Goal: Task Accomplishment & Management: Complete application form

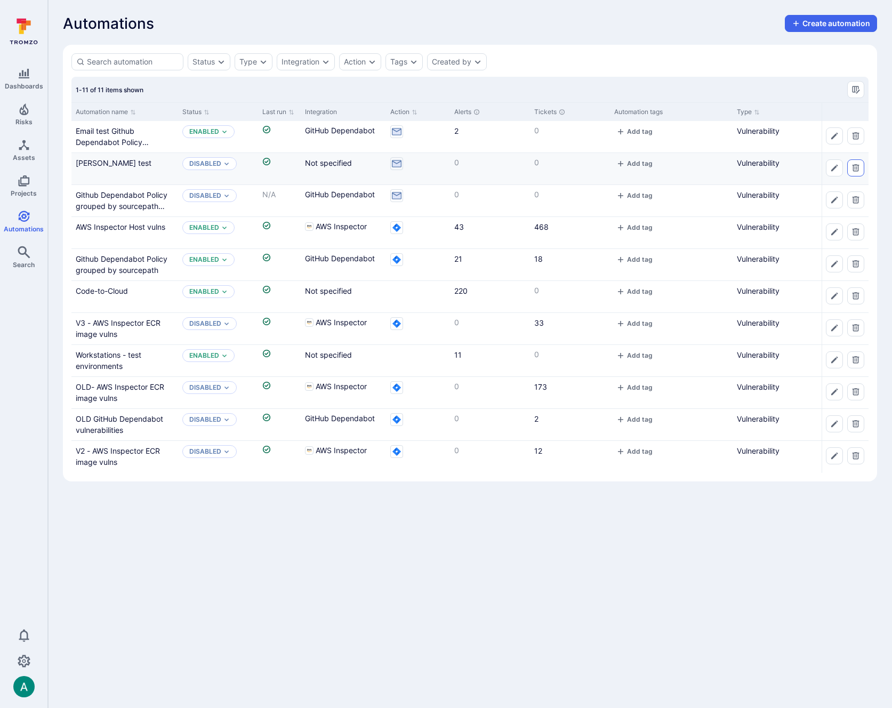
click at [856, 167] on icon "Delete automation" at bounding box center [855, 167] width 7 height 7
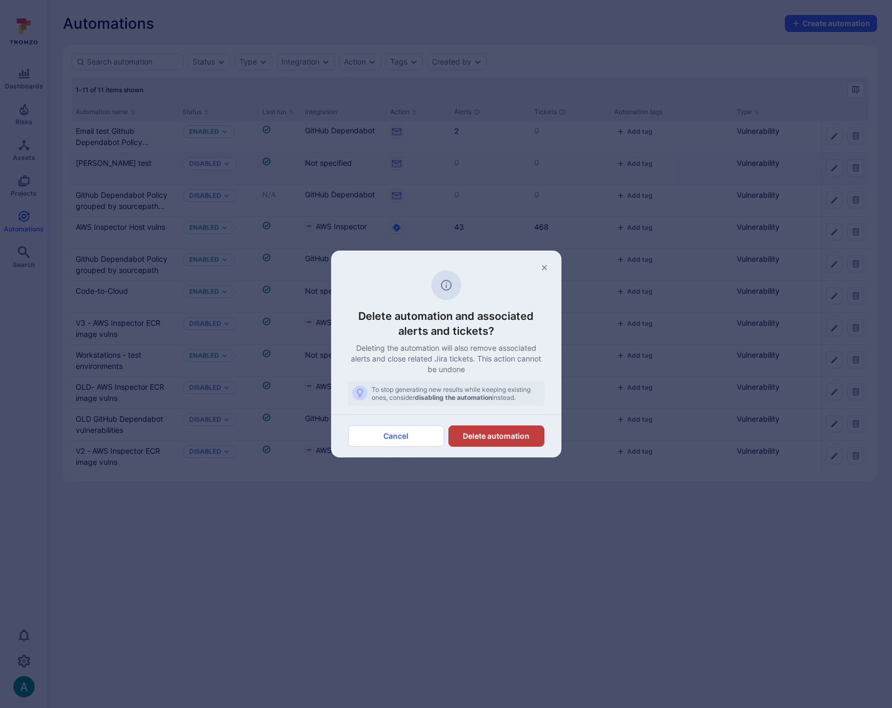
click at [495, 434] on button "Delete automation" at bounding box center [496, 435] width 96 height 21
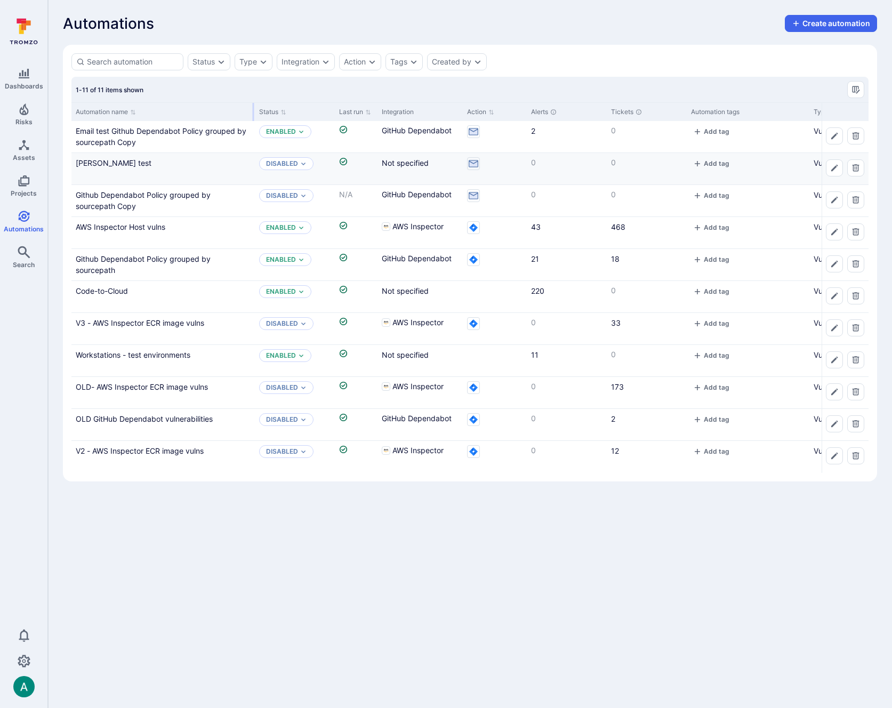
drag, startPoint x: 176, startPoint y: 110, endPoint x: 214, endPoint y: 117, distance: 39.1
click at [254, 109] on div at bounding box center [254, 112] width 2 height 18
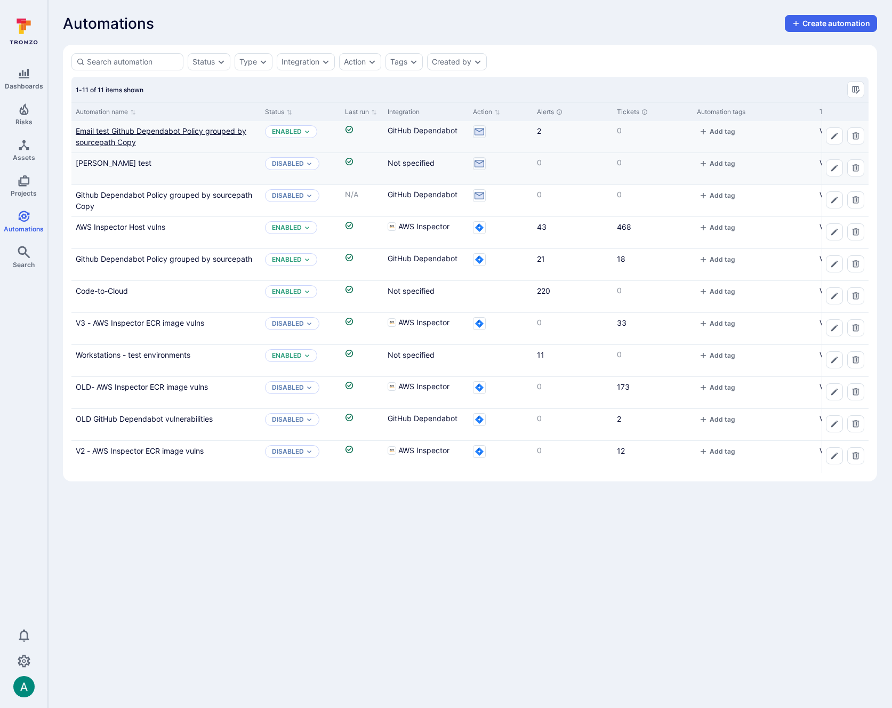
click at [187, 129] on link "Email test Github Dependabot Policy grouped by sourcepath Copy" at bounding box center [161, 136] width 171 height 20
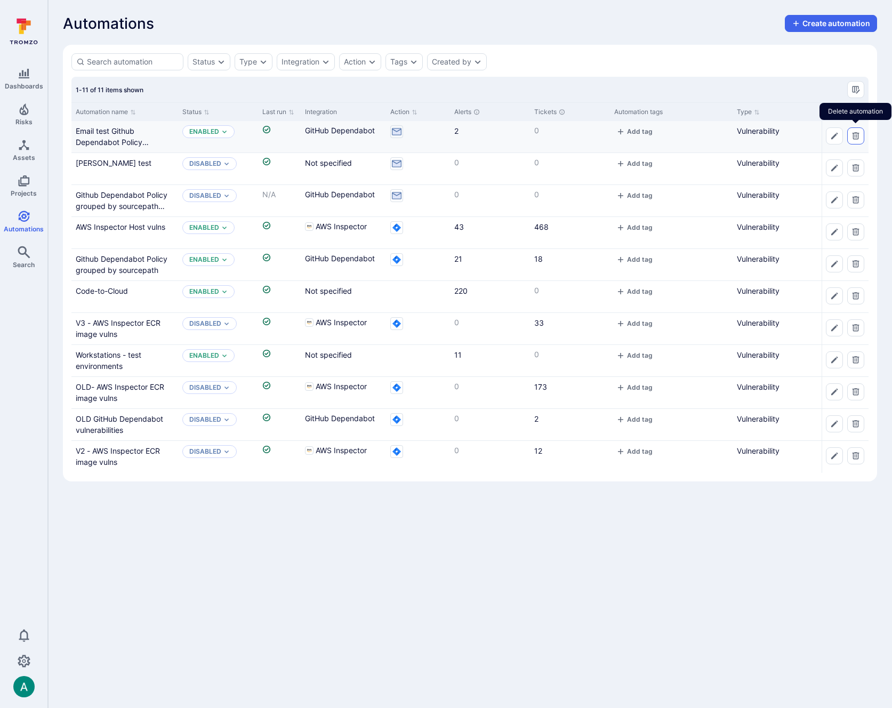
click at [857, 135] on icon "Delete automation" at bounding box center [855, 135] width 7 height 7
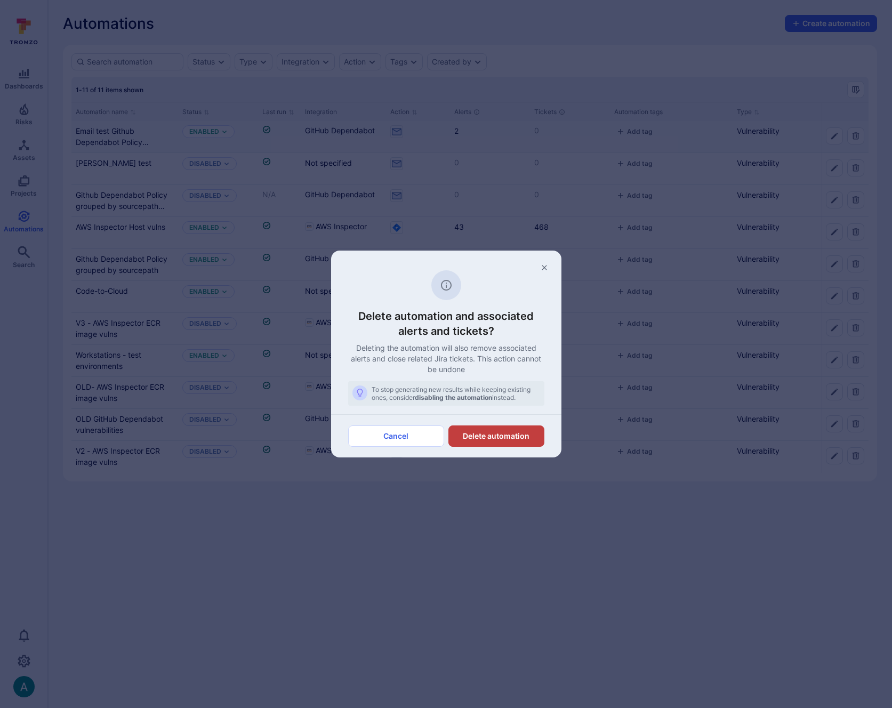
click at [500, 440] on button "Delete automation" at bounding box center [496, 435] width 96 height 21
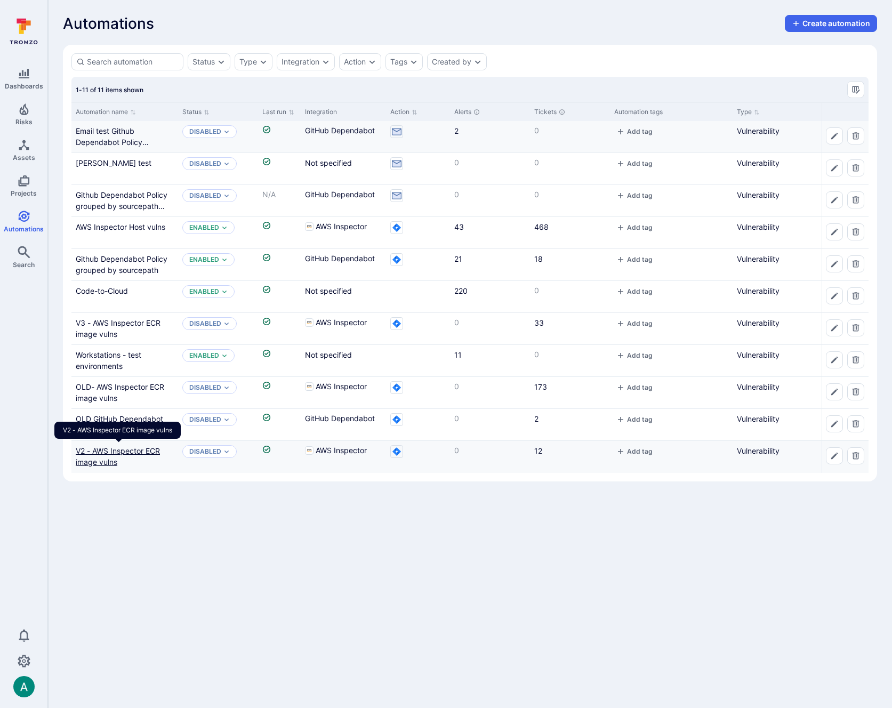
click at [94, 450] on link "V2 - AWS Inspector ECR image vulns" at bounding box center [118, 456] width 84 height 20
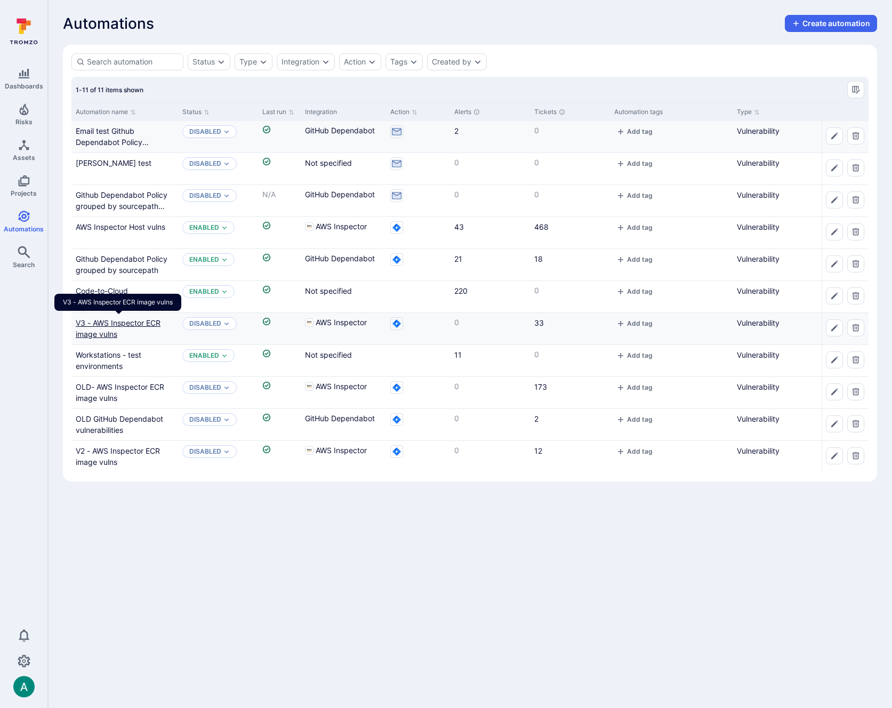
click at [116, 322] on link "V3 - AWS Inspector ECR image vulns" at bounding box center [118, 328] width 85 height 20
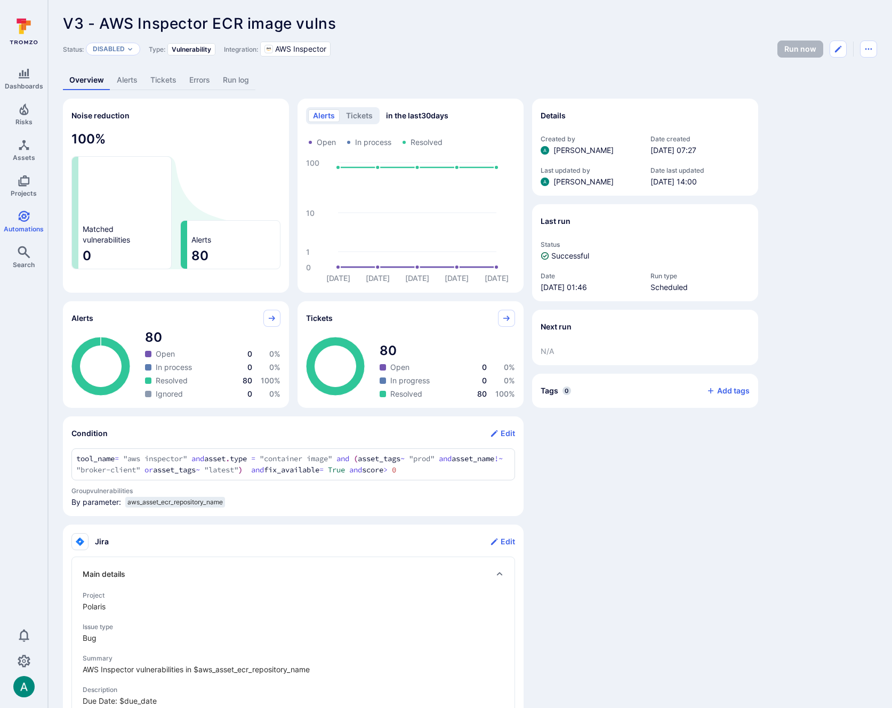
click at [127, 79] on link "Alerts" at bounding box center [127, 80] width 34 height 20
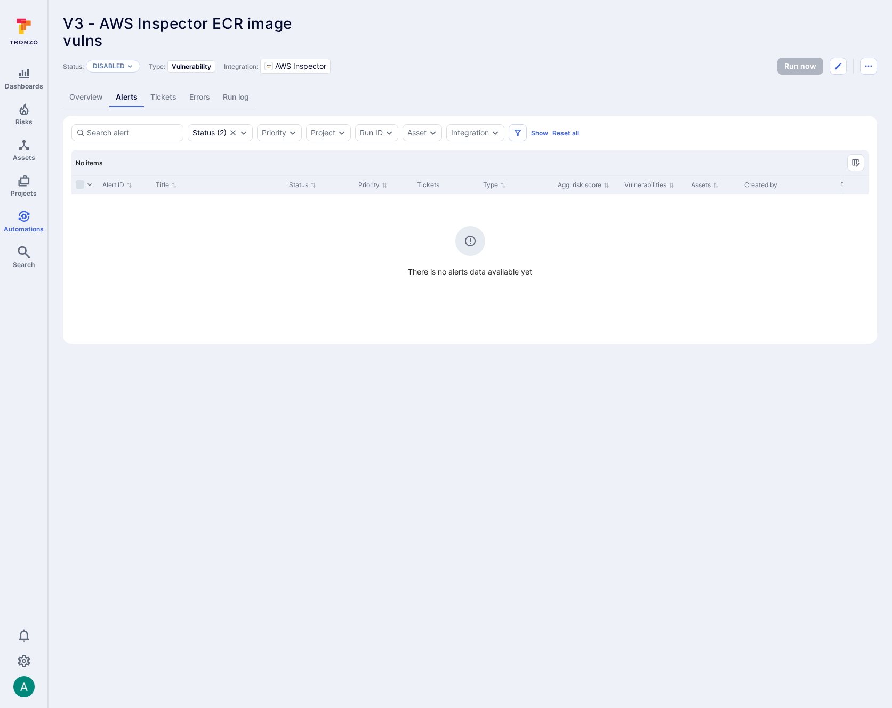
click at [92, 96] on link "Overview" at bounding box center [86, 97] width 46 height 20
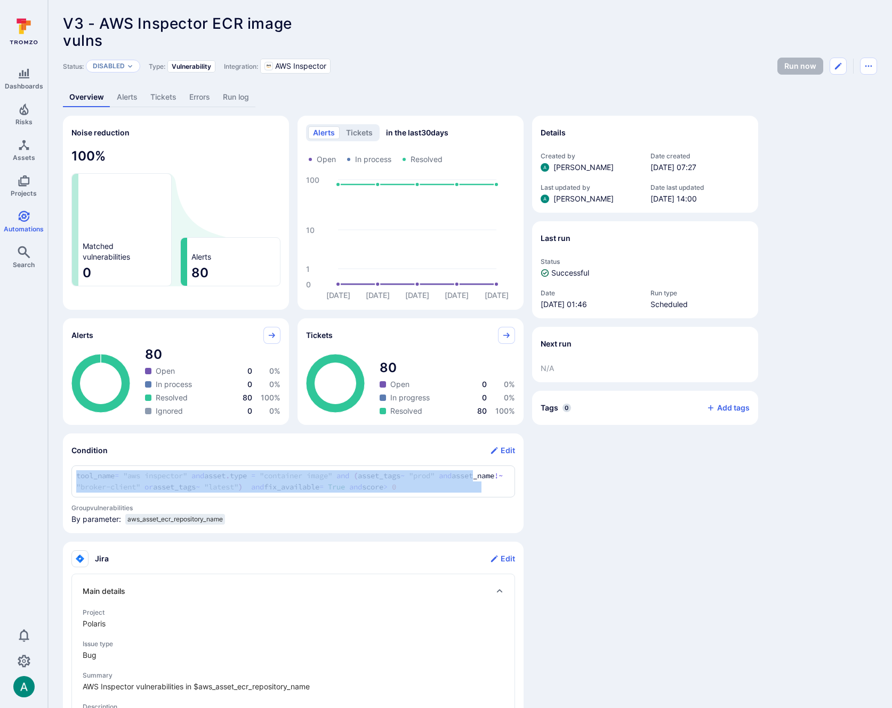
click at [488, 491] on div "tool_name = "aws inspector" and asset.type = "container image" and (asset_tags …" at bounding box center [292, 481] width 443 height 32
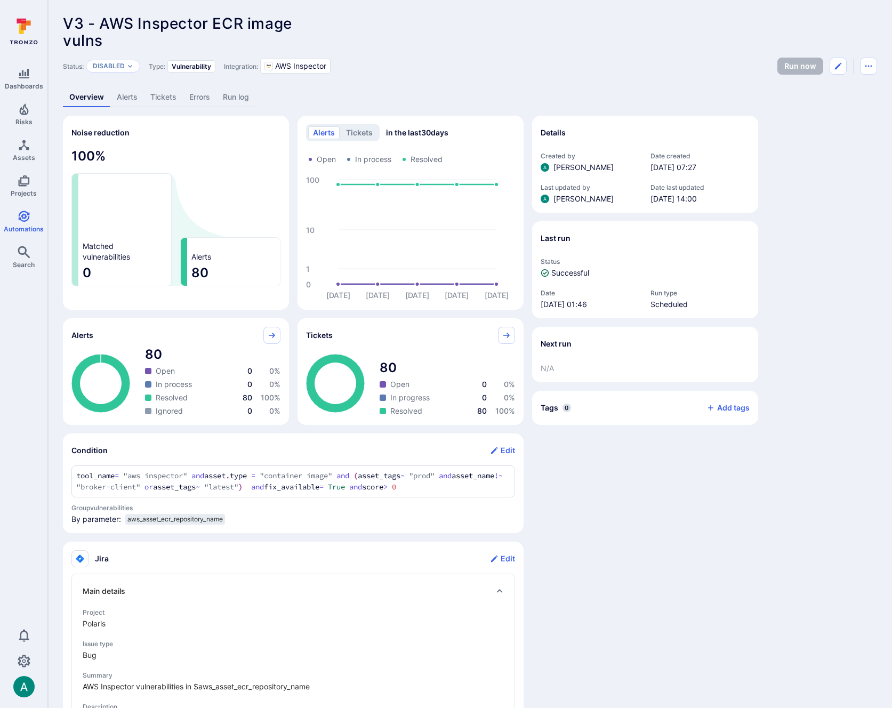
drag, startPoint x: 74, startPoint y: 473, endPoint x: 66, endPoint y: 473, distance: 7.5
click at [66, 473] on section "Condition Edit tool_name = "aws inspector" and asset.type = "container image" a…" at bounding box center [293, 483] width 460 height 100
click at [31, 210] on link "Automations" at bounding box center [23, 221] width 47 height 31
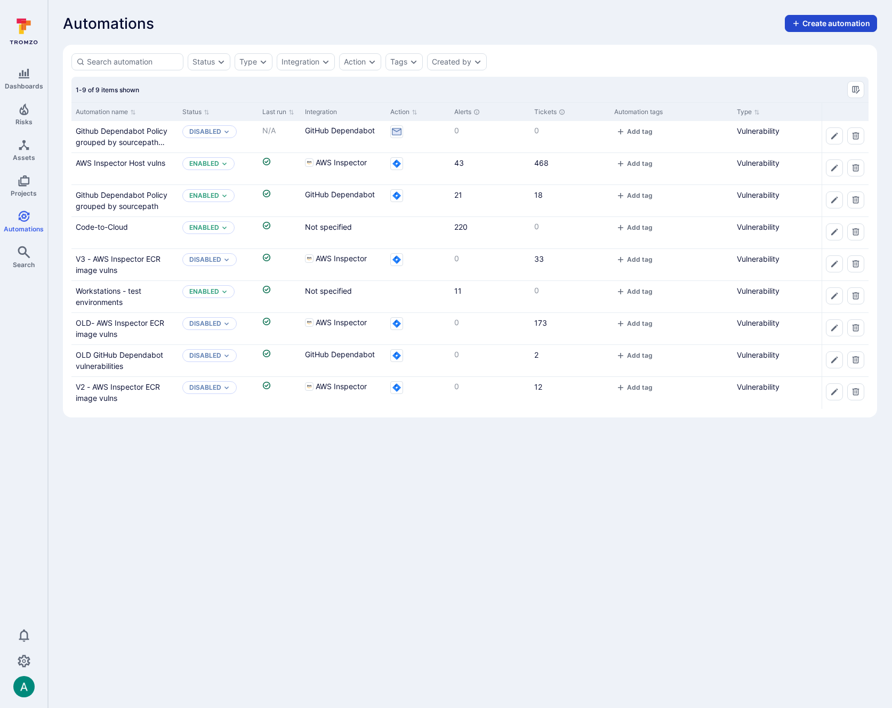
click at [853, 21] on button "Create automation" at bounding box center [830, 23] width 92 height 17
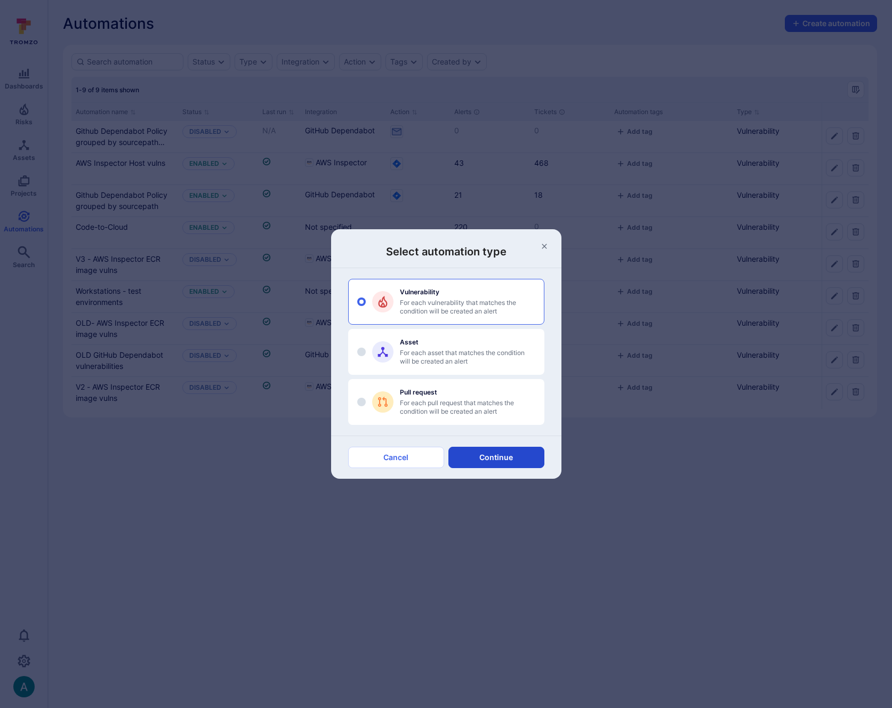
click at [518, 461] on button "Continue" at bounding box center [496, 457] width 96 height 21
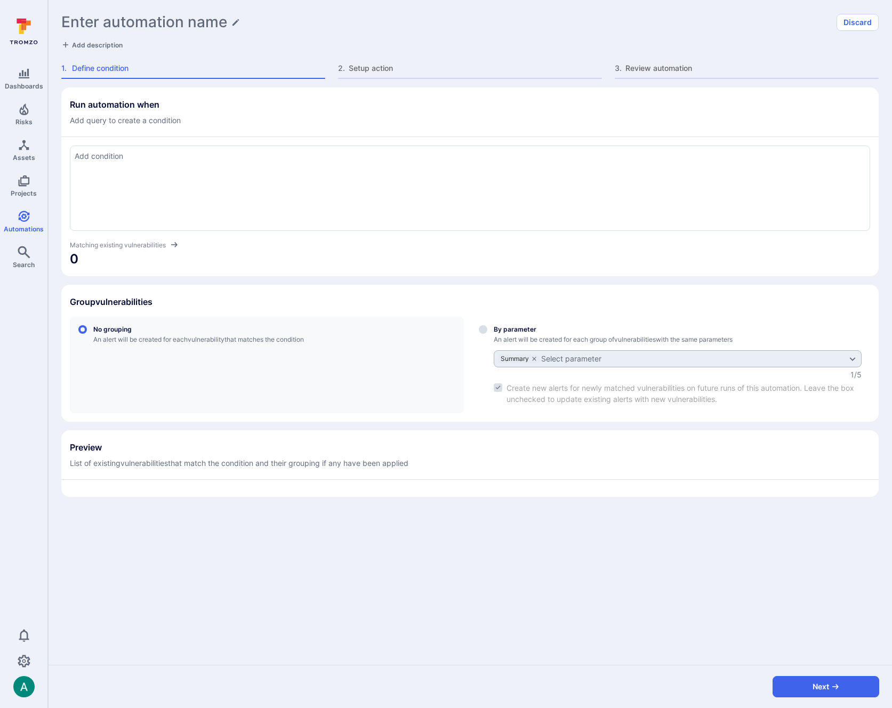
click at [139, 22] on h1 "Enter automation name" at bounding box center [144, 22] width 166 height 18
type input "Alerts for AI Triaging"
click at [97, 45] on span "Add description" at bounding box center [97, 45] width 51 height 8
type textarea "A"
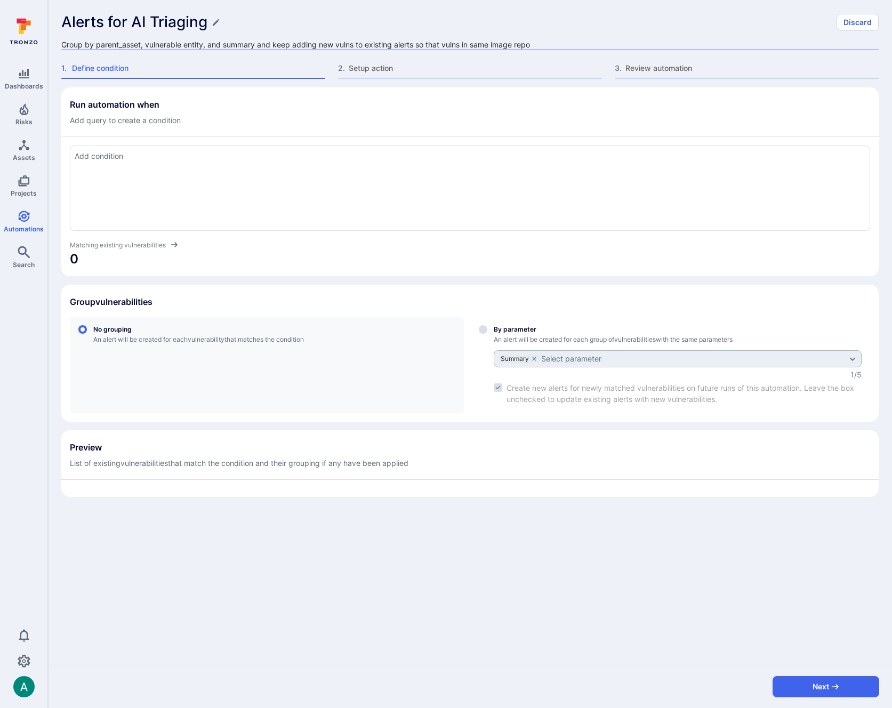
drag, startPoint x: 83, startPoint y: 41, endPoint x: 75, endPoint y: 43, distance: 8.2
click at [83, 41] on textarea "Group by parent_asset, vulnerable entity, and summary and keep adding new vulns…" at bounding box center [469, 44] width 817 height 11
drag, startPoint x: 120, startPoint y: 45, endPoint x: 277, endPoint y: 46, distance: 156.7
click at [277, 46] on textarea "Group by parent_asset, vulnerable entity, and summary and keep adding new vulns…" at bounding box center [469, 44] width 817 height 11
click at [327, 44] on textarea "Keep adding new vulns to existing alerts so that vulns in same image repo" at bounding box center [469, 44] width 817 height 11
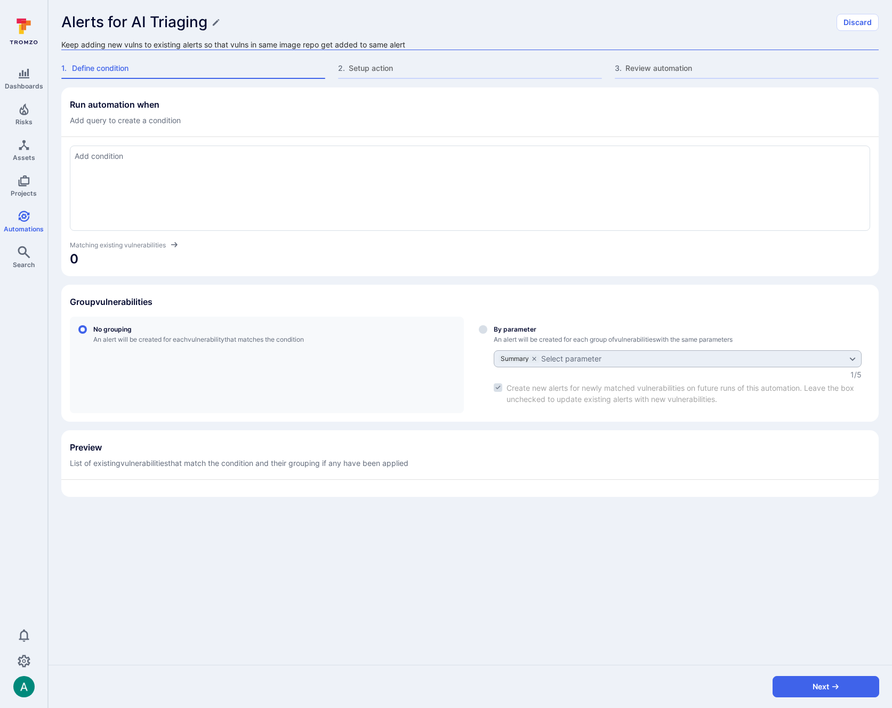
click at [142, 41] on textarea "Keep adding new vulns to existing alerts so that vulns in same image repo get a…" at bounding box center [469, 44] width 817 height 11
type textarea "Keep adding new vulns with same image repo and vulnerable entity to existing al…"
click at [238, 160] on textarea "Add condition" at bounding box center [470, 156] width 790 height 12
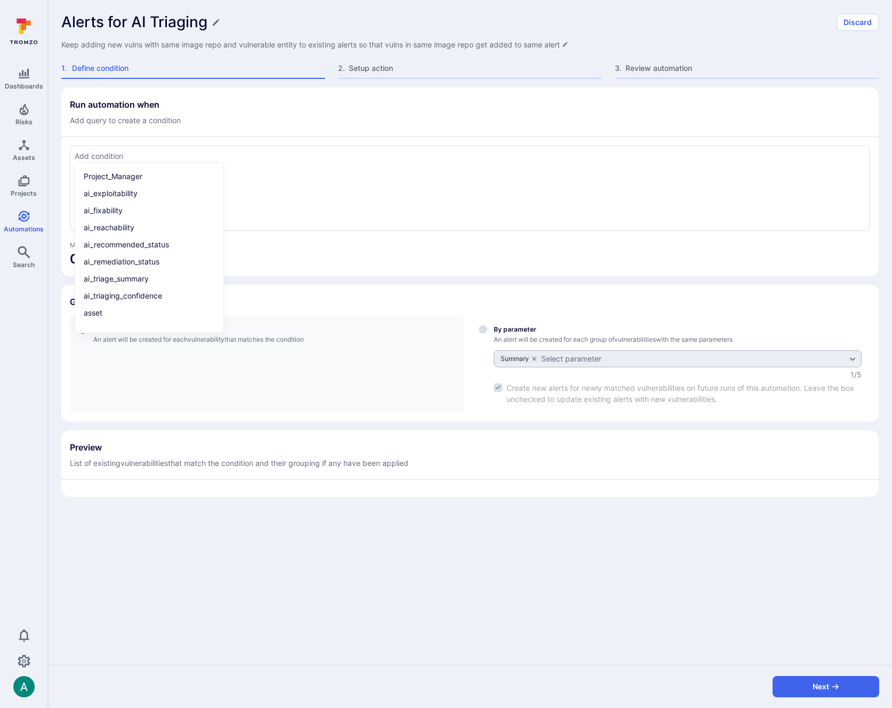
paste textarea "tool_name = "aws inspector" and asset.type = "container image" and (asset_tags …"
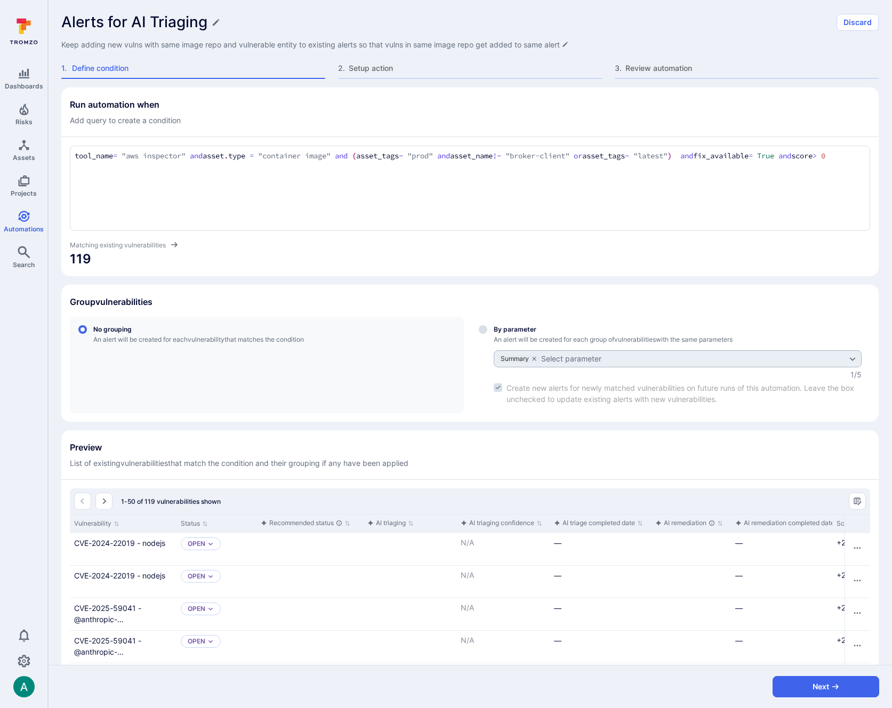
drag, startPoint x: 750, startPoint y: 156, endPoint x: 851, endPoint y: 156, distance: 100.2
click at [851, 156] on textarea "tool_name = "aws inspector" and asset.type = "container image" and (asset_tags …" at bounding box center [470, 161] width 790 height 23
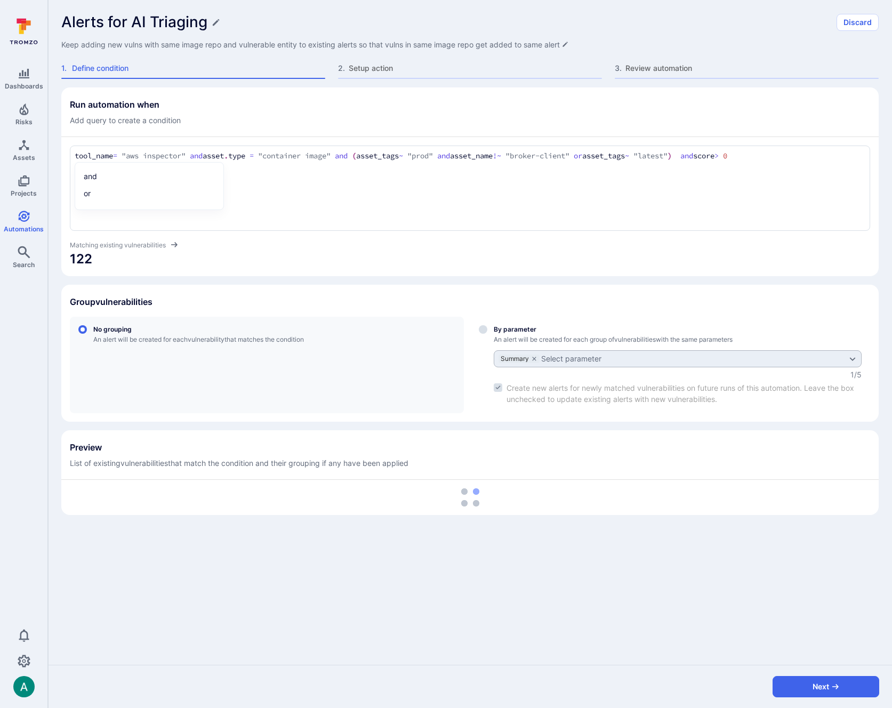
type textarea "tool_name = "aws inspector" and asset.type = "container image" and (asset_tags …"
click at [516, 328] on div "Select group by parameter" at bounding box center [677, 364] width 368 height 79
click at [487, 328] on input "By parameter An alert will be created for each group of vulnerabilities with th…" at bounding box center [483, 329] width 9 height 9
radio input "true"
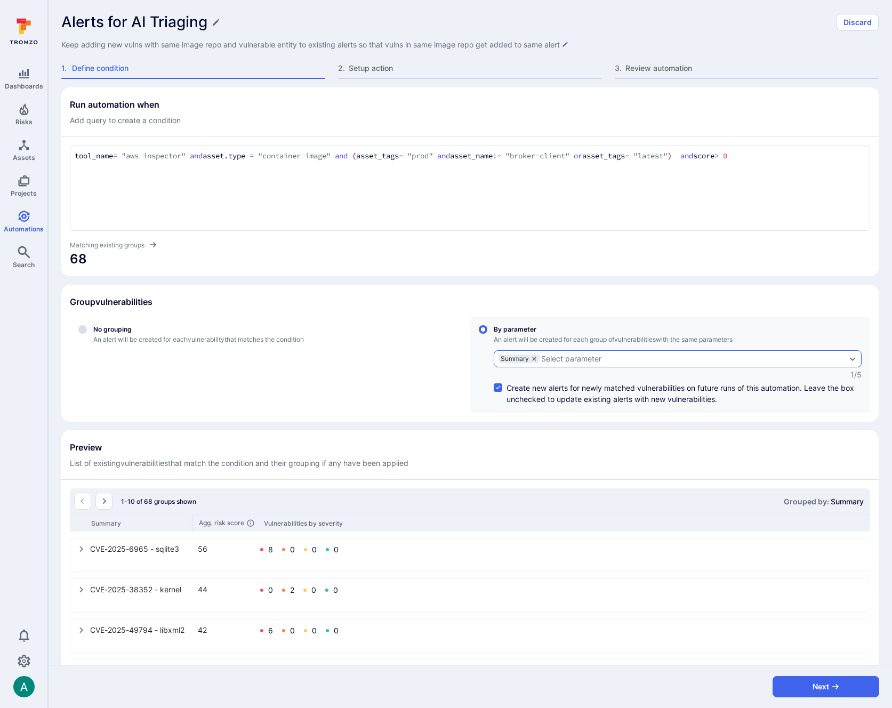
click at [536, 358] on icon "grouping parameters" at bounding box center [534, 358] width 6 height 6
click at [487, 334] on input "By parameter An alert will be created for each group of vulnerabilities with th…" at bounding box center [483, 329] width 9 height 9
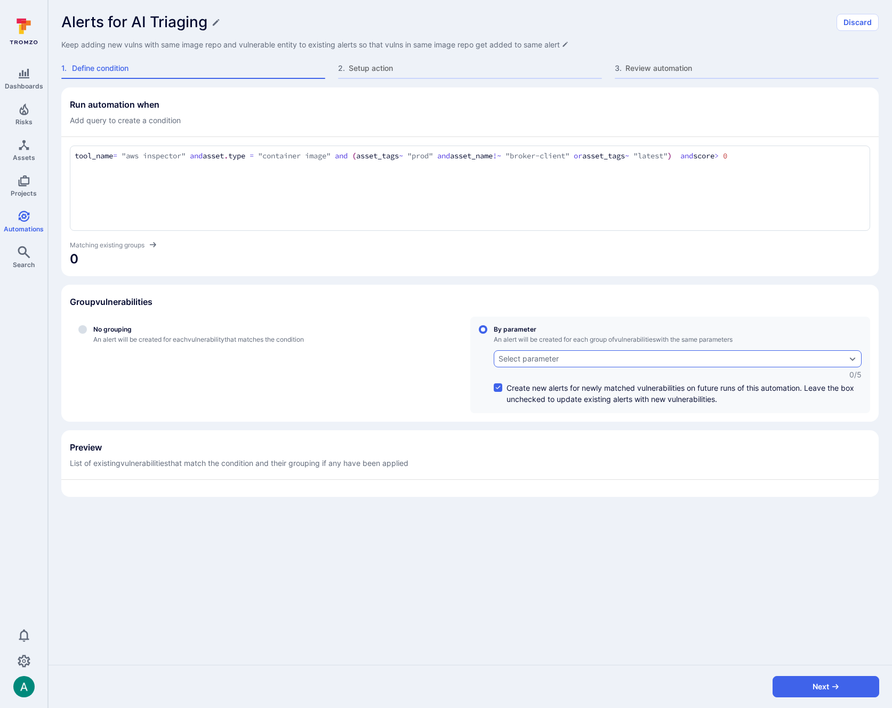
click at [537, 357] on div "Select parameter" at bounding box center [528, 358] width 60 height 9
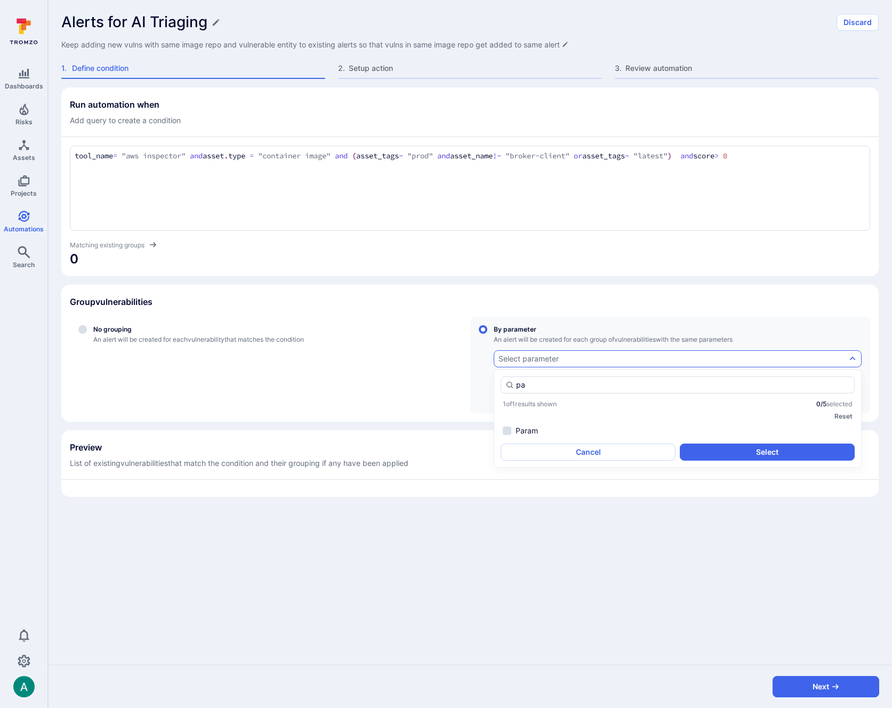
type input "p"
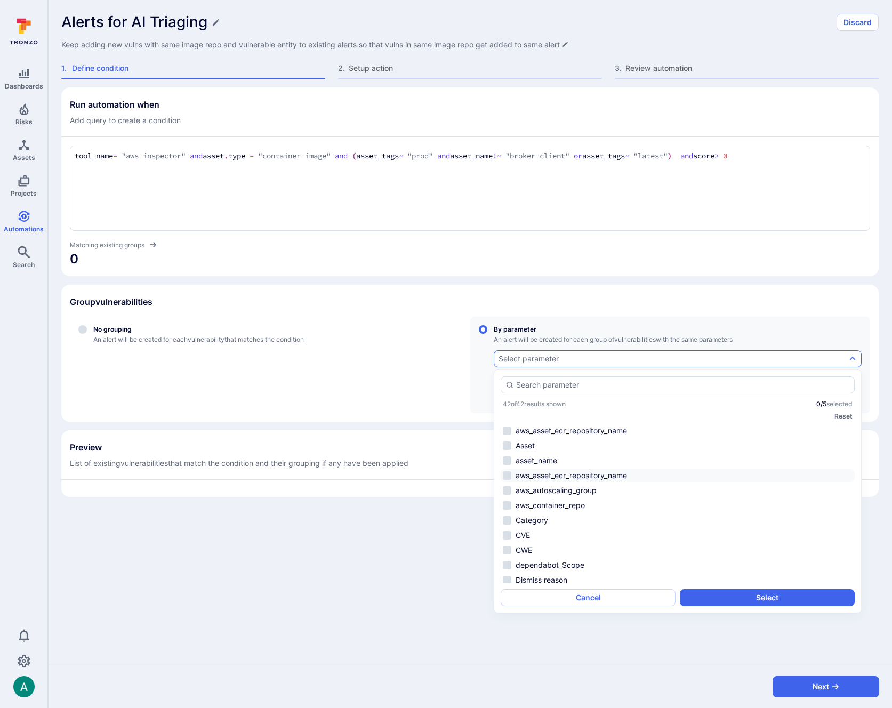
click at [560, 475] on li "aws_asset_ecr_repository_name" at bounding box center [677, 475] width 354 height 13
click at [758, 600] on button "Select" at bounding box center [766, 597] width 175 height 17
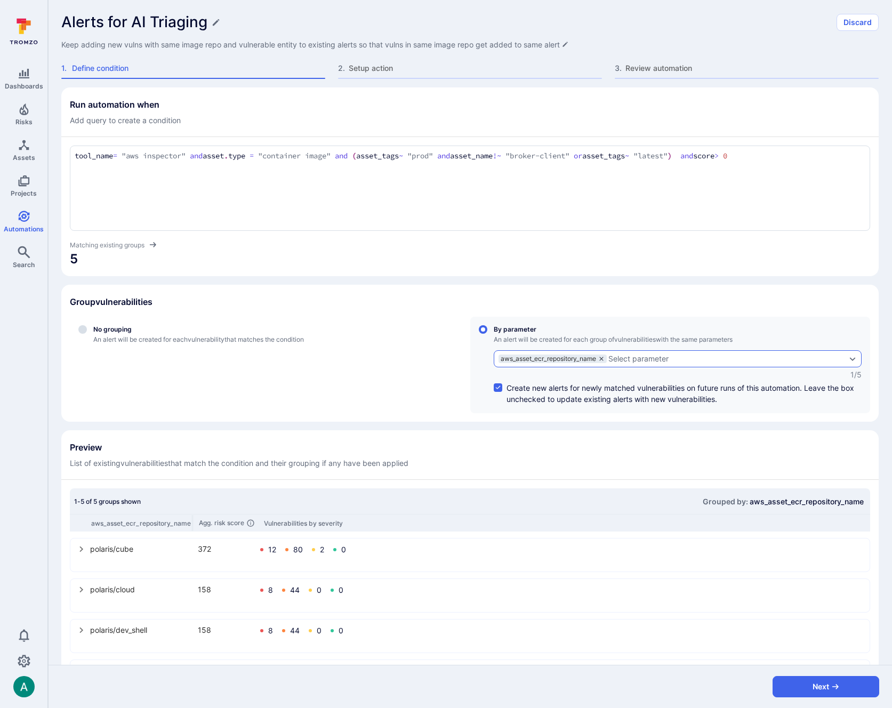
click at [599, 358] on icon "grouping parameters" at bounding box center [601, 358] width 6 height 6
click at [487, 334] on input "By parameter An alert will be created for each group of vulnerabilities with th…" at bounding box center [483, 329] width 9 height 9
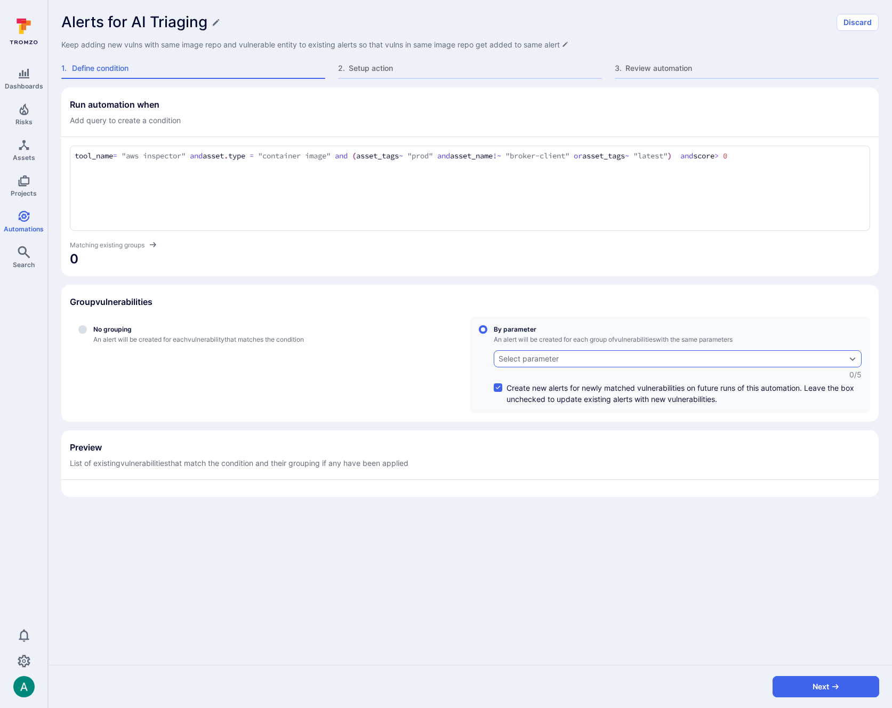
click at [498, 385] on input "controlled" at bounding box center [497, 387] width 9 height 9
checkbox input "false"
click at [549, 355] on div "Select parameter" at bounding box center [528, 358] width 60 height 9
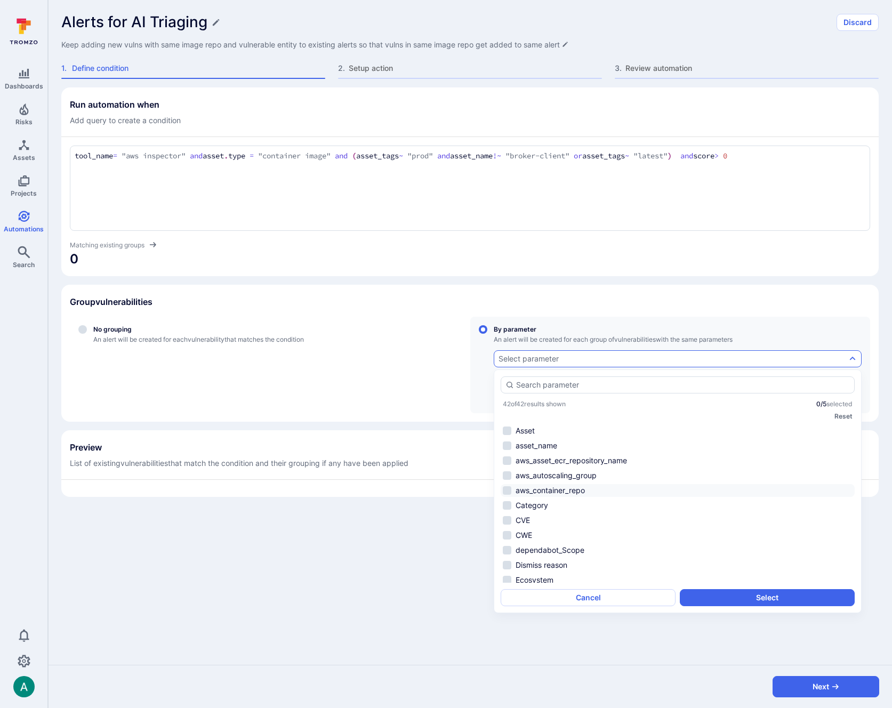
click at [569, 492] on li "aws_container_repo" at bounding box center [677, 490] width 354 height 13
click at [558, 547] on li "Vulnerable entity" at bounding box center [677, 550] width 354 height 13
click at [542, 513] on li "Summary" at bounding box center [677, 517] width 354 height 13
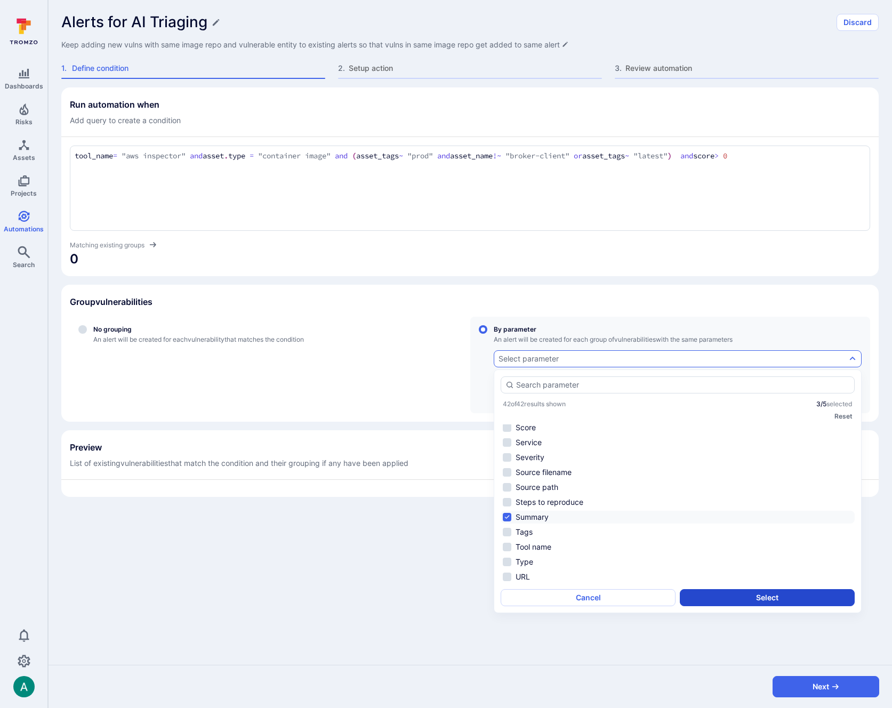
click at [728, 594] on button "Select" at bounding box center [766, 597] width 175 height 17
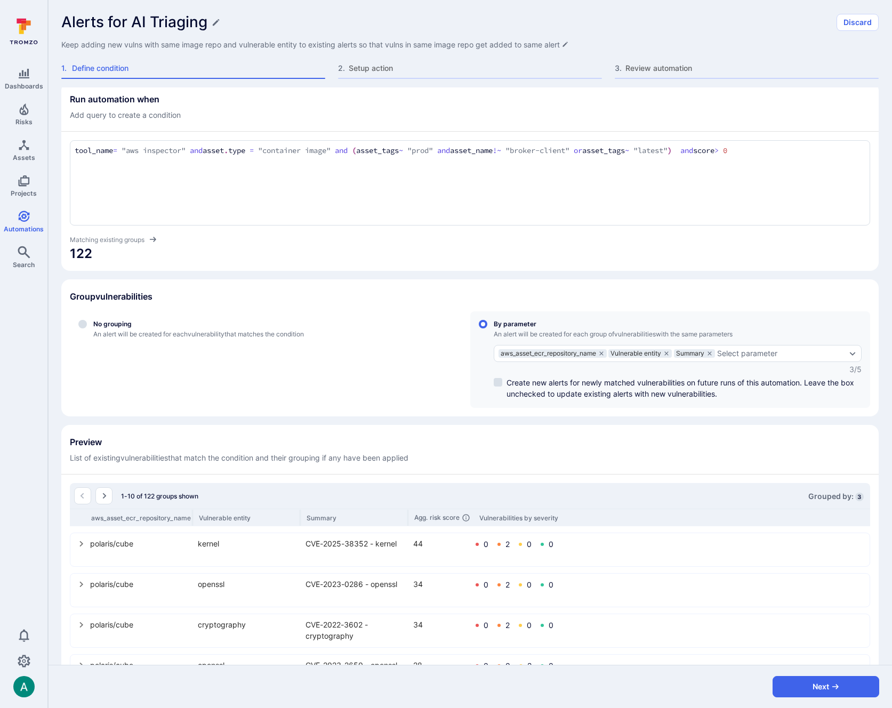
scroll to position [10, 0]
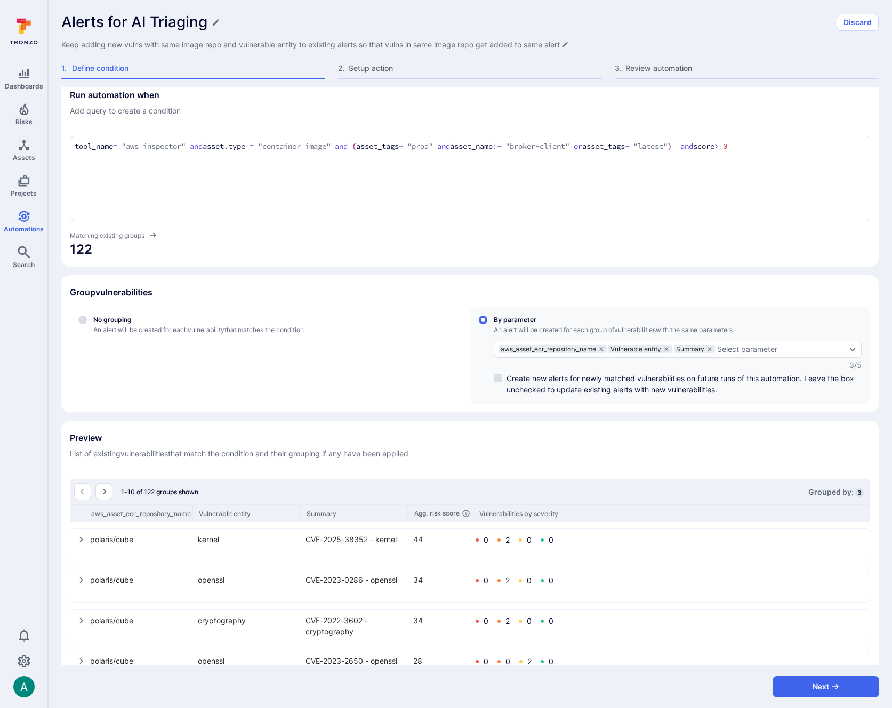
click at [113, 21] on h1 "Alerts for AI Triaging" at bounding box center [134, 22] width 146 height 18
drag, startPoint x: 134, startPoint y: 19, endPoint x: 280, endPoint y: 27, distance: 146.2
click at [280, 27] on input "Alerts for AI Triaging" at bounding box center [445, 22] width 768 height 18
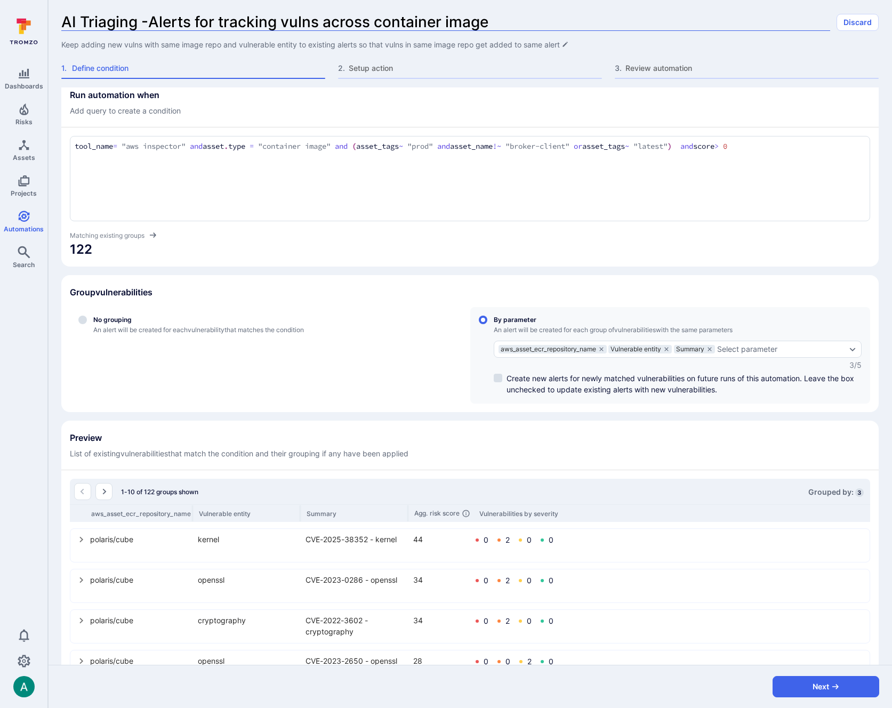
type input "AI Triaging -Alerts for tracking vulns across container images"
click at [799, 681] on button "Next" at bounding box center [825, 686] width 107 height 21
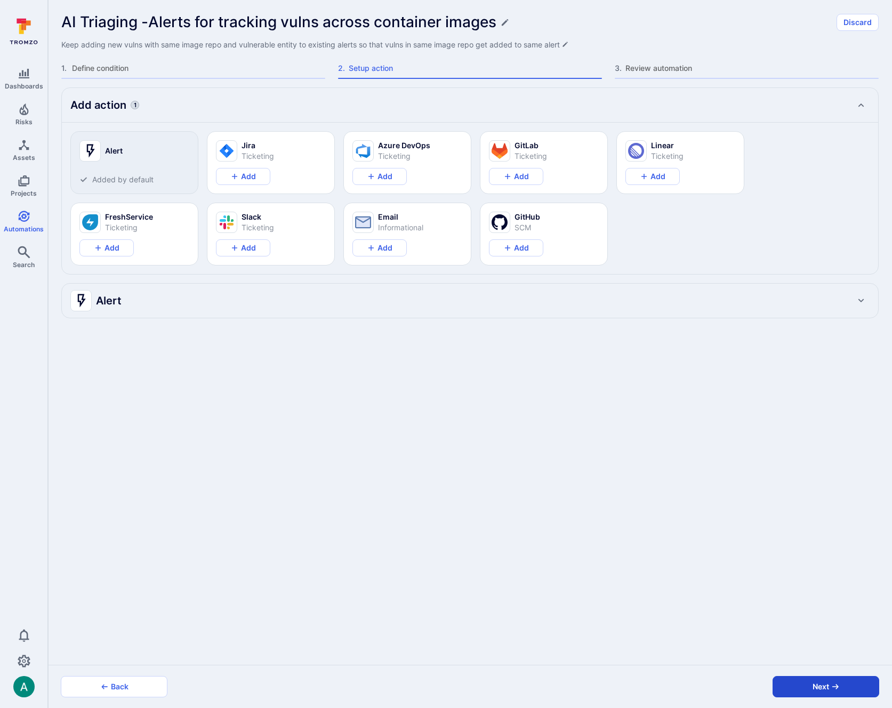
scroll to position [0, 0]
type textarea "x"
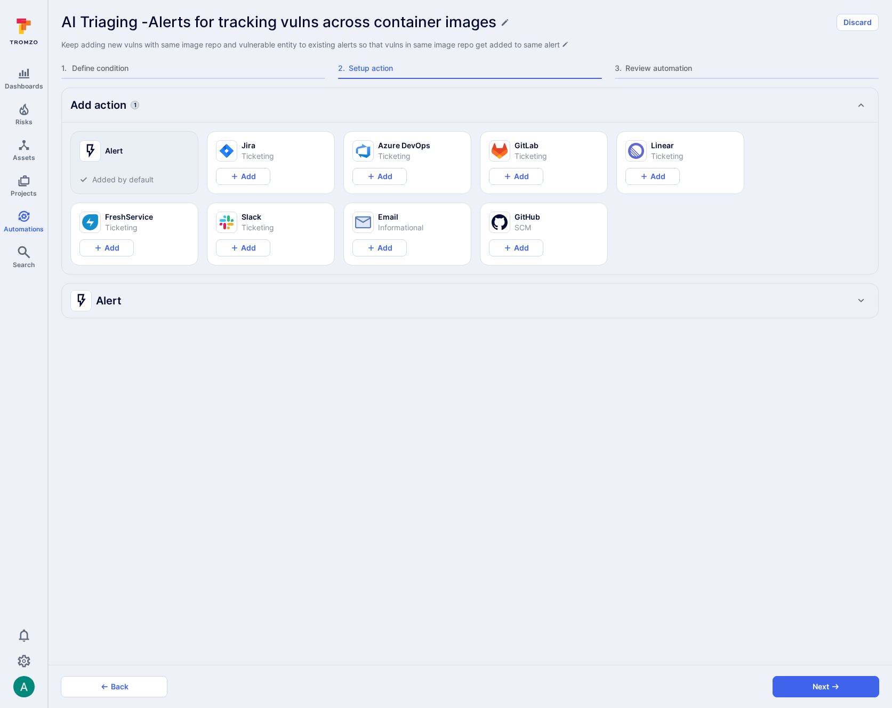
type textarea "x"
click at [166, 306] on div "Alert" at bounding box center [459, 300] width 778 height 17
type textarea "x"
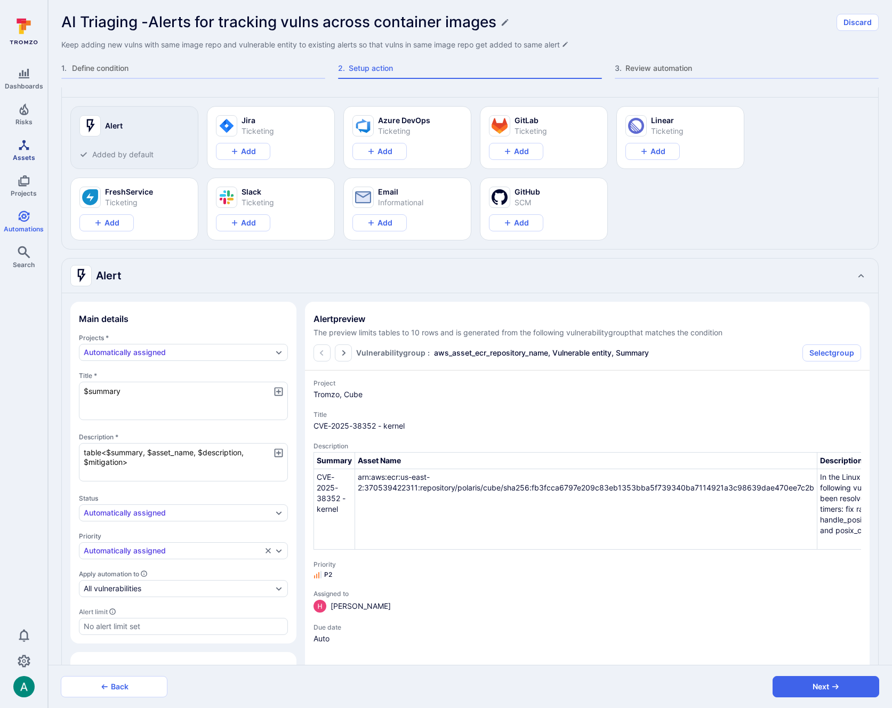
scroll to position [27, 0]
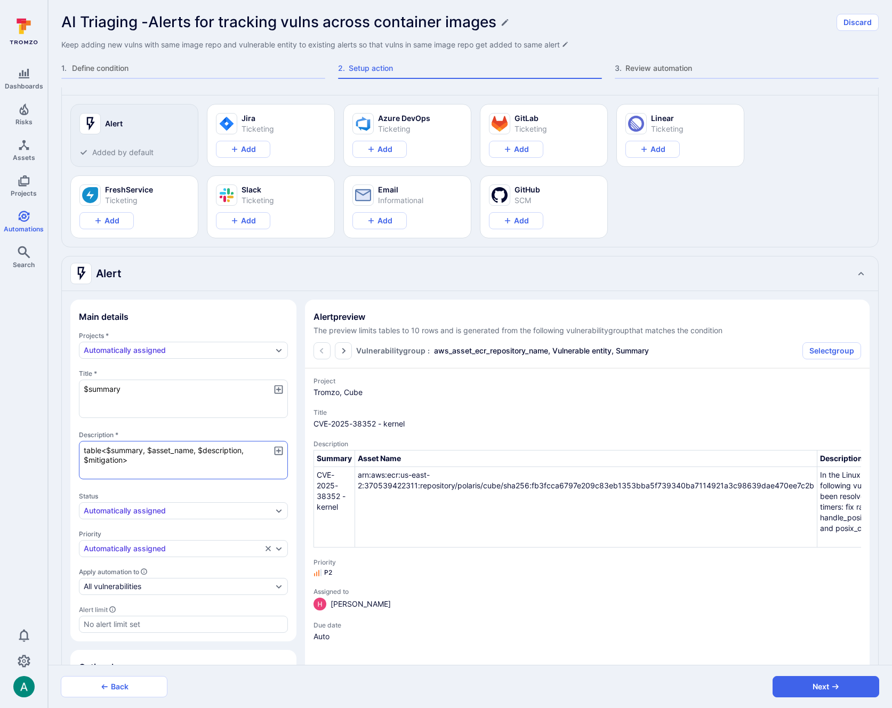
drag, startPoint x: 147, startPoint y: 450, endPoint x: 193, endPoint y: 450, distance: 46.9
click at [193, 451] on textarea "table<$summary, $asset_name, $description, $mitigation>" at bounding box center [183, 460] width 209 height 38
type textarea "x"
type textarea "table<$summary, $asset_name, $description, $mitigation>"
type textarea "x"
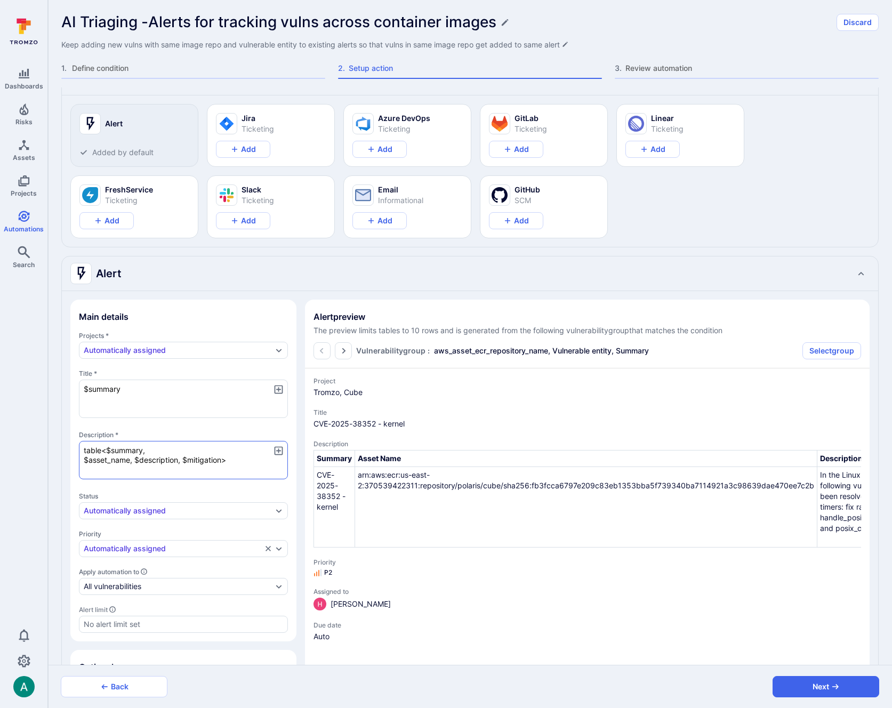
type textarea "x"
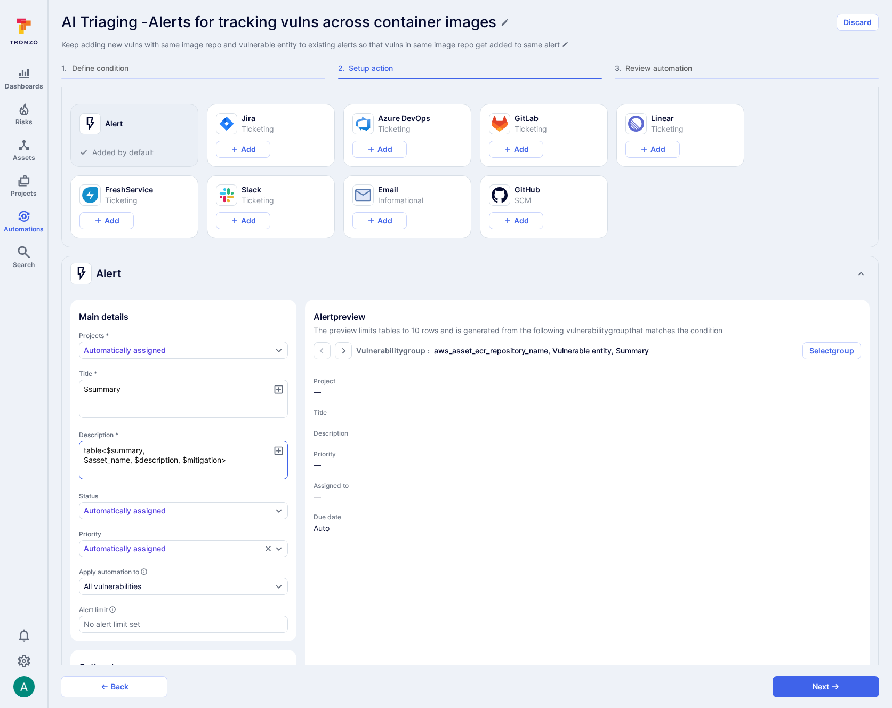
type textarea "x"
type textarea "table<$summary, $asset_name, $description, $mitigation>"
type textarea "x"
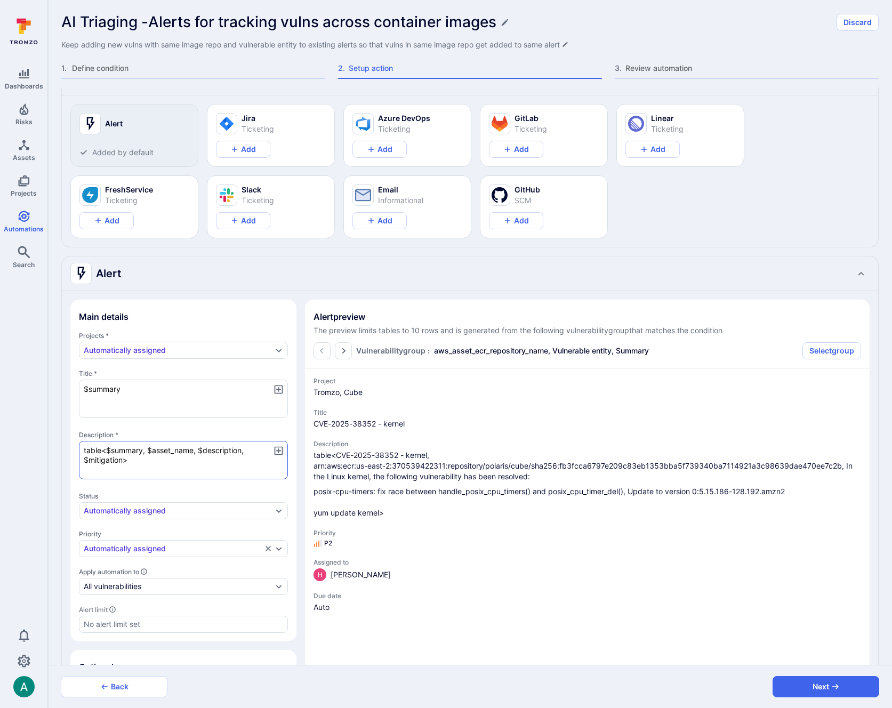
type textarea "x"
type textarea "table<$summary, $asset_name, $description, $mitigation>"
type textarea "x"
type textarea "A table<$summary, $asset_name, $description, $mitigation>"
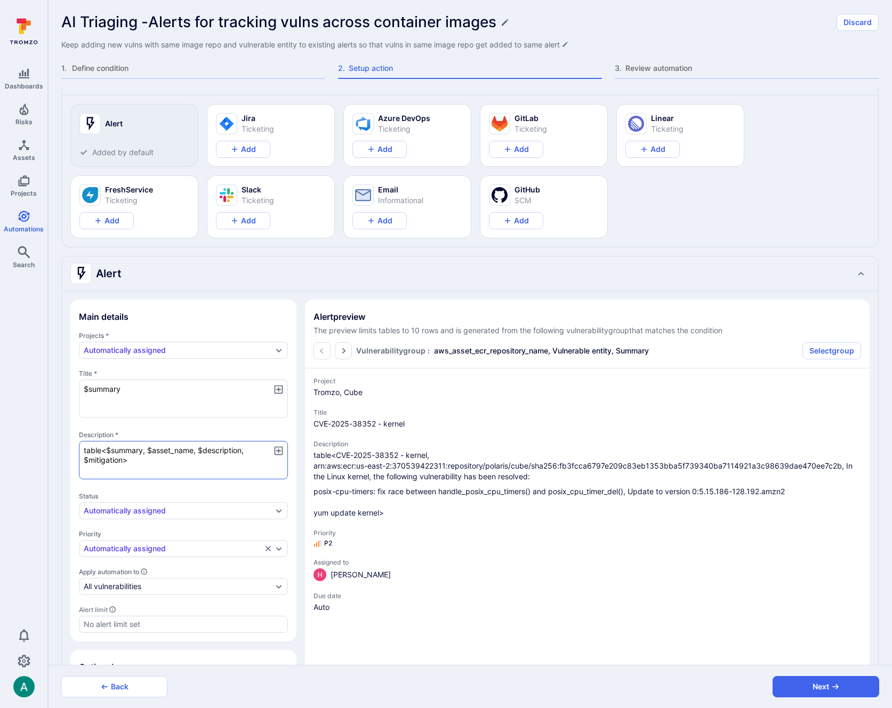
type textarea "x"
type textarea "As table<$summary, $asset_name, $description, $mitigation>"
type textarea "x"
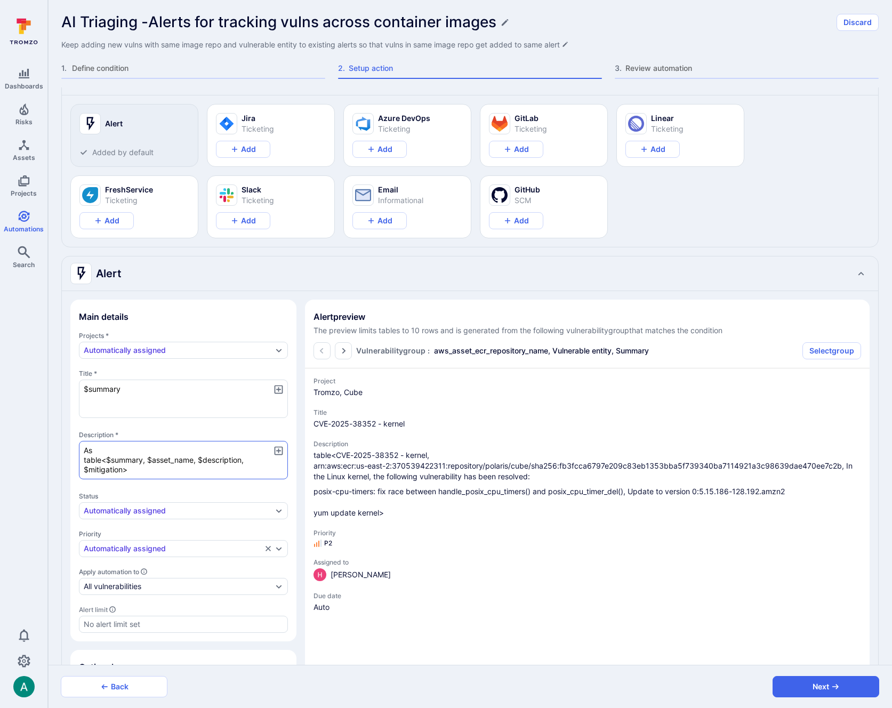
type textarea "Ass table<$summary, $asset_name, $description, $mitigation>"
type textarea "x"
type textarea "Asse table<$summary, $asset_name, $description, $mitigation>"
type textarea "x"
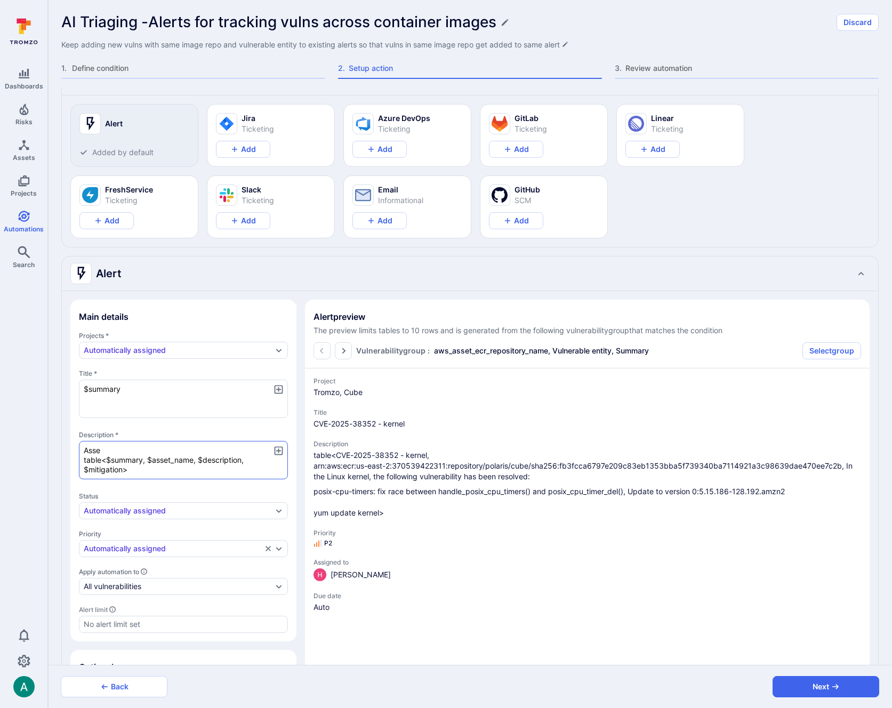
type textarea "x"
type textarea "Asset table<$summary, $asset_name, $description, $mitigation>"
type textarea "x"
type textarea "Asset: table<$summary, $asset_name, $description, $mitigation>"
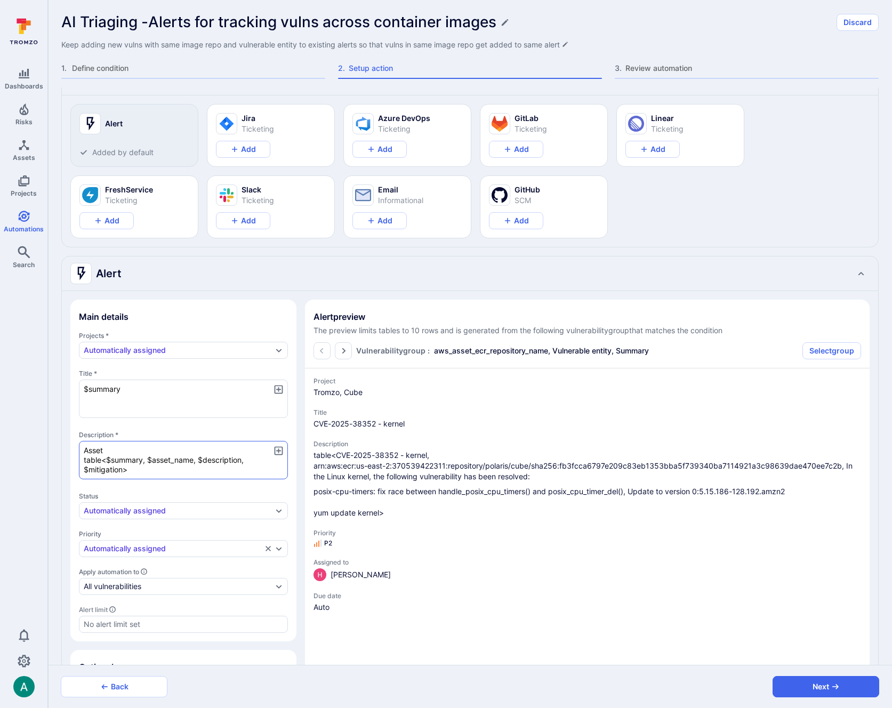
type textarea "x"
type textarea "Asset: table<$summary, $asset_name, $description, $mitigation>"
type textarea "x"
paste textarea "$asset_name"
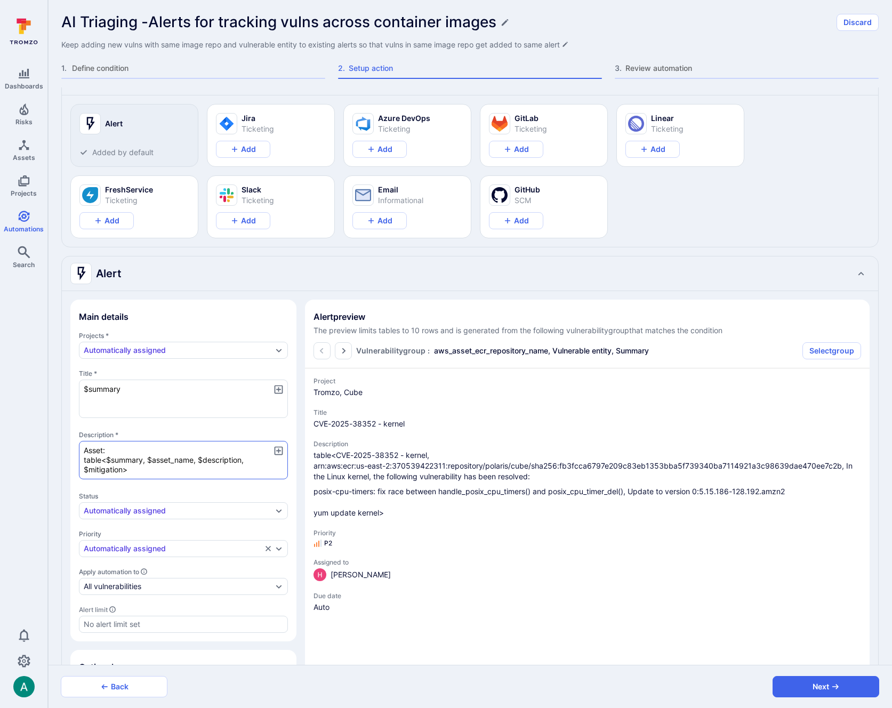
type textarea "x"
type textarea "Asset: $asset_name table<$summary, $asset_name, $description, $mitigation>"
type textarea "x"
type textarea "Asset: $asset_name table<$summary, $asset_name, $description, $mitigation>"
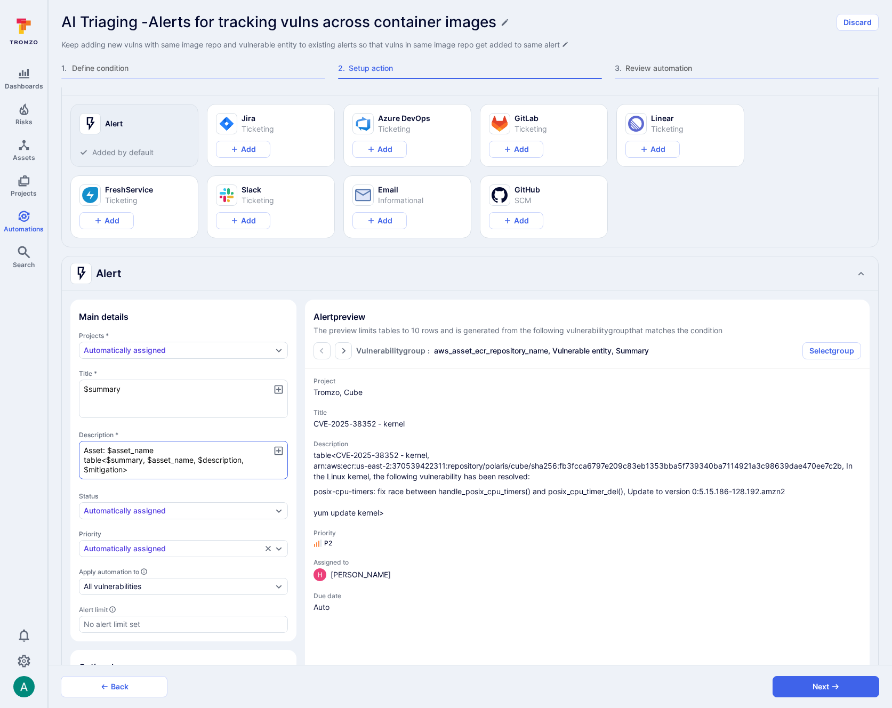
type textarea "x"
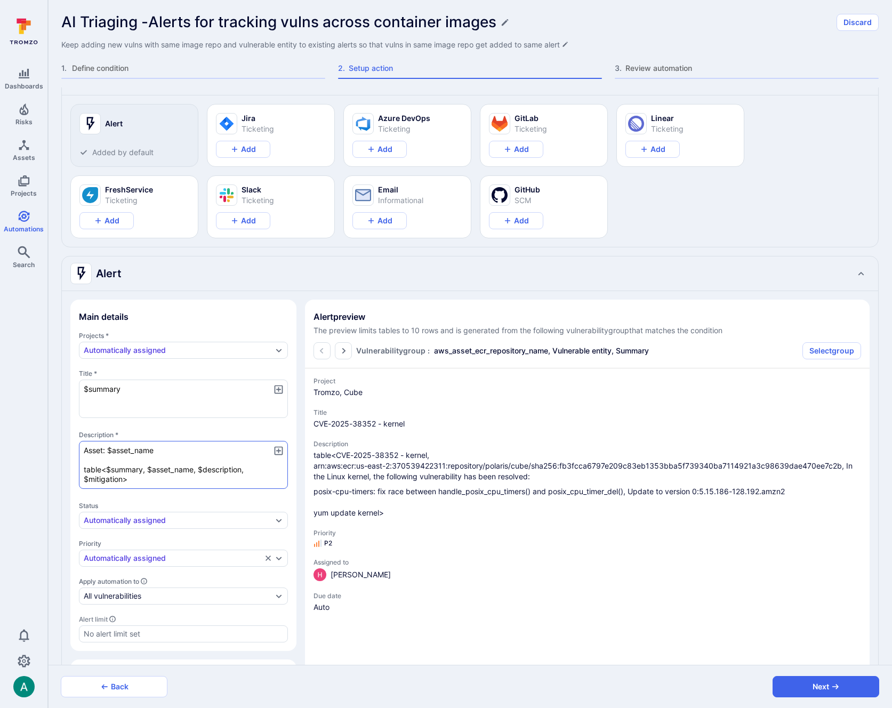
type textarea "x"
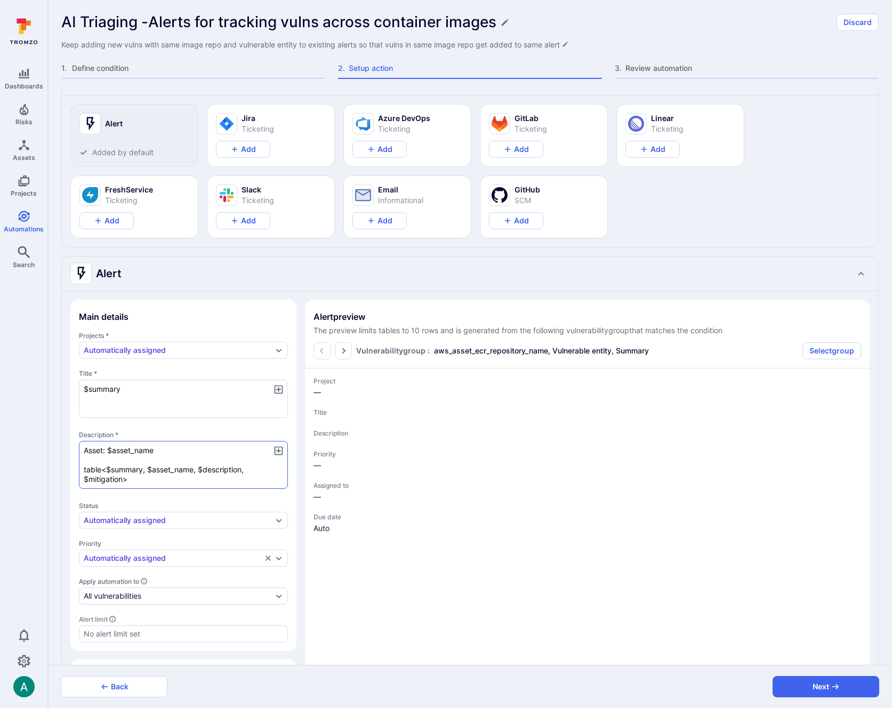
type textarea "x"
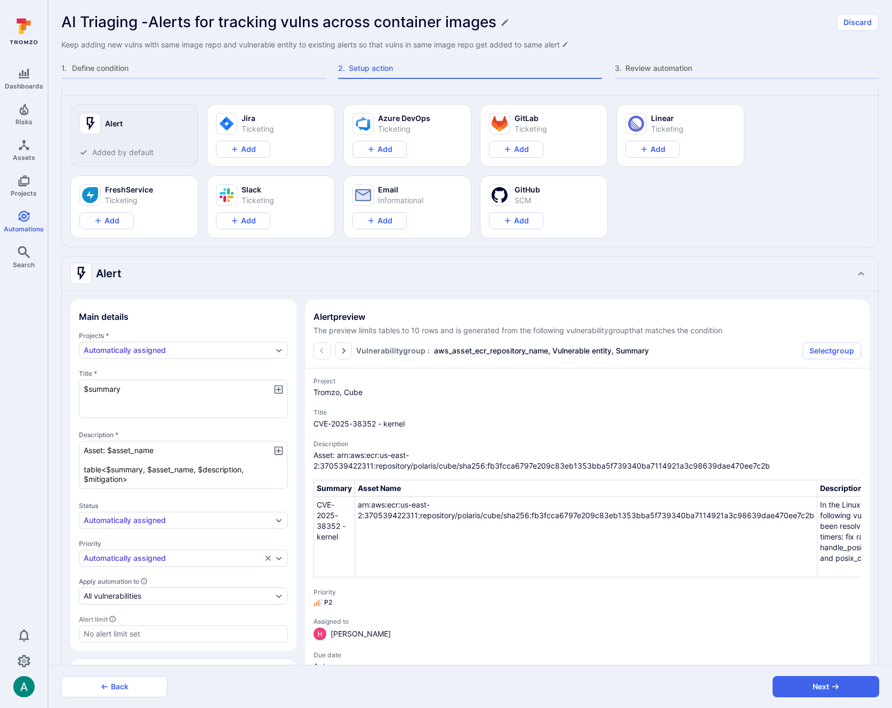
type textarea "Asset: $asset_name table<$summary, $asset_name, $description, $mitigation>"
click at [275, 449] on icon "button" at bounding box center [278, 450] width 9 height 9
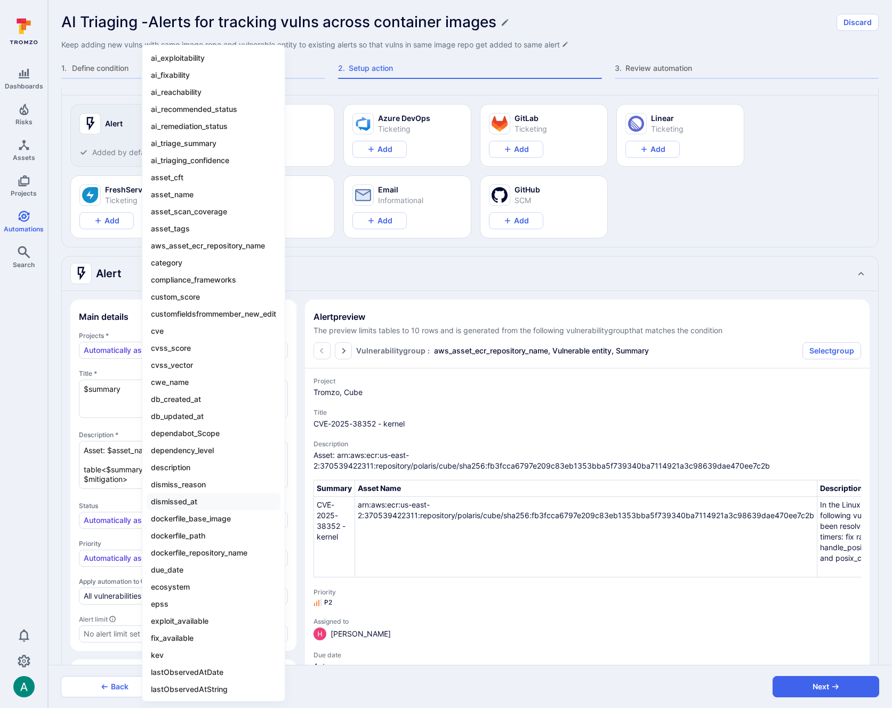
scroll to position [632, 0]
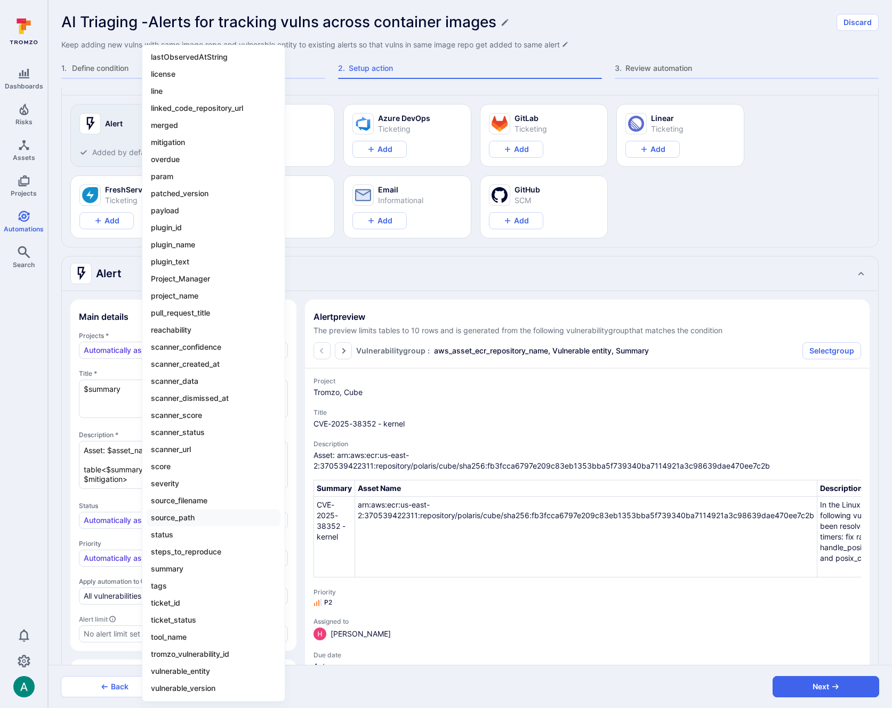
click at [187, 516] on li "source_path" at bounding box center [214, 517] width 134 height 17
type textarea "x"
type textarea "Asset: $asset_name table<$summary, $asset_name, $description, $mitigation> $sou…"
type textarea "x"
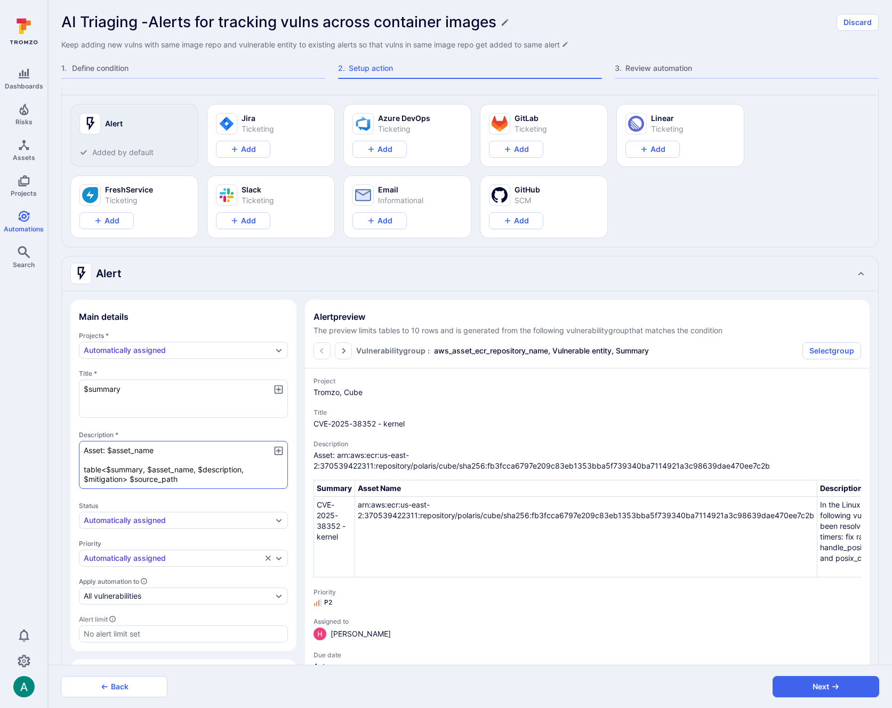
type textarea "x"
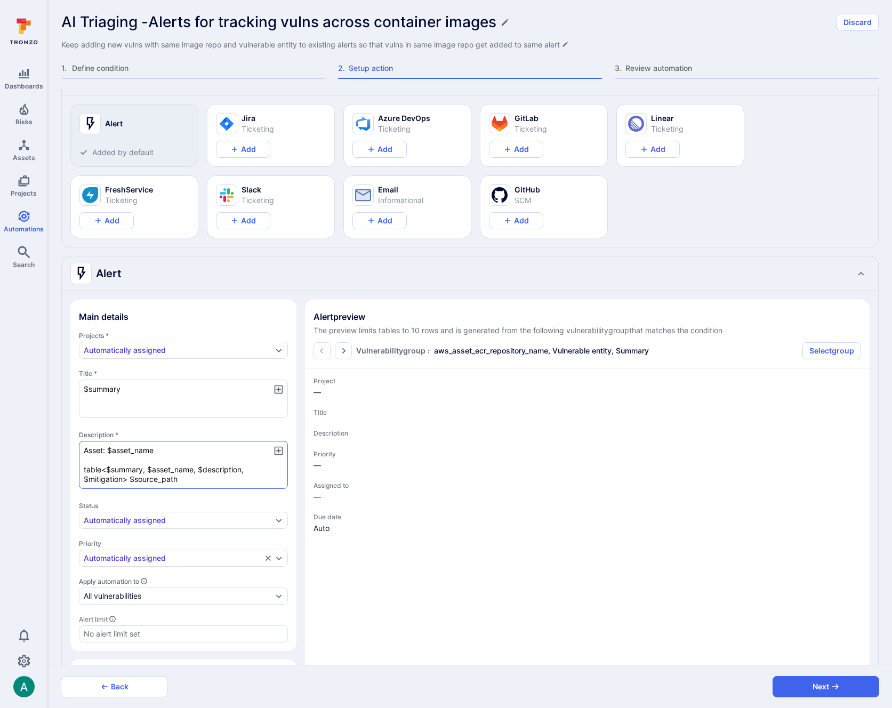
type textarea "x"
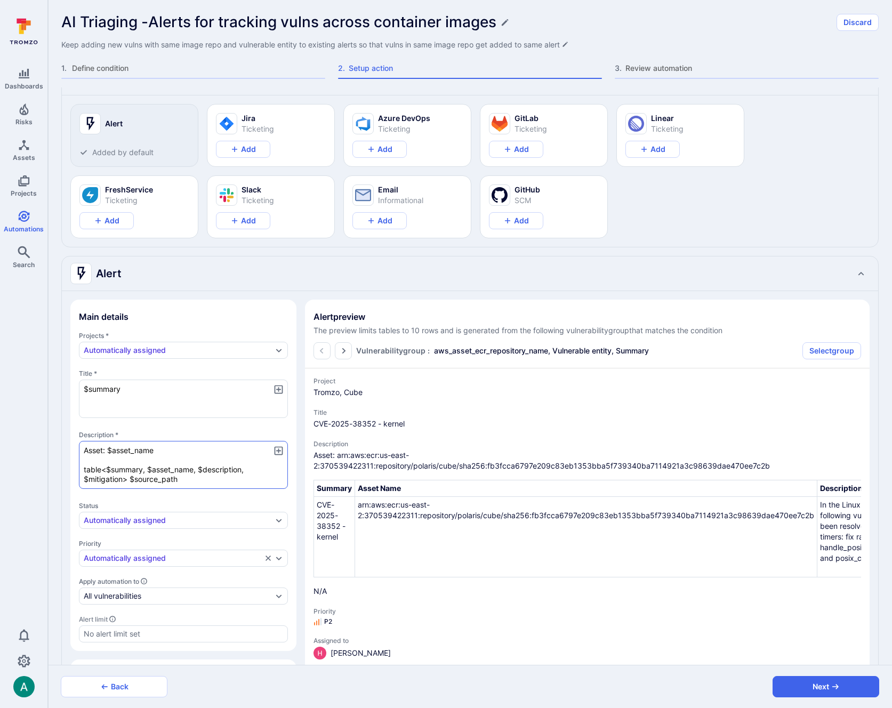
drag, startPoint x: 129, startPoint y: 479, endPoint x: 190, endPoint y: 479, distance: 60.8
click at [190, 479] on textarea "Asset: $asset_name table<$summary, $asset_name, $description, $mitigation> $sou…" at bounding box center [183, 465] width 209 height 48
type textarea "x"
type textarea "Asset: $asset_name table<$summary, $asset_name, $description, $mitigation>"
type textarea "x"
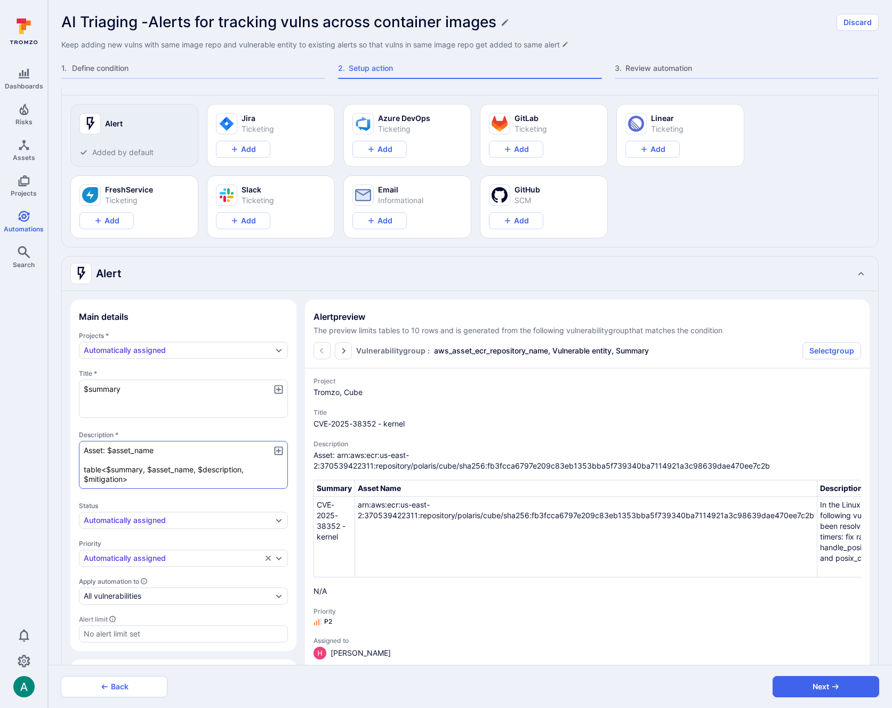
click at [96, 453] on textarea "Asset: $asset_name table<$summary, $asset_name, $description, $mitigation>" at bounding box center [183, 465] width 209 height 48
click at [92, 459] on textarea "Asset: $asset_name table<$summary, $asset_name, $description, $mitigation>" at bounding box center [183, 465] width 209 height 48
type textarea "x"
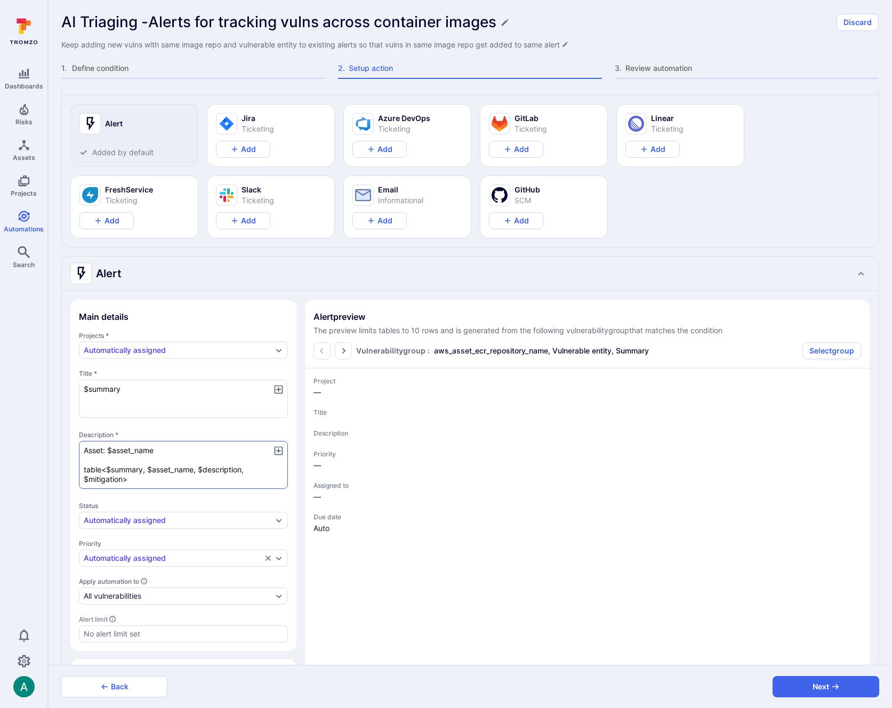
type textarea "x"
type textarea "Asset: $asset_name S table<$summary, $asset_name, $description, $mitigation>"
type textarea "x"
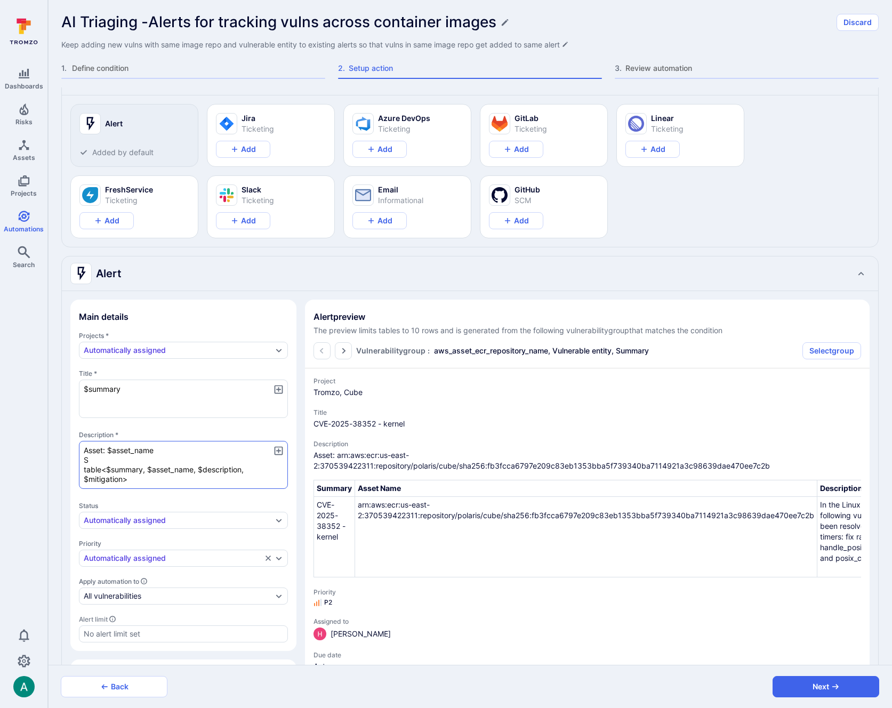
type textarea "x"
type textarea "Asset: $asset_name So table<$summary, $asset_name, $description, $mitigation>"
type textarea "x"
type textarea "Asset: $asset_name Sou table<$summary, $asset_name, $description, $mitigation>"
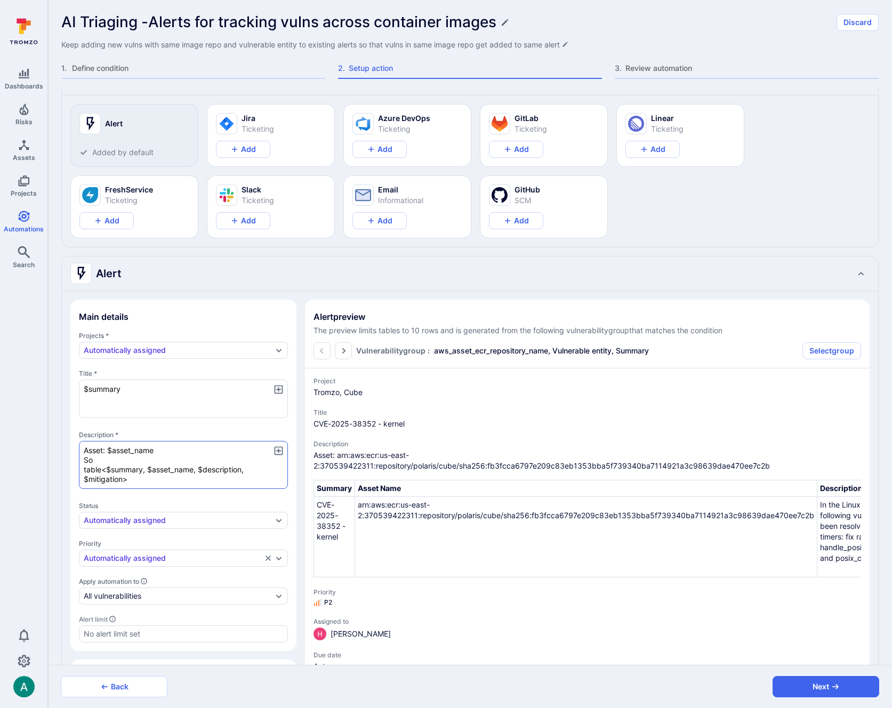
type textarea "x"
type textarea "Asset: $asset_name Sour table<$summary, $asset_name, $description, $mitigation>"
type textarea "x"
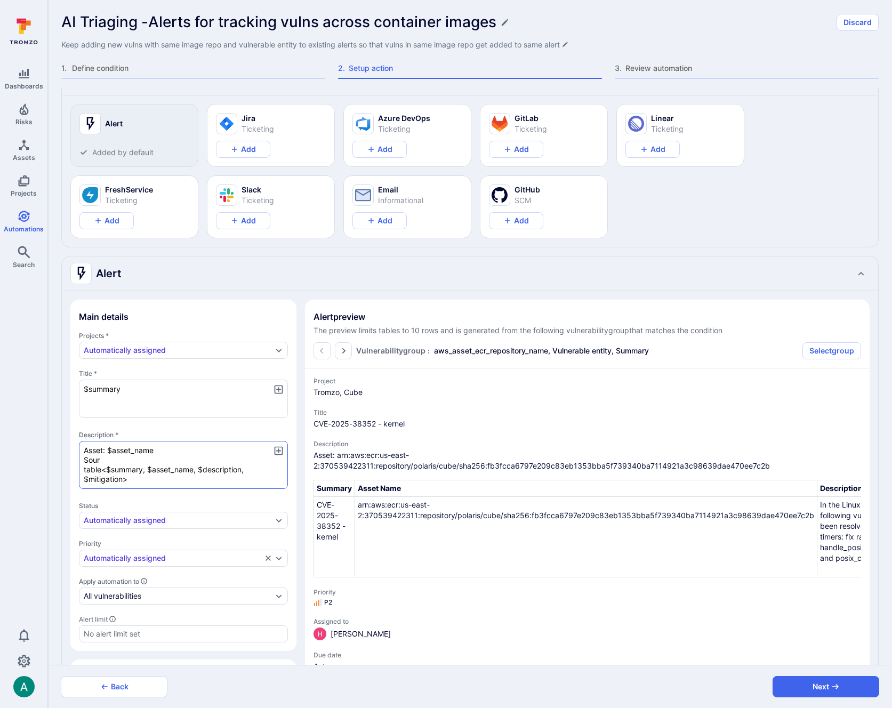
type textarea "Asset: $asset_name Sourc table<$summary, $asset_name, $description, $mitigation>"
type textarea "x"
type textarea "Asset: $asset_name Source table<$summary, $asset_name, $description, $mitigatio…"
type textarea "x"
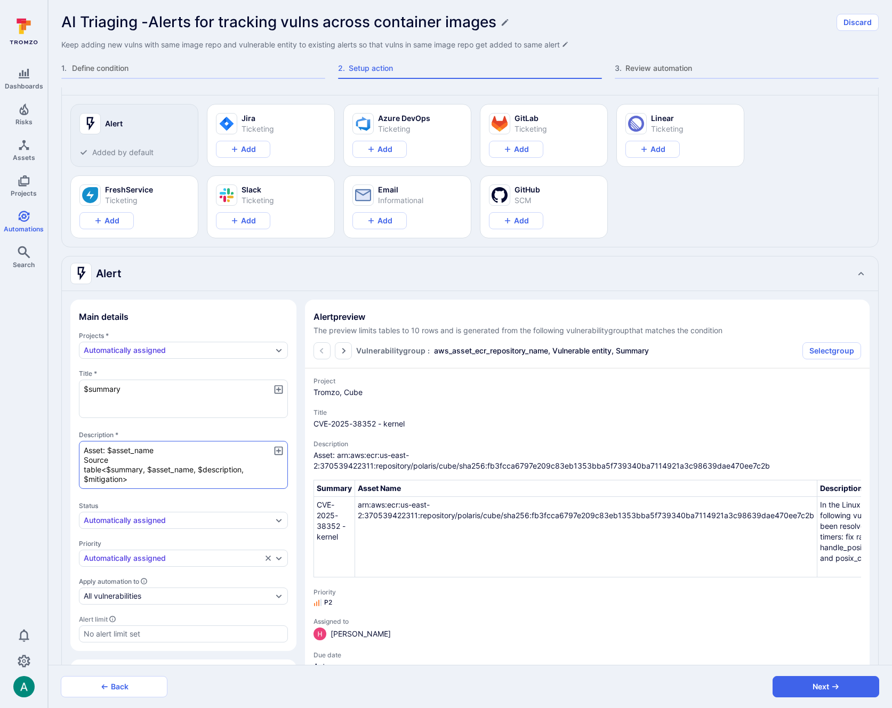
type textarea "x"
type textarea "Asset: $asset_name Source table<$summary, $asset_name, $description, $mitigatio…"
type textarea "x"
type textarea "Asset: $asset_name Source P table<$summary, $asset_name, $description, $mitigat…"
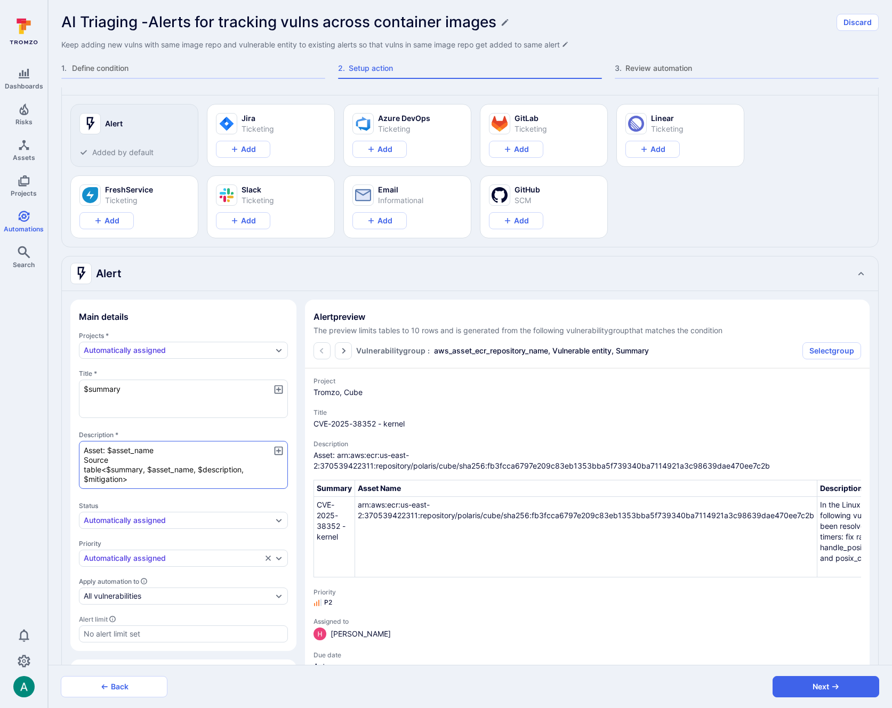
type textarea "x"
type textarea "Asset: $asset_name Source Pa table<$summary, $asset_name, $description, $mitiga…"
type textarea "x"
type textarea "Asset: $asset_name Source Pat table<$summary, $asset_name, $description, $mitig…"
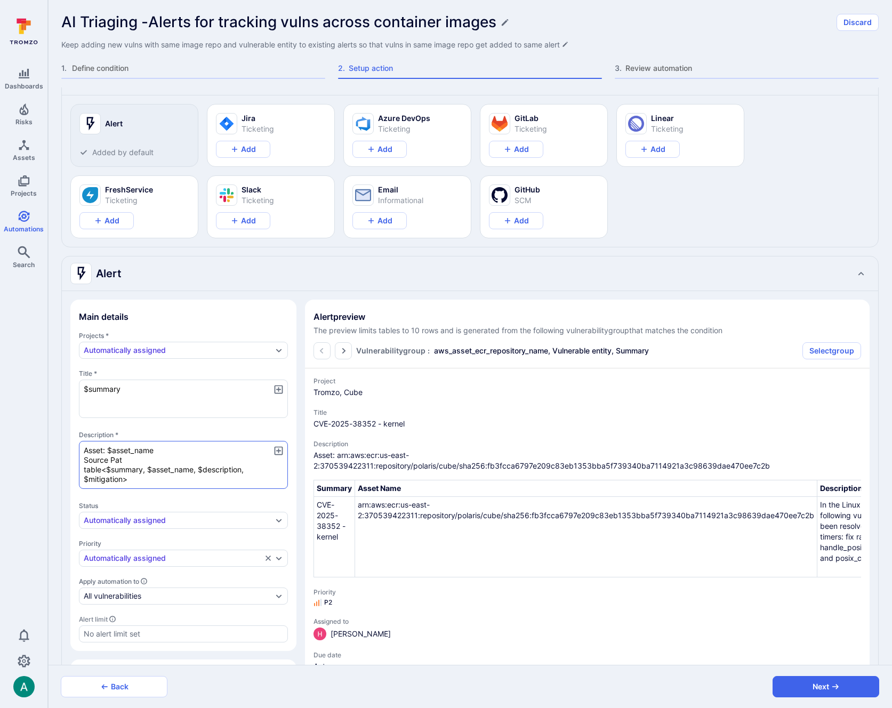
type textarea "x"
type textarea "Asset: $asset_name Source Path table<$summary, $asset_name, $description, $miti…"
type textarea "x"
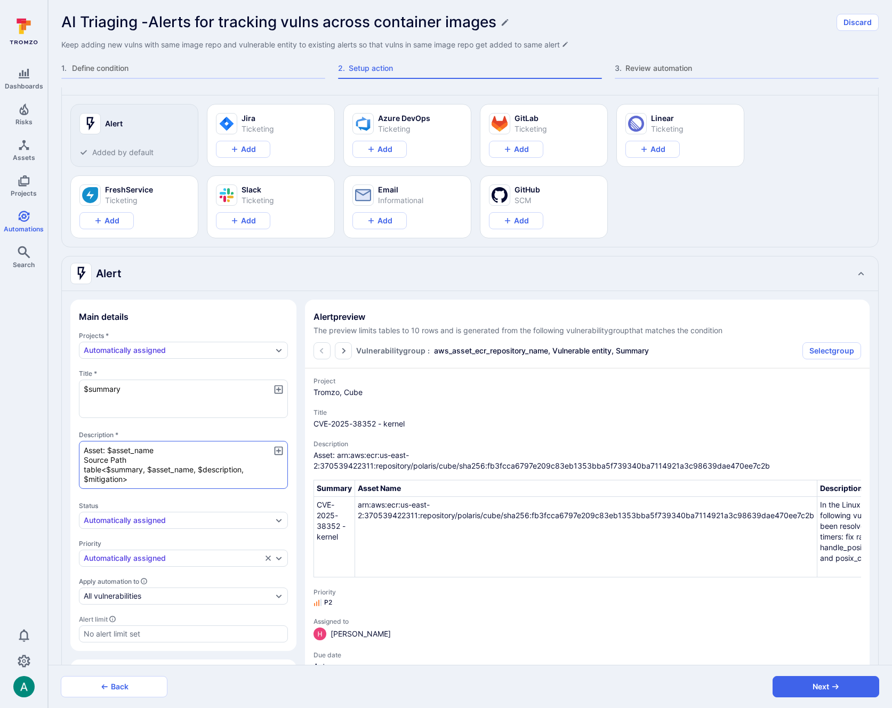
type textarea "x"
type textarea "Asset: $asset_name Source Path: table<$summary, $asset_name, $description, $mit…"
type textarea "x"
type textarea "Asset: $asset_name Source Path: table<$summary, $asset_name, $description, $mit…"
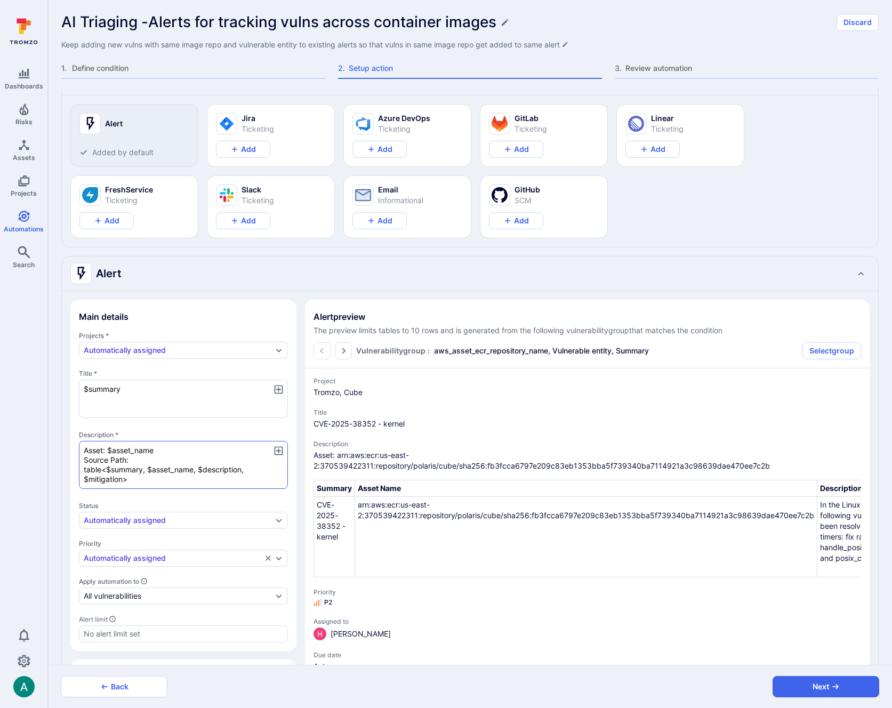
type textarea "x"
paste textarea "$source_path"
type textarea "x"
type textarea "Asset: $asset_name Source Path: $source_path table<$summary, $asset_name, $desc…"
type textarea "x"
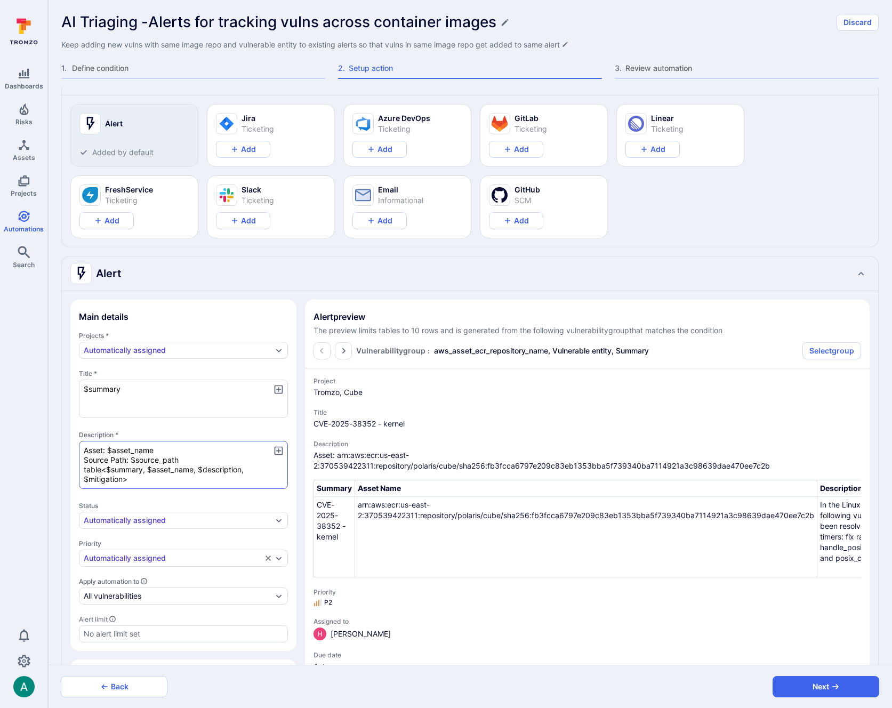
type textarea "x"
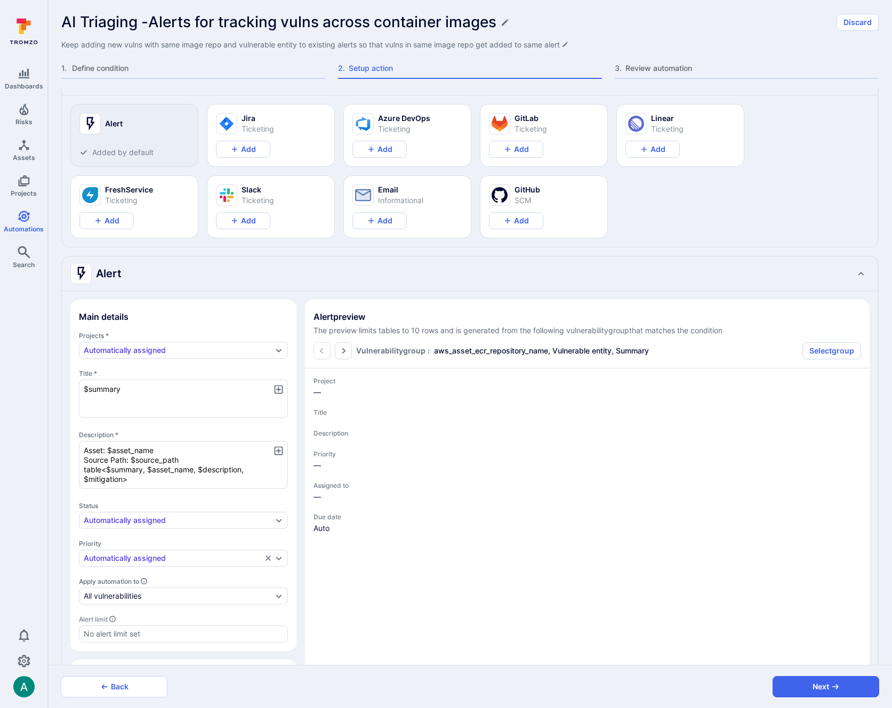
type textarea "x"
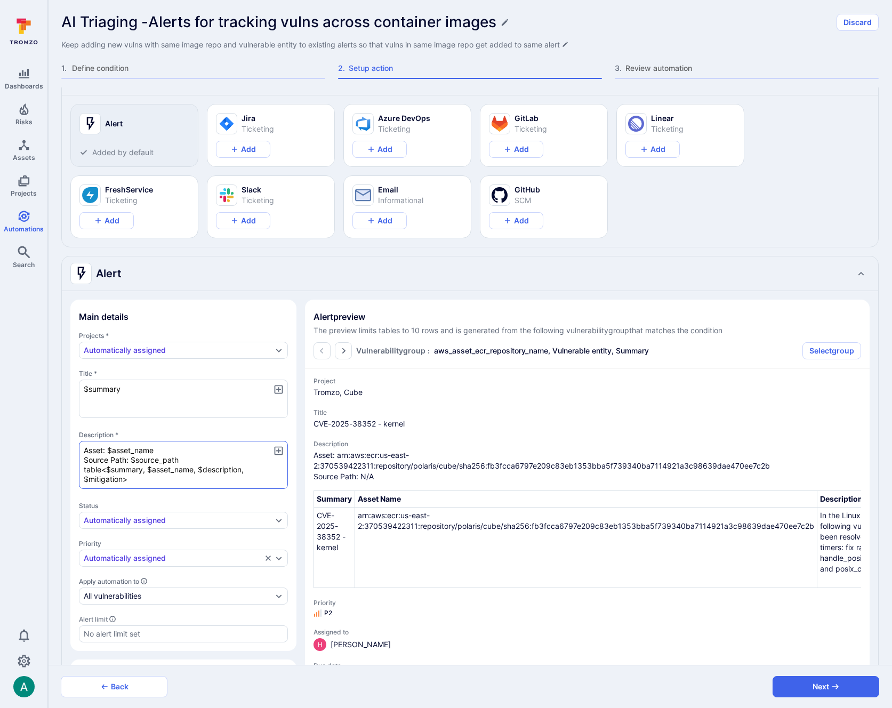
click at [84, 450] on textarea "Asset: $asset_name Source Path: $source_path table<$summary, $asset_name, $desc…" at bounding box center [183, 465] width 209 height 48
type textarea "x"
type textarea "<Asset: $asset_name Source Path: $source_path table<$summary, $asset_name, $des…"
type textarea "x"
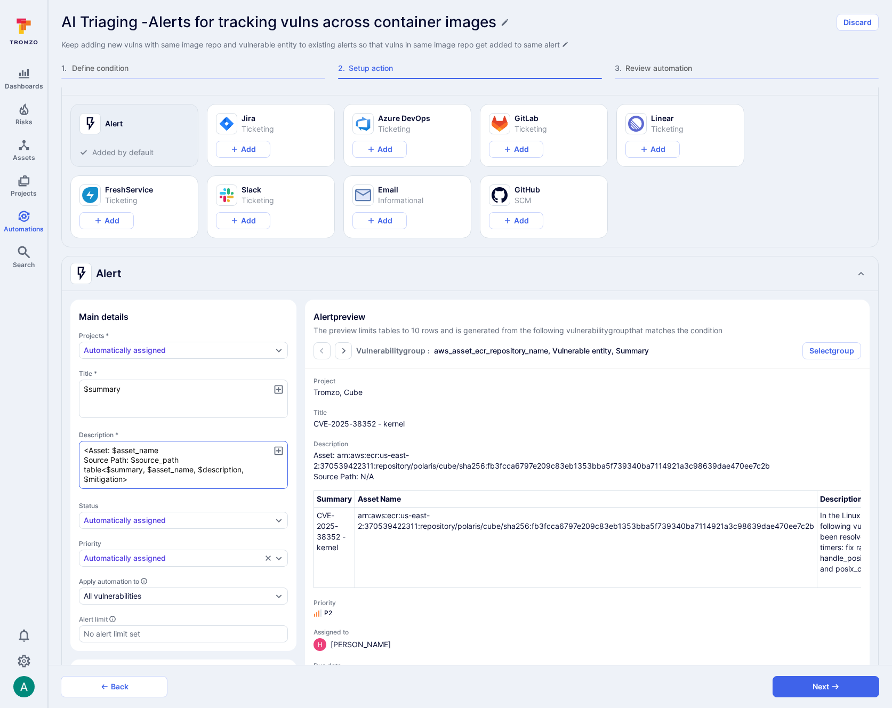
type textarea "<bAsset: $asset_name Source Path: $source_path table<$summary, $asset_name, $de…"
type textarea "x"
type textarea "<b>Asset: $asset_name Source Path: $source_path table<$summary, $asset_name, $d…"
type textarea "x"
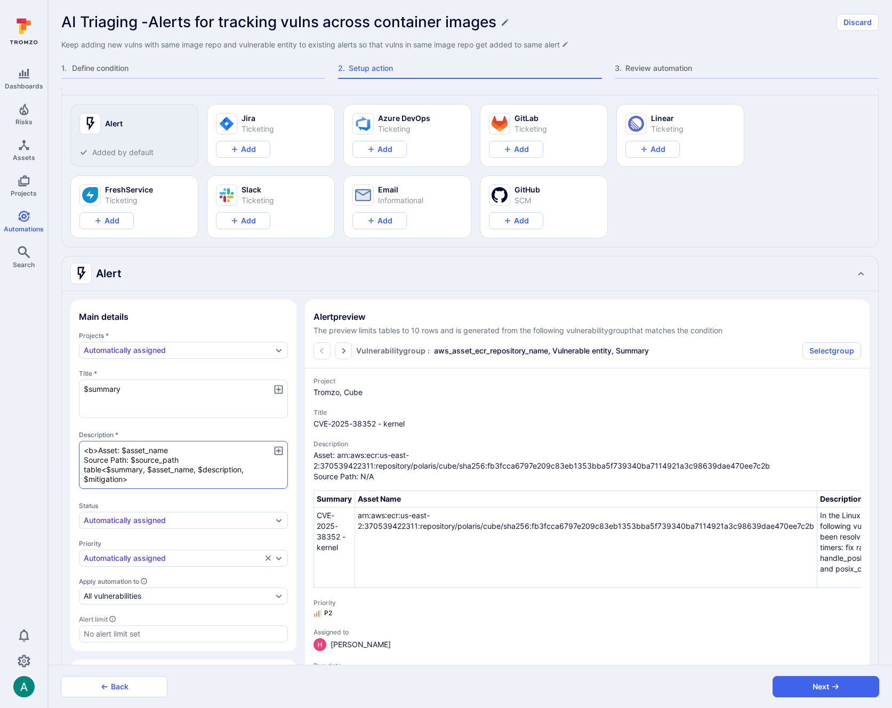
type textarea "x"
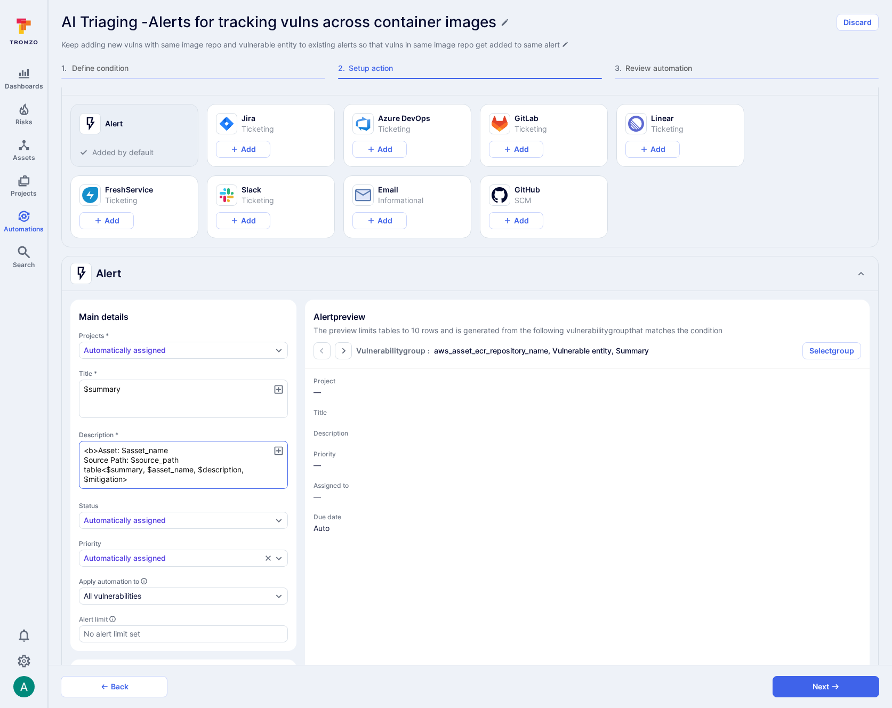
type textarea "x"
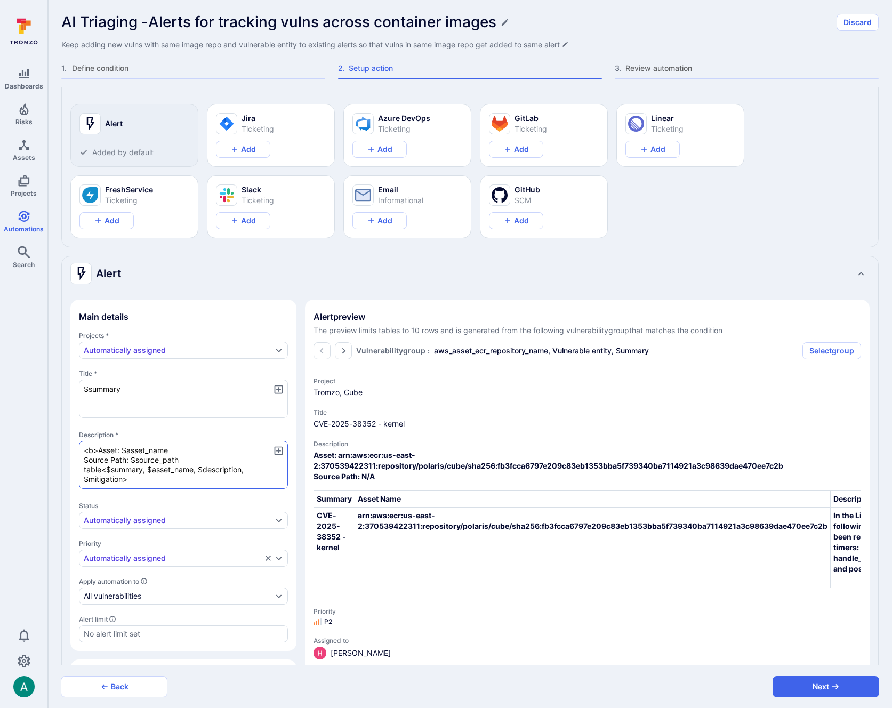
type textarea "x"
type textarea "<b>Asset:< $asset_name Source Path: $source_path table<$summary, $asset_name, $…"
type textarea "x"
type textarea "<b>Asset:</ $asset_name Source Path: $source_path table<$summary, $asset_name, …"
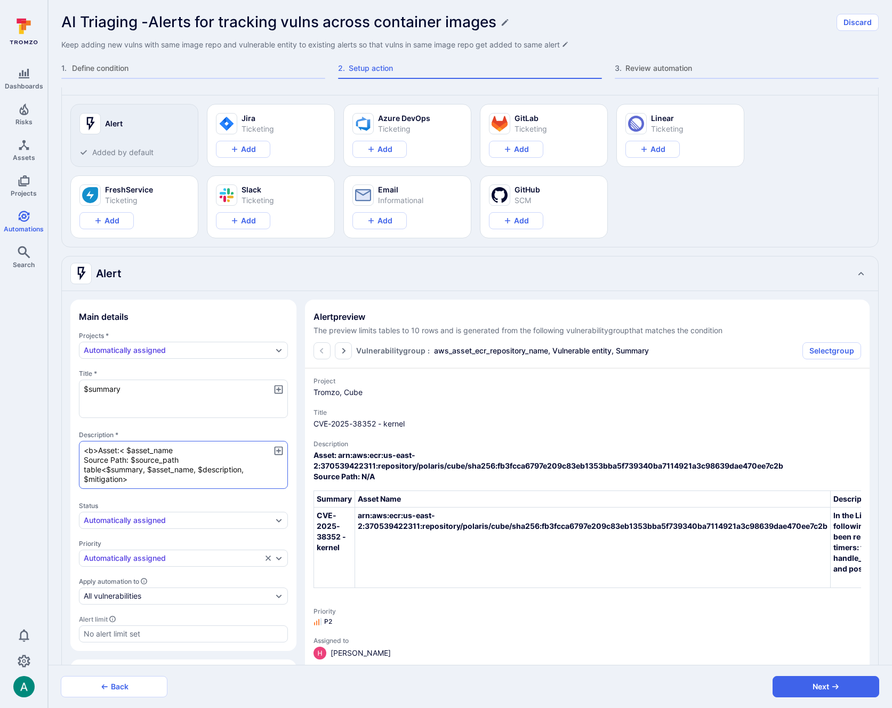
type textarea "x"
type textarea "<b>Asset:</b $asset_name Source Path: $source_path table<$summary, $asset_name,…"
type textarea "x"
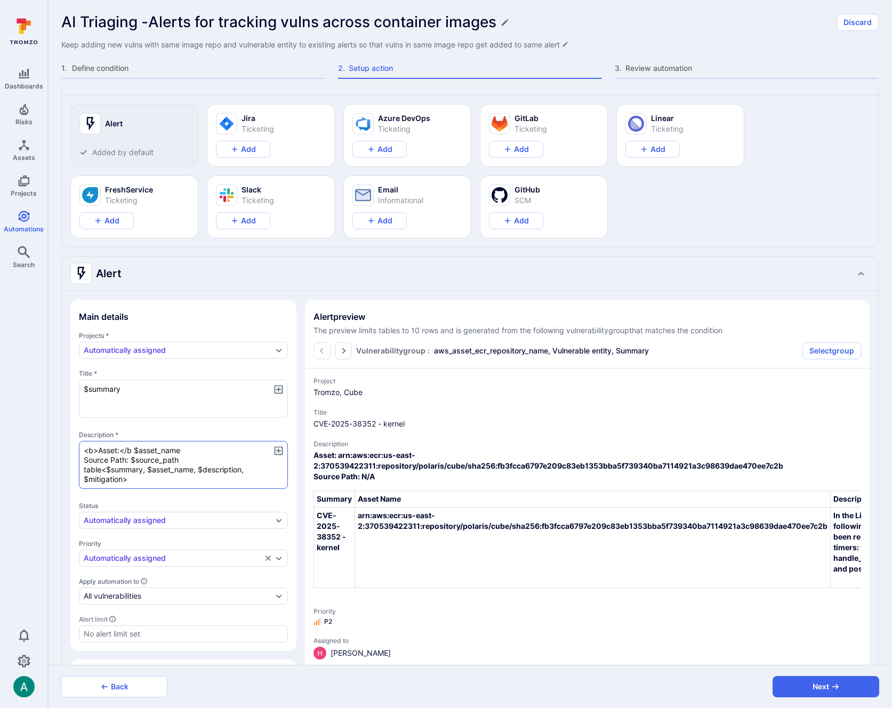
type textarea "<b>Asset:</b> $asset_name Source Path: $source_path table<$summary, $asset_name…"
type textarea "x"
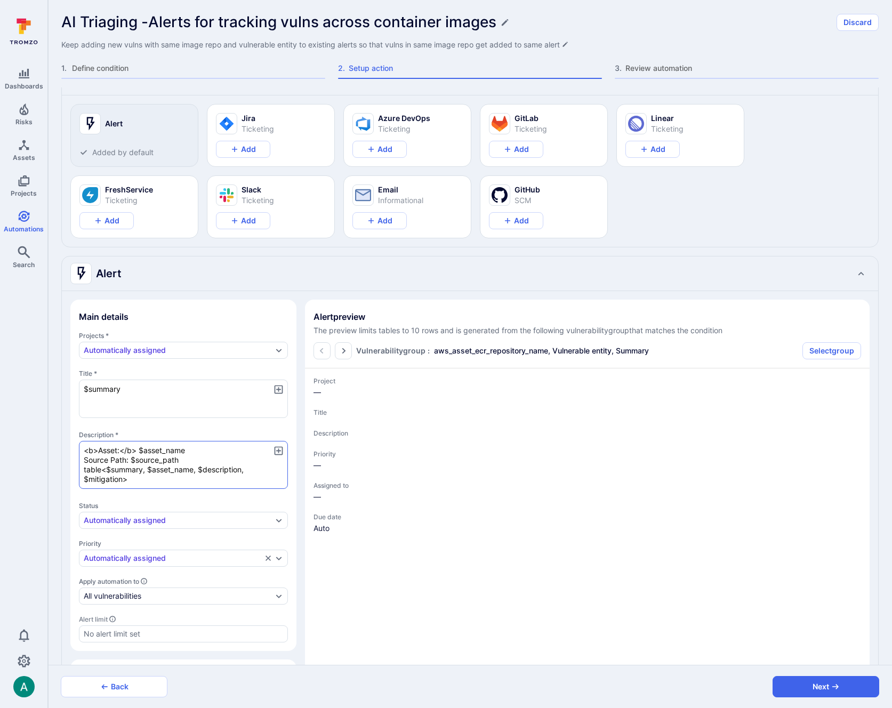
type textarea "x"
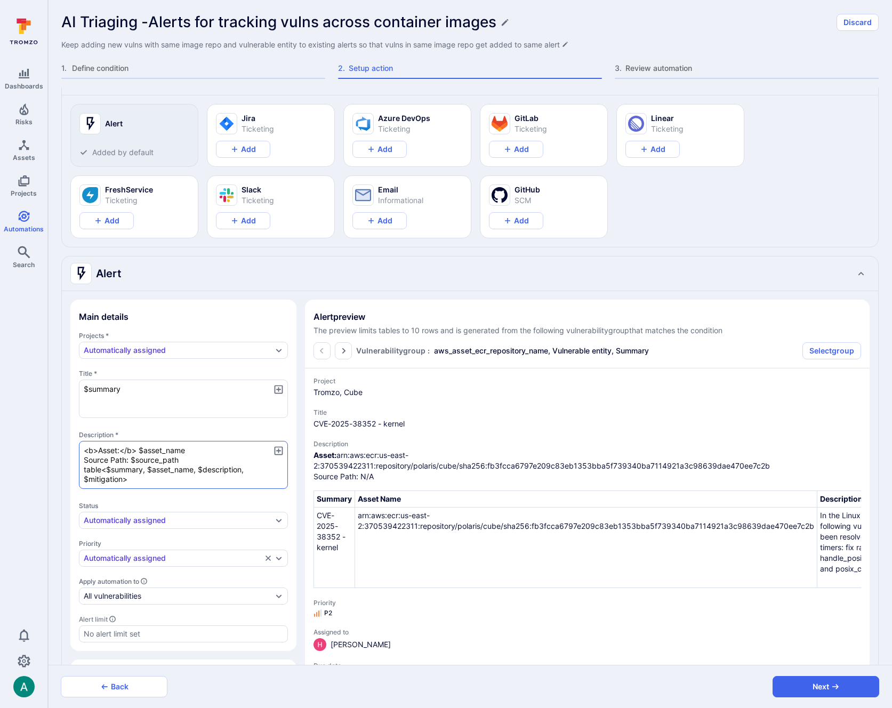
type textarea "x"
type textarea "<b>Asset:</b> $asset_name table<$summary, $asset_name, $description, $mitigatio…"
type textarea "x"
type textarea "<b>Asset:</b> $asset_name table<$summary, $asset_name, $description, $mitigatio…"
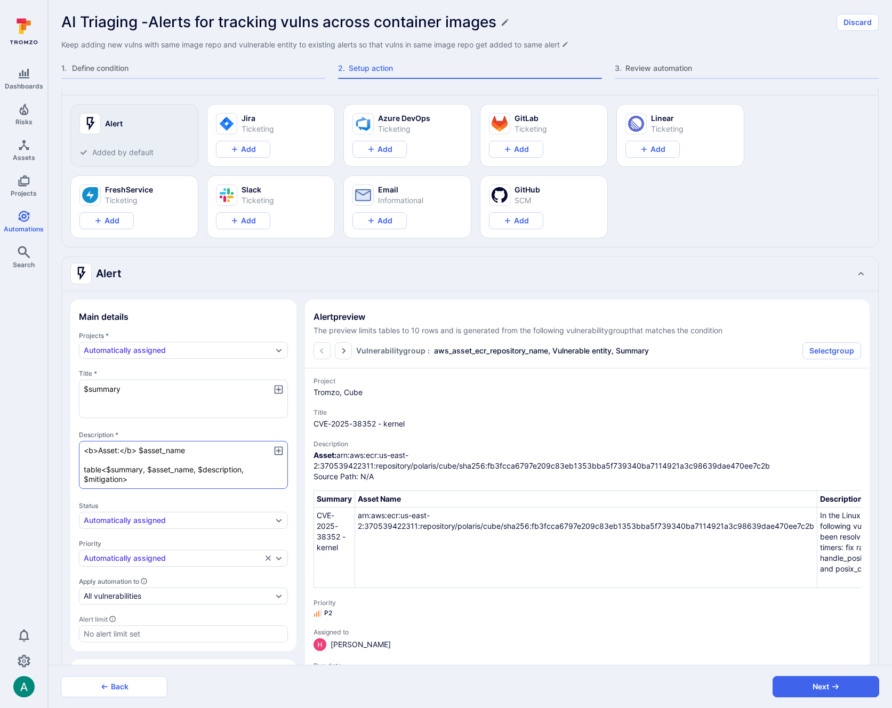
type textarea "x"
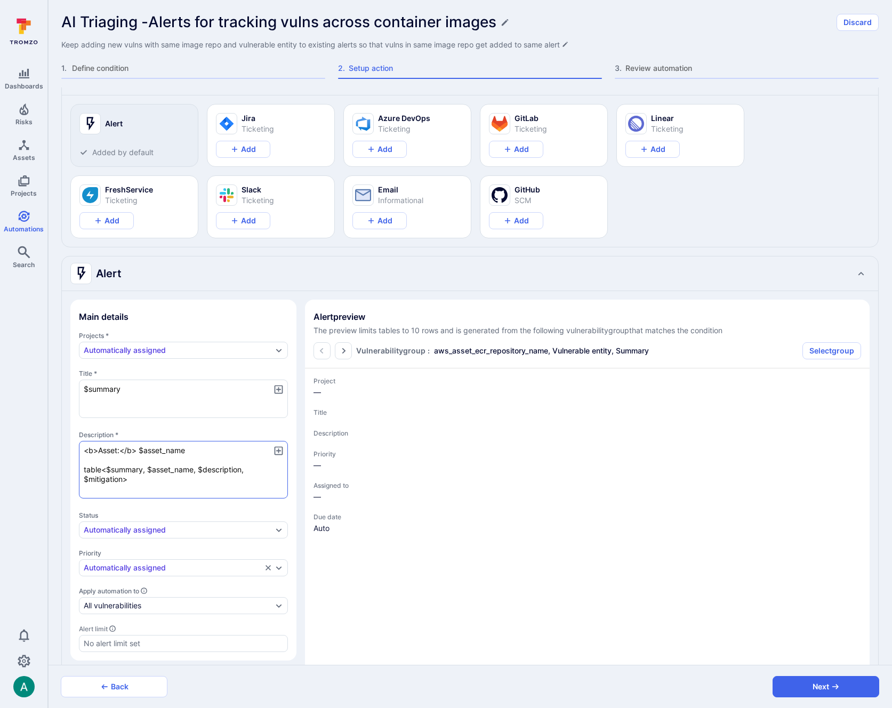
paste textarea "Source Path: $source_path"
type textarea "x"
type textarea "Source Path: $source_path <b>Asset:</b> $asset_name table<$summary, $asset_name…"
type textarea "x"
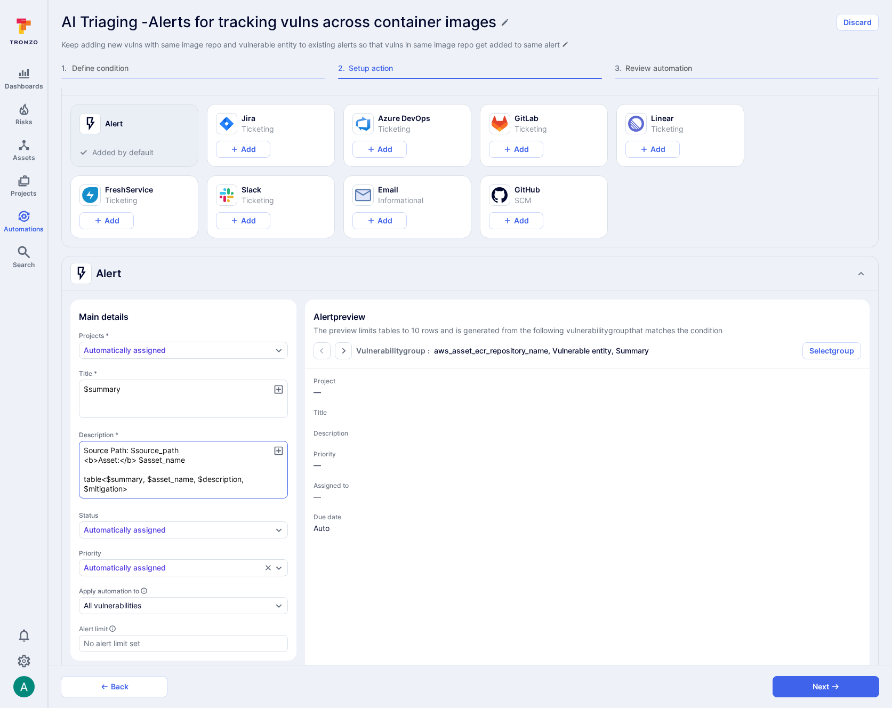
type textarea "x"
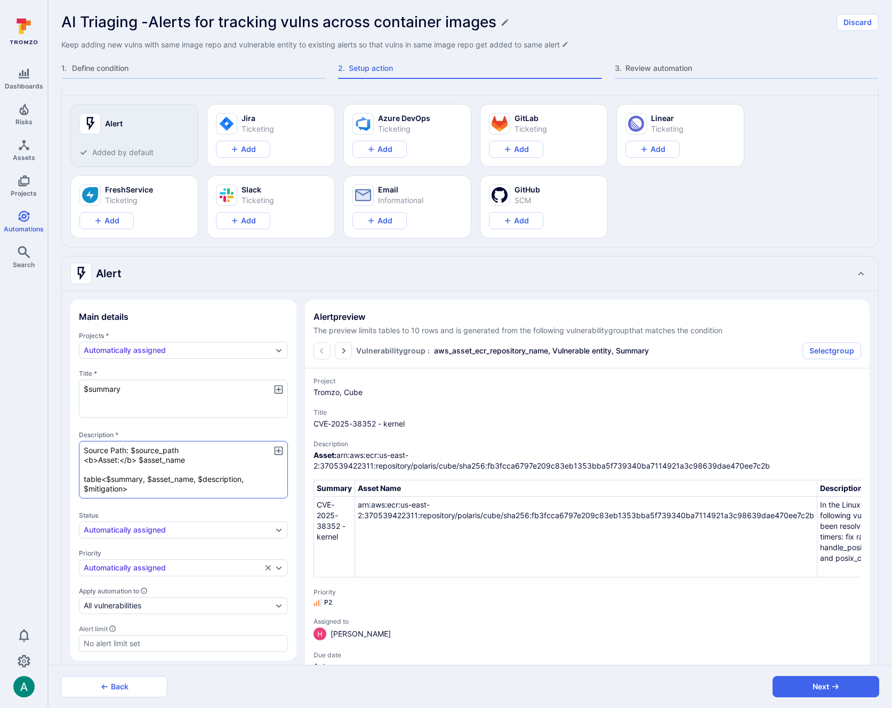
type textarea "x"
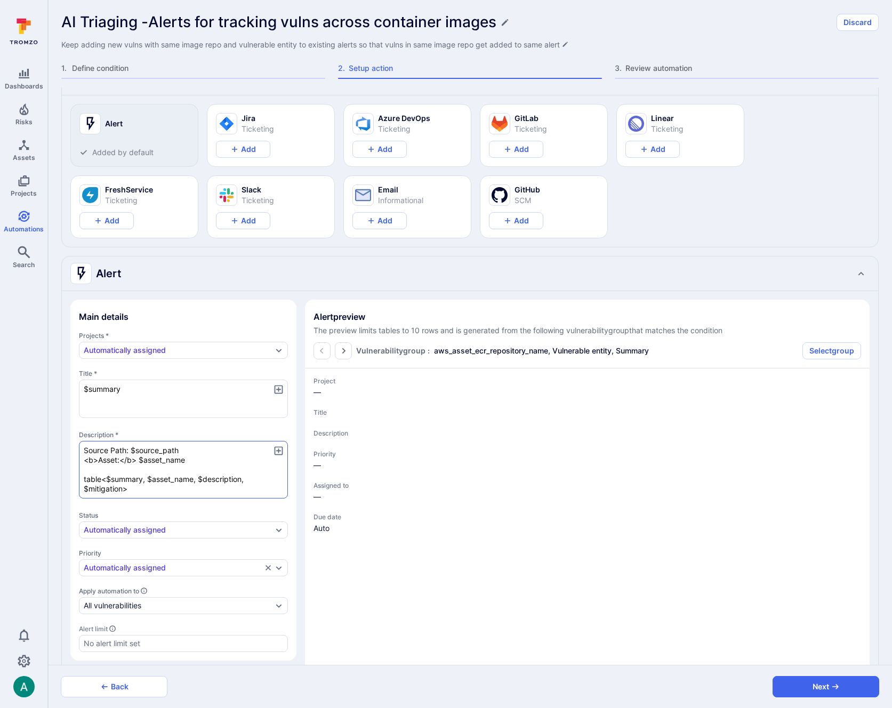
type textarea "x"
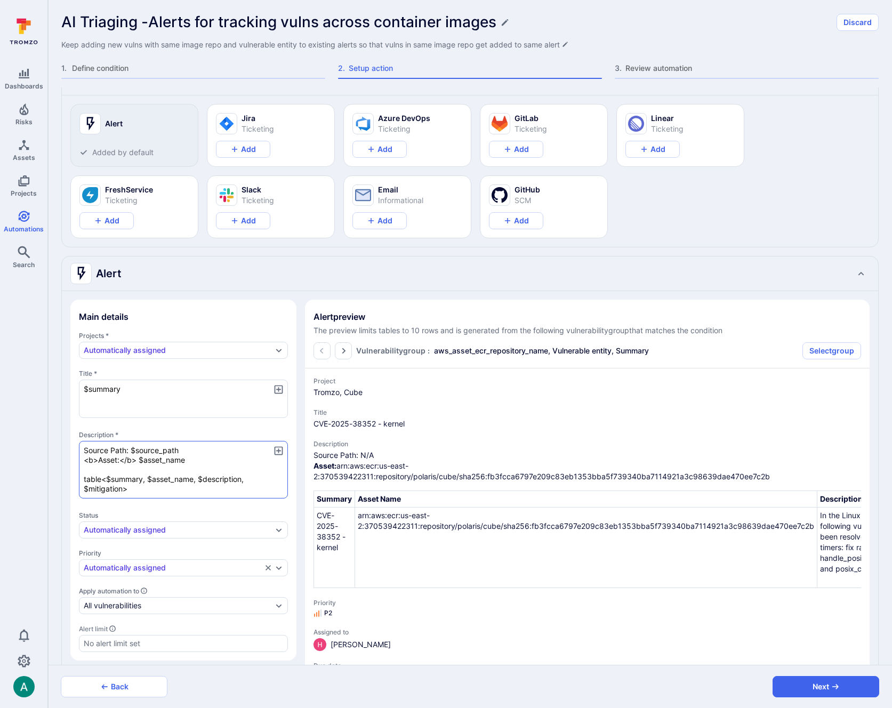
type textarea "x"
type textarea "<Source Path: $source_path <b>Asset:</b> $asset_name table<$summary, $asset_nam…"
type textarea "x"
type textarea "<bSource Path: $source_path <b>Asset:</b> $asset_name table<$summary, $asset_na…"
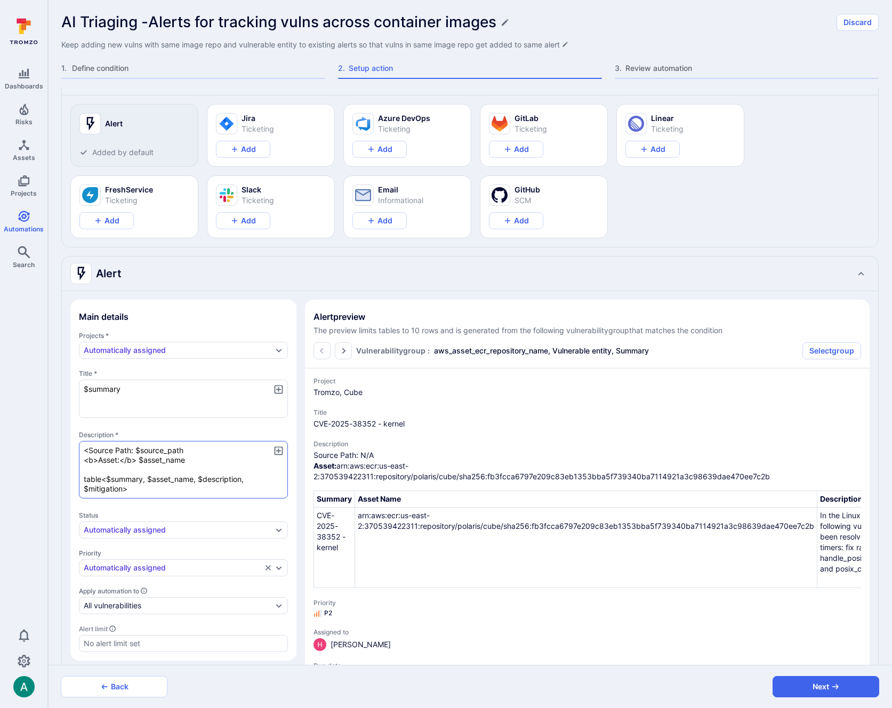
type textarea "x"
type textarea "<b>Source Path: $source_path <b>Asset:</b> $asset_name table<$summary, $asset_n…"
type textarea "x"
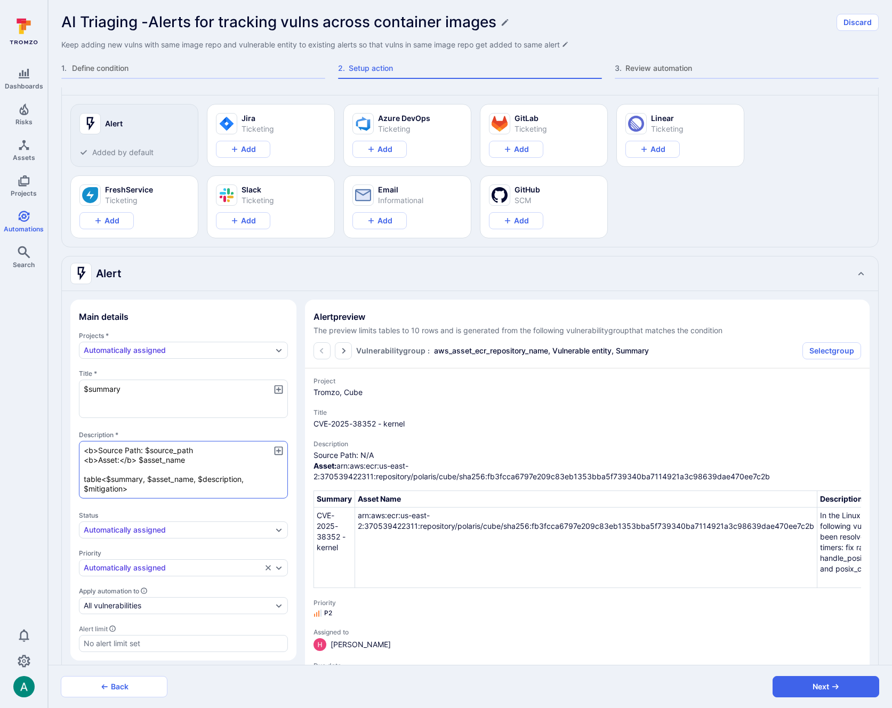
type textarea "x"
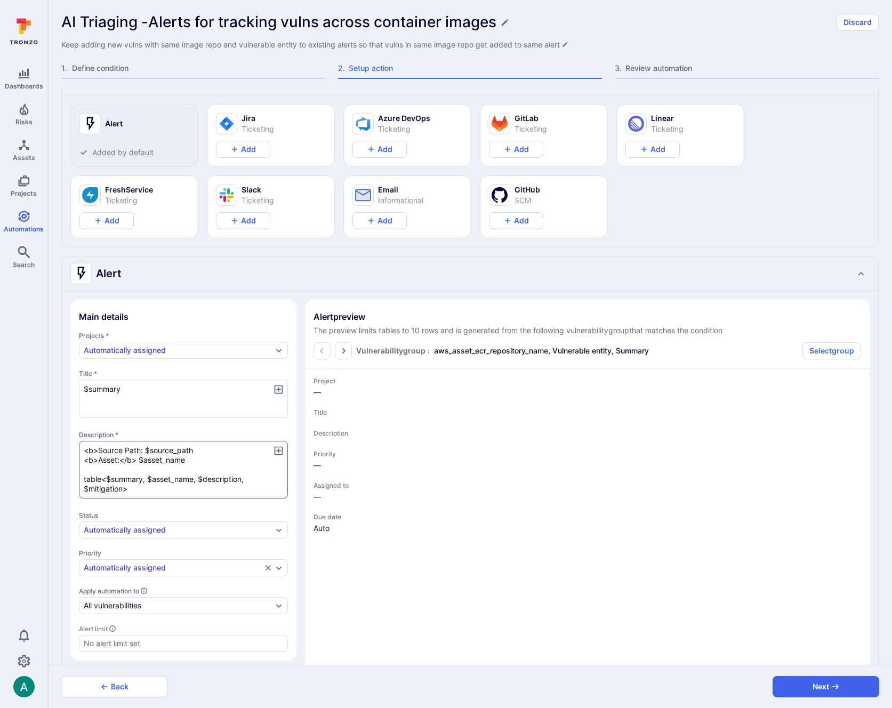
type textarea "x"
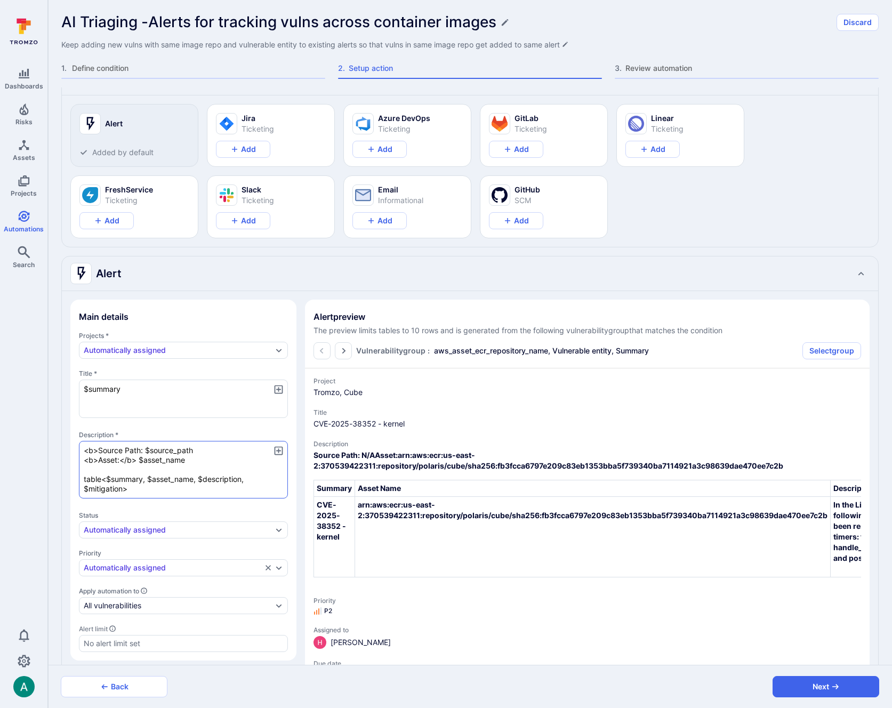
type textarea "x"
type textarea "<b>Source Path:< $source_path <b>Asset:</b> $asset_name table<$summary, $asset_…"
type textarea "x"
type textarea "<b>Source Path:</ $source_path <b>Asset:</b> $asset_name table<$summary, $asset…"
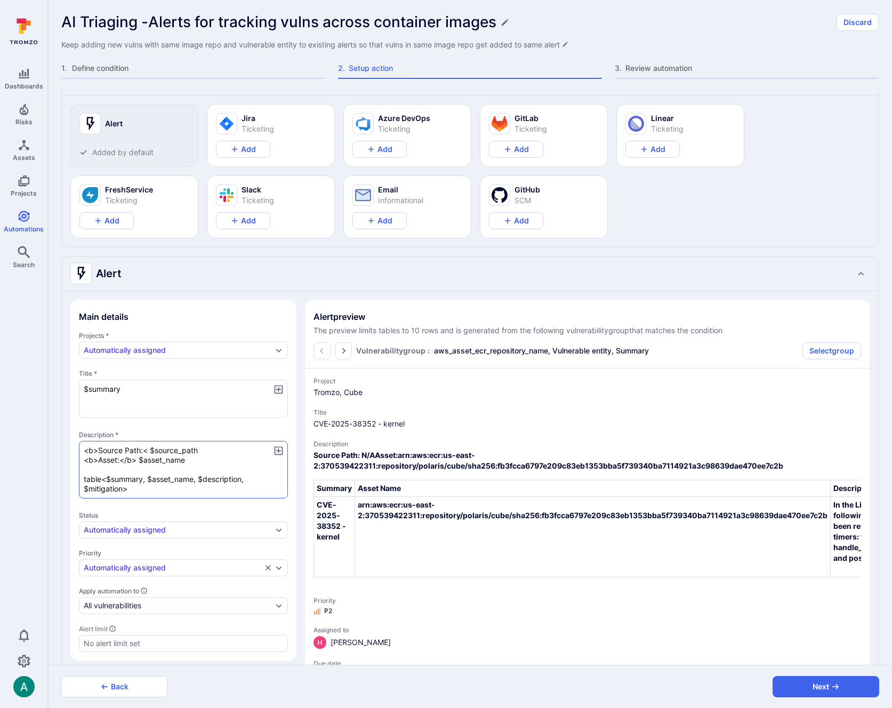
type textarea "x"
type textarea "<b>Source Path:</b $source_path <b>Asset:</b> $asset_name table<$summary, $asse…"
type textarea "x"
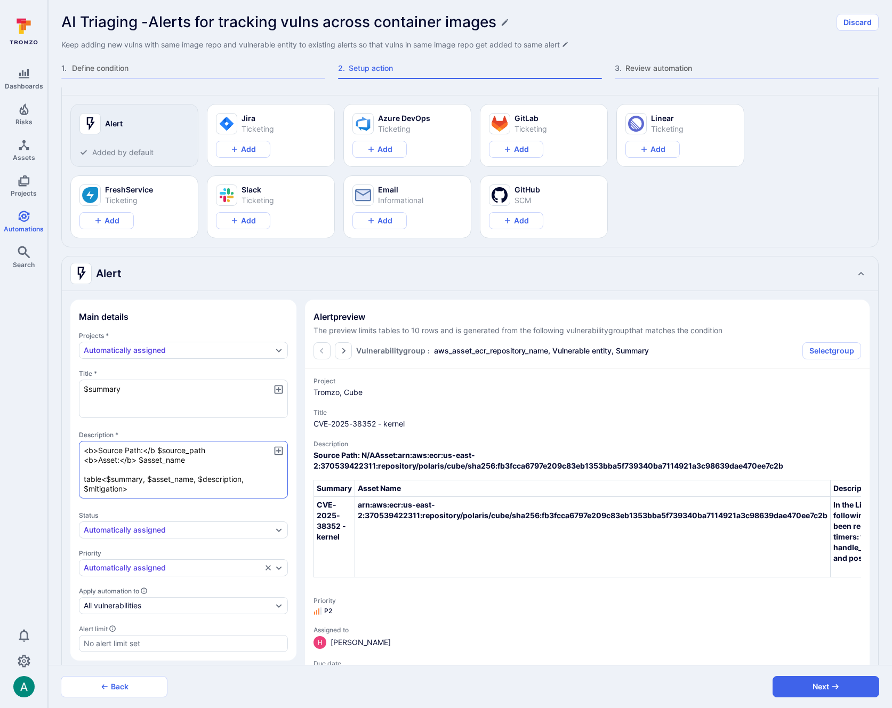
type textarea "<b>Source Path:</b> $source_path <b>Asset:</b> $asset_name table<$summary, $ass…"
type textarea "x"
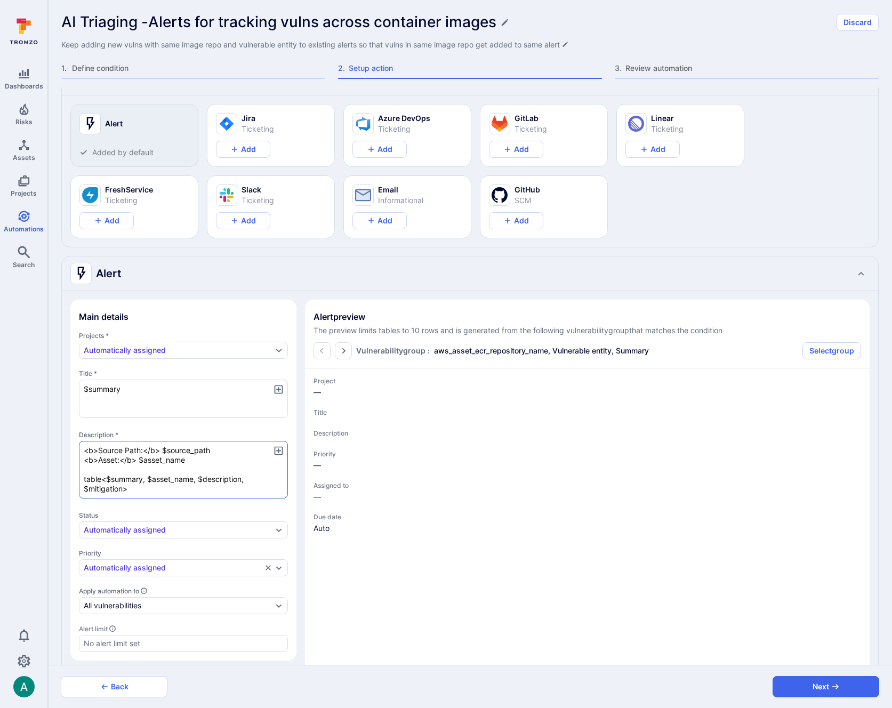
type textarea "x"
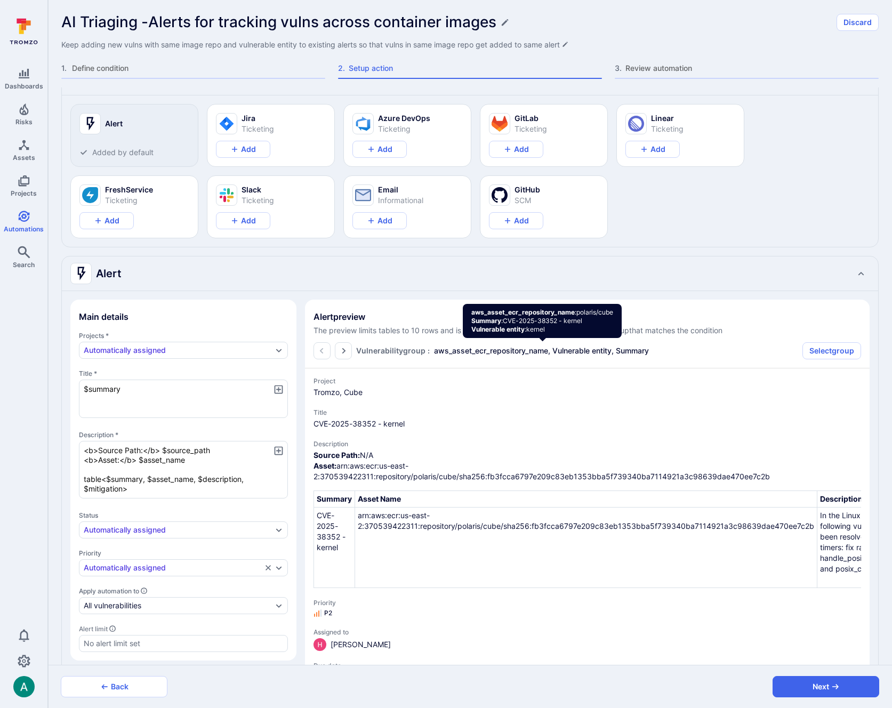
type textarea "<b>Source Path:</b> $source_path <b>Asset:</b> $asset_name table<$summary, $ass…"
drag, startPoint x: 433, startPoint y: 350, endPoint x: 549, endPoint y: 352, distance: 116.2
click at [549, 352] on span "aws_asset_ecr_repository_name, Vulnerable entity, Summary" at bounding box center [541, 350] width 215 height 11
copy span "aws_asset_ecr_repository_name"
click at [165, 388] on textarea "$summary" at bounding box center [183, 398] width 209 height 38
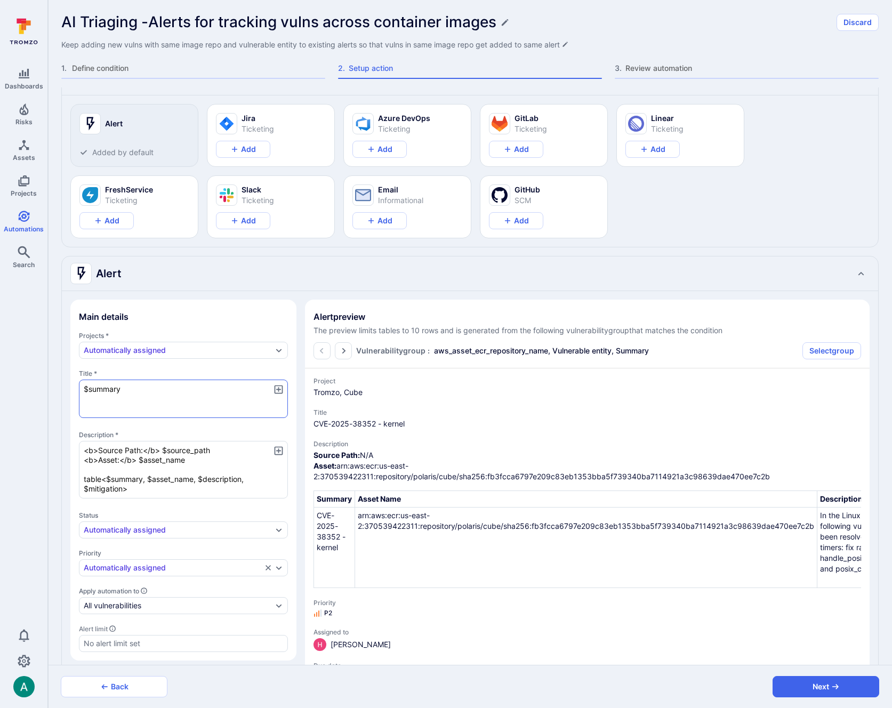
type textarea "$summary"
type textarea "x"
click at [280, 389] on icon "button" at bounding box center [278, 389] width 9 height 9
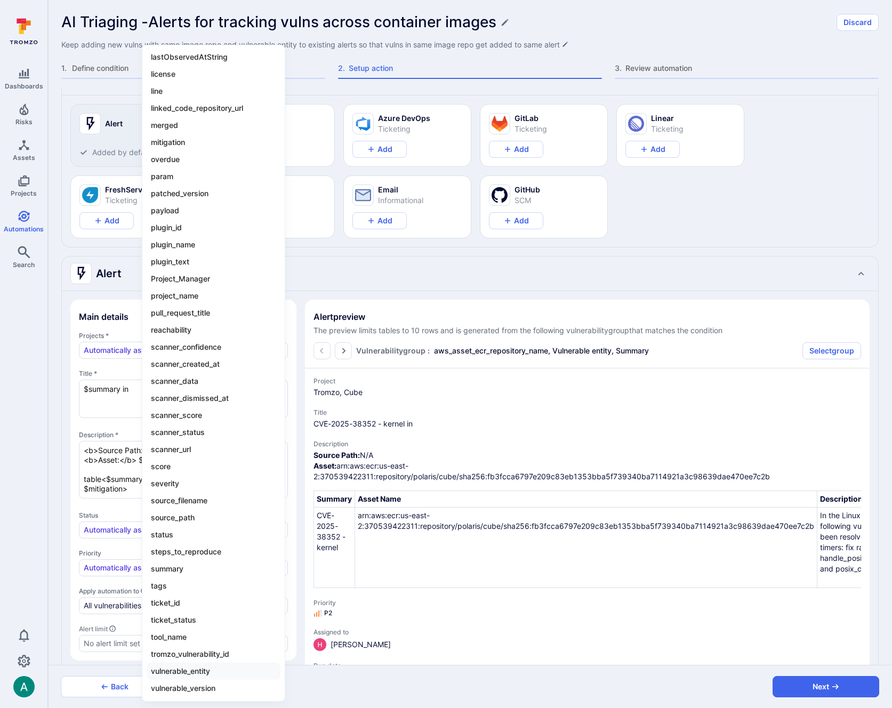
click at [183, 674] on li "vulnerable_entity" at bounding box center [214, 670] width 134 height 17
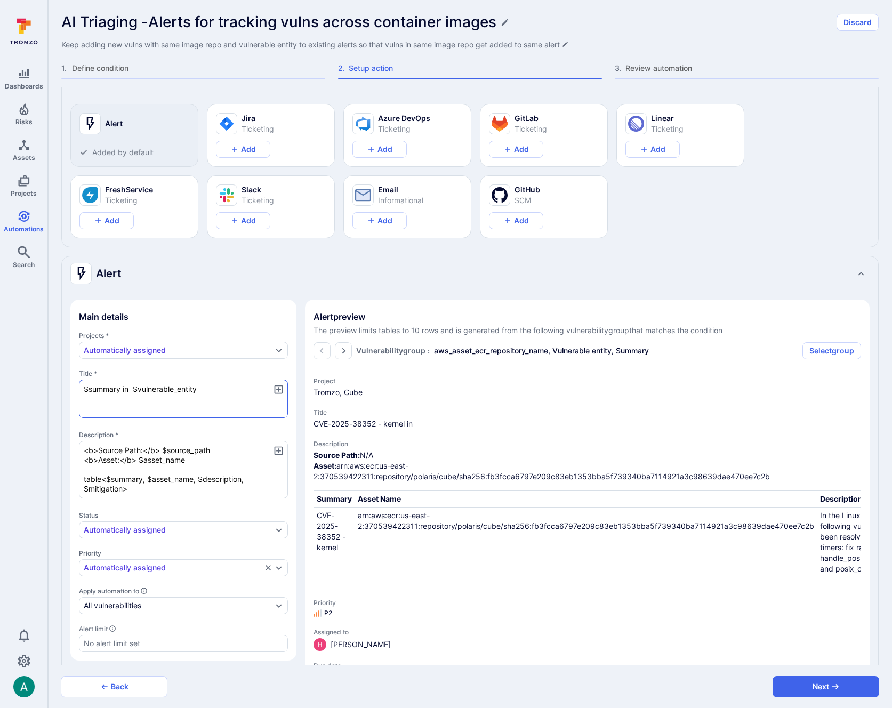
click at [215, 391] on textarea "$summary in $vulnerable_entity" at bounding box center [183, 398] width 209 height 38
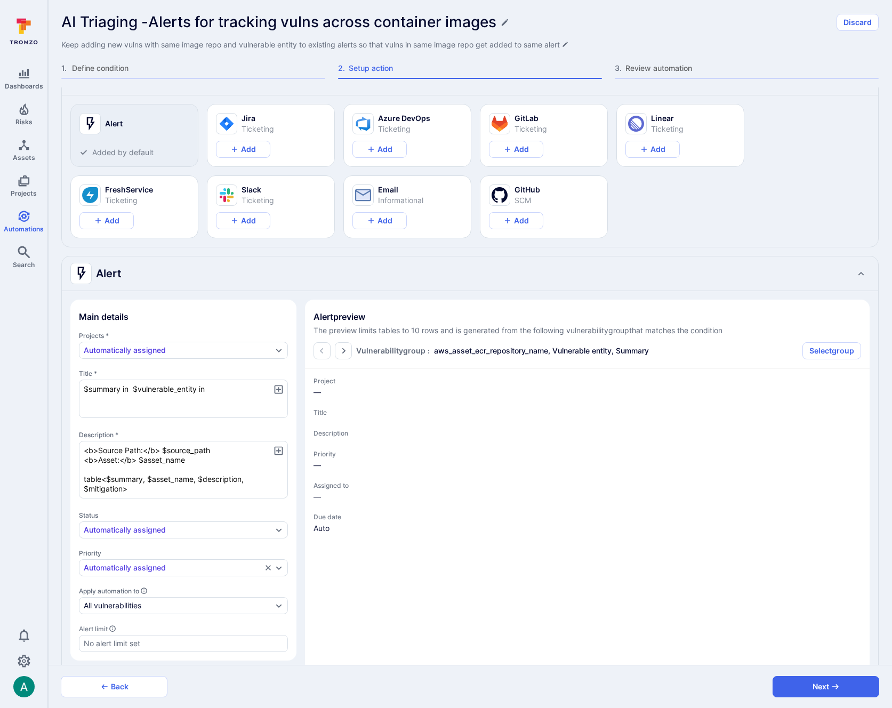
click at [280, 386] on icon "button" at bounding box center [278, 389] width 11 height 11
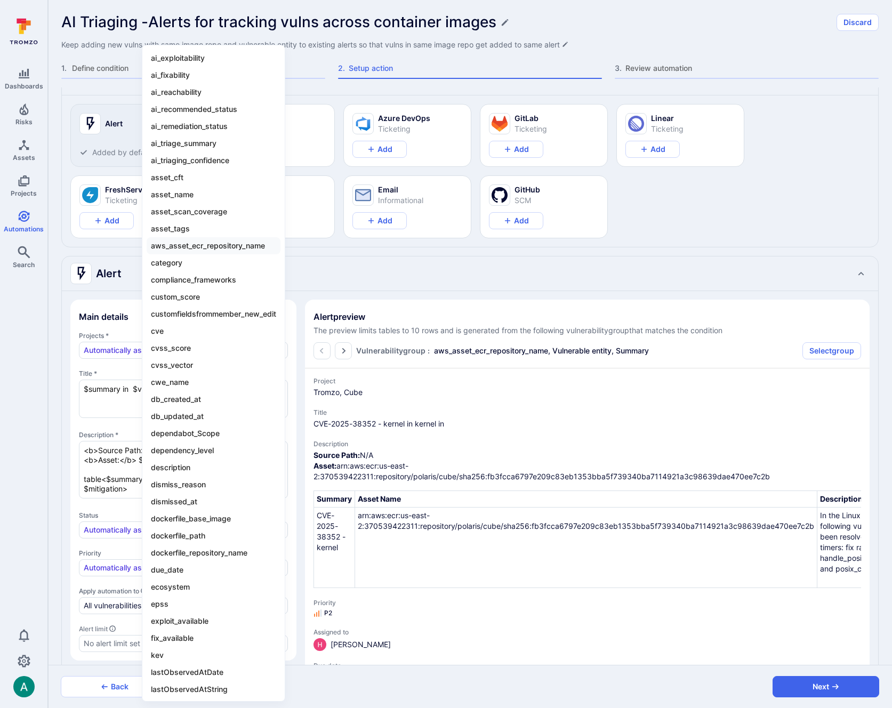
click at [213, 247] on li "aws_asset_ecr_repository_name" at bounding box center [214, 245] width 134 height 17
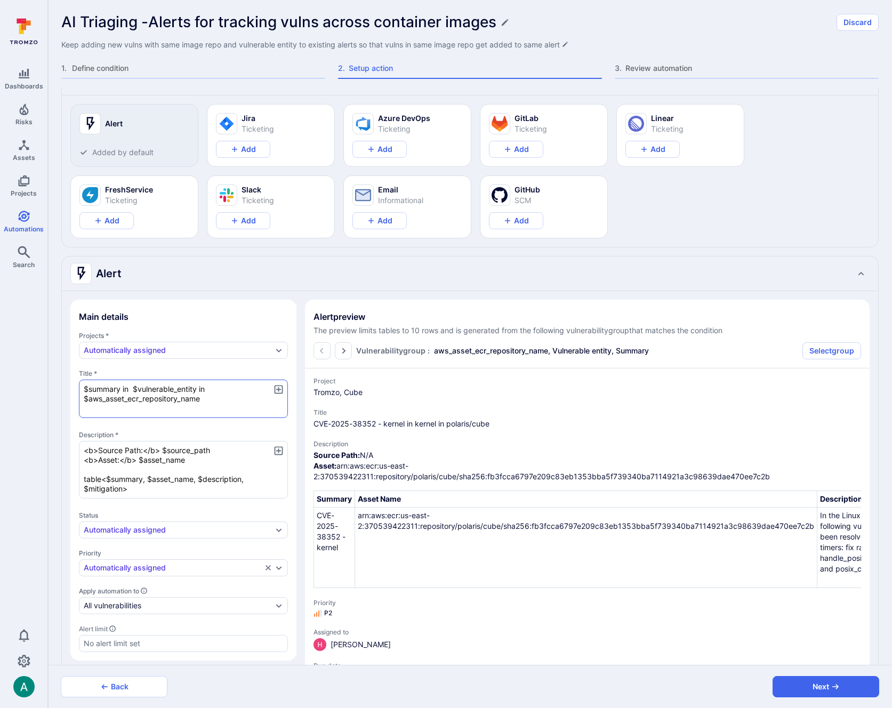
scroll to position [26, 0]
drag, startPoint x: 148, startPoint y: 479, endPoint x: 198, endPoint y: 480, distance: 50.1
click at [198, 480] on textarea "<b>Source Path:</b> $source_path <b>Asset:</b> $asset_name table<$summary, $ass…" at bounding box center [183, 471] width 209 height 58
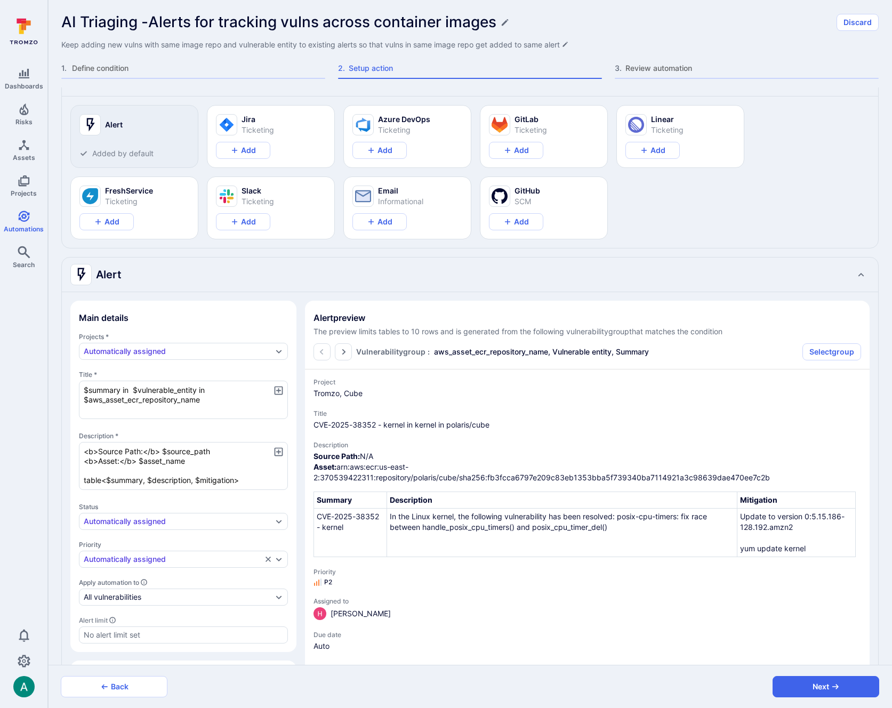
click at [281, 452] on icon "button" at bounding box center [278, 451] width 9 height 9
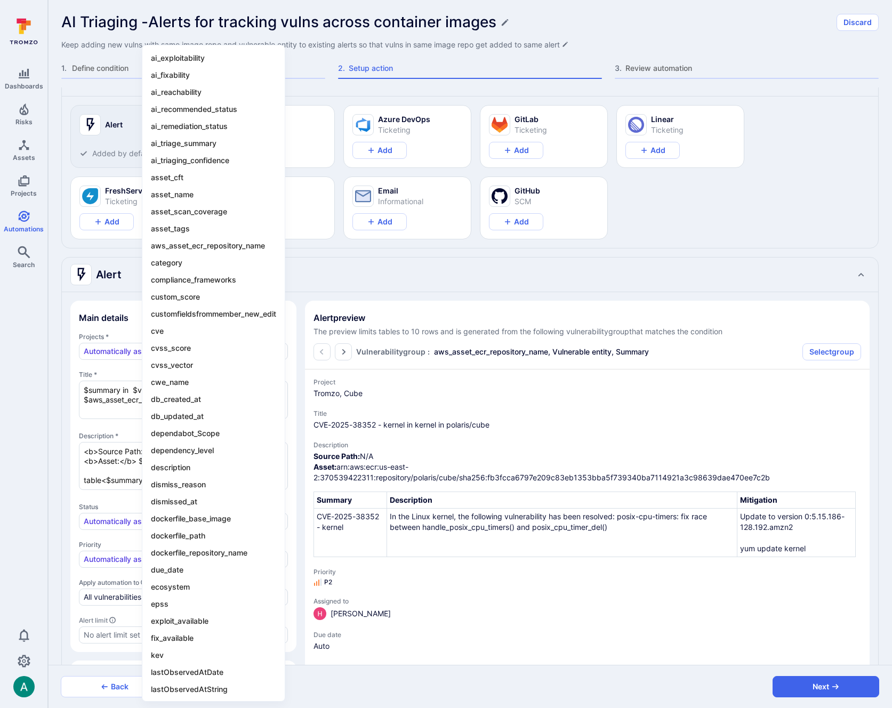
click at [112, 460] on div at bounding box center [446, 354] width 892 height 708
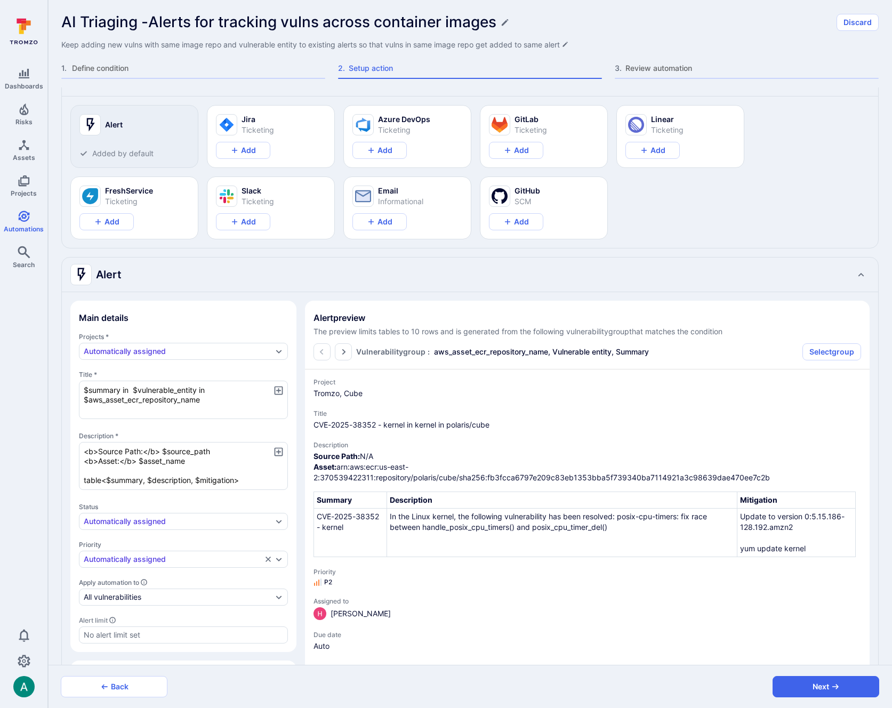
click at [105, 479] on textarea "<b>Source Path:</b> $source_path <b>Asset:</b> $asset_name table<$summary, $des…" at bounding box center [183, 466] width 209 height 48
click at [281, 452] on icon "button" at bounding box center [278, 451] width 11 height 11
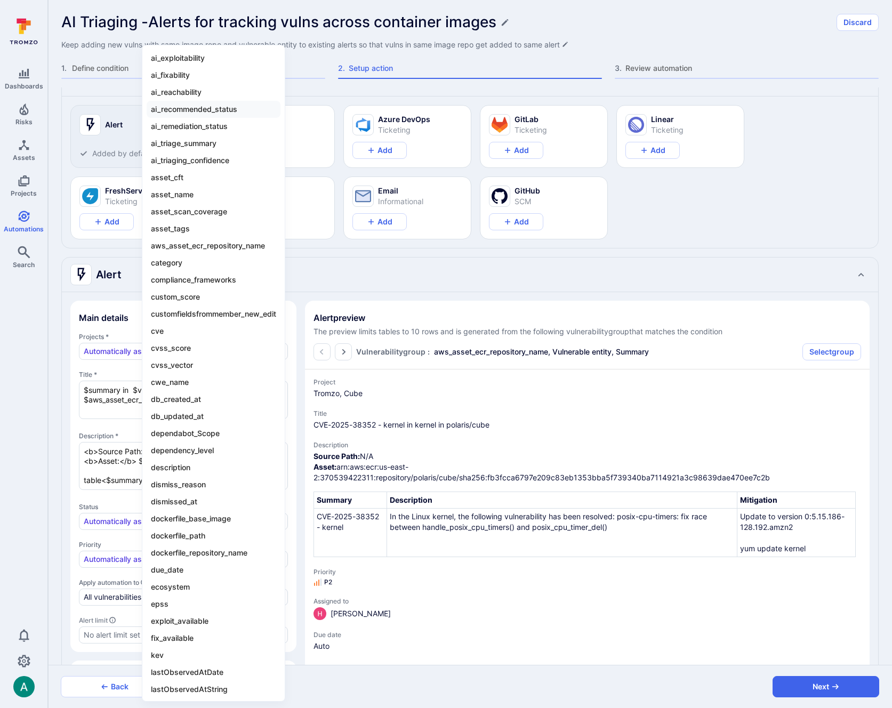
click at [197, 108] on li "ai_recommended_status" at bounding box center [214, 109] width 134 height 17
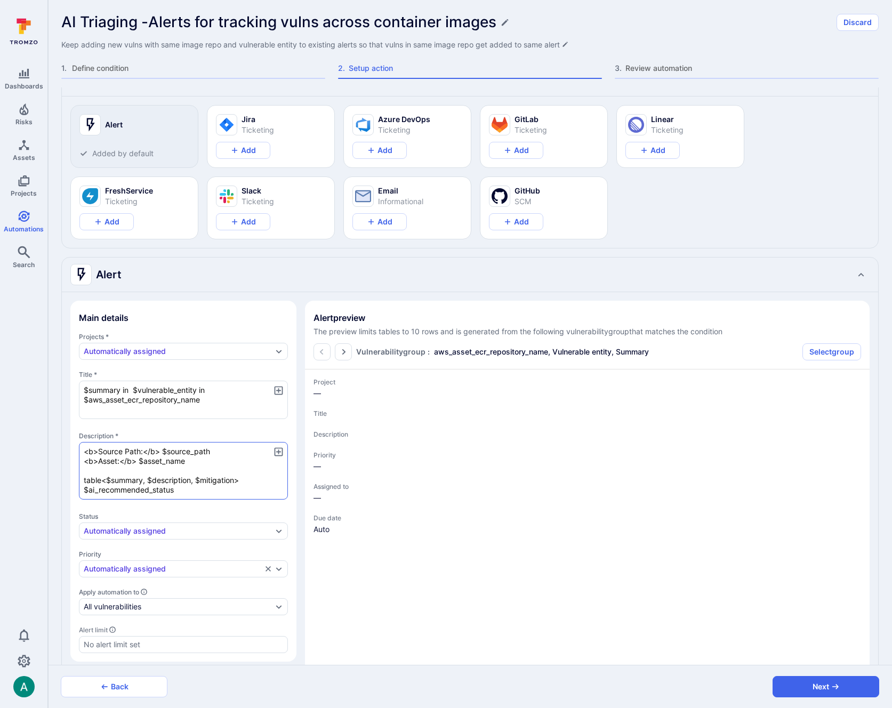
click at [182, 485] on textarea "<b>Source Path:</b> $source_path <b>Asset:</b> $asset_name table<$summary, $des…" at bounding box center [183, 471] width 209 height 58
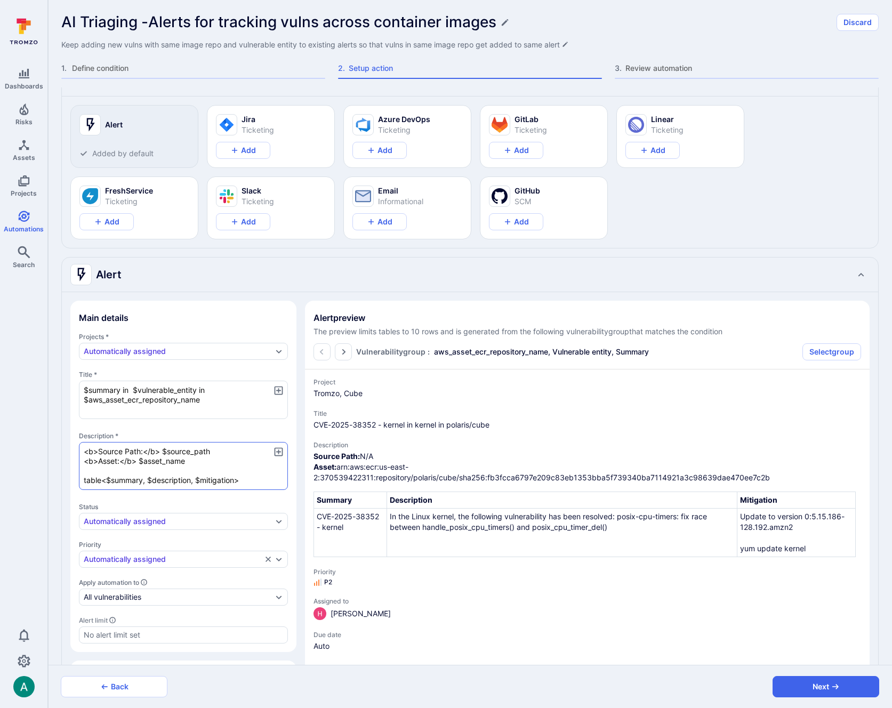
paste textarea "ai_recommended_status$"
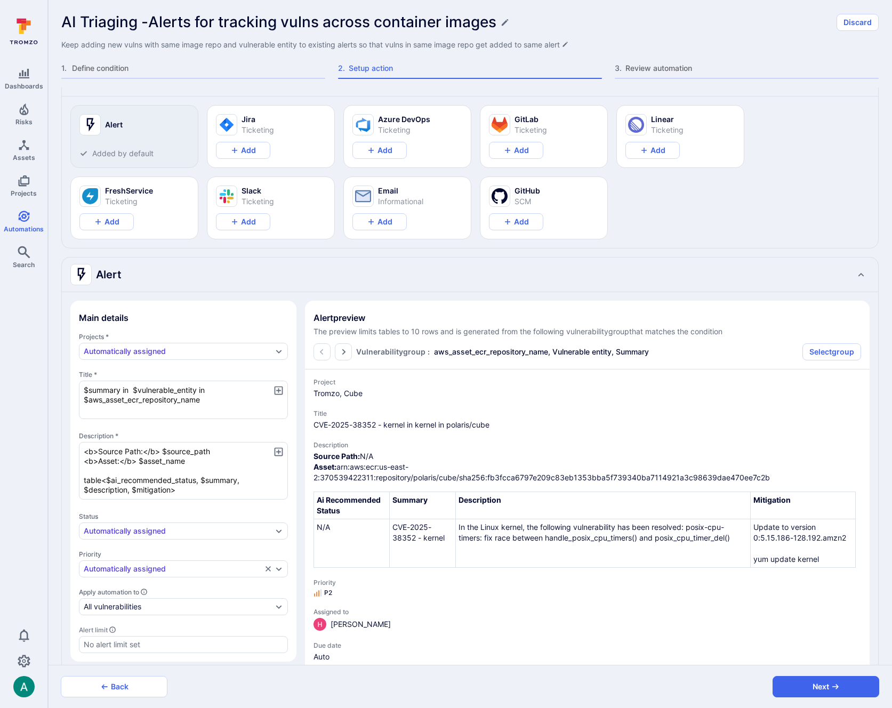
click at [280, 452] on icon "button" at bounding box center [278, 451] width 11 height 11
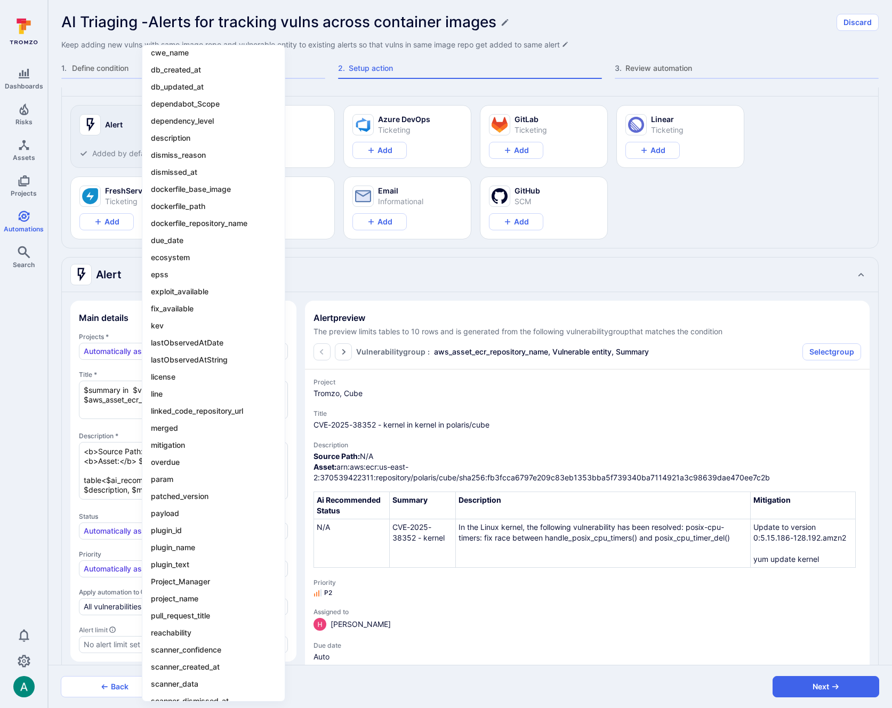
scroll to position [332, 0]
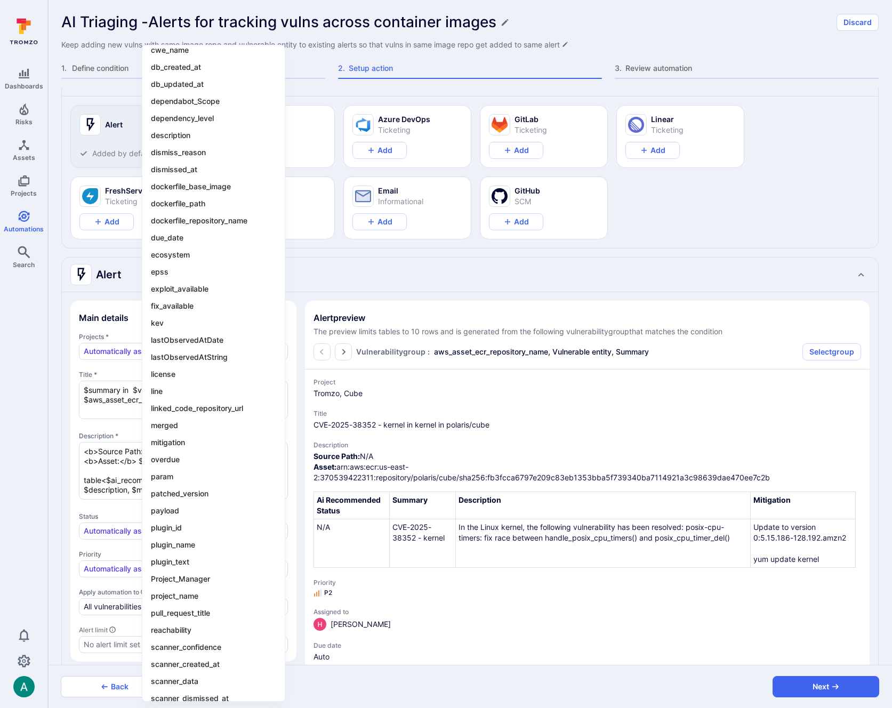
click at [110, 510] on div at bounding box center [446, 354] width 892 height 708
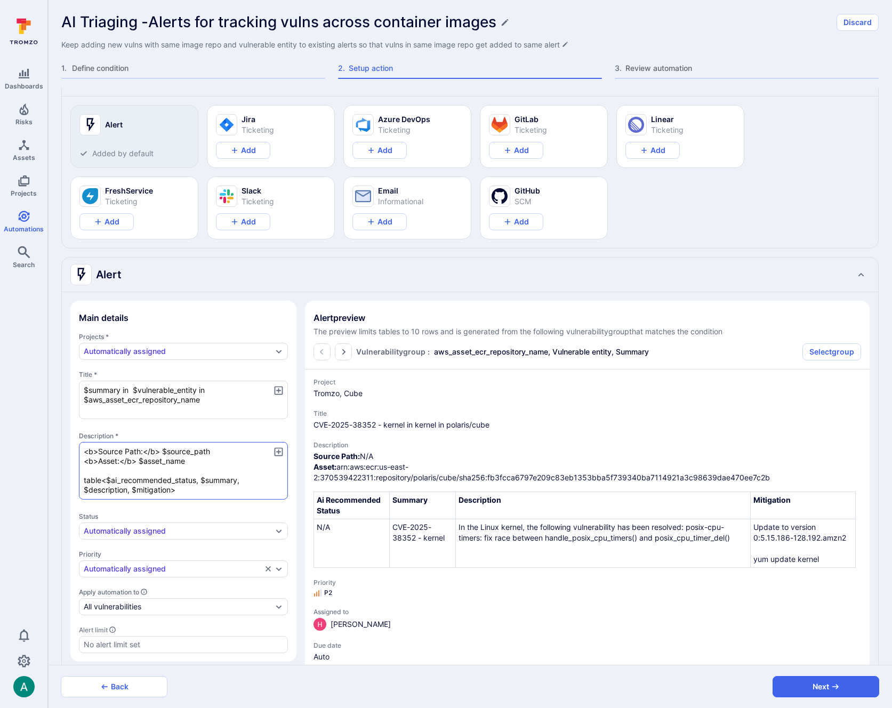
click at [172, 490] on textarea "<b>Source Path:</b> $source_path <b>Asset:</b> $asset_name table<$ai_recommende…" at bounding box center [183, 471] width 209 height 58
click at [279, 451] on icon "button" at bounding box center [278, 451] width 11 height 11
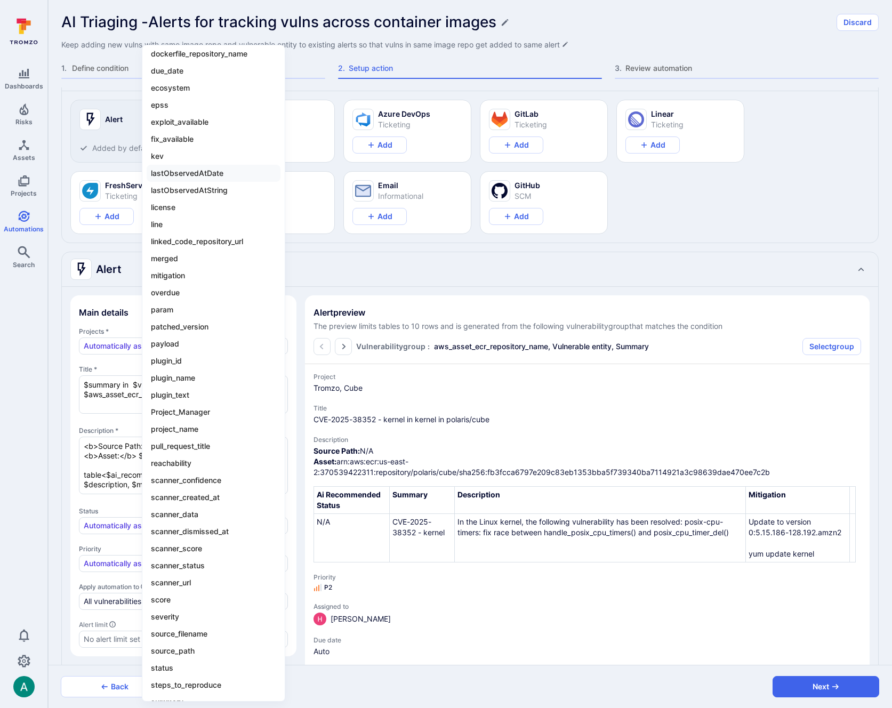
scroll to position [632, 0]
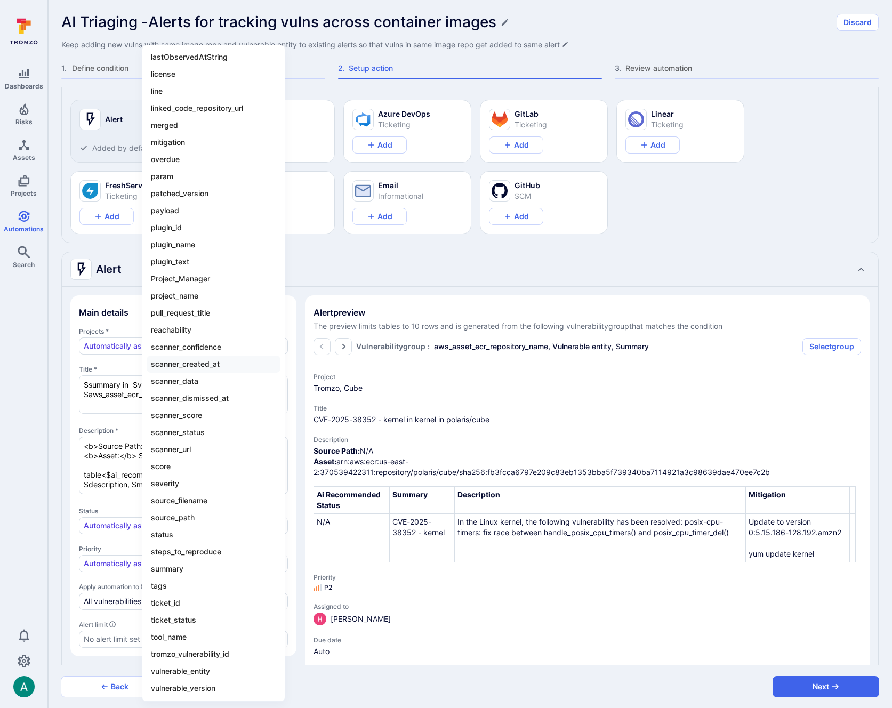
click at [190, 361] on li "scanner_created_at" at bounding box center [214, 363] width 134 height 17
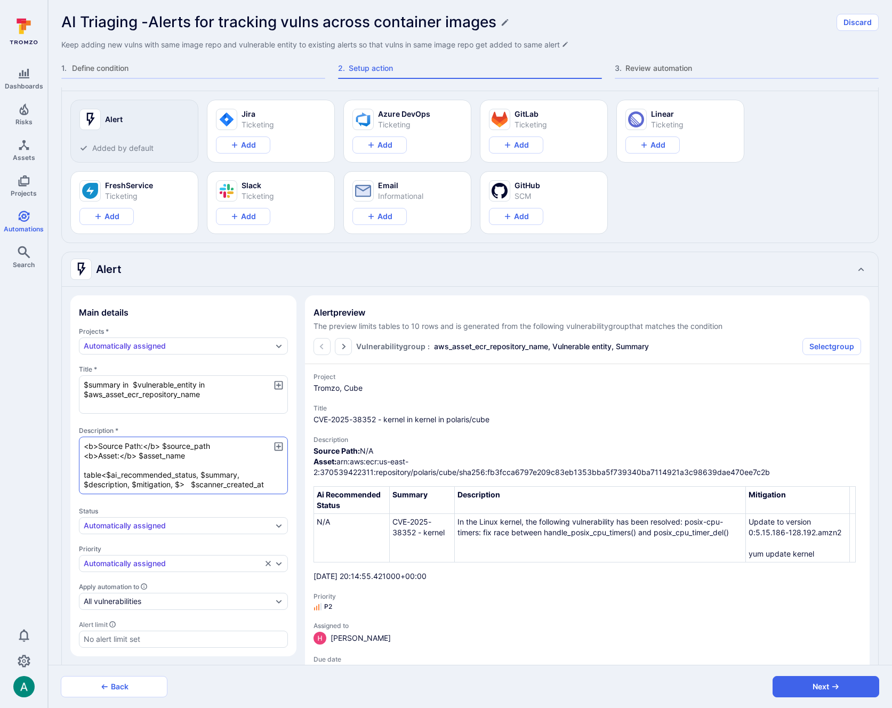
drag, startPoint x: 192, startPoint y: 485, endPoint x: 270, endPoint y: 485, distance: 77.3
click at [270, 485] on textarea "<b>Source Path:</b> $source_path <b>Asset:</b> $asset_name table<$ai_recommende…" at bounding box center [183, 465] width 209 height 58
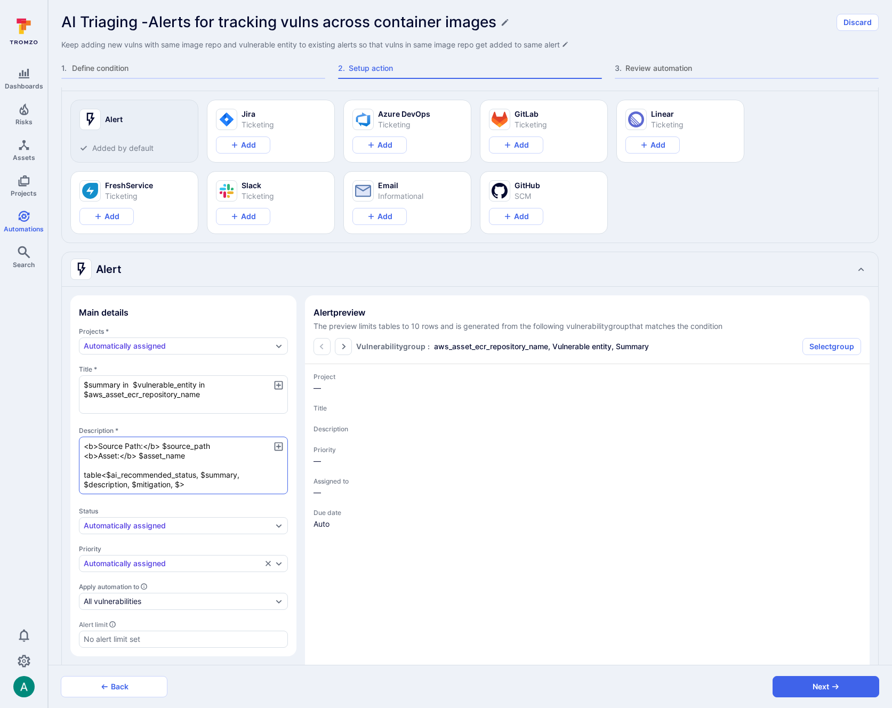
click at [177, 484] on textarea "<b>Source Path:</b> $source_path <b>Asset:</b> $asset_name table<$ai_recommende…" at bounding box center [183, 465] width 209 height 58
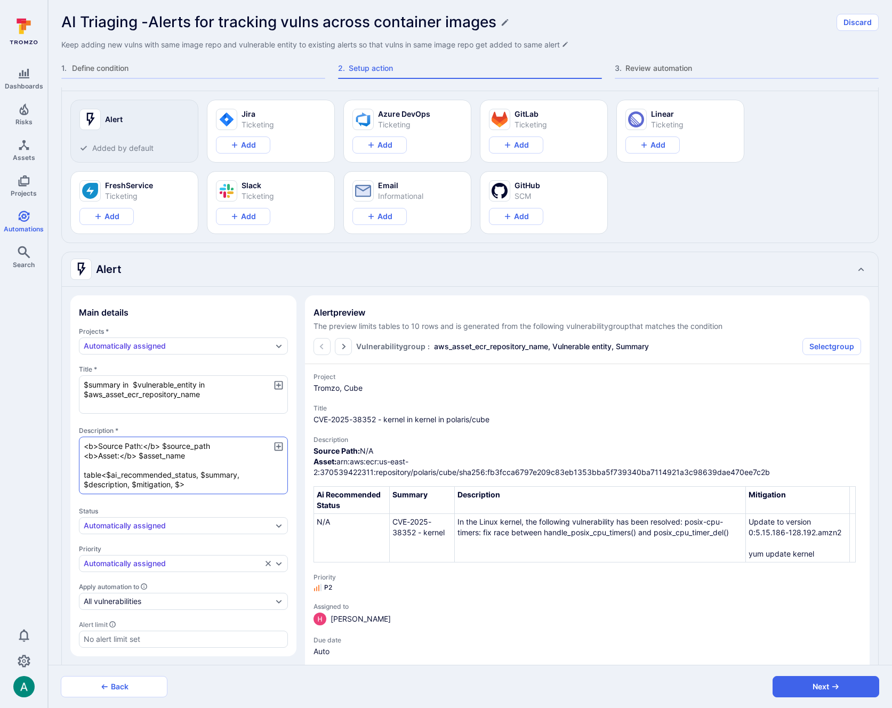
paste textarea "scanner_created_at"
click at [261, 487] on textarea "<b>Source Path:</b> $source_path <b>Asset:</b> $asset_name table<$ai_recommende…" at bounding box center [183, 465] width 209 height 58
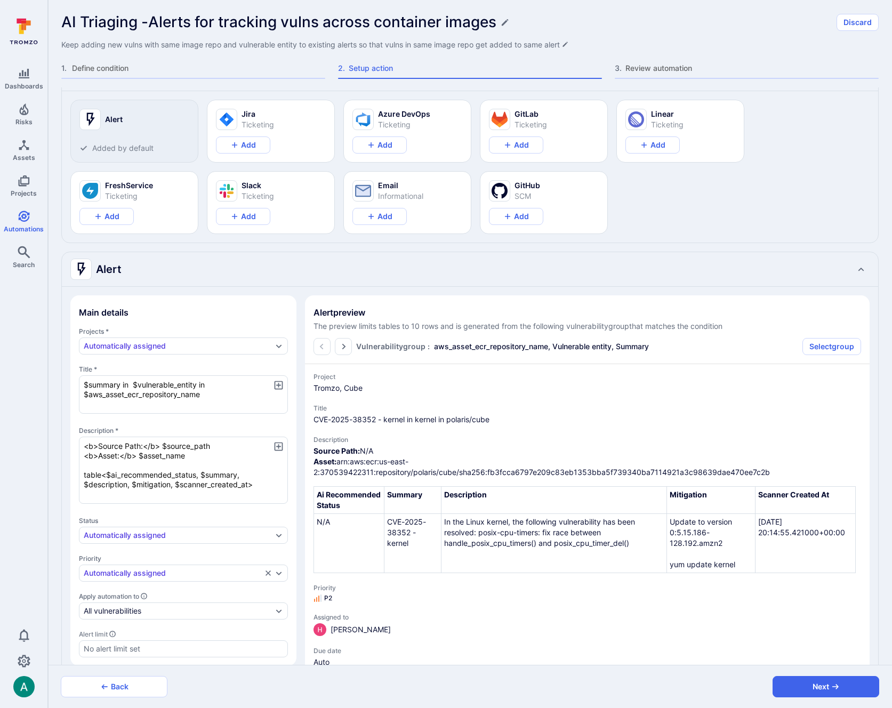
click at [282, 447] on icon "button" at bounding box center [278, 446] width 9 height 9
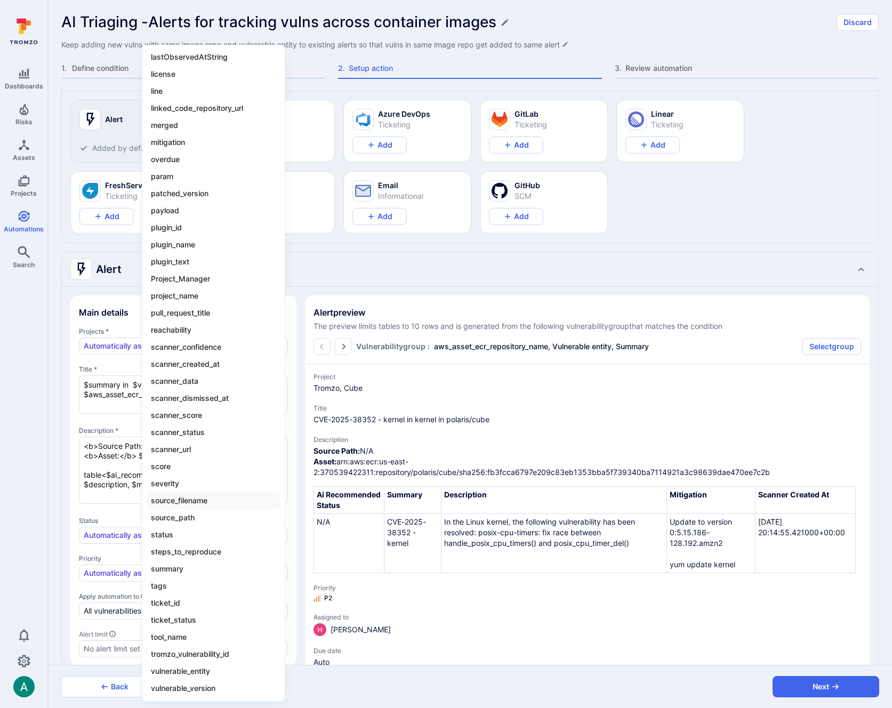
click at [205, 500] on li "source_filename" at bounding box center [214, 500] width 134 height 17
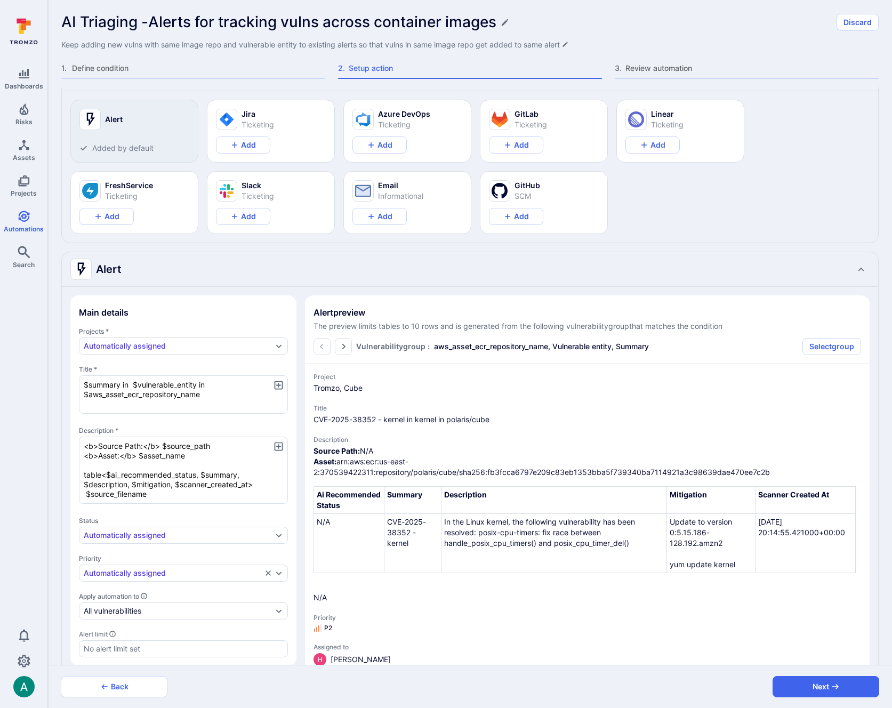
click at [279, 443] on icon "button" at bounding box center [278, 446] width 11 height 11
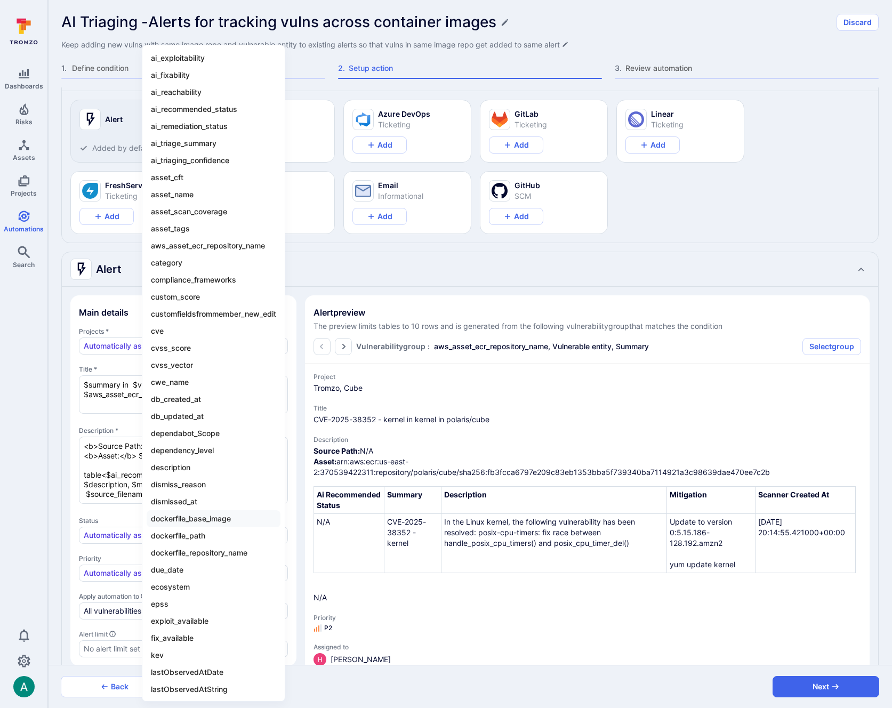
scroll to position [3, 0]
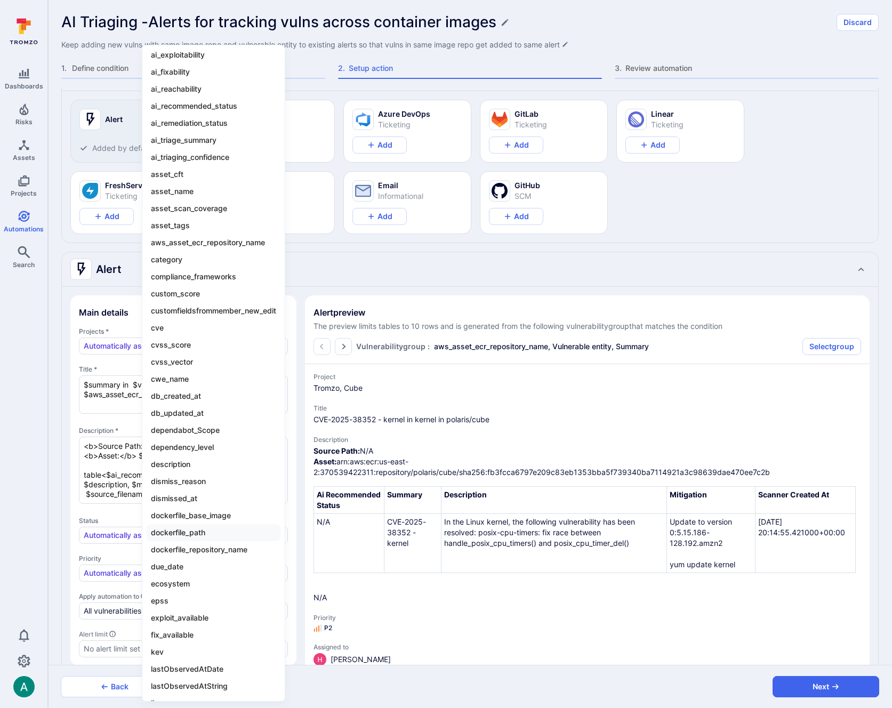
click at [235, 533] on li "dockerfile_path" at bounding box center [214, 532] width 134 height 17
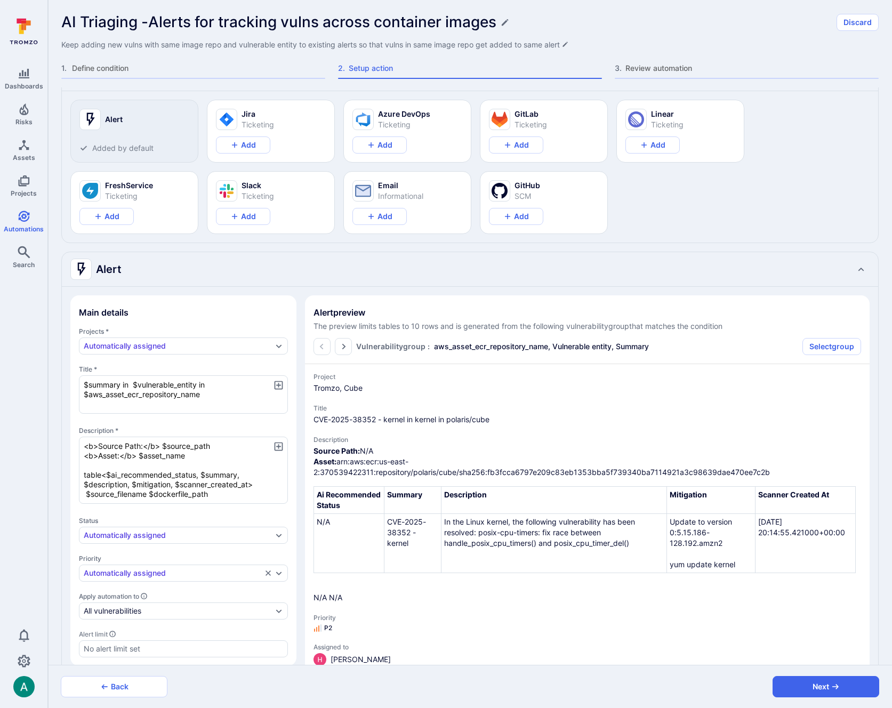
click at [278, 442] on icon "button" at bounding box center [278, 446] width 9 height 9
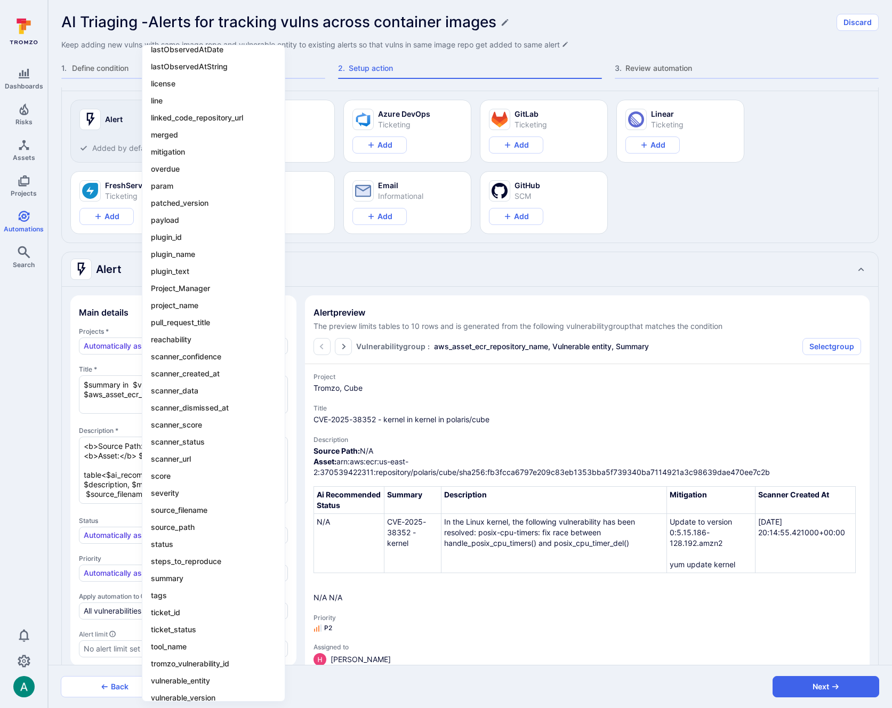
scroll to position [632, 0]
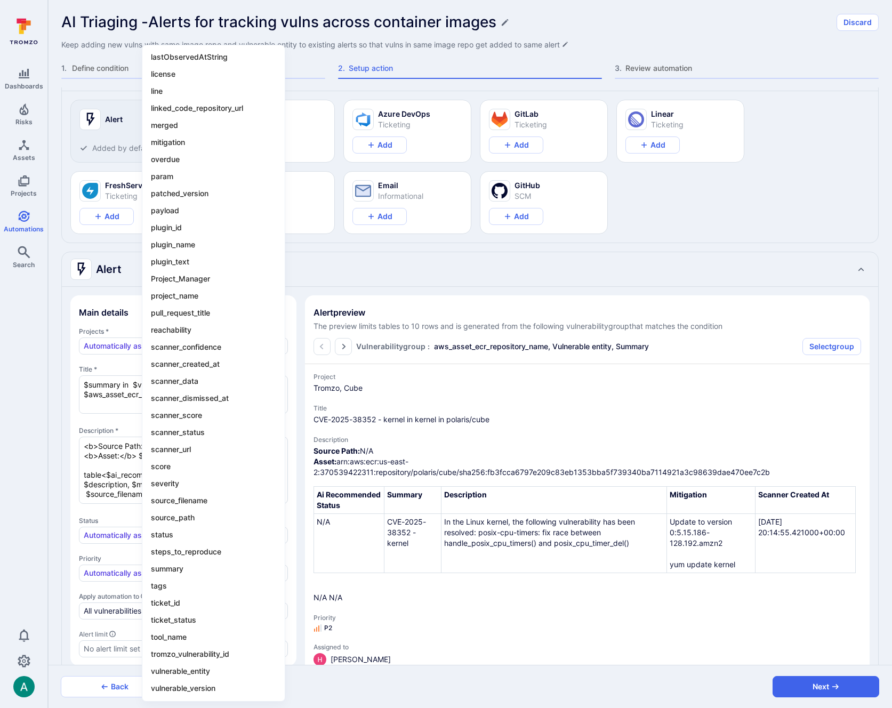
click at [113, 467] on div at bounding box center [446, 354] width 892 height 708
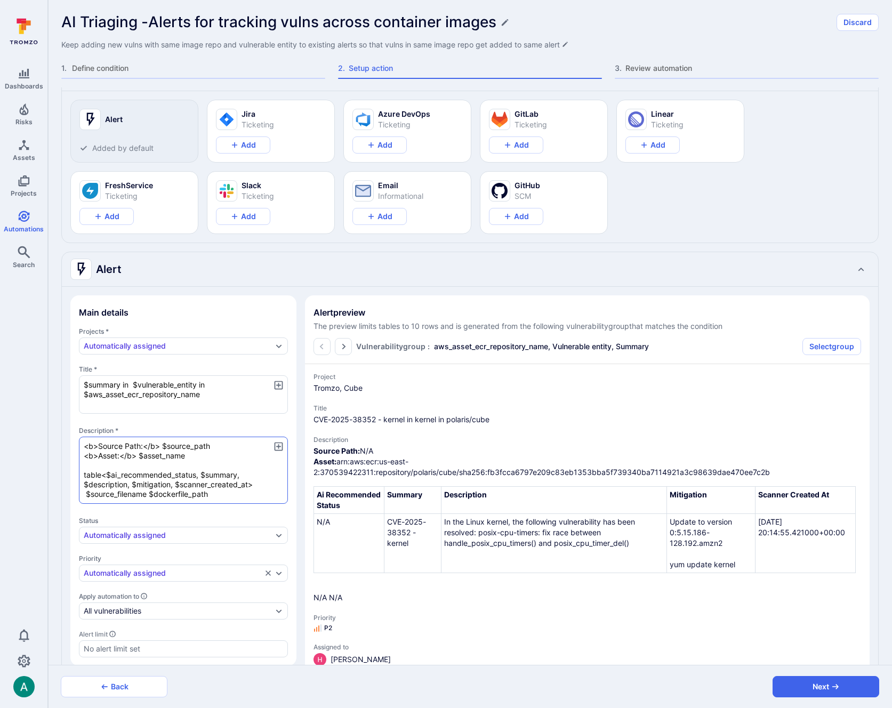
click at [243, 474] on textarea "<b>Source Path:</b> $source_path <b>Asset:</b> $asset_name table<$ai_recommende…" at bounding box center [183, 469] width 209 height 67
click at [239, 476] on textarea "<b>Source Path:</b> $source_path <b>Asset:</b> $asset_name table<$ai_recommende…" at bounding box center [183, 469] width 209 height 67
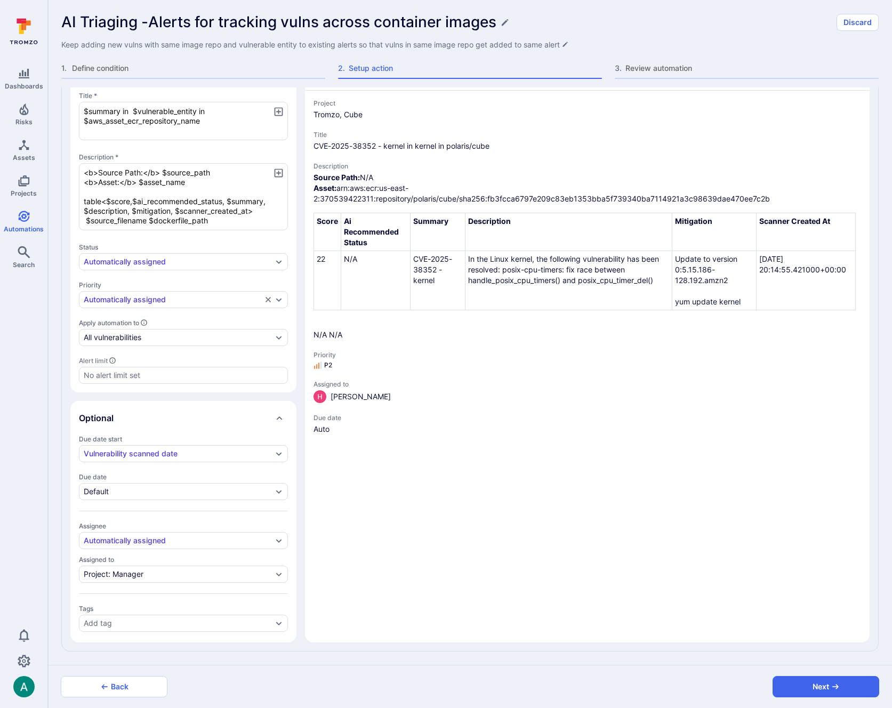
scroll to position [0, 0]
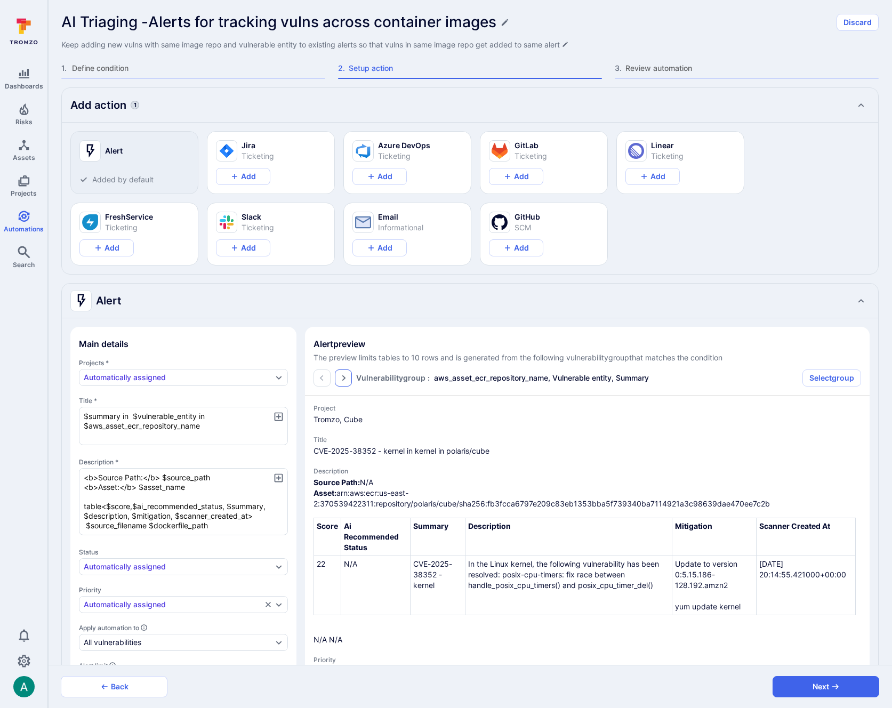
click at [338, 375] on button "Go to the next page" at bounding box center [343, 377] width 17 height 17
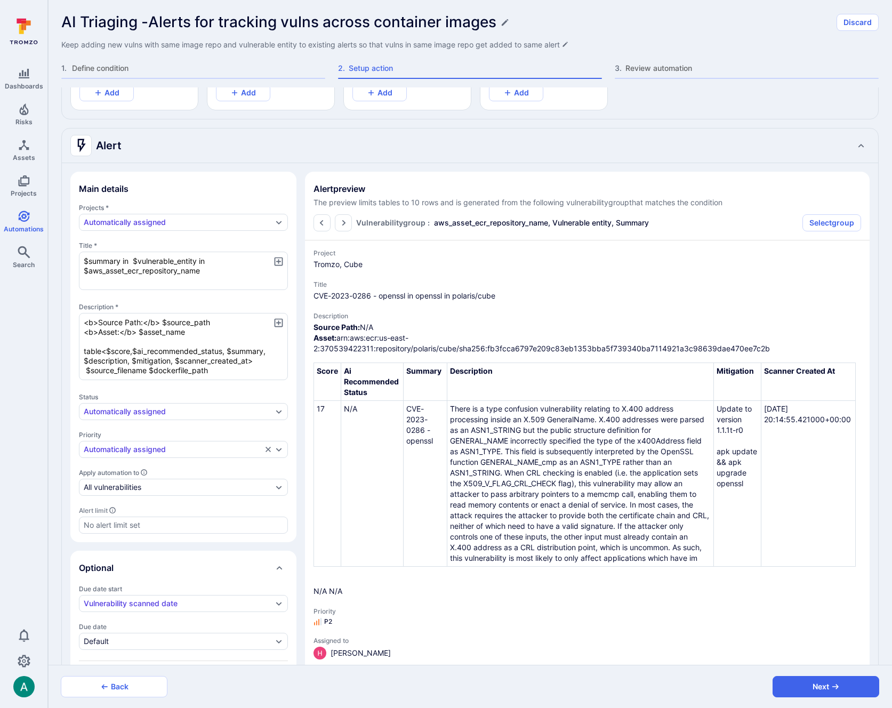
scroll to position [143, 0]
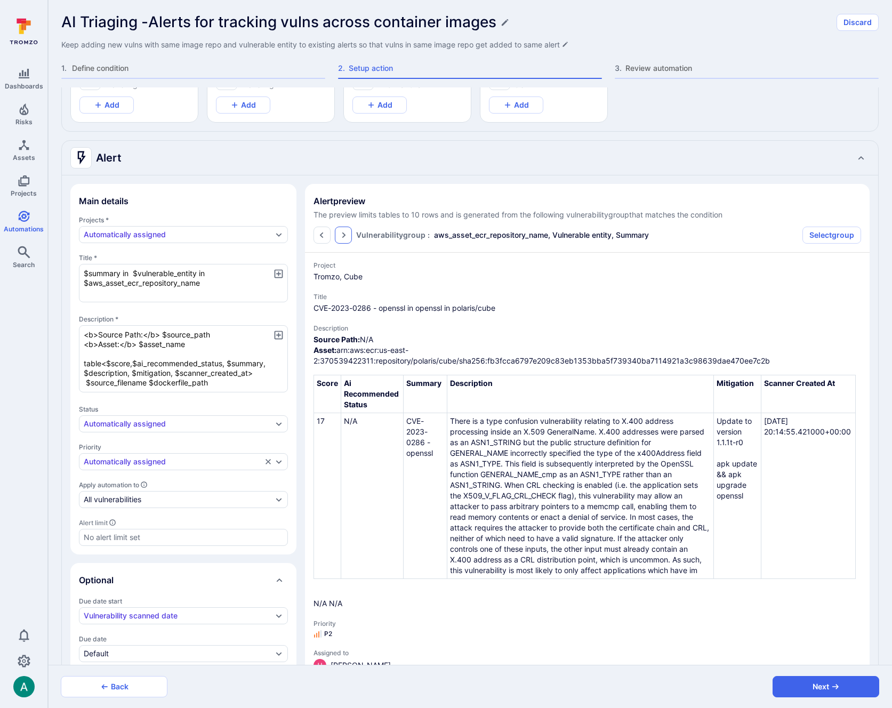
click at [345, 237] on icon "Go to the next page" at bounding box center [343, 235] width 9 height 9
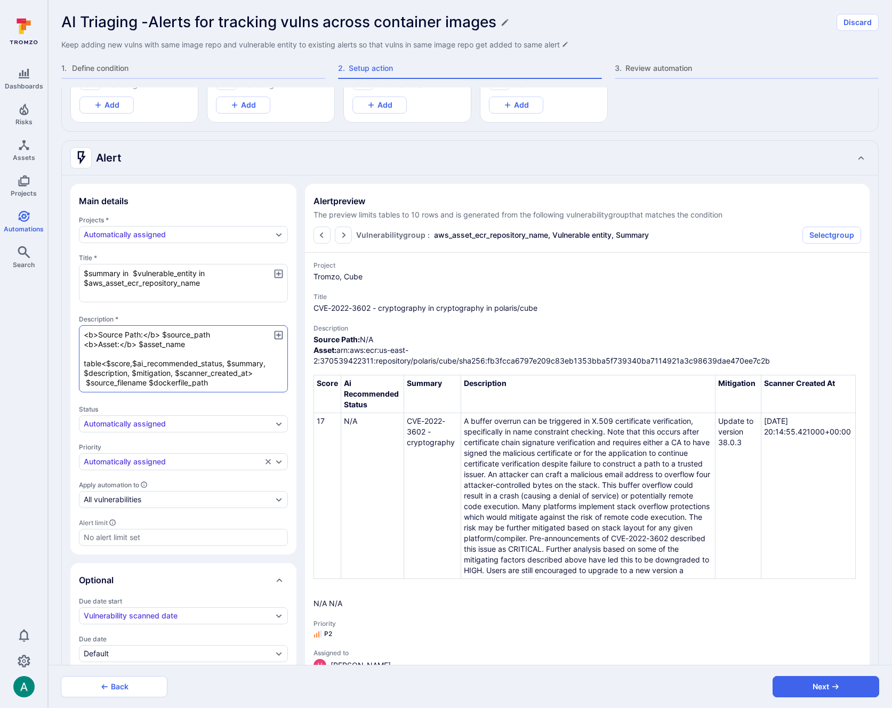
click at [239, 333] on textarea "<b>Source Path:</b> $source_path <b>Asset:</b> $asset_name table<$score,$ai_rec…" at bounding box center [183, 358] width 209 height 67
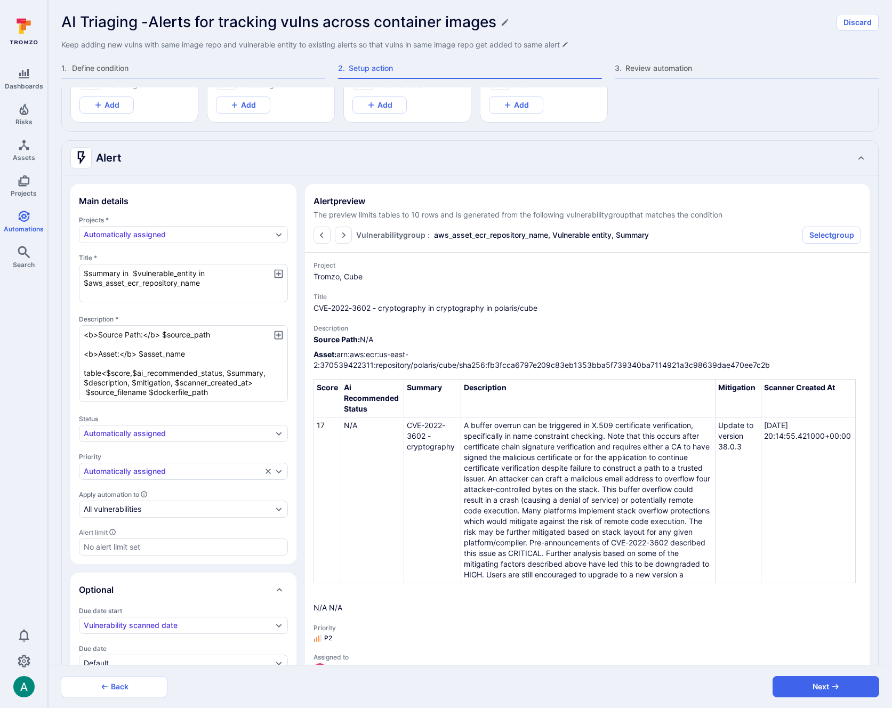
click at [279, 334] on icon "button" at bounding box center [278, 334] width 9 height 9
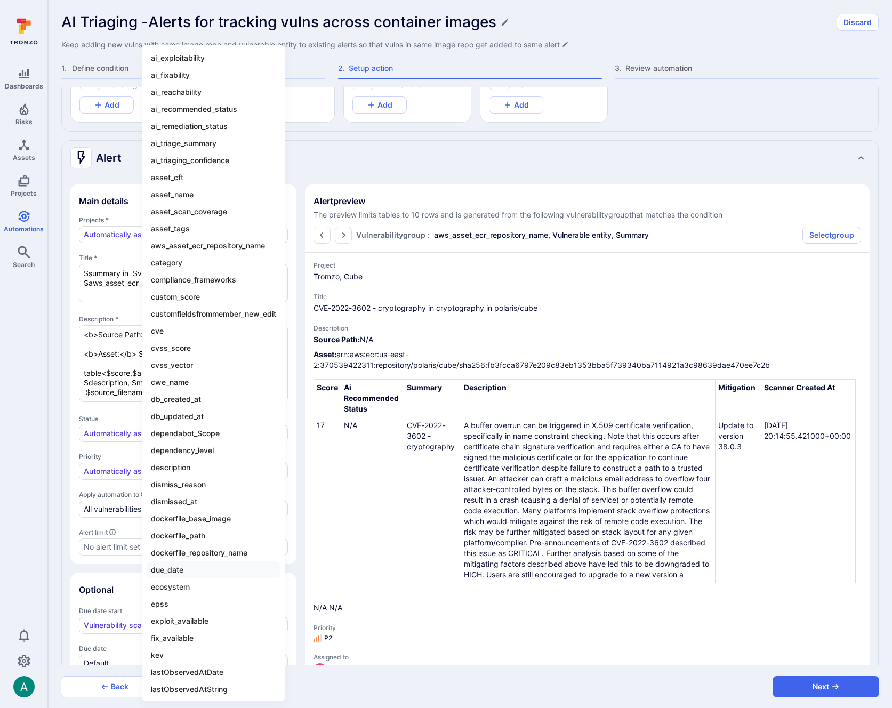
click at [232, 571] on li "due_date" at bounding box center [214, 569] width 134 height 17
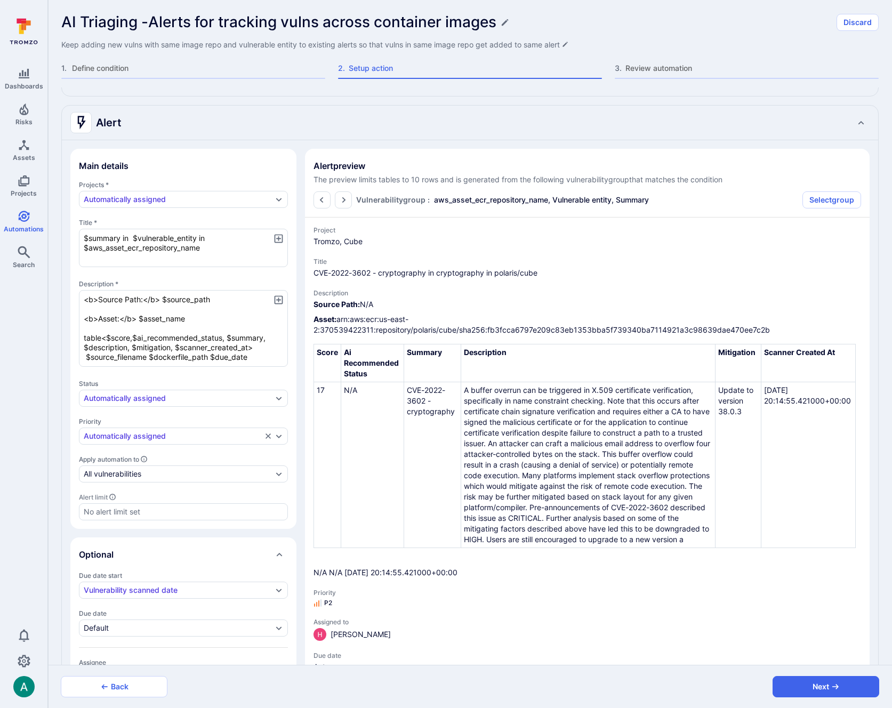
scroll to position [183, 0]
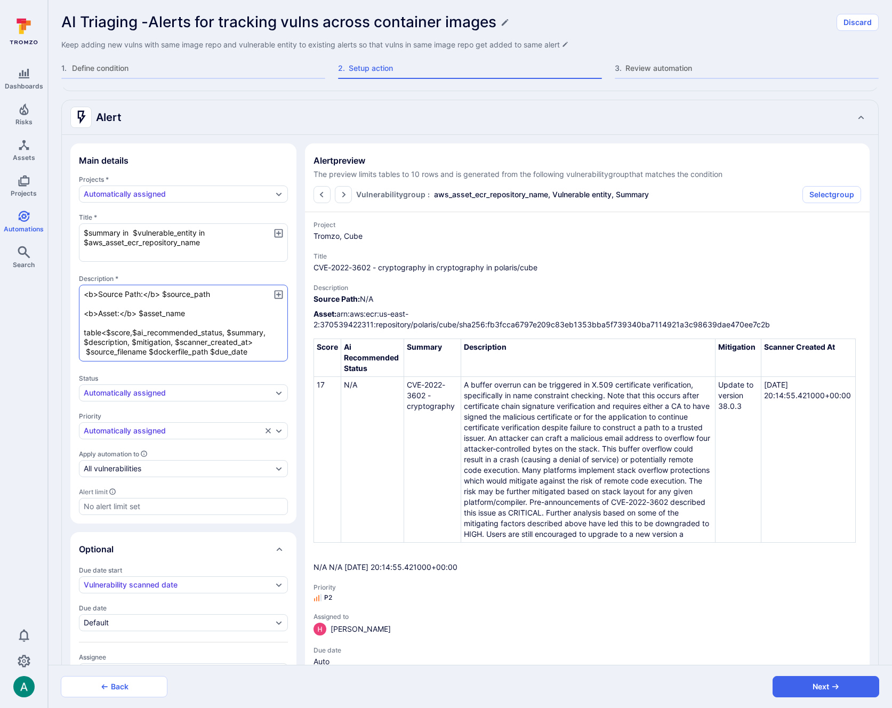
drag, startPoint x: 212, startPoint y: 350, endPoint x: 269, endPoint y: 351, distance: 57.0
click at [269, 351] on textarea "<b>Source Path:</b> $source_path <b>Asset:</b> $asset_name table<$score,$ai_rec…" at bounding box center [183, 323] width 209 height 77
click at [99, 302] on textarea "<b>Source Path:</b> $source_path <b>Asset:</b> $asset_name table<$score,$ai_rec…" at bounding box center [183, 323] width 209 height 77
paste textarea "$due_date"
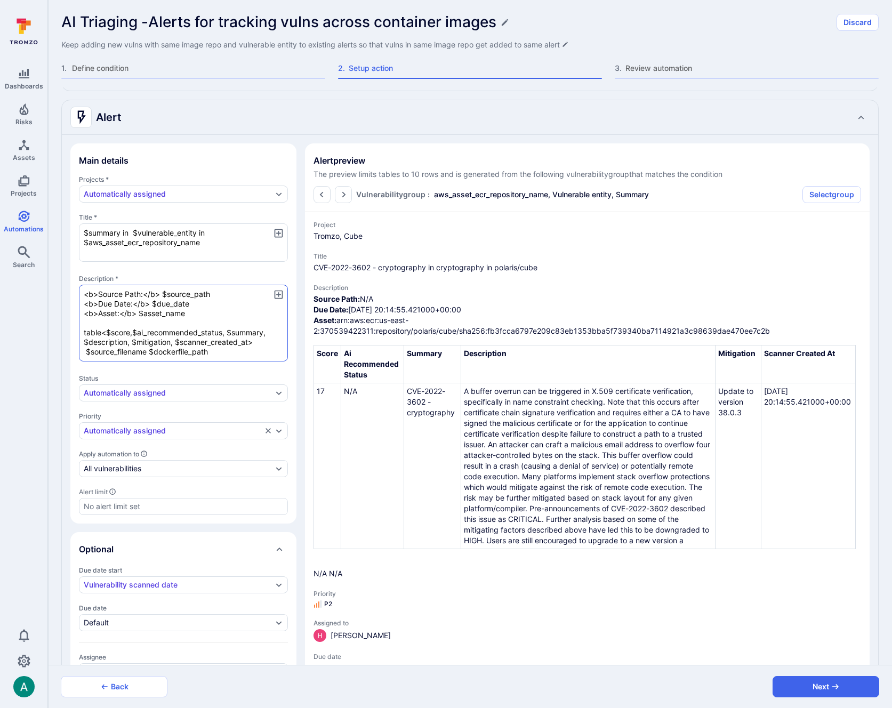
click at [213, 352] on textarea "<b>Source Path:</b> $source_path <b>Due Date:</b> $due_date <b>Asset:</b> $asse…" at bounding box center [183, 323] width 209 height 77
click at [341, 192] on icon "Go to the next page" at bounding box center [343, 194] width 9 height 9
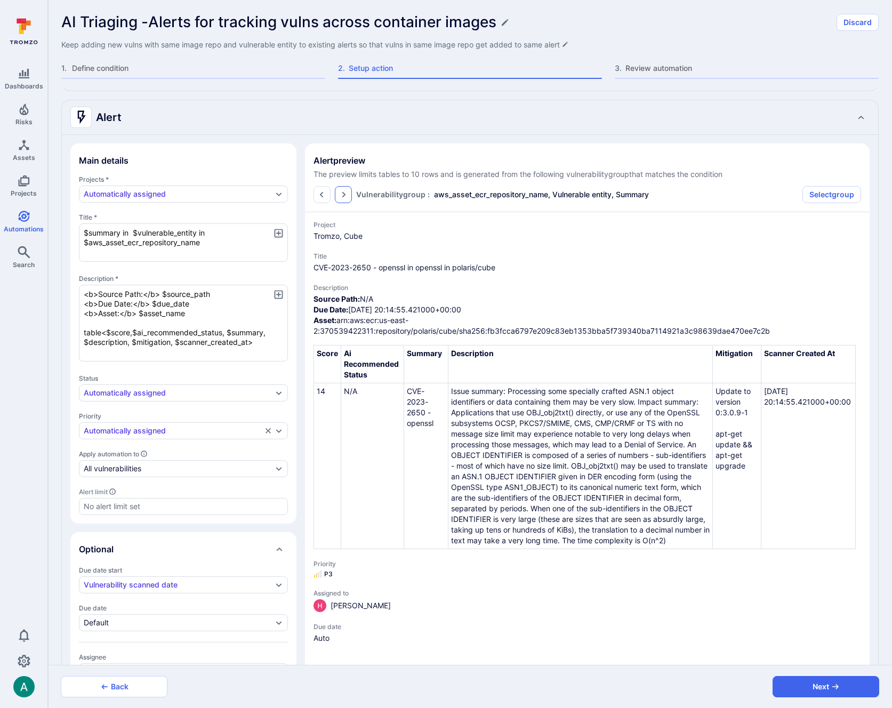
click at [341, 192] on icon "Go to the next page" at bounding box center [343, 194] width 9 height 9
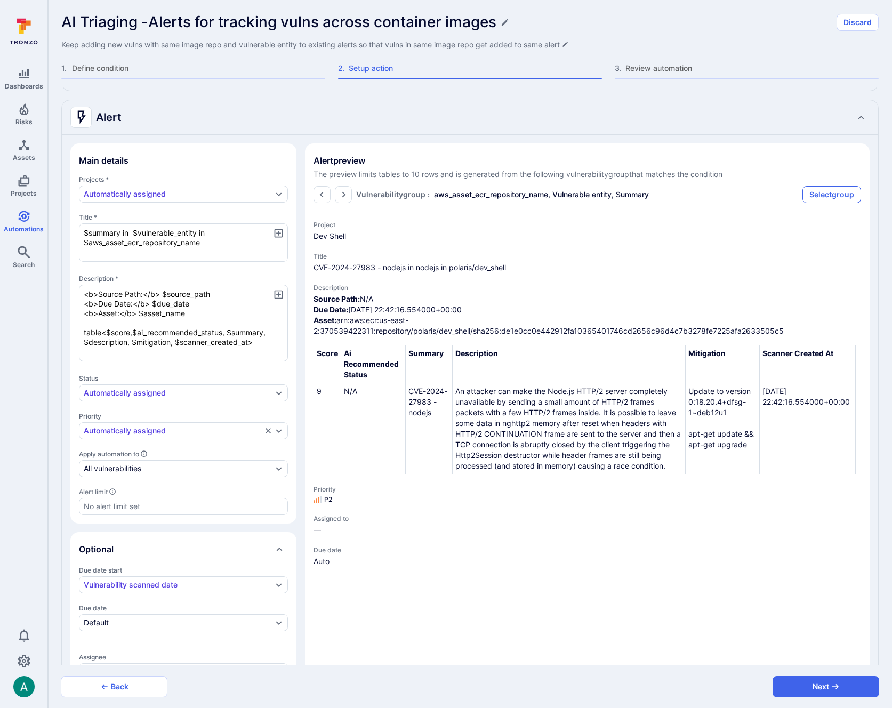
click at [827, 195] on button "Select group" at bounding box center [831, 194] width 59 height 17
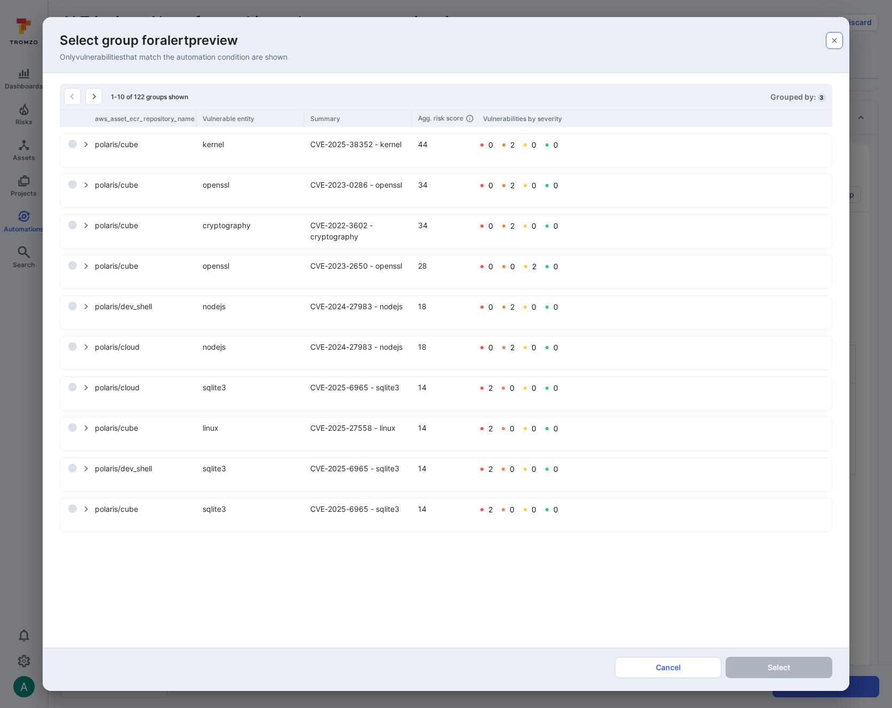
click at [832, 39] on icon "button" at bounding box center [834, 40] width 9 height 9
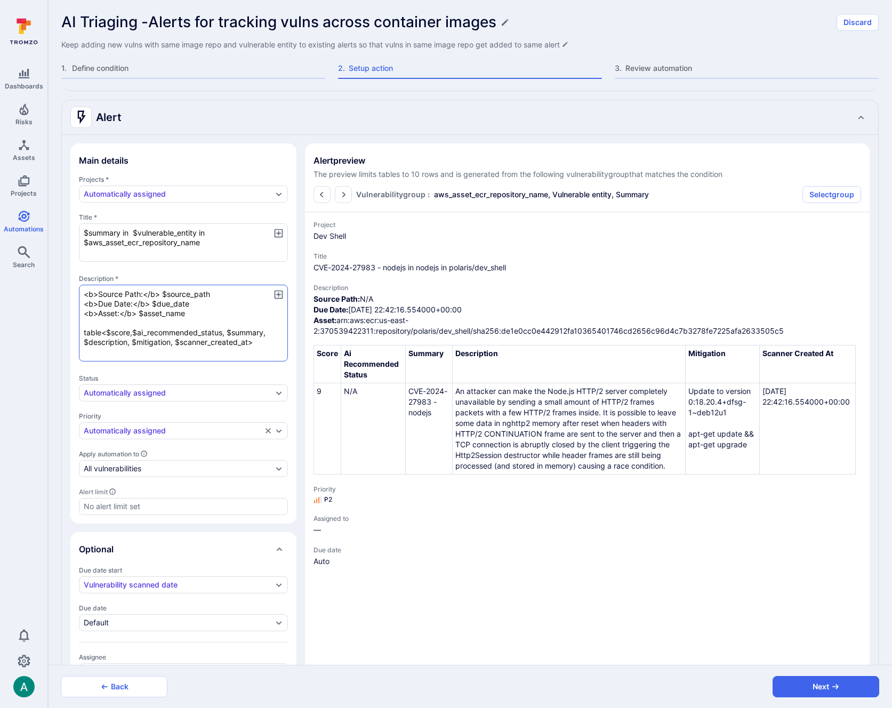
drag, startPoint x: 141, startPoint y: 314, endPoint x: 198, endPoint y: 314, distance: 57.0
click at [198, 314] on textarea "<b>Source Path:</b> $source_path <b>Due Date:</b> $due_date <b>Asset:</b> $asse…" at bounding box center [183, 323] width 209 height 77
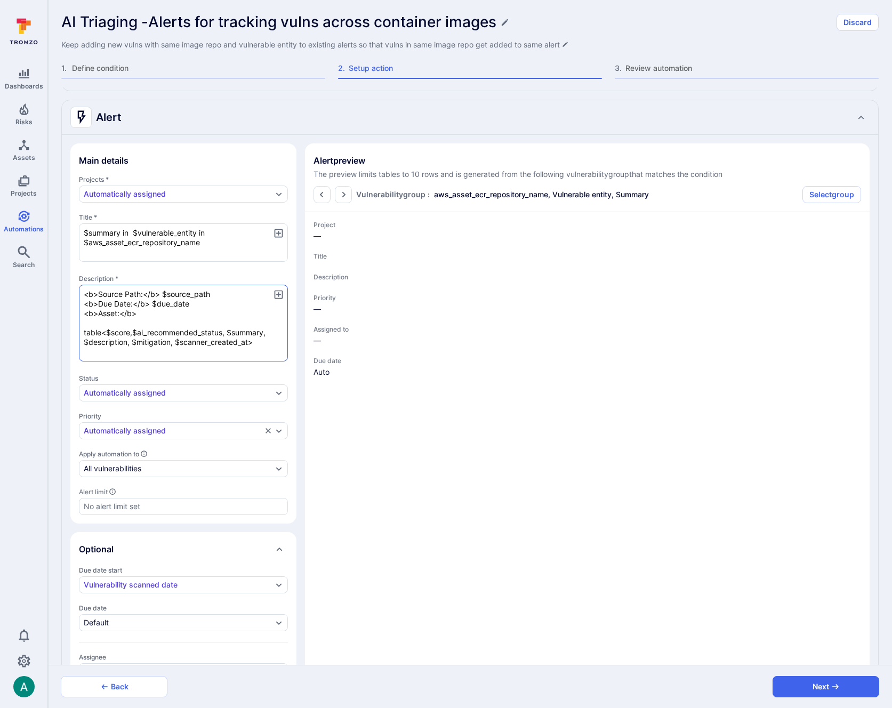
click at [248, 342] on textarea "<b>Source Path:</b> $source_path <b>Due Date:</b> $due_date <b>Asset:</b> table…" at bounding box center [183, 323] width 209 height 77
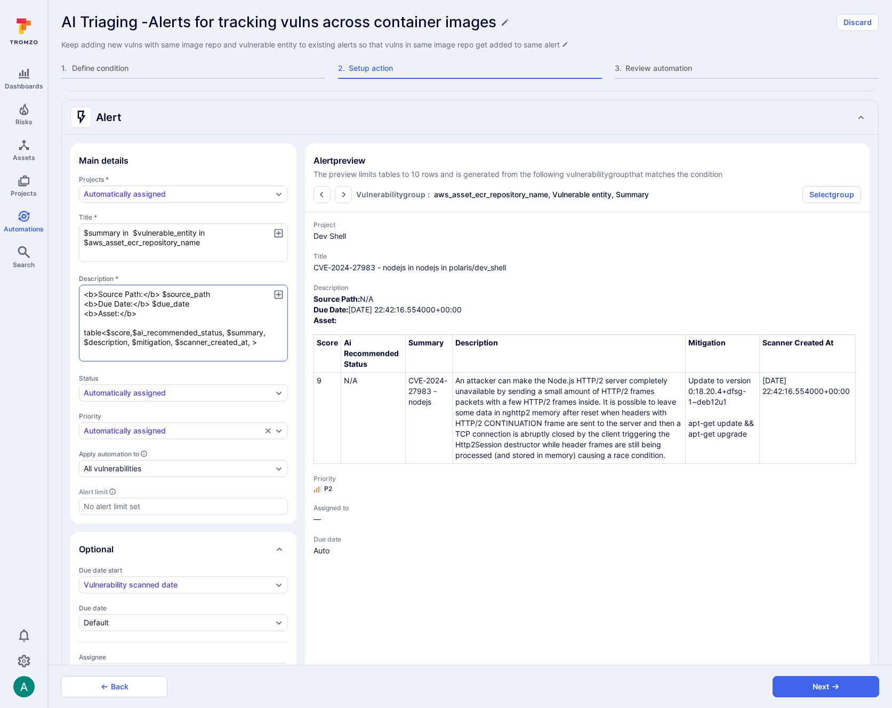
paste textarea "$asset_name"
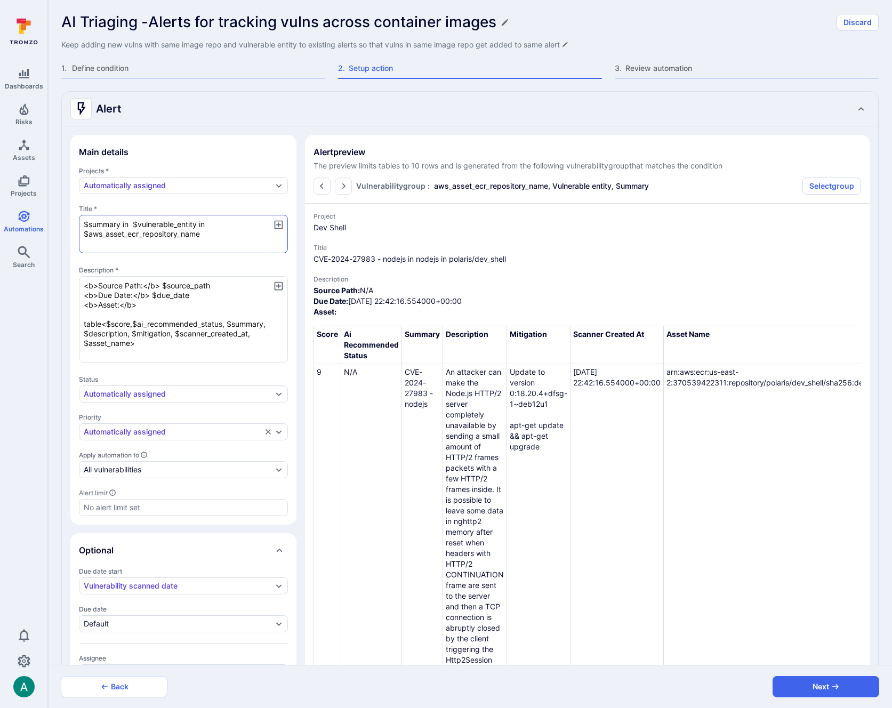
scroll to position [192, 0]
drag, startPoint x: 84, startPoint y: 236, endPoint x: 218, endPoint y: 237, distance: 133.8
click at [218, 237] on textarea "$summary in $vulnerable_entity in $aws_asset_ecr_repository_name" at bounding box center [183, 234] width 209 height 38
click at [153, 305] on textarea "<b>Source Path:</b> $source_path <b>Due Date:</b> $due_date <b>Asset:</b> table…" at bounding box center [183, 319] width 209 height 86
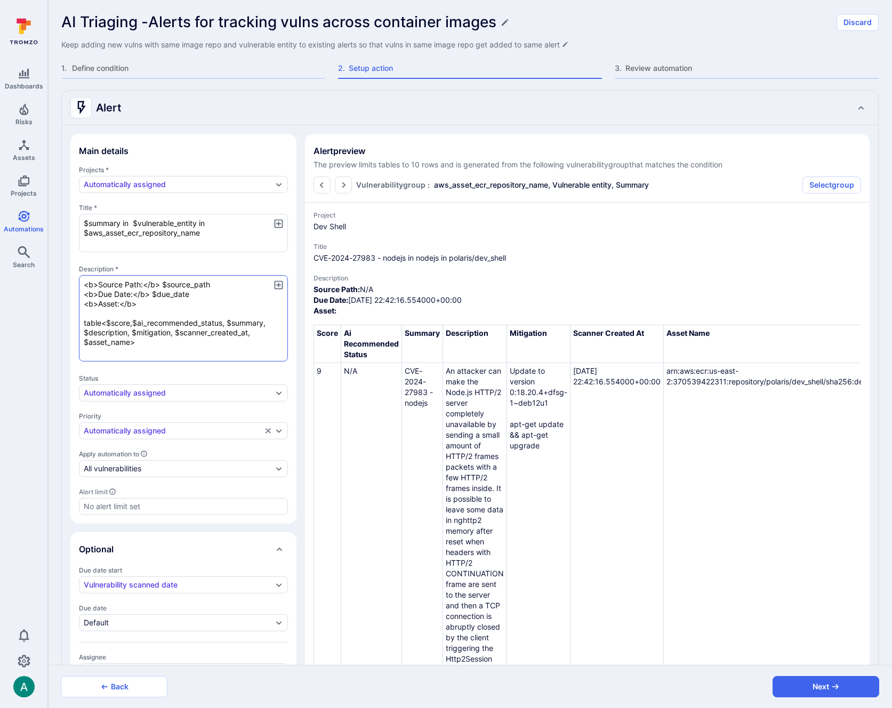
paste textarea "$aws_asset_ecr_repository_name"
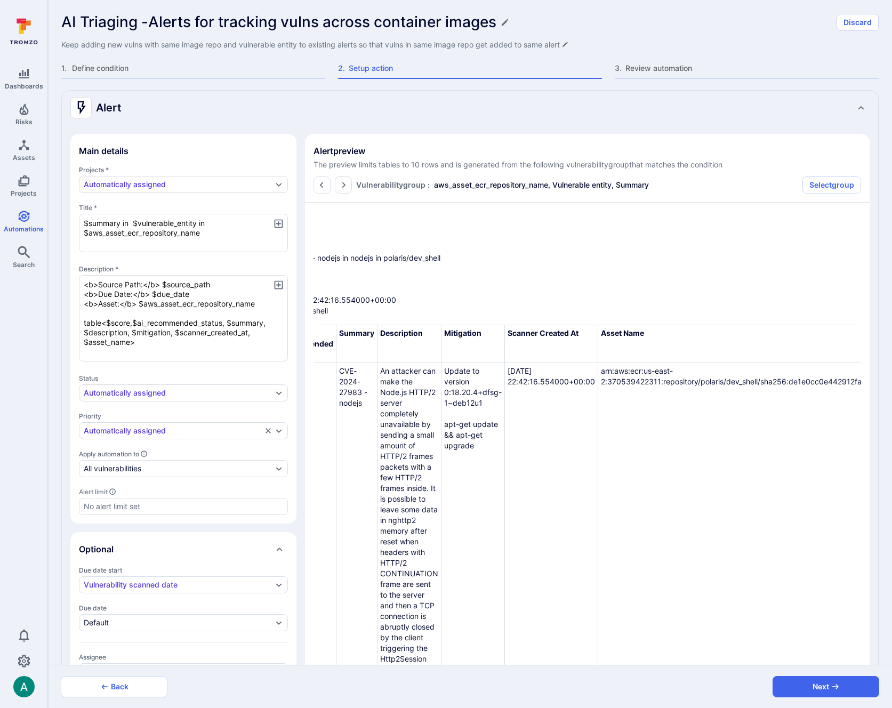
scroll to position [91, 66]
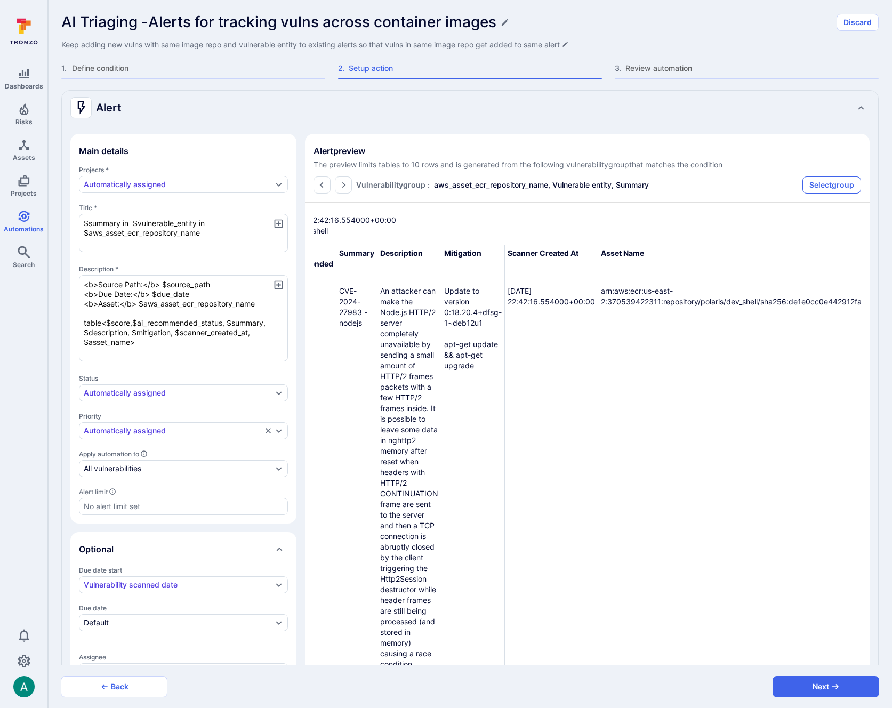
click at [828, 185] on button "Select group" at bounding box center [831, 184] width 59 height 17
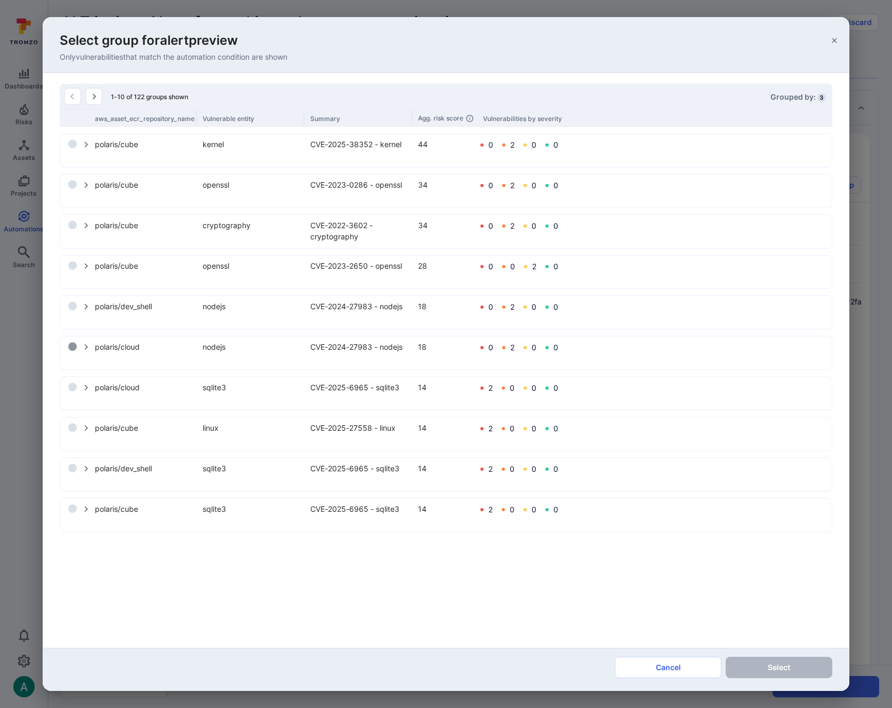
click at [69, 346] on input "select group" at bounding box center [72, 346] width 9 height 9
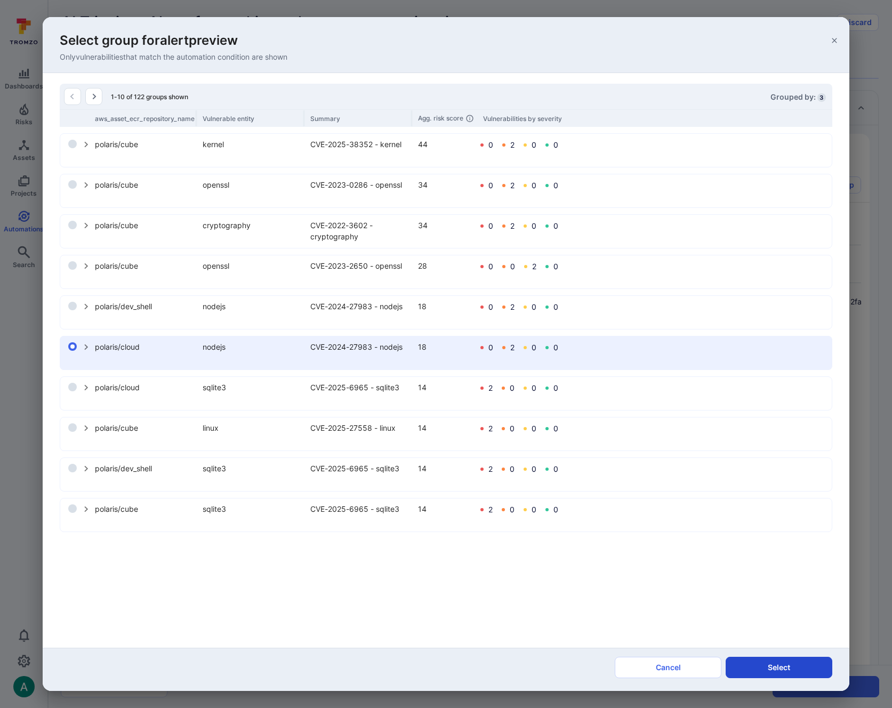
click at [781, 668] on button "Select" at bounding box center [778, 667] width 107 height 21
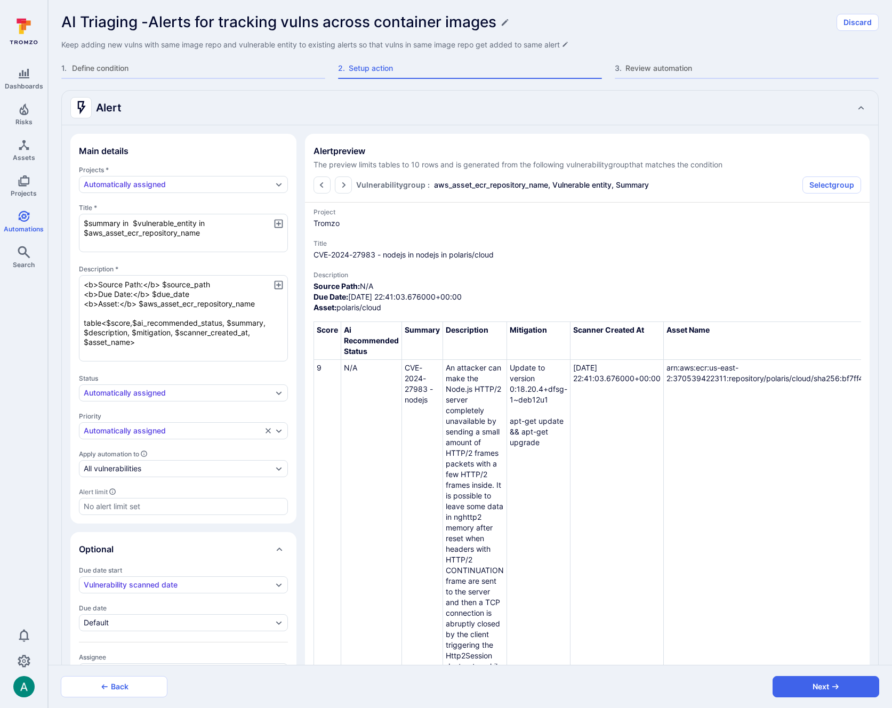
scroll to position [4, 1]
click at [119, 331] on textarea "<b>Source Path:</b> $source_path <b>Due Date:</b> $due_date <b>Asset:</b> $aws_…" at bounding box center [183, 318] width 209 height 86
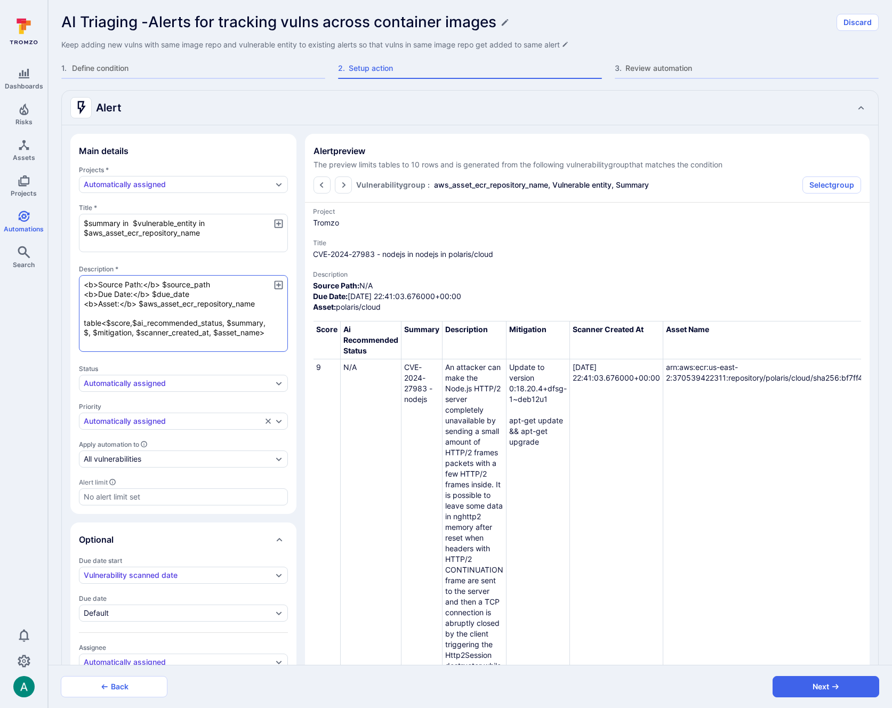
scroll to position [0, 0]
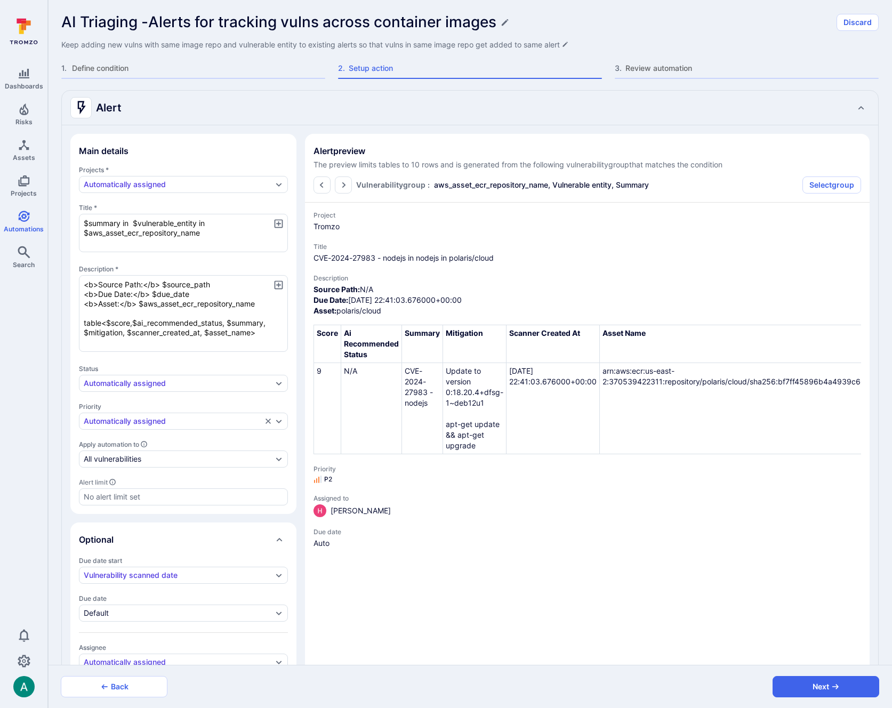
click at [280, 284] on icon "button" at bounding box center [278, 284] width 9 height 9
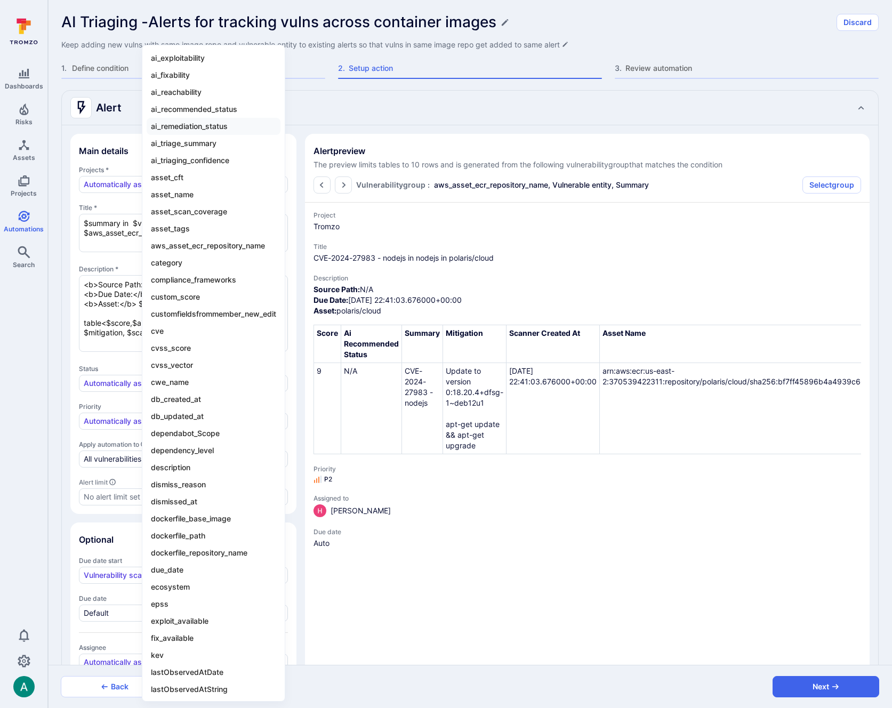
click at [222, 123] on li "ai_remediation_status" at bounding box center [214, 126] width 134 height 17
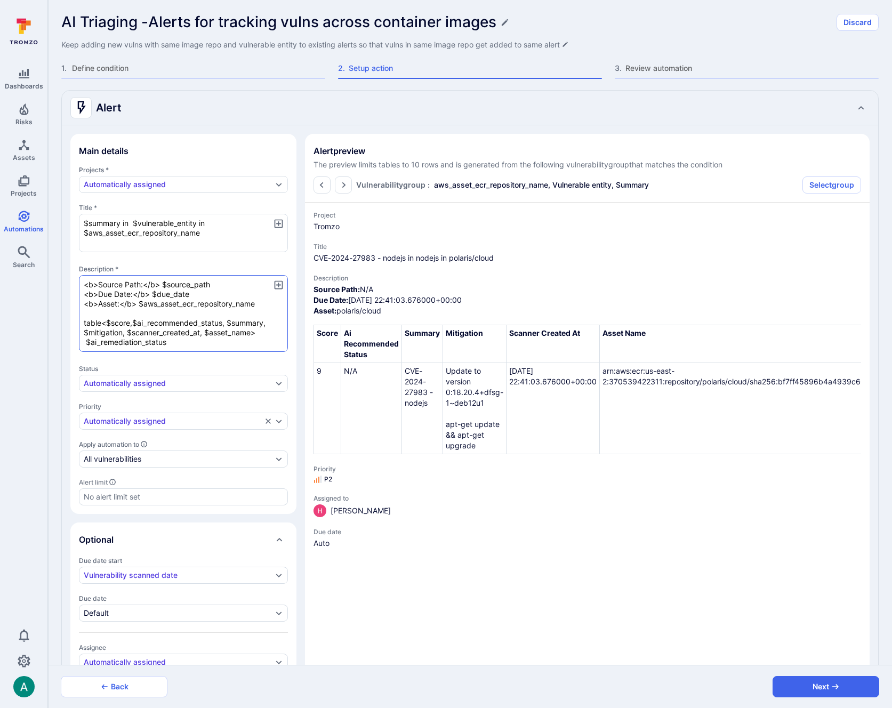
click at [185, 344] on textarea "<b>Source Path:</b> $source_path <b>Due Date:</b> $due_date <b>Asset:</b> $aws_…" at bounding box center [183, 313] width 209 height 77
click at [226, 323] on textarea "<b>Source Path:</b> $source_path <b>Due Date:</b> $due_date <b>Asset:</b> $aws_…" at bounding box center [183, 313] width 209 height 77
paste textarea "ai_remediation_status $"
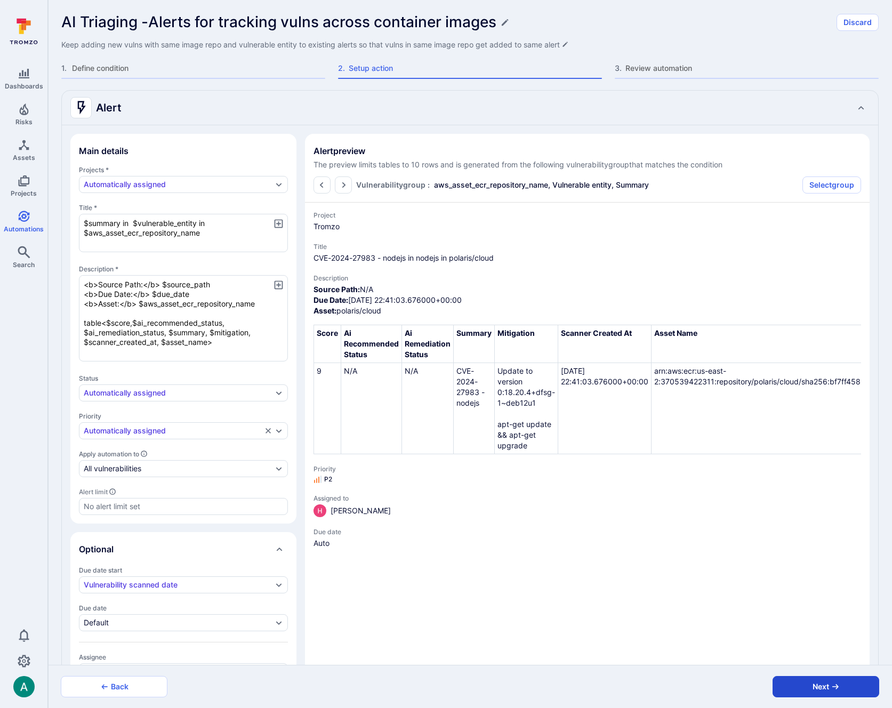
click at [843, 685] on button "Next" at bounding box center [825, 686] width 107 height 21
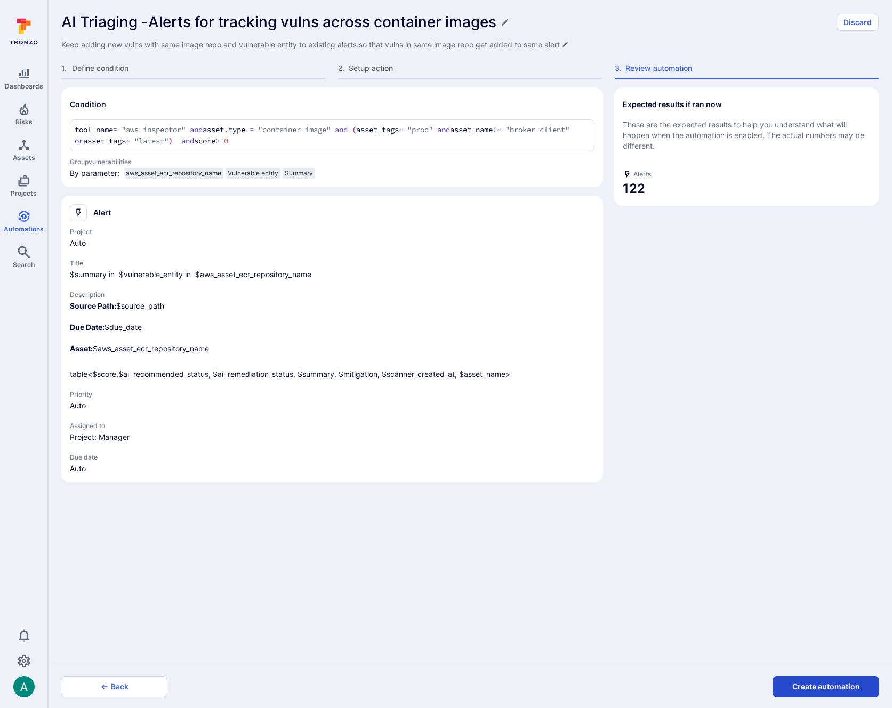
click at [821, 685] on button "Create automation" at bounding box center [825, 686] width 107 height 21
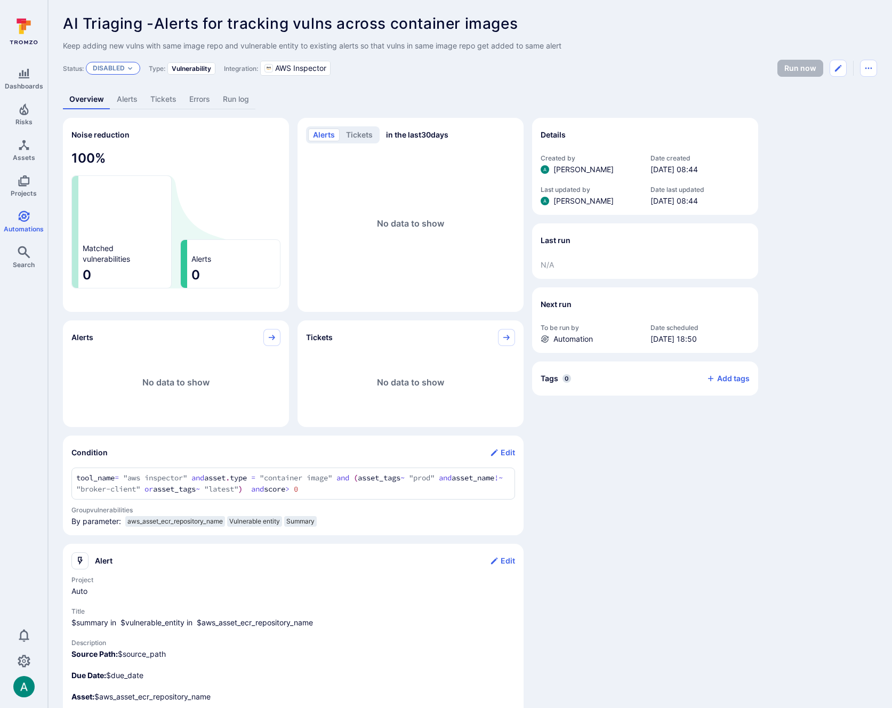
click at [118, 68] on p "Disabled" at bounding box center [109, 68] width 32 height 9
click at [124, 94] on span "Enabled" at bounding box center [110, 95] width 30 height 8
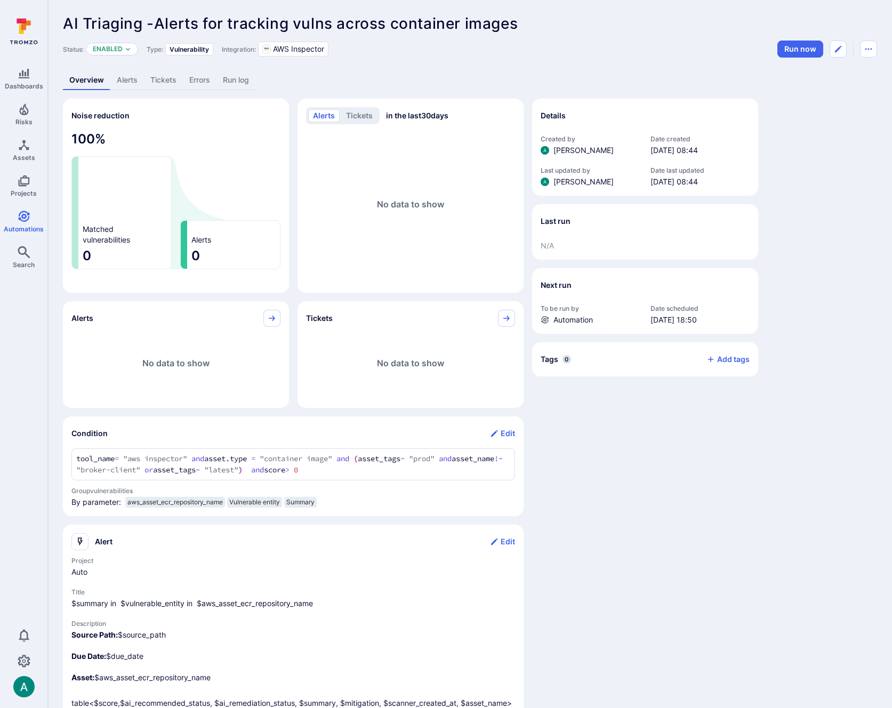
click at [635, 29] on div "AI Triaging -Alerts for tracking vulns across container images ... Show more" at bounding box center [470, 23] width 814 height 17
click at [789, 44] on button "Run now" at bounding box center [800, 49] width 46 height 17
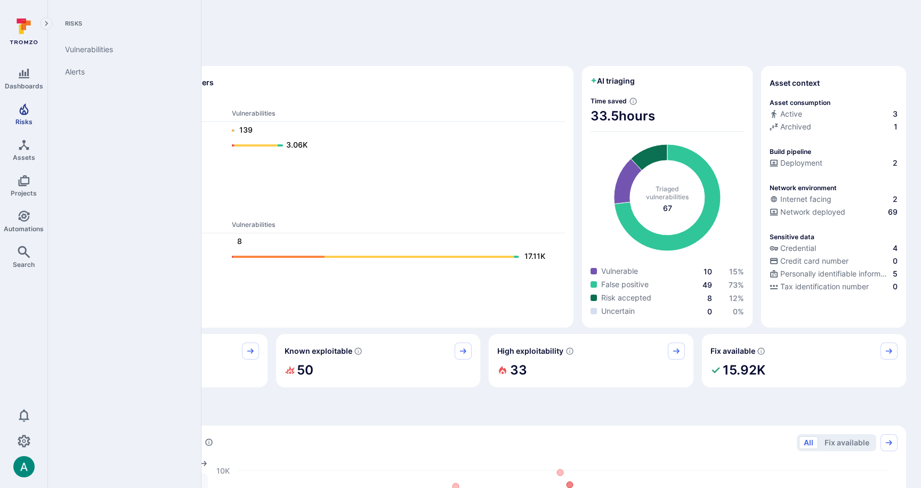
click at [26, 110] on icon "Risks" at bounding box center [24, 109] width 13 height 13
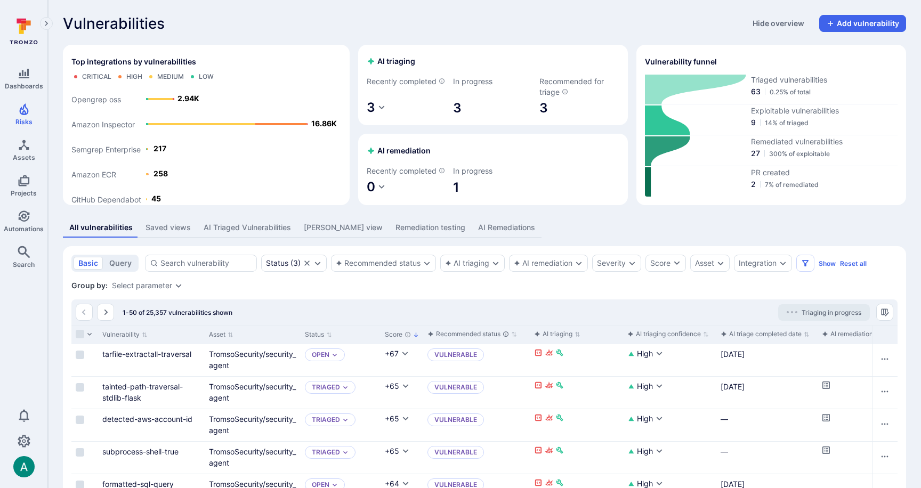
click at [158, 233] on div "Saved views" at bounding box center [167, 227] width 45 height 11
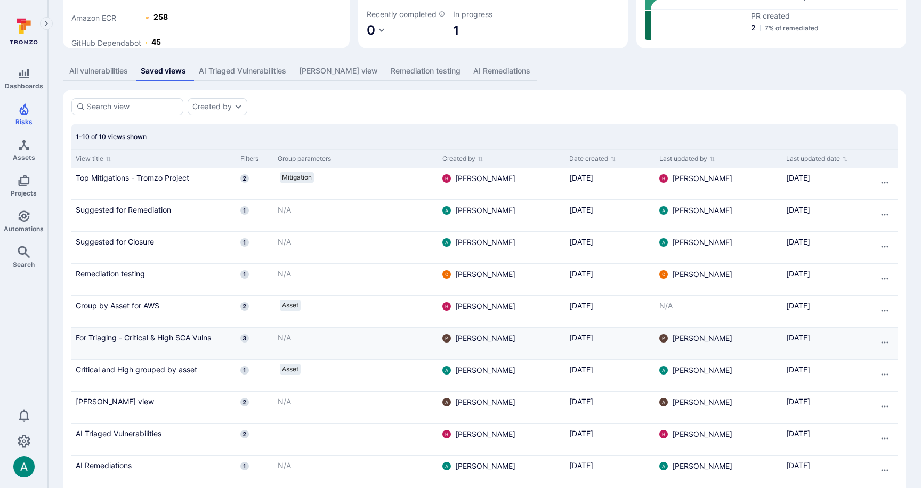
scroll to position [174, 0]
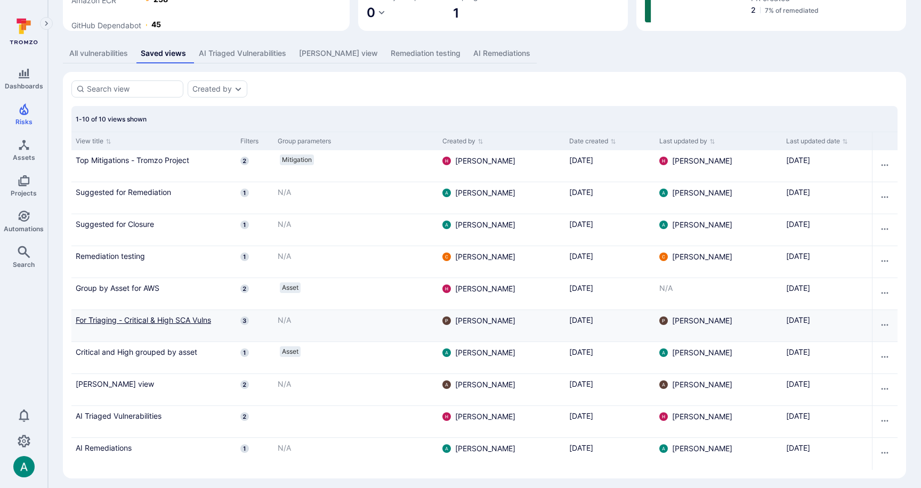
click at [168, 326] on link "For Triaging - Critical & High SCA Vulns" at bounding box center [154, 319] width 156 height 11
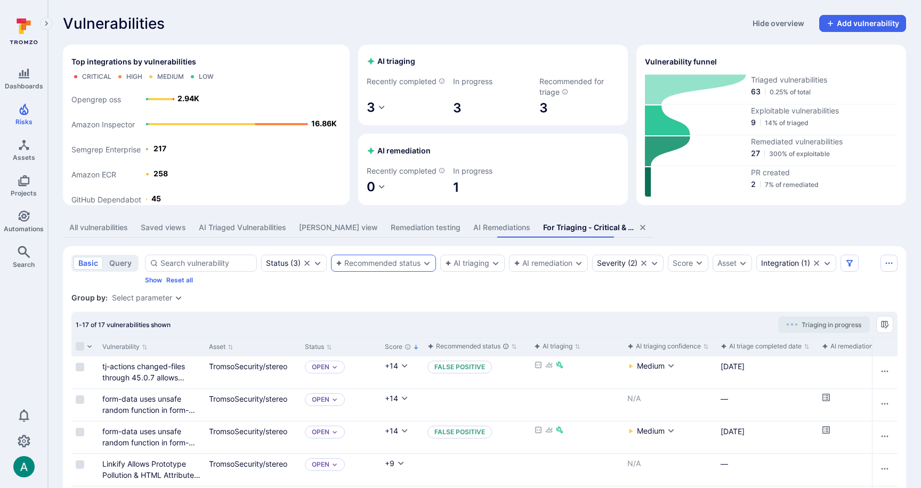
click at [393, 268] on div "Recommended status" at bounding box center [378, 263] width 85 height 9
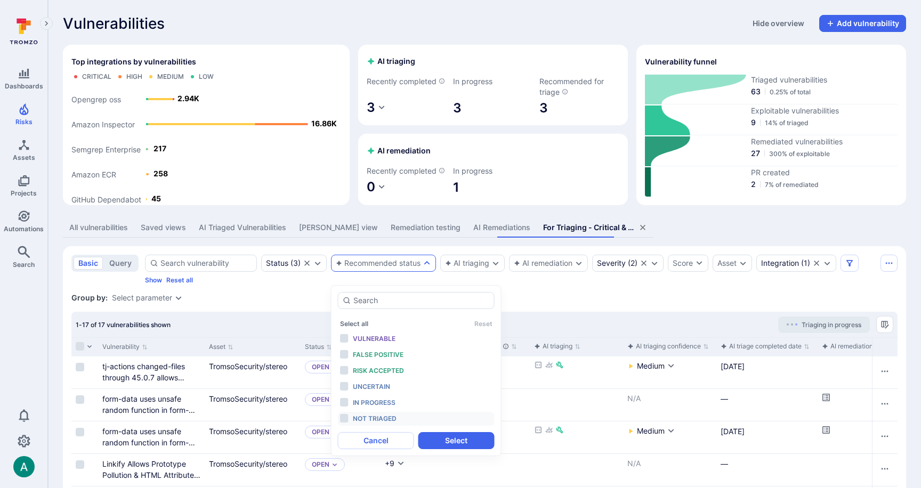
click at [392, 416] on span "Not triaged" at bounding box center [375, 419] width 44 height 8
click at [454, 439] on button "Select" at bounding box center [456, 440] width 76 height 17
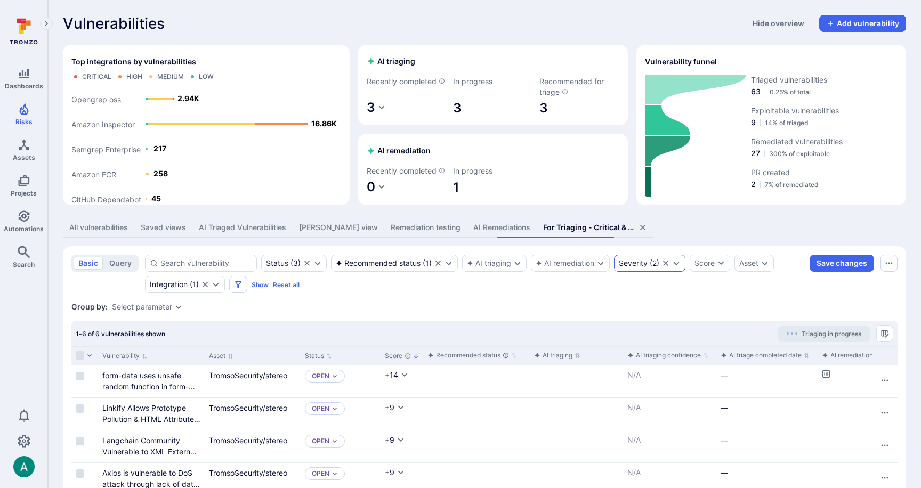
click at [644, 268] on div "Severity" at bounding box center [633, 263] width 29 height 9
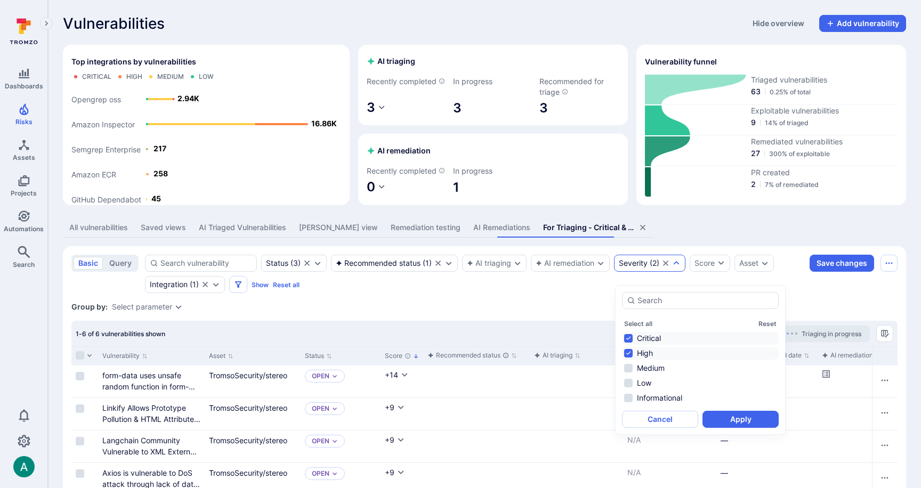
click at [647, 238] on div "All vulnerabilities Saved views AI Triaged Vulnerabilities Amy view Remediation…" at bounding box center [484, 228] width 843 height 20
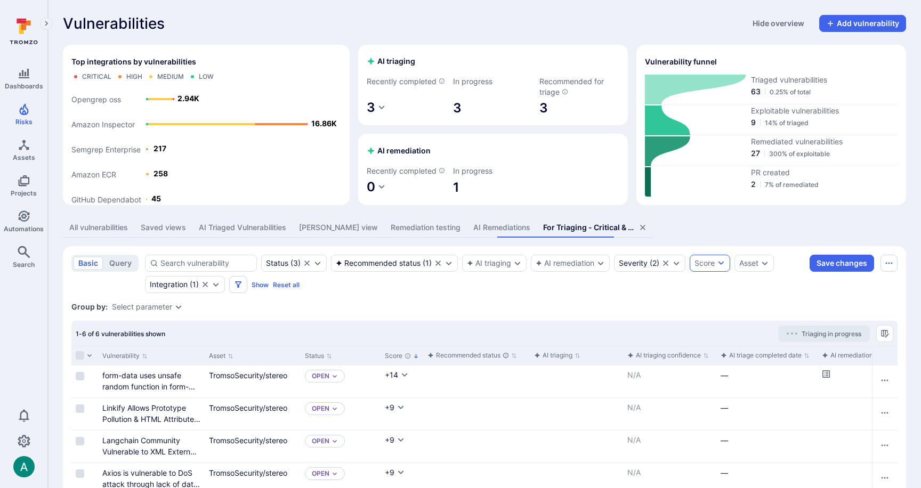
click at [697, 269] on div "Score" at bounding box center [704, 263] width 20 height 11
click at [724, 327] on input "number" at bounding box center [723, 326] width 41 height 11
type input "0"
click at [796, 355] on button "Apply" at bounding box center [786, 354] width 56 height 17
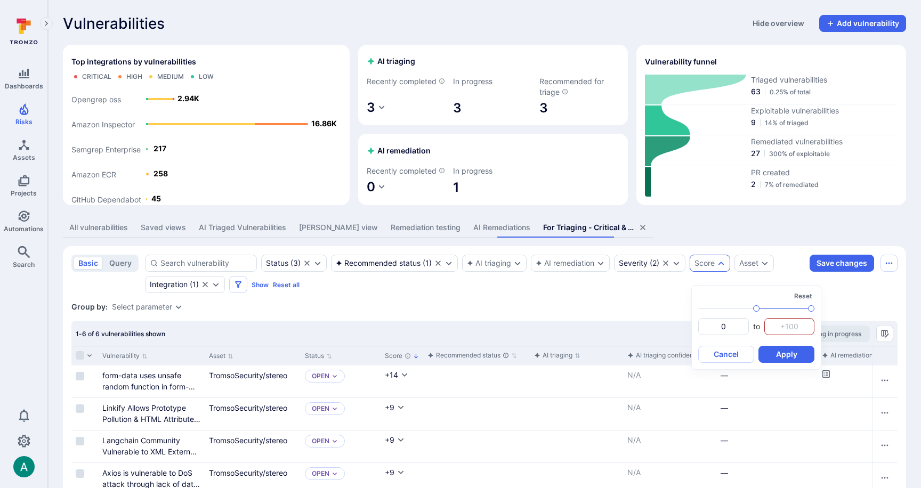
click at [797, 327] on input "number" at bounding box center [789, 326] width 41 height 11
type input "1"
type input "10"
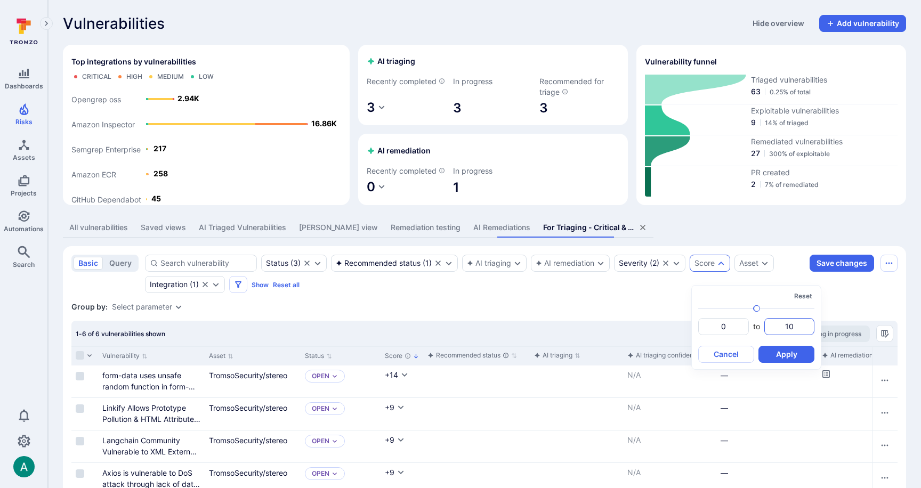
type input "100"
click at [792, 353] on button "Apply" at bounding box center [786, 354] width 56 height 17
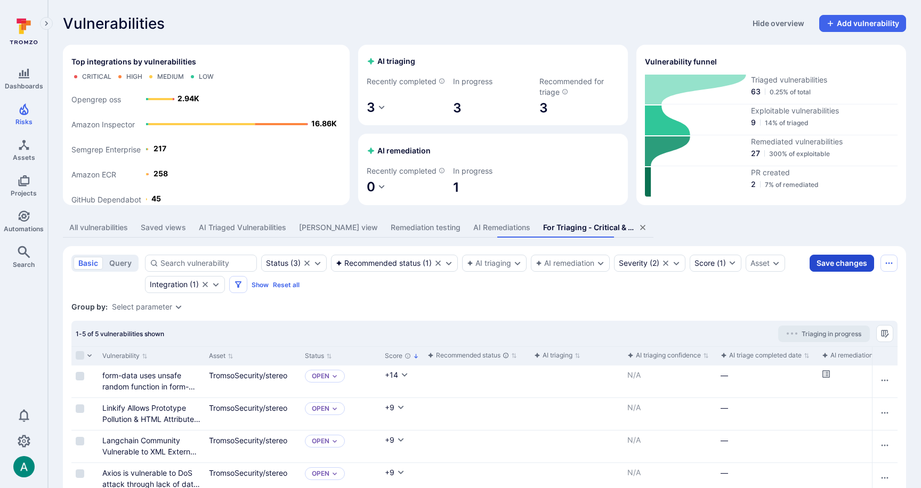
click at [832, 272] on button "Save changes" at bounding box center [841, 263] width 64 height 17
click at [112, 233] on div "All vulnerabilities" at bounding box center [98, 227] width 59 height 11
click at [158, 233] on div "Saved views" at bounding box center [163, 227] width 45 height 11
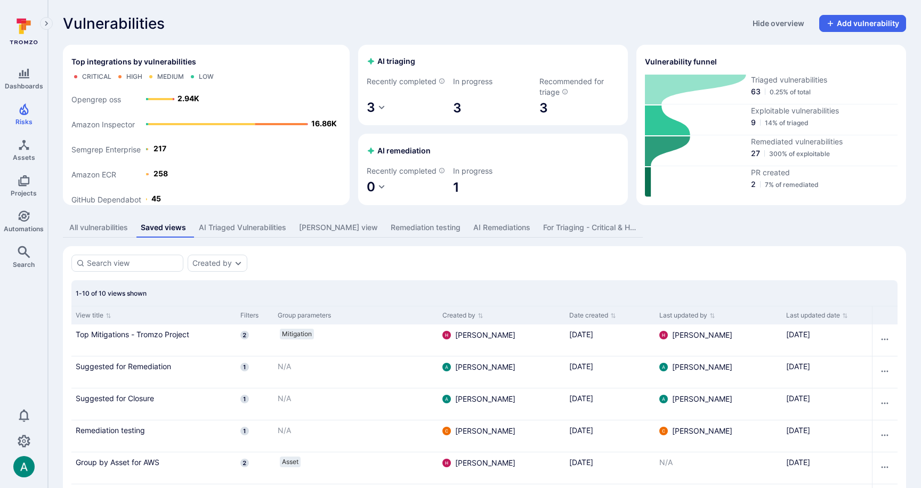
click at [315, 233] on div "[PERSON_NAME] view" at bounding box center [338, 227] width 79 height 11
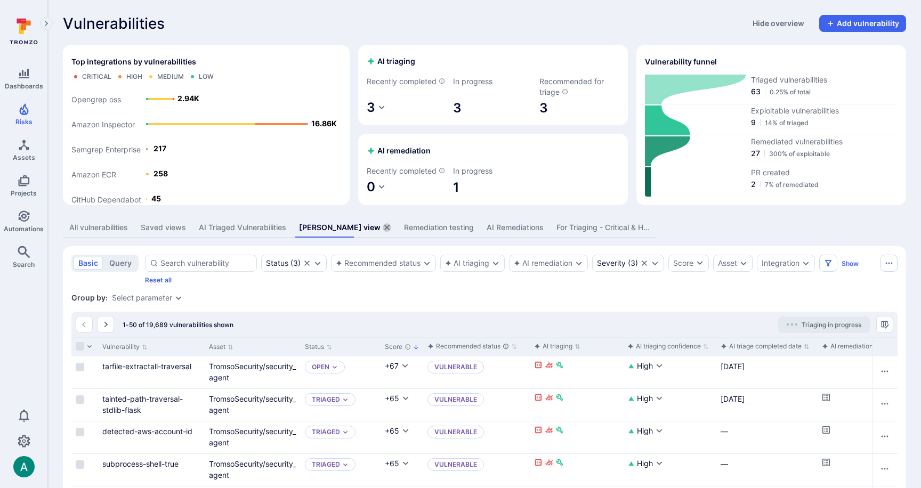
click at [384, 230] on icon "assets tabs" at bounding box center [386, 227] width 5 height 5
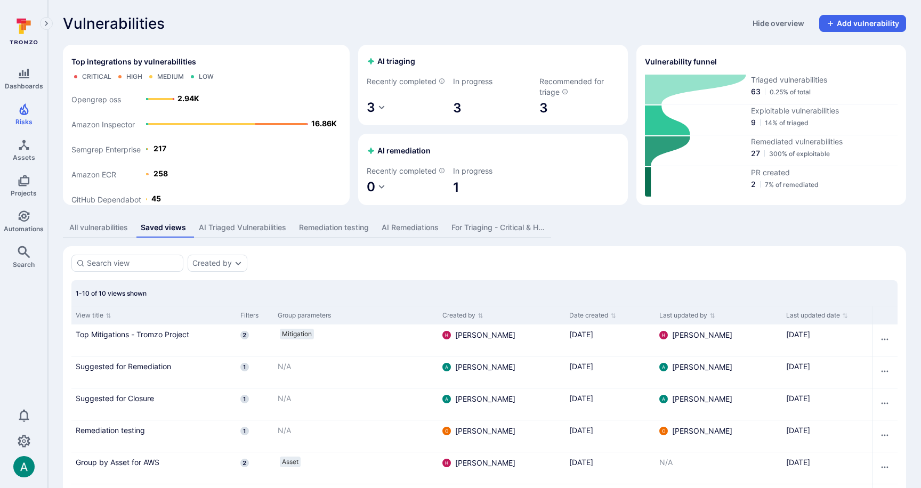
click at [279, 233] on div "AI Triaged Vulnerabilities" at bounding box center [242, 227] width 87 height 11
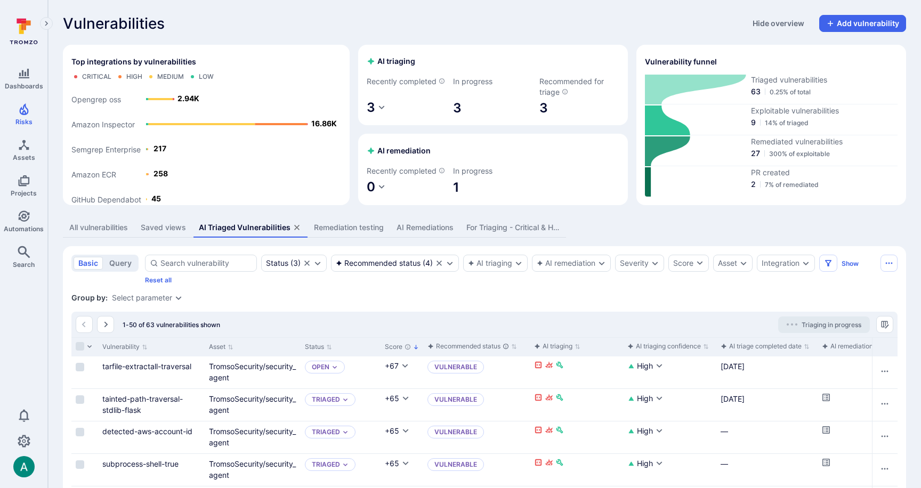
click at [295, 232] on icon "assets tabs" at bounding box center [297, 227] width 9 height 9
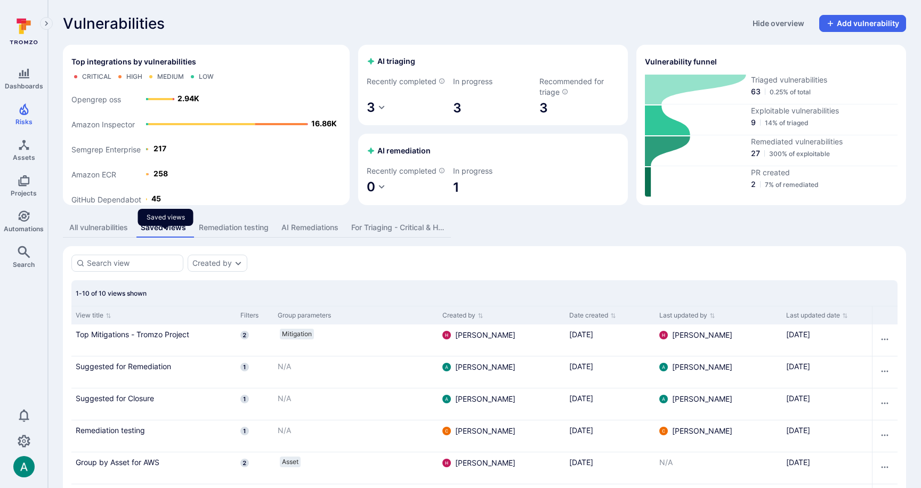
click at [168, 233] on div "Saved views" at bounding box center [163, 227] width 45 height 11
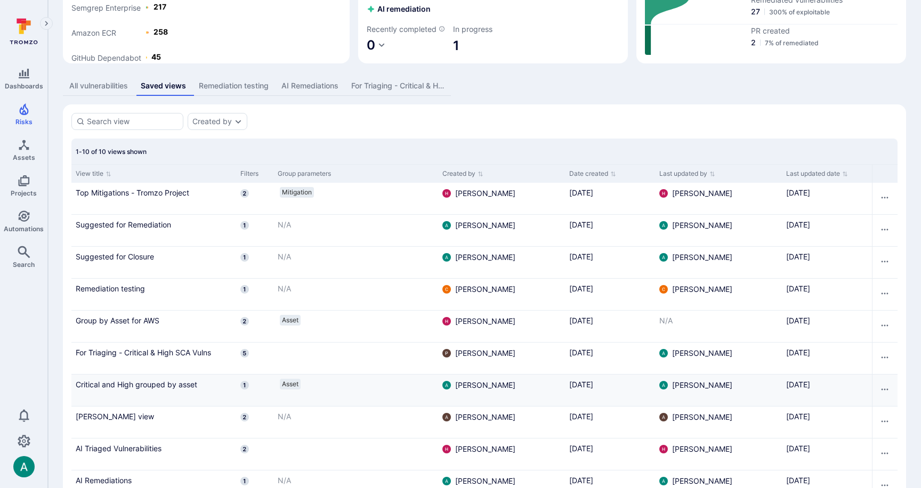
scroll to position [191, 0]
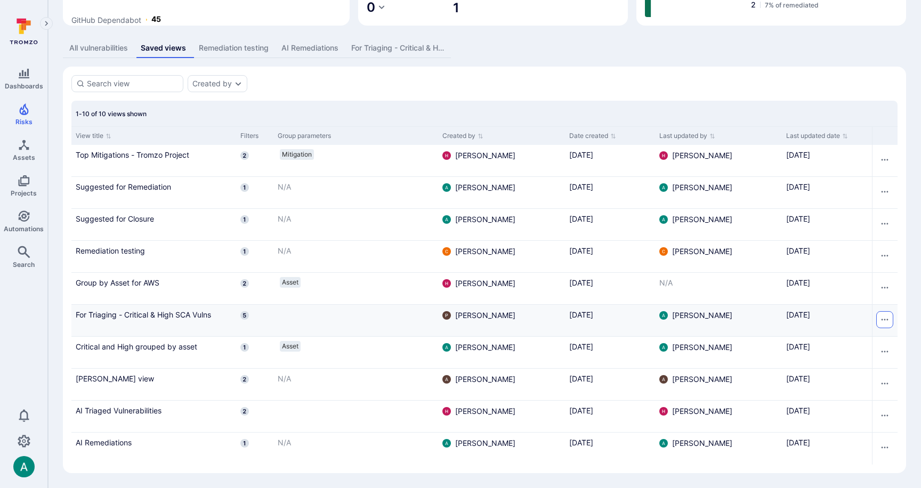
click at [889, 318] on button "Row actions menu" at bounding box center [884, 319] width 17 height 17
click at [877, 340] on li "Rename" at bounding box center [870, 343] width 33 height 13
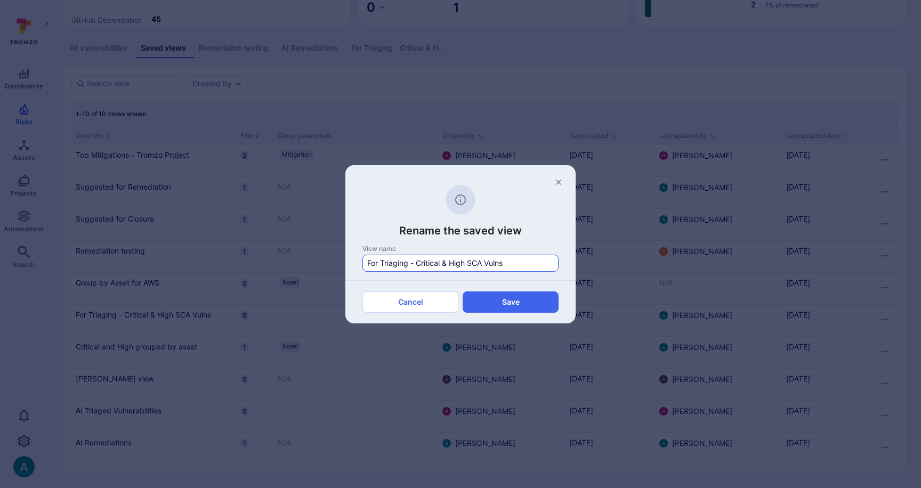
click at [488, 261] on input "For Triaging - Critical & High SCA Vulns" at bounding box center [460, 263] width 187 height 11
type input "1. For Triaging - SCA Vulns"
click at [514, 299] on button "Save" at bounding box center [511, 301] width 96 height 21
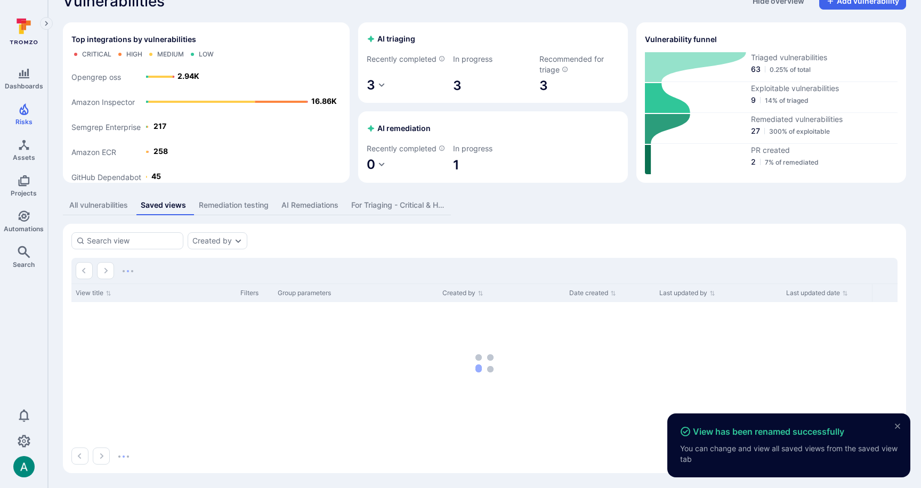
scroll to position [34, 0]
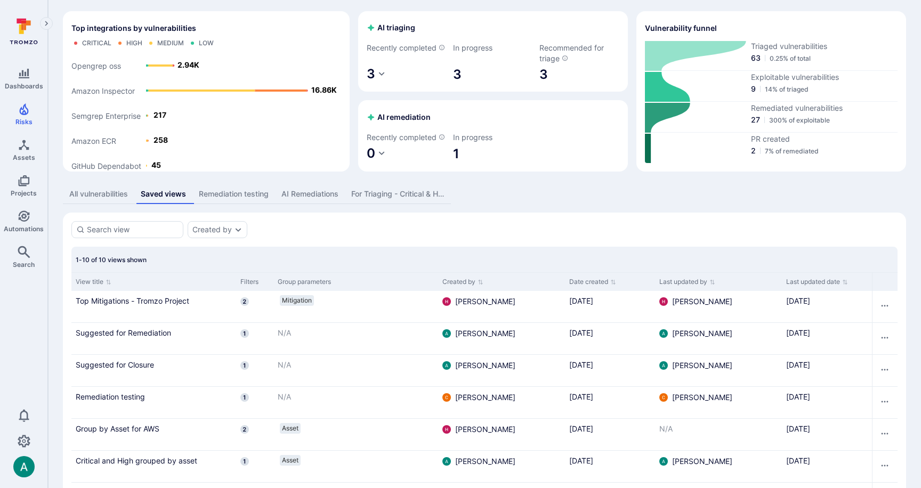
drag, startPoint x: 287, startPoint y: 236, endPoint x: 204, endPoint y: 225, distance: 83.8
click at [280, 236] on div "Created by" at bounding box center [484, 229] width 826 height 17
click at [106, 199] on button "All vulnerabilities" at bounding box center [98, 194] width 71 height 20
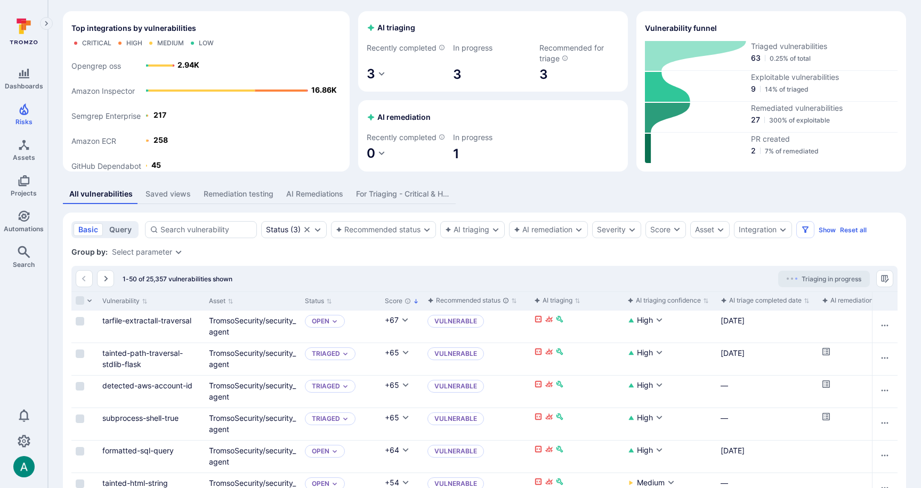
click at [118, 236] on button "query" at bounding box center [120, 229] width 32 height 13
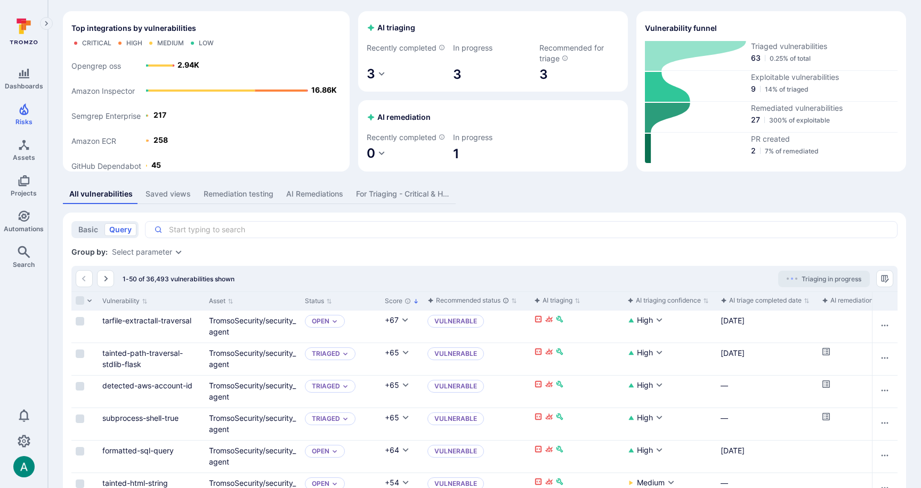
click at [242, 235] on textarea "Intelligence Graph search area" at bounding box center [526, 229] width 726 height 11
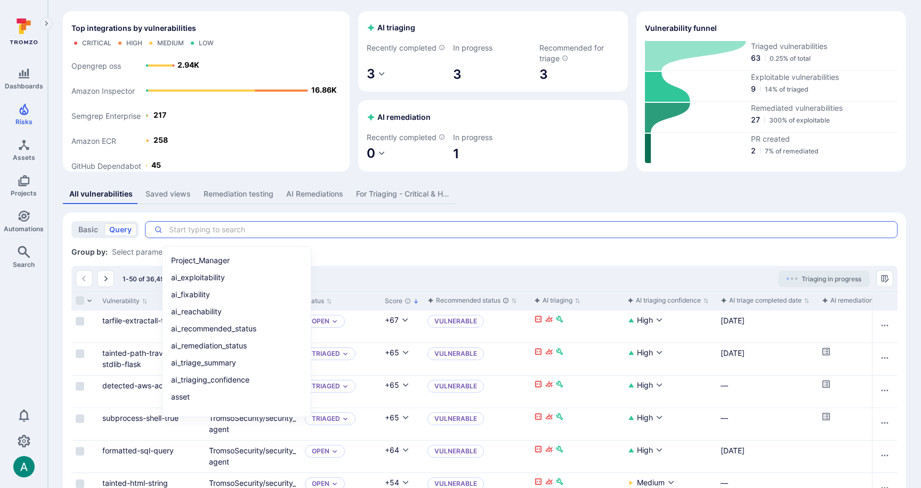
paste textarea "tool_name = "aws inspector" and asset.type = "container image" and (asset_tags …"
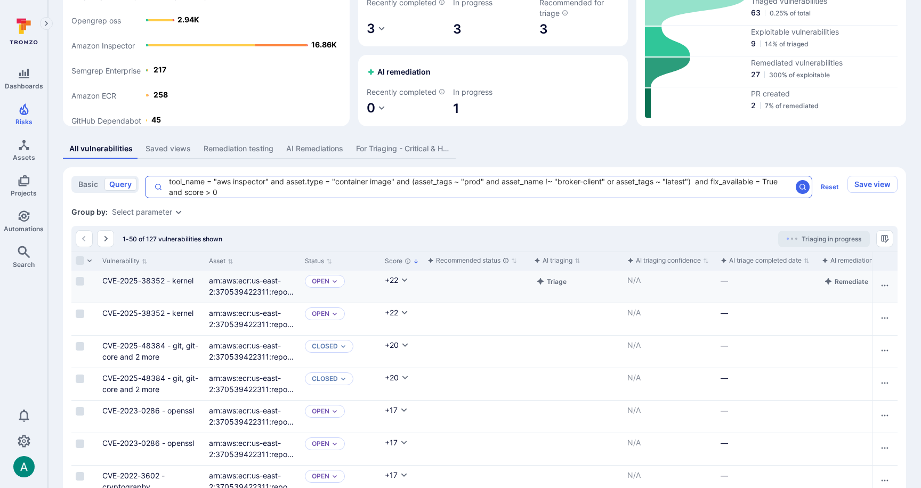
scroll to position [80, 0]
type textarea "tool_name = "aws inspector" and asset.type = "container image" and (asset_tags …"
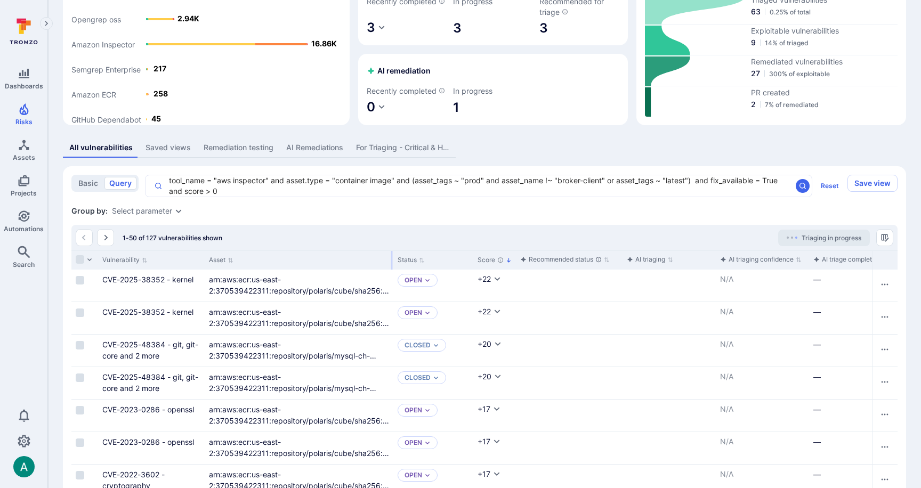
drag, startPoint x: 299, startPoint y: 272, endPoint x: 392, endPoint y: 274, distance: 92.7
click at [392, 270] on div at bounding box center [392, 260] width 2 height 19
click at [160, 215] on div "Select parameter" at bounding box center [142, 211] width 60 height 9
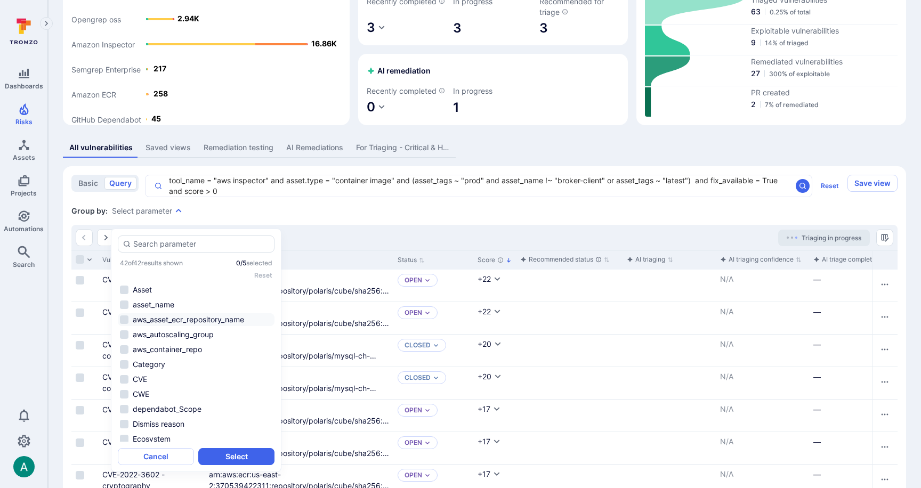
click at [152, 316] on li "aws_asset_ecr_repository_name" at bounding box center [196, 319] width 157 height 13
click at [122, 321] on li "aws_asset_ecr_repository_name" at bounding box center [196, 319] width 157 height 13
click at [245, 458] on button "Select" at bounding box center [236, 456] width 76 height 17
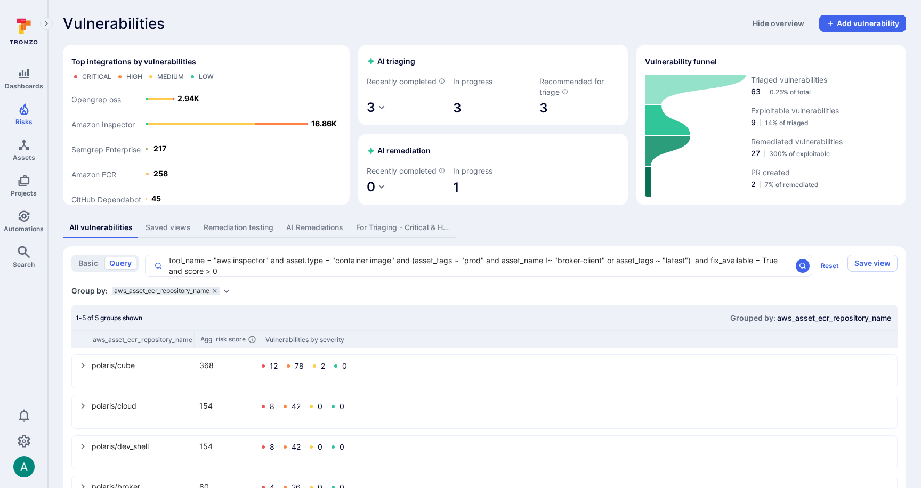
scroll to position [94, 0]
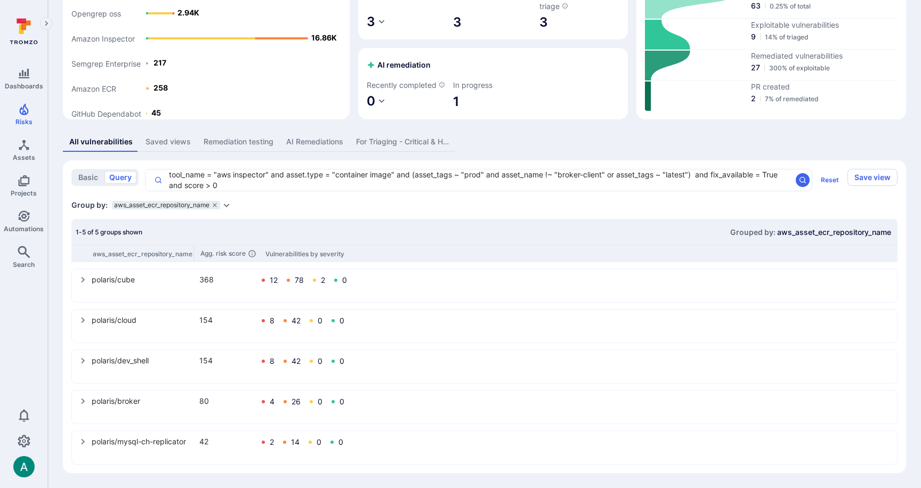
click at [226, 208] on icon "Expand dropdown" at bounding box center [226, 205] width 9 height 9
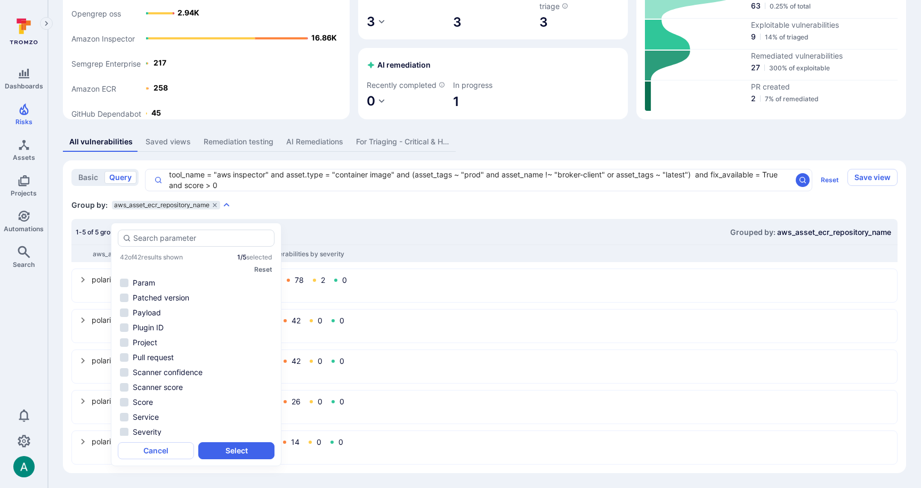
scroll to position [466, 0]
click at [168, 394] on li "Vulnerable entity" at bounding box center [196, 400] width 157 height 13
click at [152, 401] on li "Summary" at bounding box center [196, 407] width 157 height 13
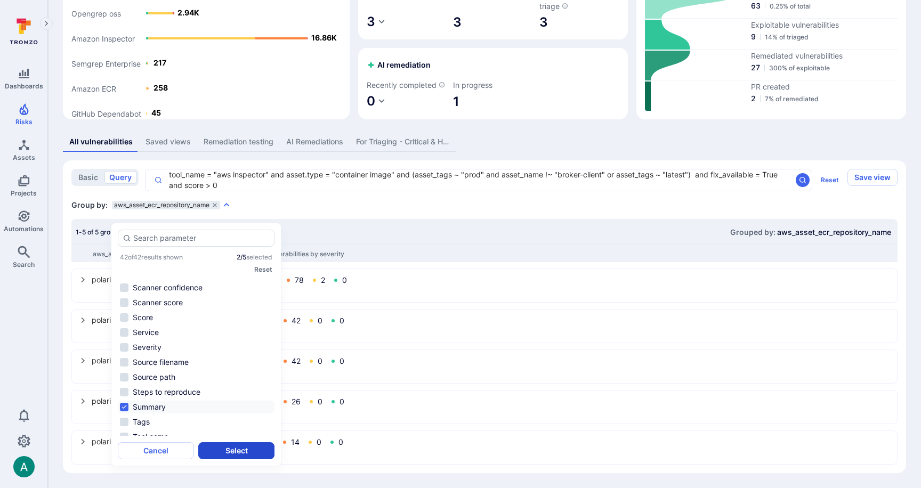
click at [226, 442] on button "Select" at bounding box center [236, 450] width 76 height 17
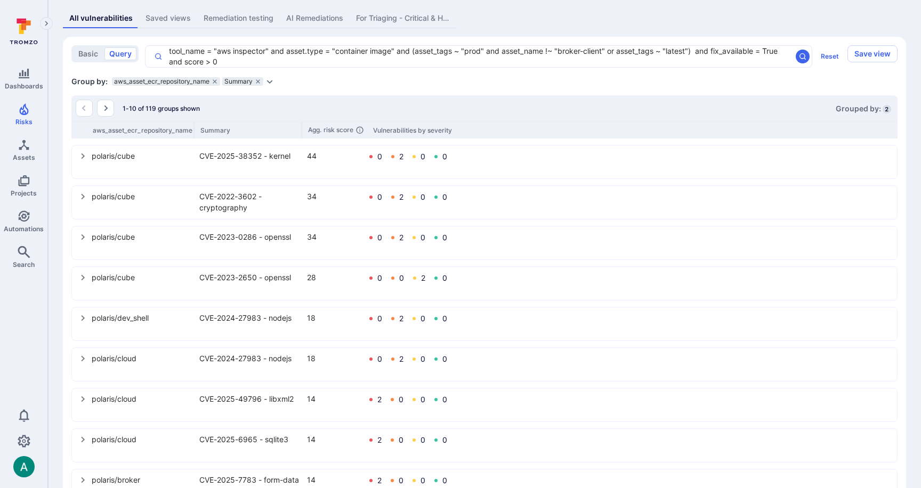
scroll to position [210, 0]
click at [297, 86] on div "Group by: aws_asset_ecr_repository_name Summary Select parameter" at bounding box center [484, 80] width 826 height 11
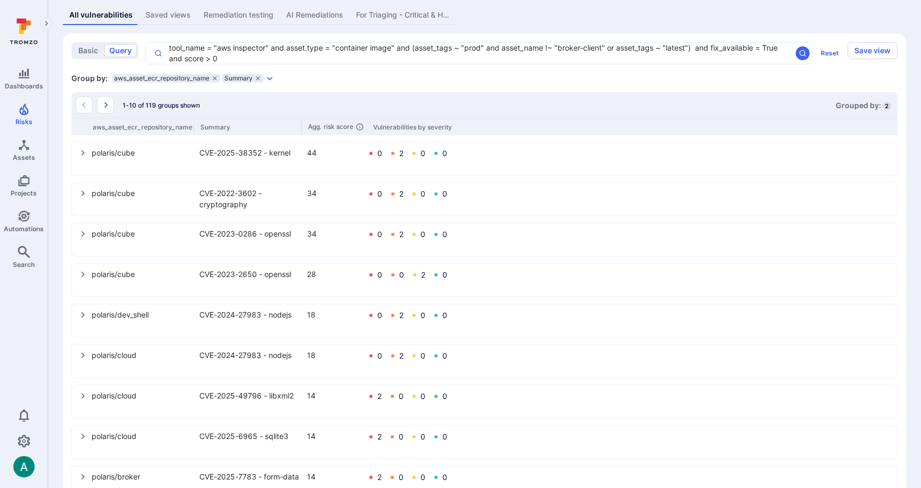
click at [272, 83] on icon "Expand dropdown" at bounding box center [269, 78] width 9 height 9
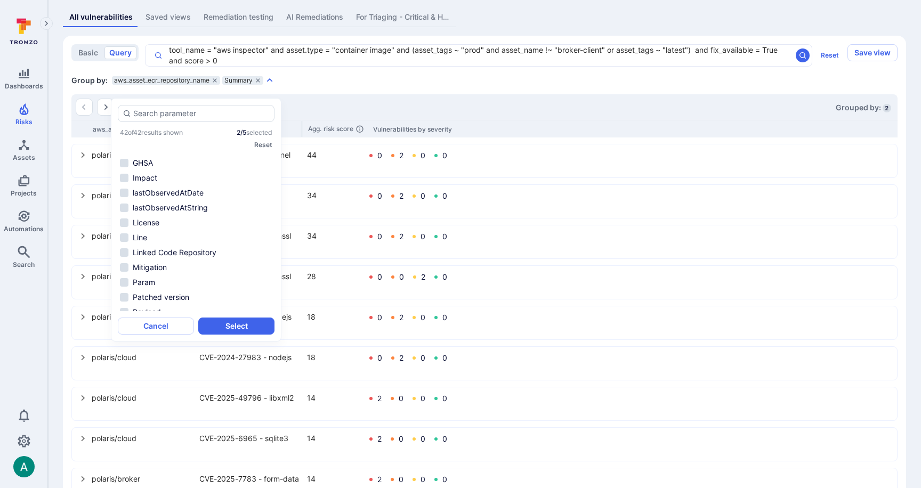
scroll to position [466, 0]
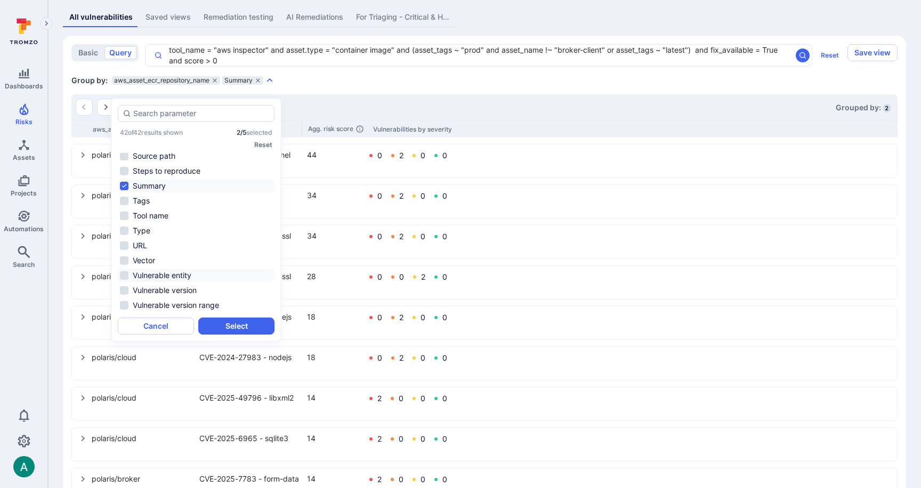
click at [165, 274] on li "Vulnerable entity" at bounding box center [196, 275] width 157 height 13
click at [244, 325] on button "Select" at bounding box center [236, 326] width 76 height 17
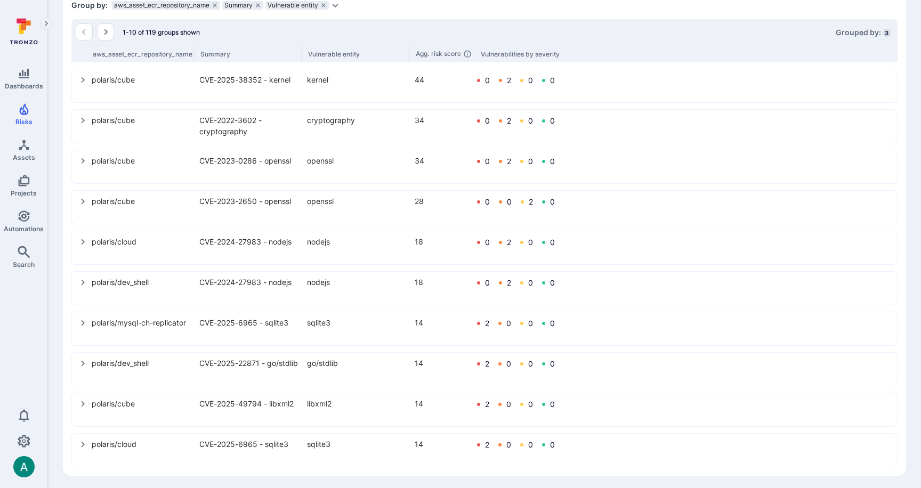
scroll to position [299, 0]
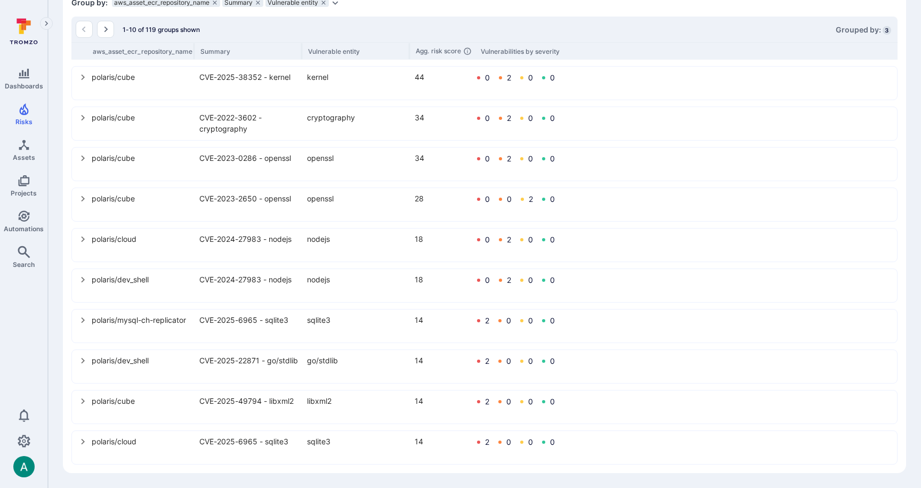
click at [84, 361] on icon "select group" at bounding box center [83, 361] width 4 height 6
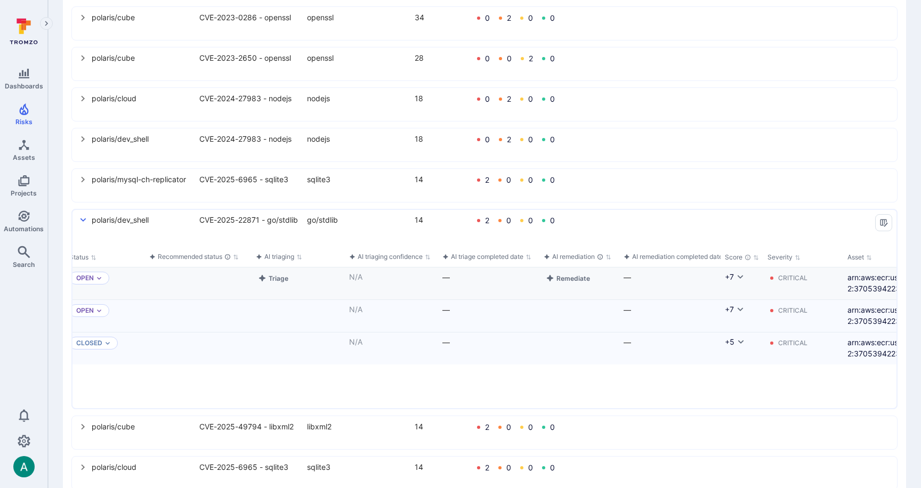
scroll to position [0, 0]
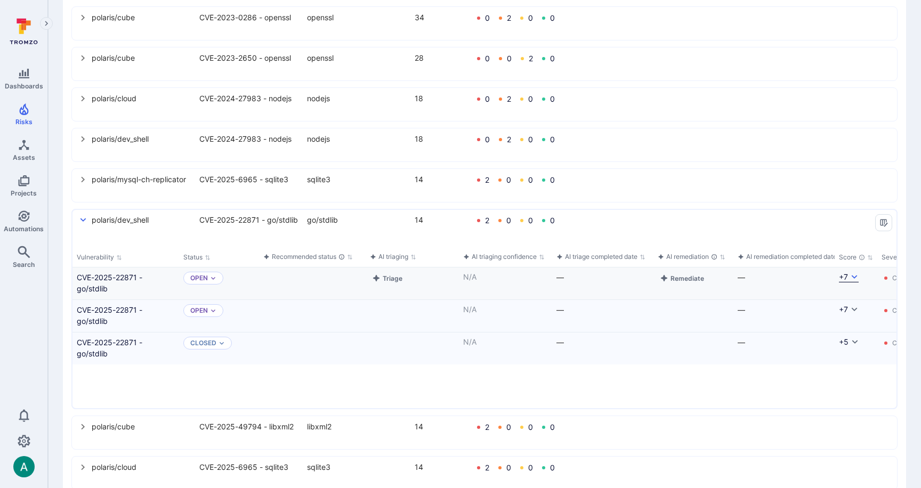
click at [851, 281] on icon "Cell for Score" at bounding box center [854, 277] width 9 height 9
click at [728, 232] on div at bounding box center [460, 244] width 921 height 488
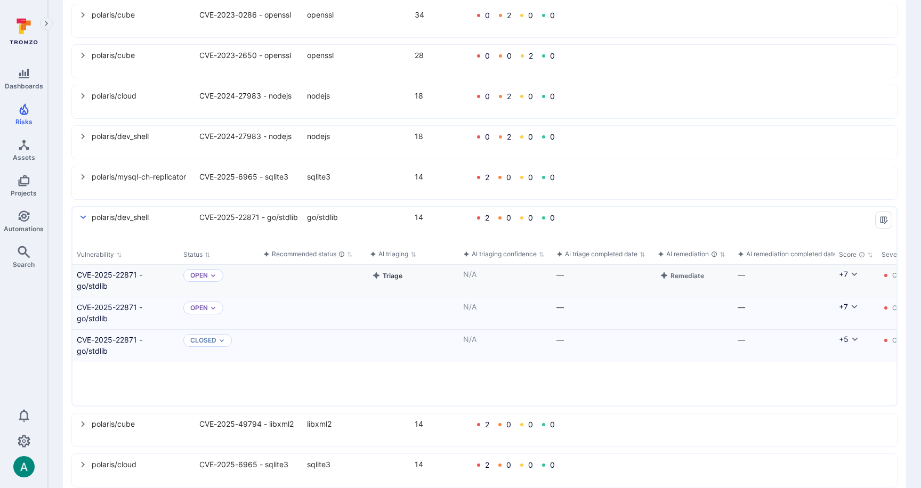
click at [383, 282] on button "Triage" at bounding box center [387, 275] width 35 height 13
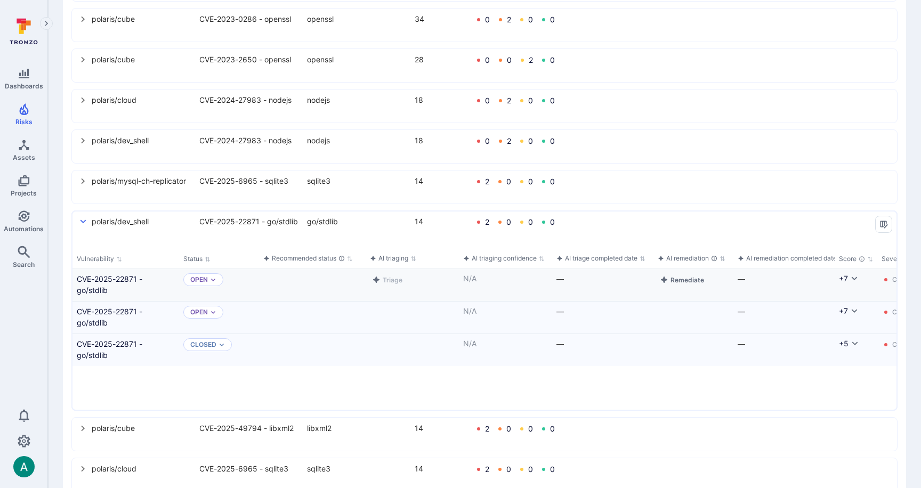
scroll to position [431, 0]
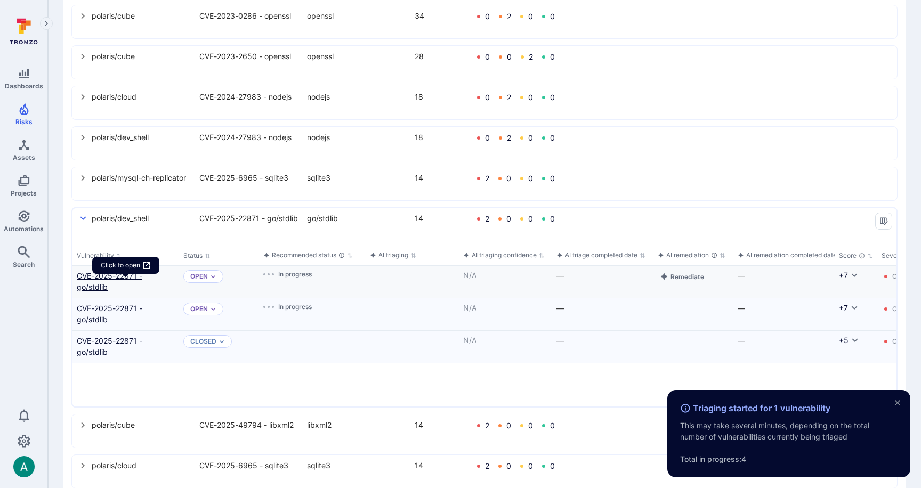
click at [128, 281] on link "CVE-2025-22871 - go/stdlib" at bounding box center [126, 281] width 98 height 22
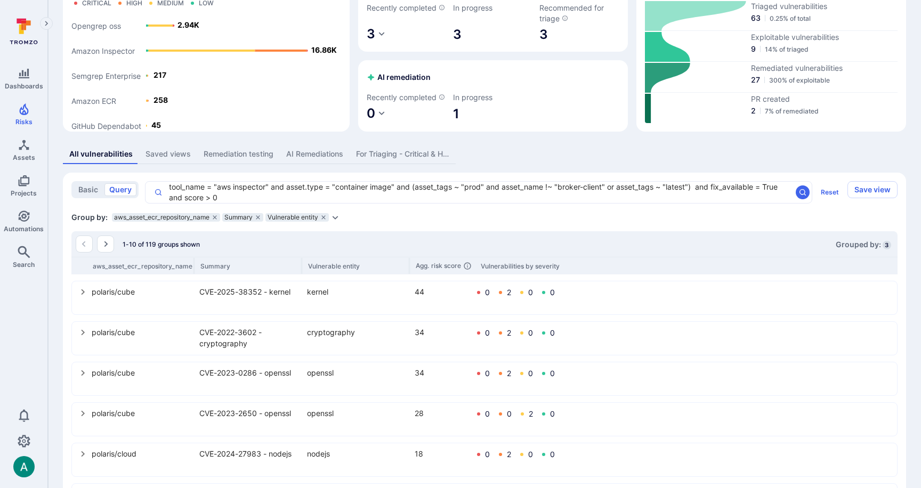
scroll to position [0, 0]
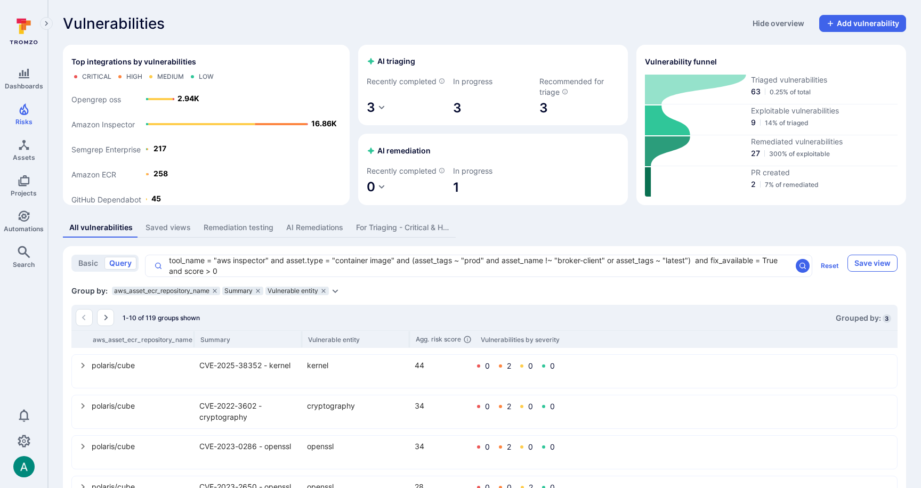
click at [869, 272] on button "Save view" at bounding box center [872, 263] width 50 height 17
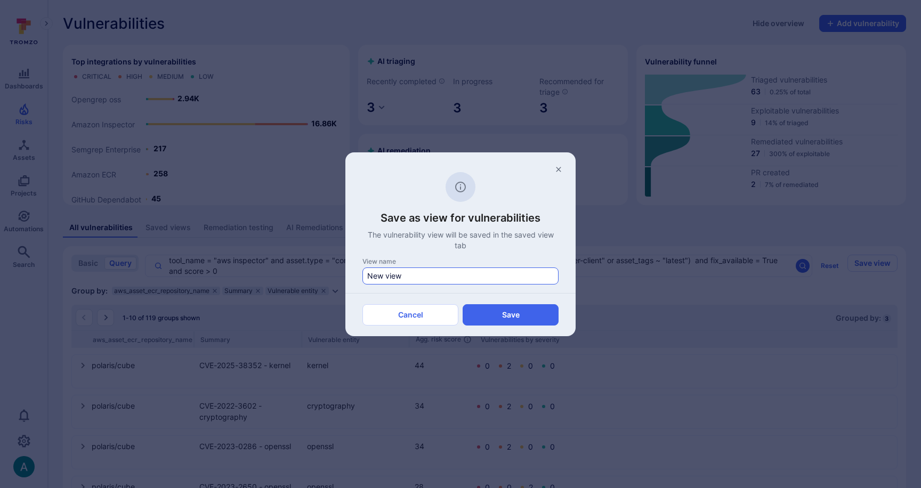
click at [481, 276] on input "New view" at bounding box center [460, 276] width 187 height 11
type input "1. For Triaging - AWS Inspector"
click at [513, 306] on button "Save" at bounding box center [511, 314] width 96 height 21
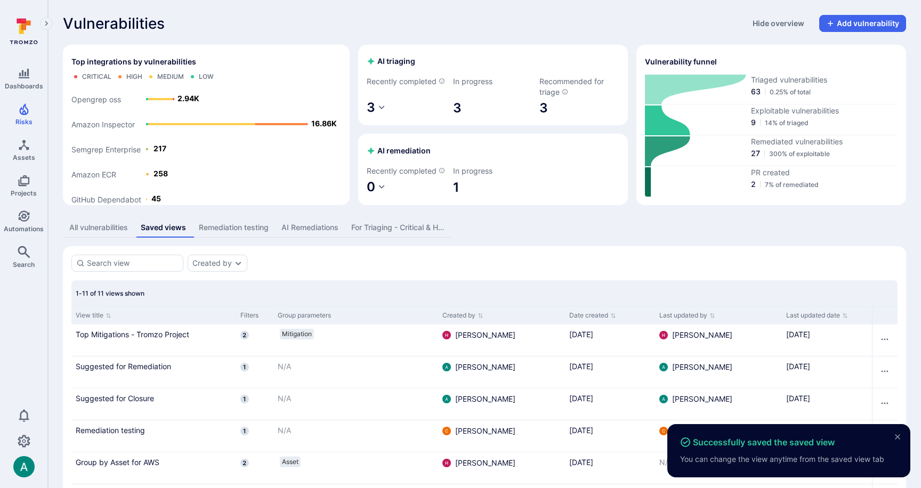
click at [163, 233] on div "Saved views" at bounding box center [163, 227] width 45 height 11
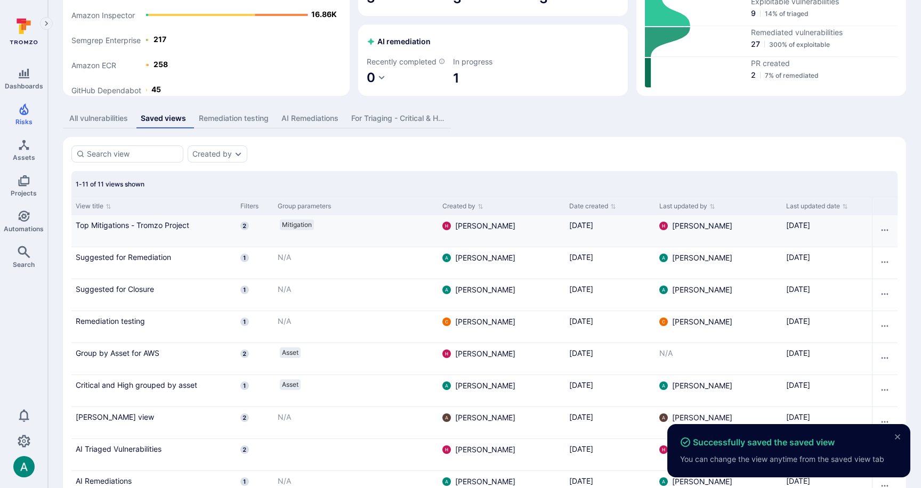
scroll to position [230, 0]
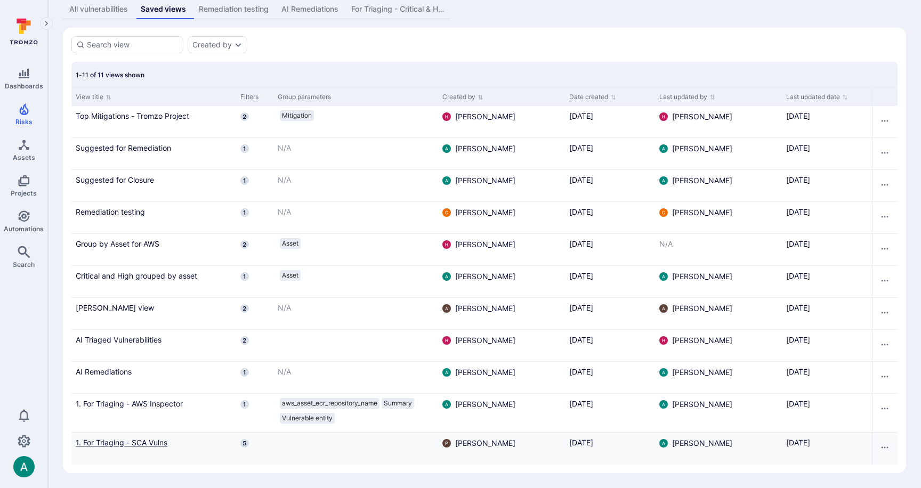
click at [145, 442] on link "1. For Triaging - SCA Vulns" at bounding box center [154, 442] width 156 height 11
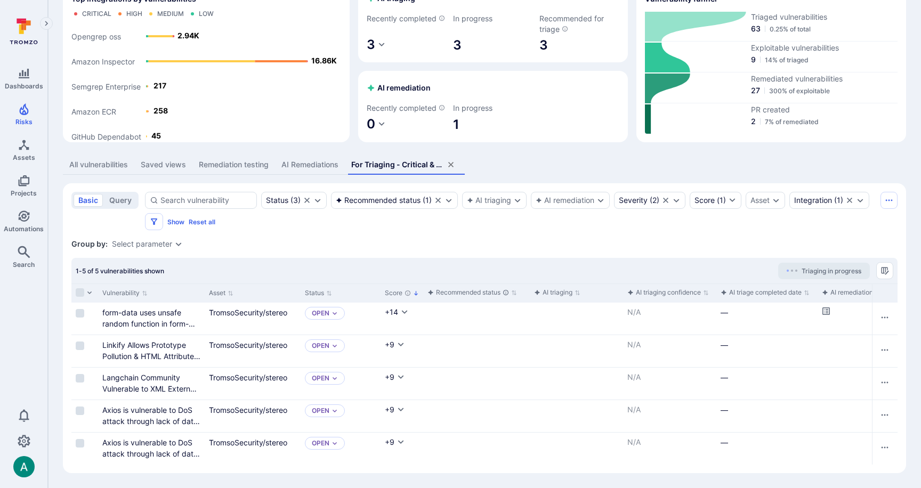
scroll to position [74, 0]
click at [169, 241] on div "Select parameter" at bounding box center [142, 244] width 60 height 9
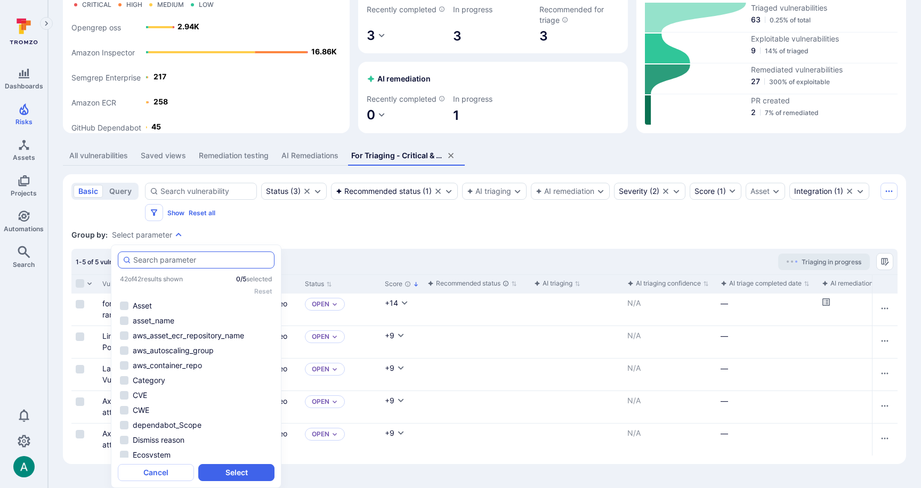
click at [180, 255] on input "autocomplete options" at bounding box center [201, 260] width 136 height 11
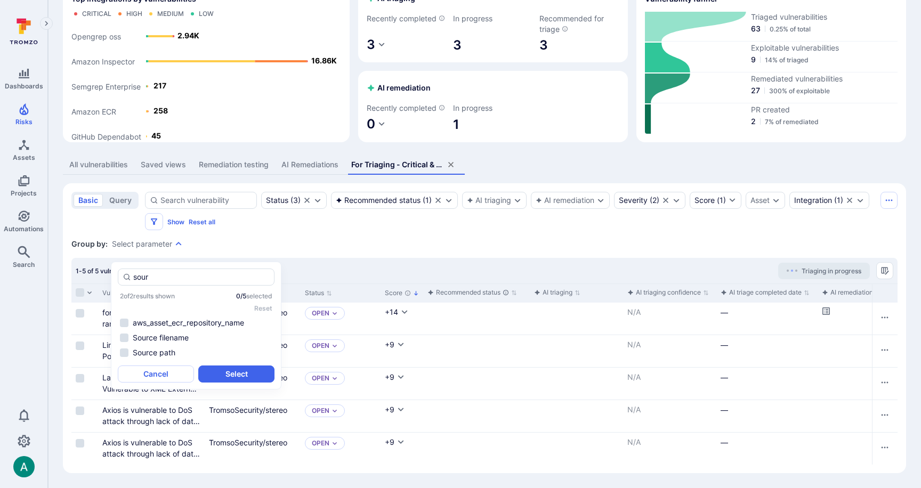
scroll to position [74, 0]
click at [126, 346] on li "Source path" at bounding box center [196, 352] width 157 height 13
type input "sour"
click at [255, 367] on button "Select" at bounding box center [236, 374] width 76 height 17
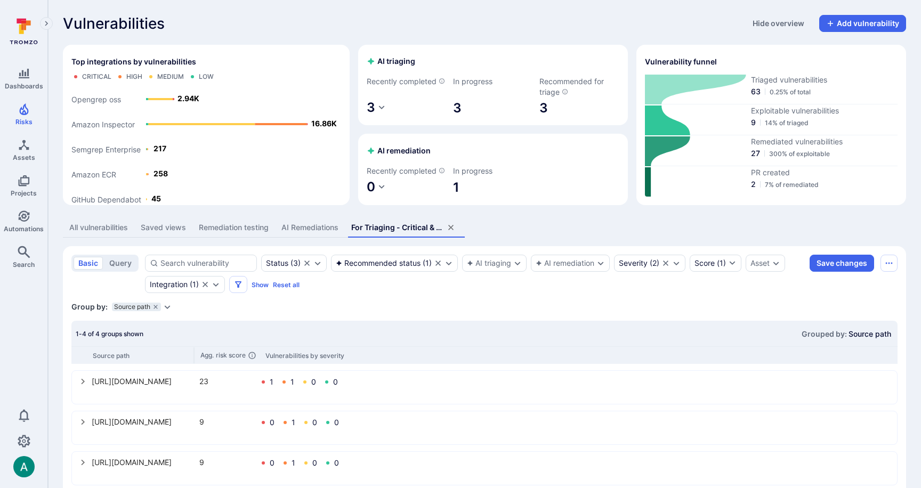
click at [169, 311] on icon "Expand dropdown" at bounding box center [167, 307] width 9 height 9
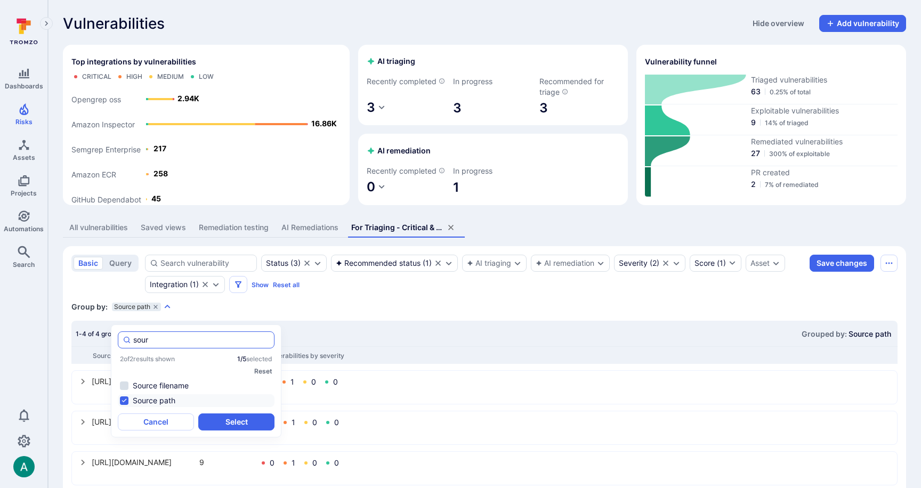
click at [166, 337] on input "sour" at bounding box center [201, 340] width 136 height 11
click at [169, 399] on li "Vulnerable entity" at bounding box center [196, 400] width 157 height 13
type input "enti"
click at [240, 427] on button "Select" at bounding box center [236, 422] width 76 height 17
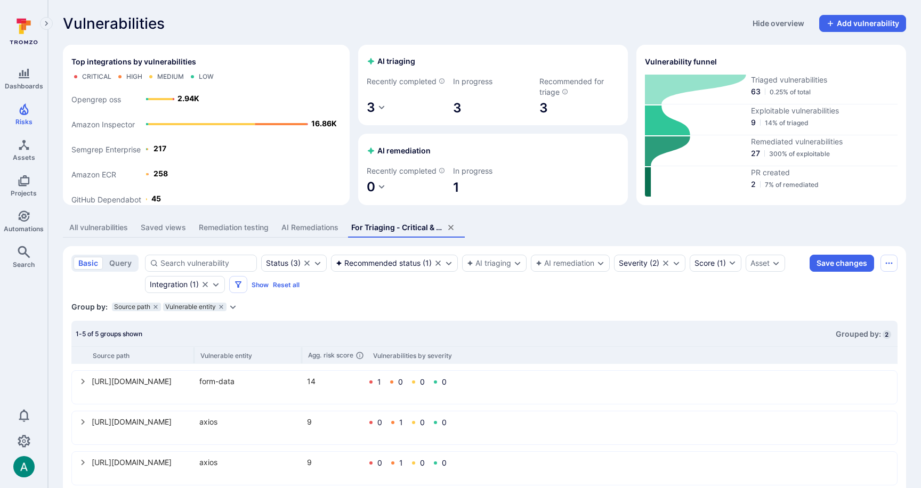
click at [619, 293] on div "Status ( 3 ) Recommended status ( 1 ) AI triaging AI remediation Severity ( 2 )…" at bounding box center [475, 274] width 660 height 38
click at [830, 271] on button "Save changes" at bounding box center [841, 263] width 64 height 17
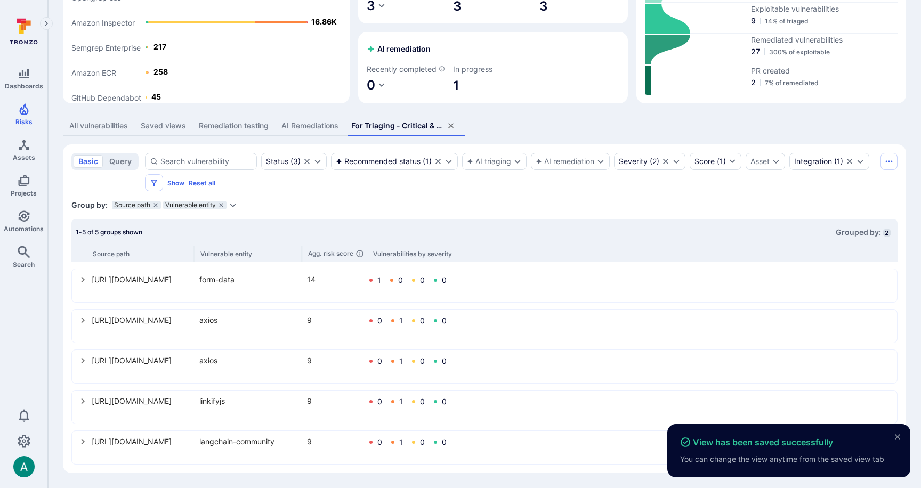
scroll to position [113, 0]
click at [156, 121] on div "Saved views" at bounding box center [163, 125] width 45 height 11
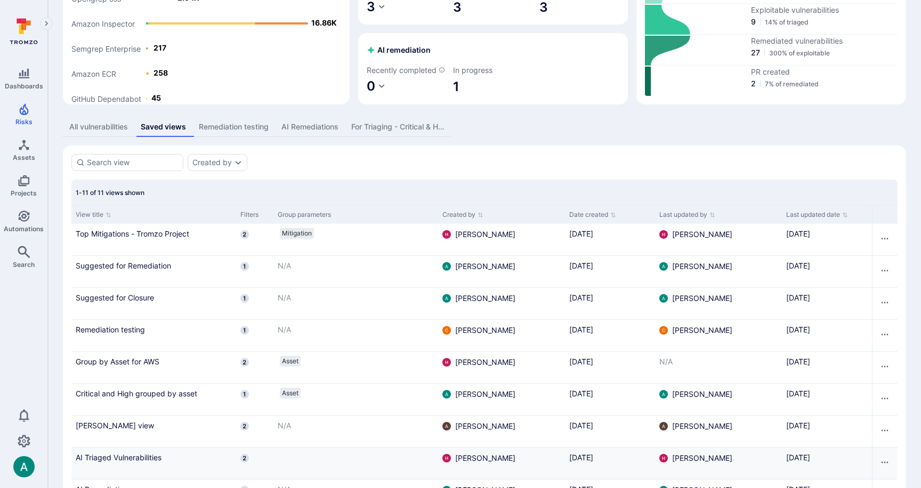
scroll to position [230, 0]
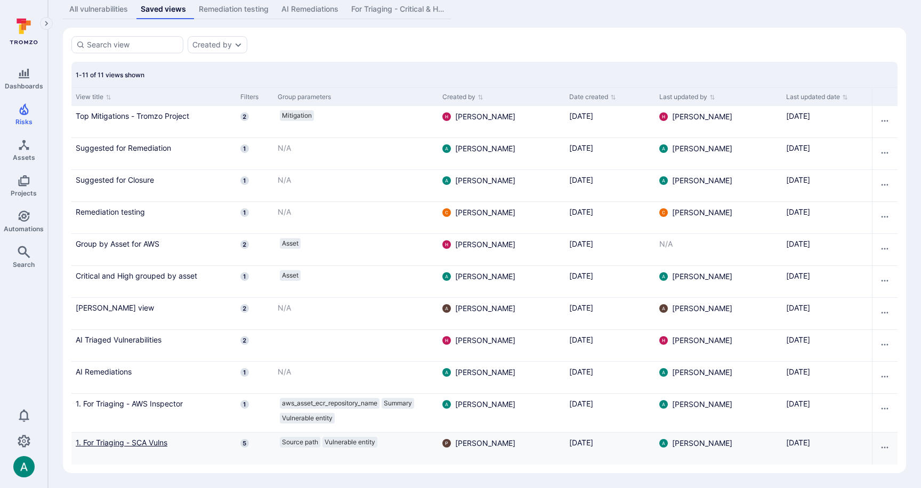
click at [127, 440] on link "1. For Triaging - SCA Vulns" at bounding box center [154, 442] width 156 height 11
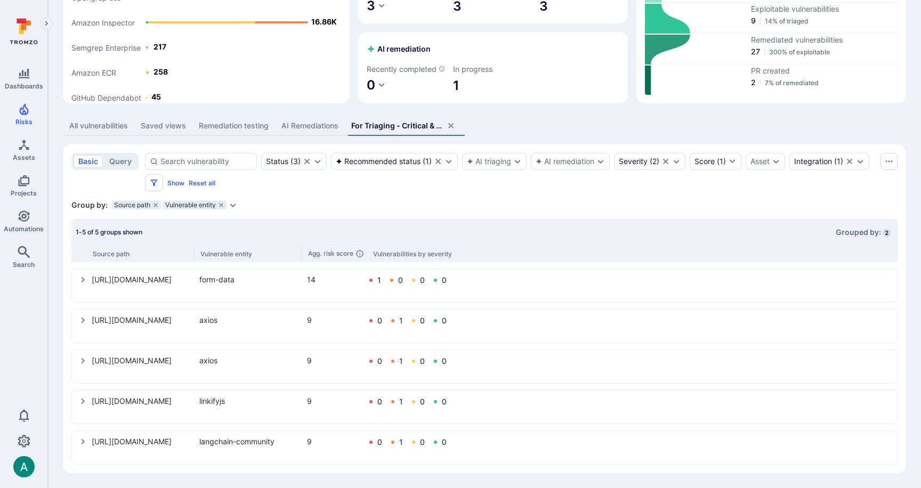
scroll to position [113, 0]
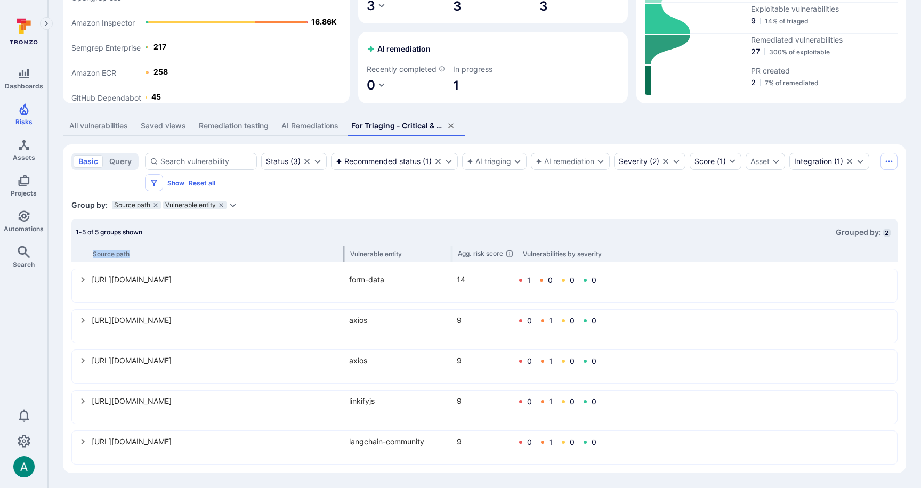
drag, startPoint x: 195, startPoint y: 253, endPoint x: 344, endPoint y: 256, distance: 149.8
click at [344, 256] on div at bounding box center [344, 254] width 2 height 16
click at [81, 443] on icon "select group" at bounding box center [83, 442] width 9 height 9
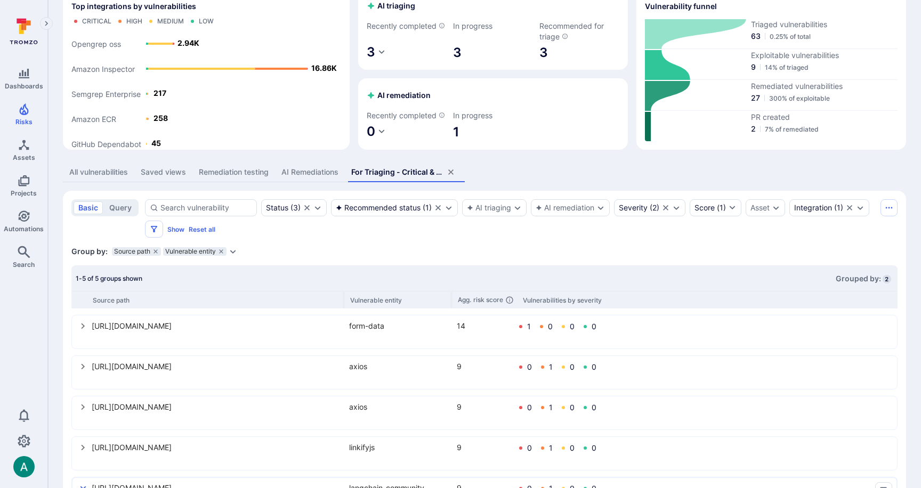
scroll to position [0, 0]
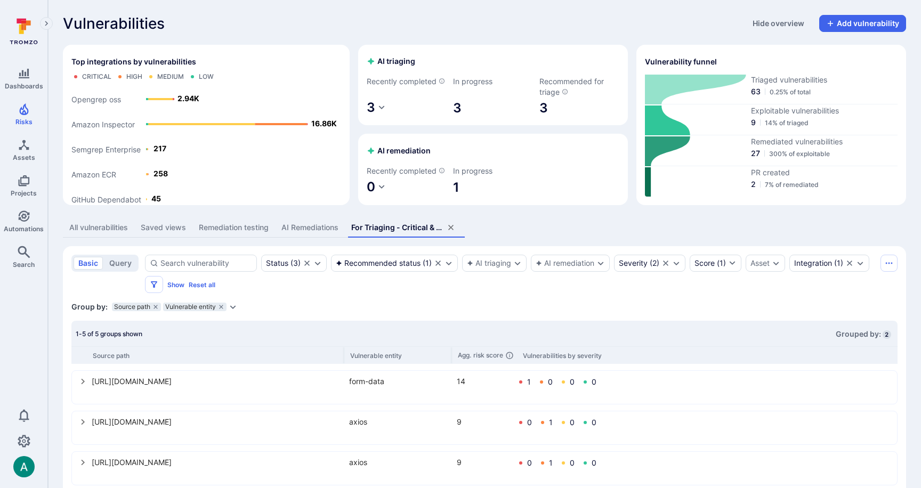
click at [184, 233] on div "Saved views" at bounding box center [163, 227] width 45 height 11
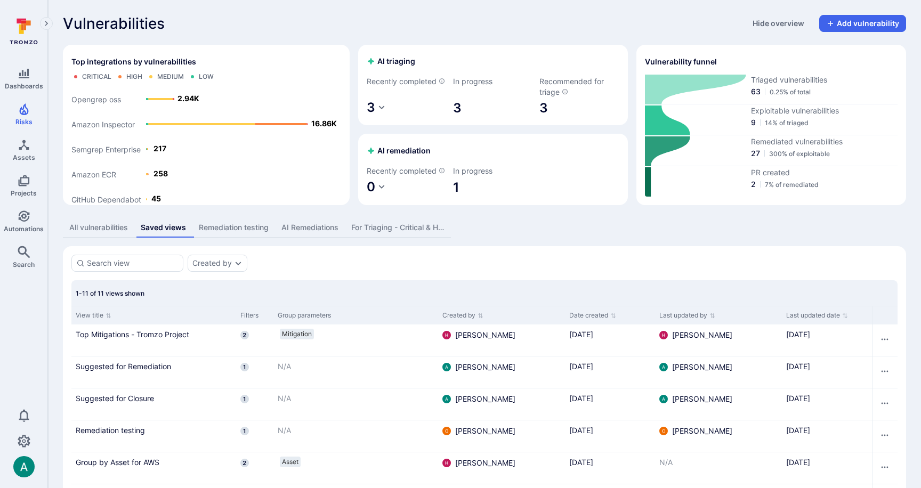
click at [252, 233] on div "Remediation testing" at bounding box center [234, 227] width 70 height 11
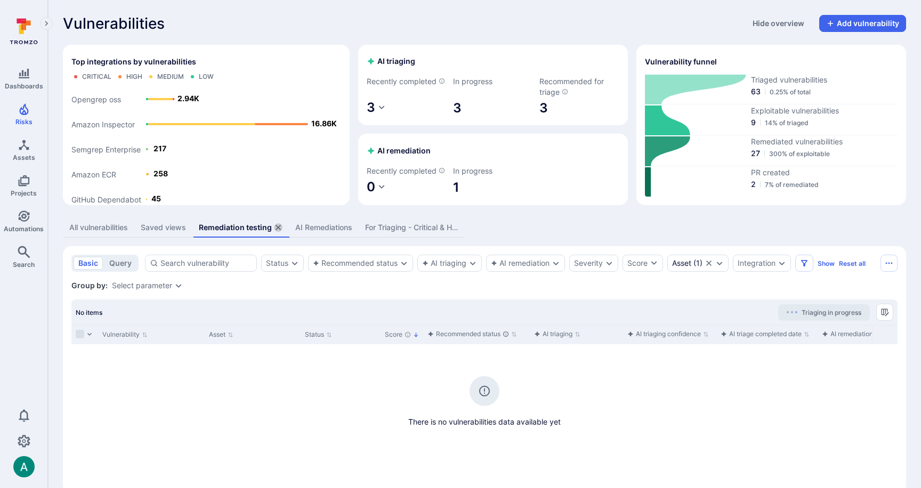
click at [281, 232] on icon "assets tabs" at bounding box center [278, 227] width 9 height 9
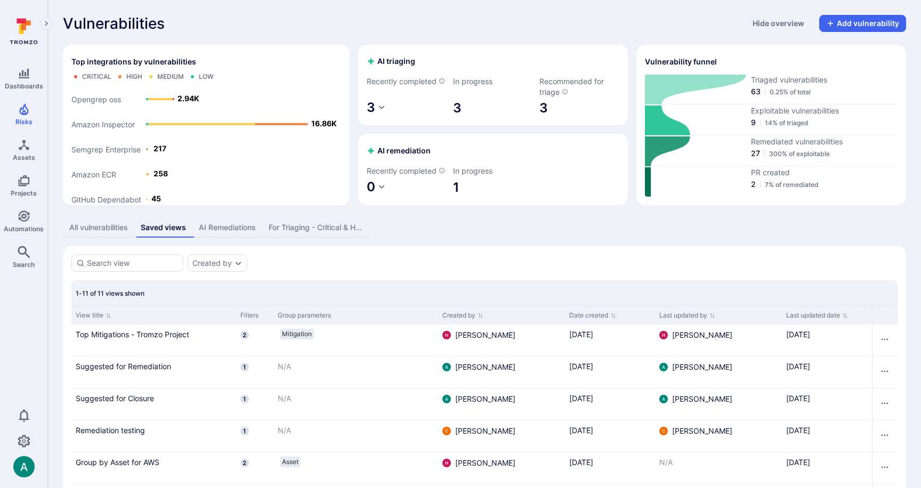
click at [254, 233] on div "AI Remediations" at bounding box center [227, 227] width 57 height 11
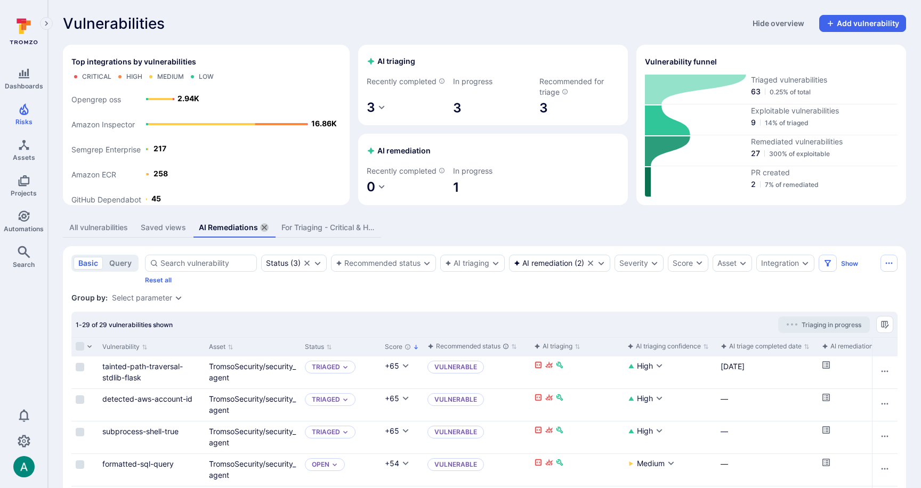
click at [265, 232] on icon "assets tabs" at bounding box center [264, 227] width 9 height 9
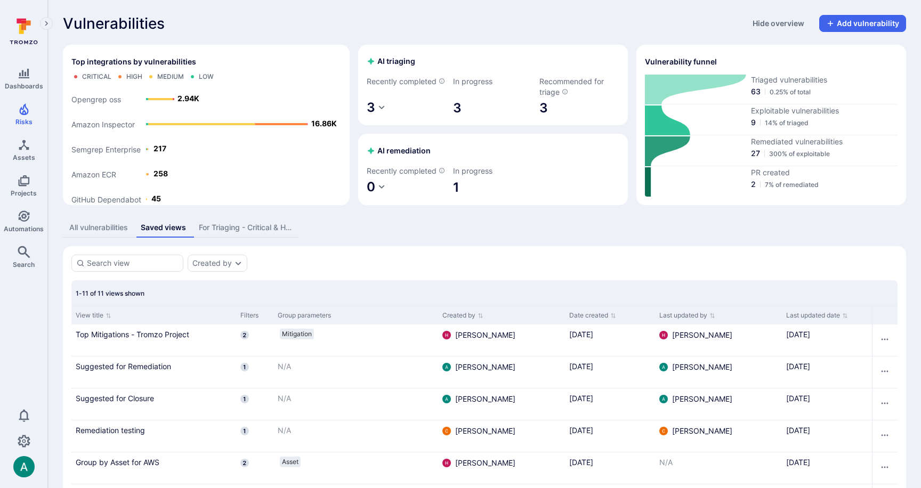
click at [168, 233] on div "Saved views" at bounding box center [163, 227] width 45 height 11
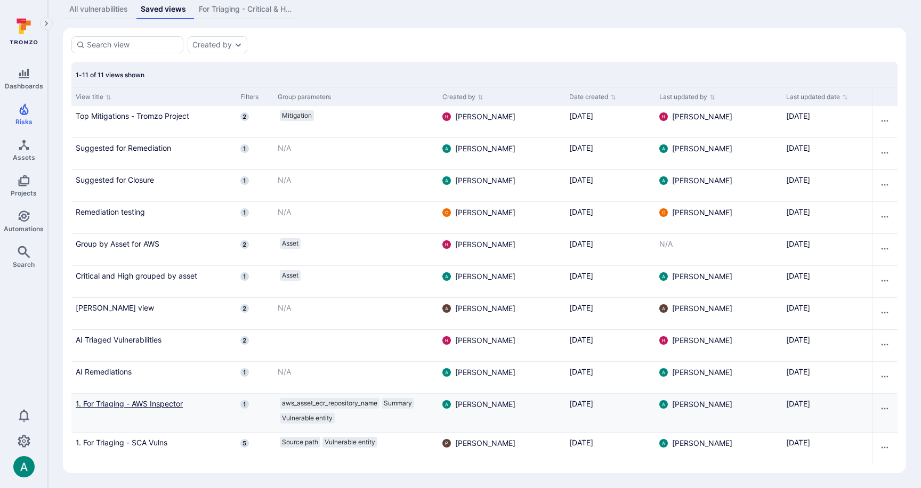
click at [148, 404] on link "1. For Triaging - AWS Inspector" at bounding box center [154, 403] width 156 height 11
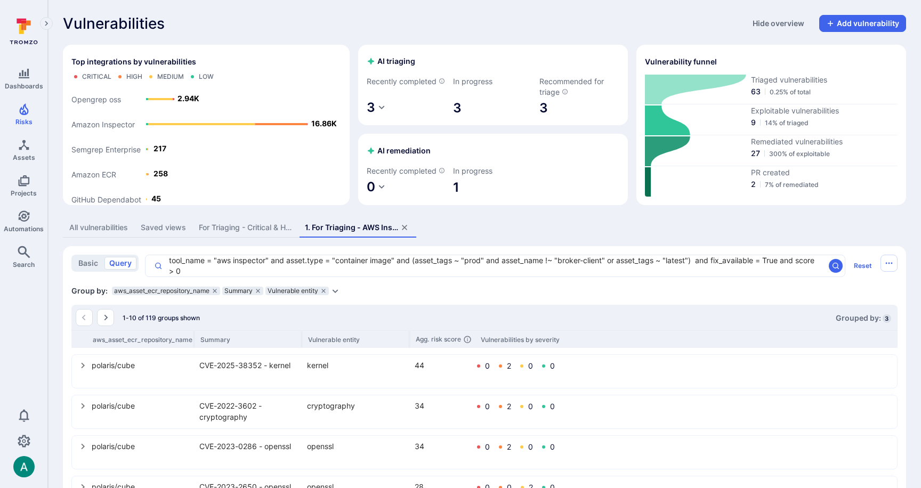
click at [232, 233] on div "For Triaging - Critical & High SCA Vulns" at bounding box center [245, 227] width 93 height 11
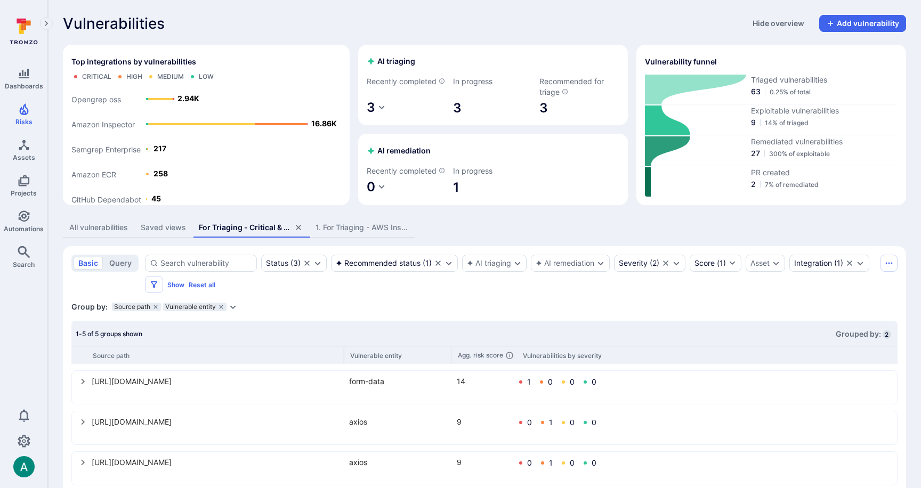
click at [169, 233] on div "Saved views" at bounding box center [163, 227] width 45 height 11
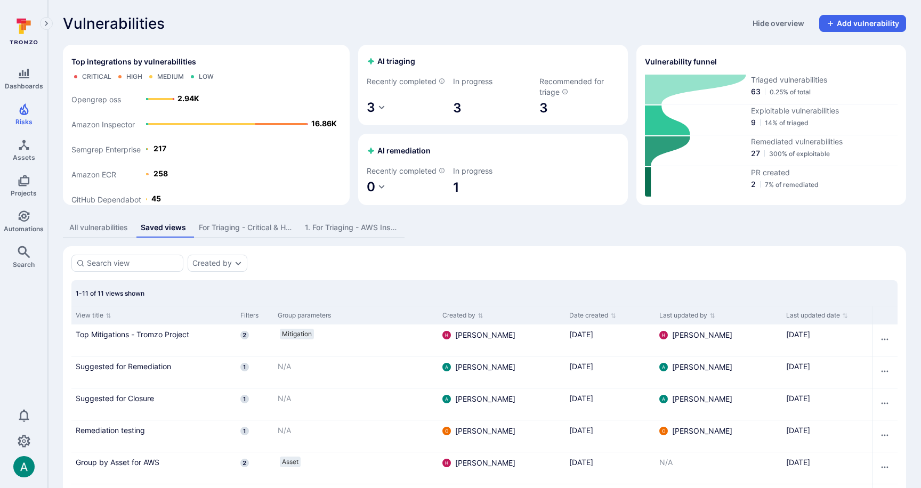
click at [264, 238] on button "For Triaging - Critical & High SCA Vulns" at bounding box center [245, 228] width 106 height 20
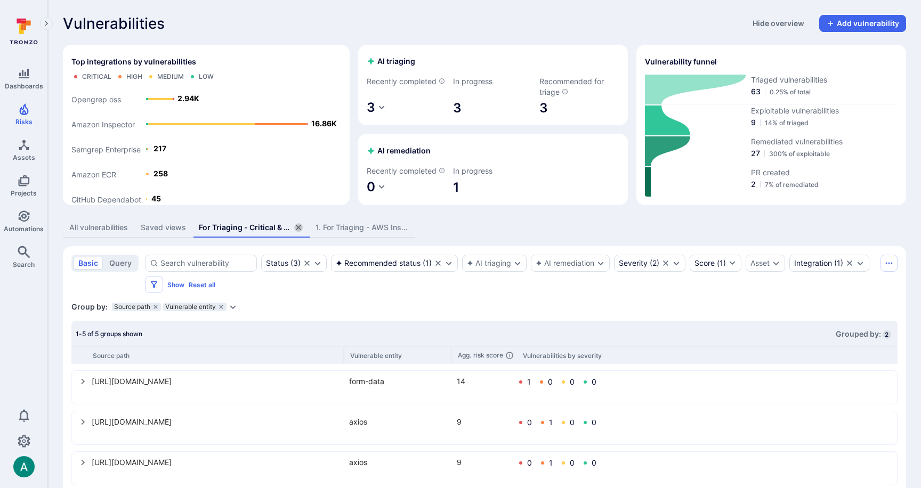
click at [302, 232] on icon "assets tabs" at bounding box center [298, 227] width 9 height 9
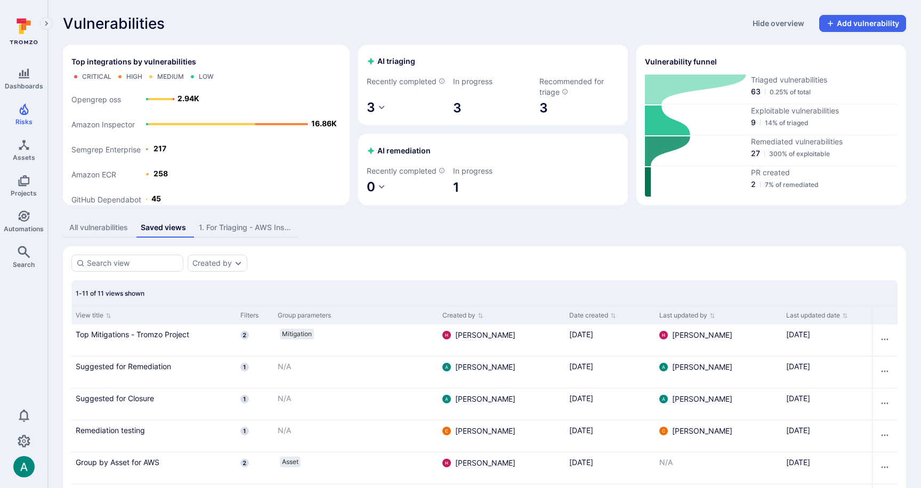
click at [427, 238] on div "All vulnerabilities Saved views 1. For Triaging - AWS Inspector" at bounding box center [484, 228] width 843 height 20
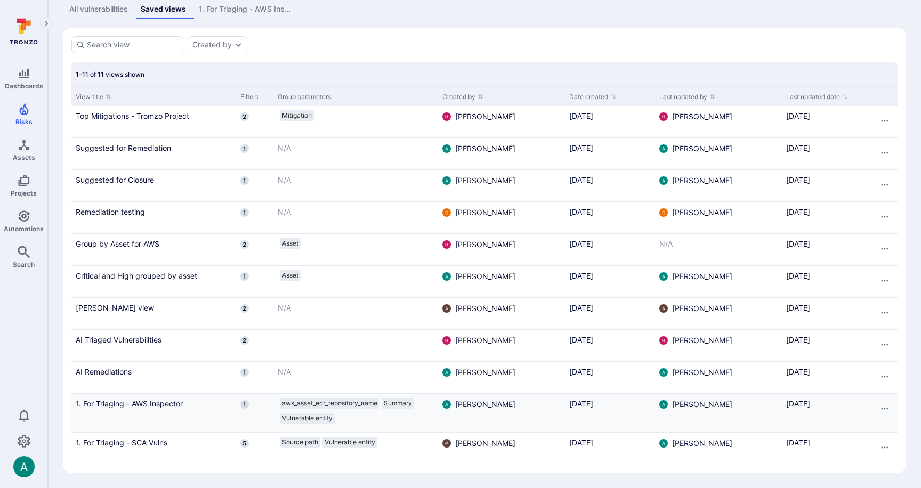
scroll to position [230, 0]
click at [133, 441] on link "1. For Triaging - SCA Vulns" at bounding box center [154, 442] width 156 height 11
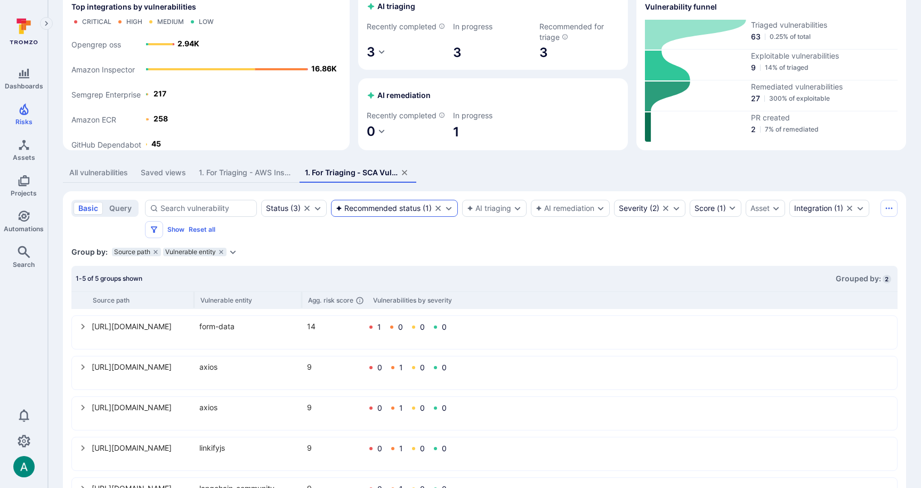
scroll to position [113, 0]
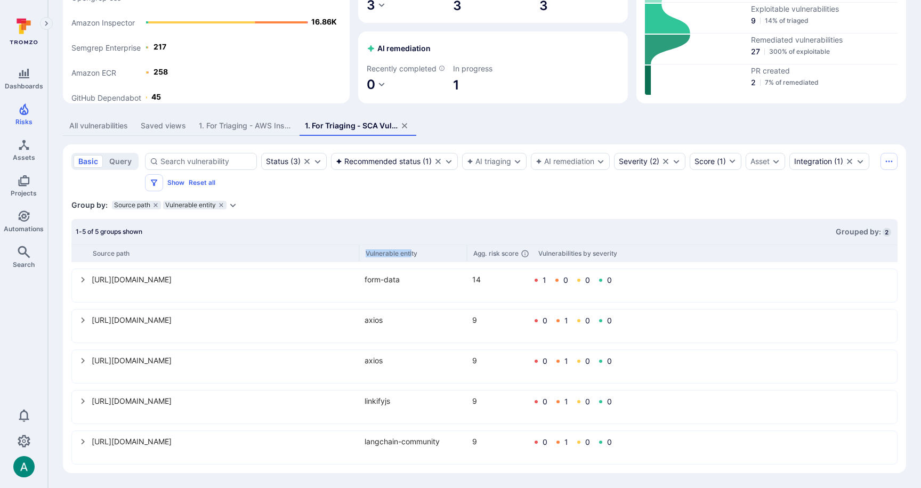
drag, startPoint x: 194, startPoint y: 253, endPoint x: 412, endPoint y: 255, distance: 218.0
click at [412, 255] on div "Source path Vulnerable entity Agg. risk score Vulnerabilities by severity" at bounding box center [484, 254] width 826 height 18
click at [238, 122] on div "1. For Triaging - AWS Inspector" at bounding box center [245, 125] width 93 height 11
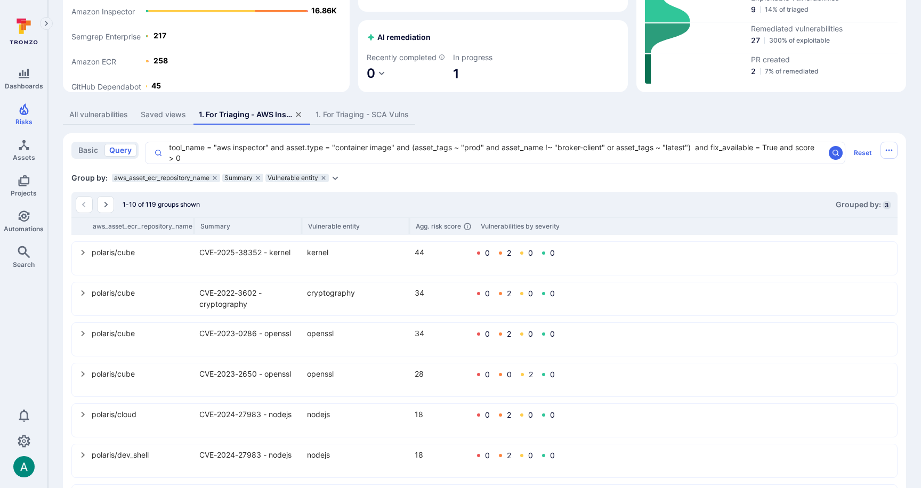
click at [261, 159] on textarea "tool_name = "aws inspector" and asset.type = "container image" and (asset_tags …" at bounding box center [494, 152] width 662 height 21
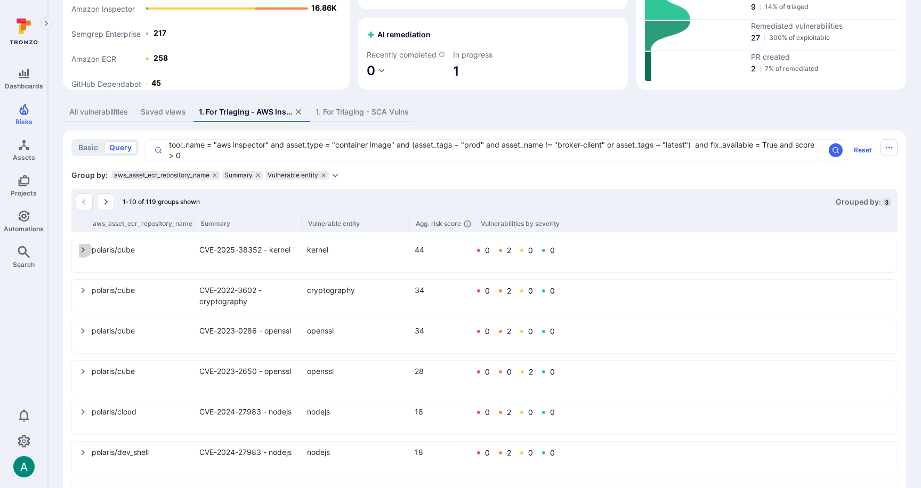
click at [82, 254] on icon "select group" at bounding box center [83, 250] width 9 height 9
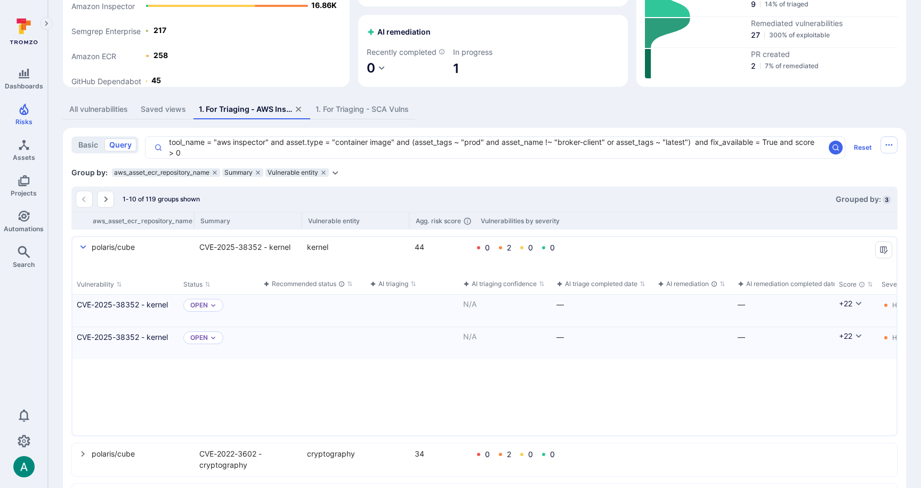
scroll to position [119, 0]
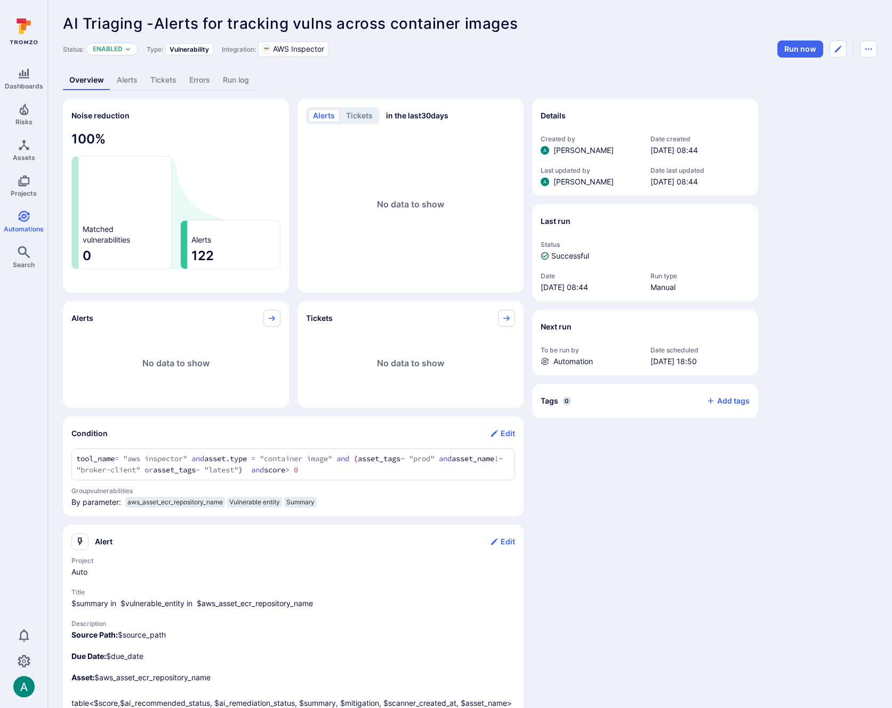
click at [124, 76] on link "Alerts" at bounding box center [127, 80] width 34 height 20
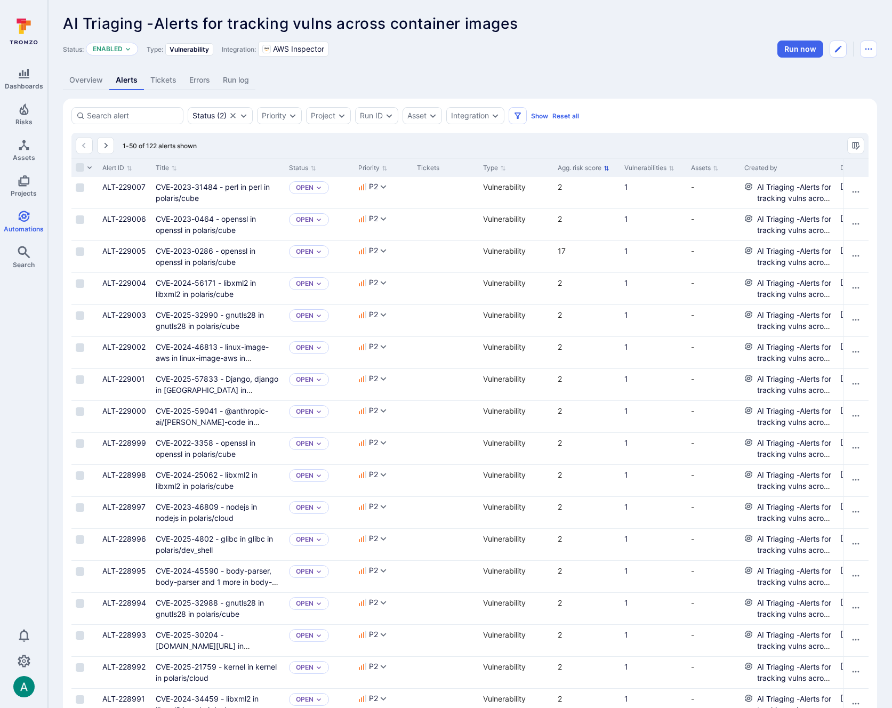
click at [609, 170] on icon "Sort by Agg. risk score" at bounding box center [606, 168] width 6 height 6
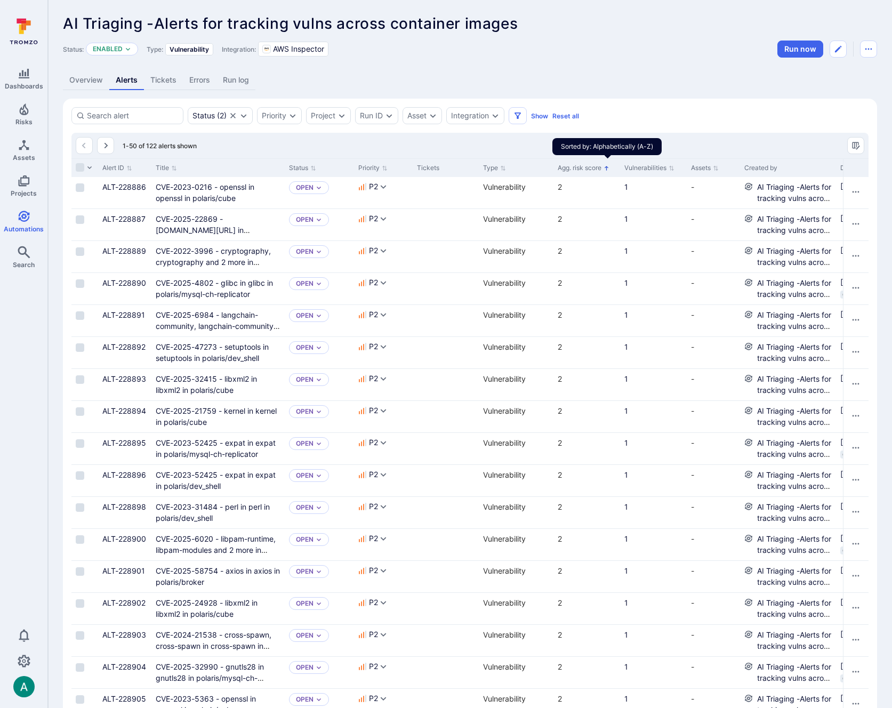
click at [609, 170] on icon "Sorted by: Alphabetically (A-Z)" at bounding box center [606, 168] width 6 height 6
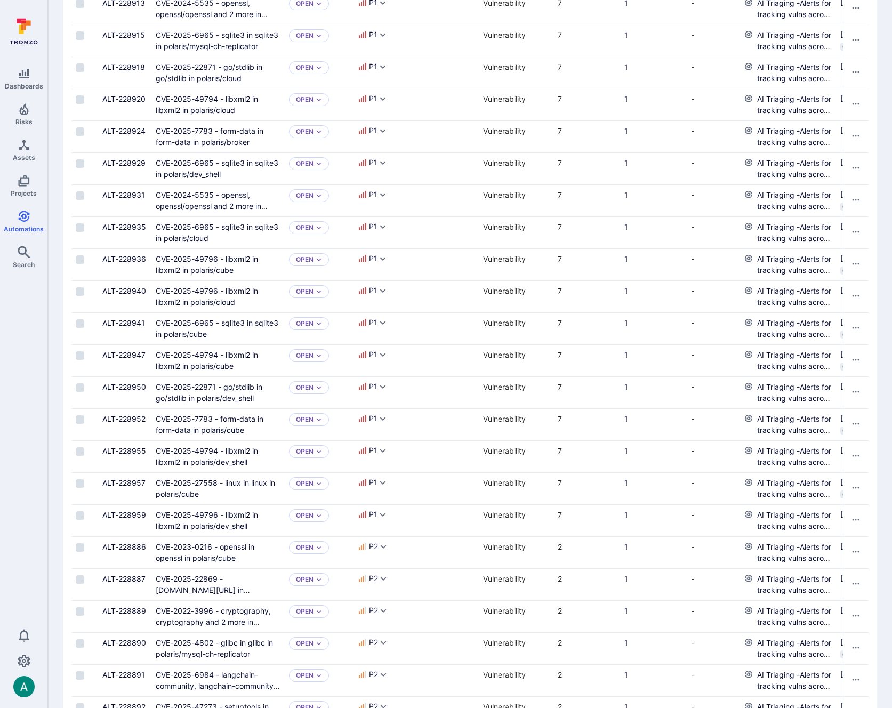
scroll to position [332, 0]
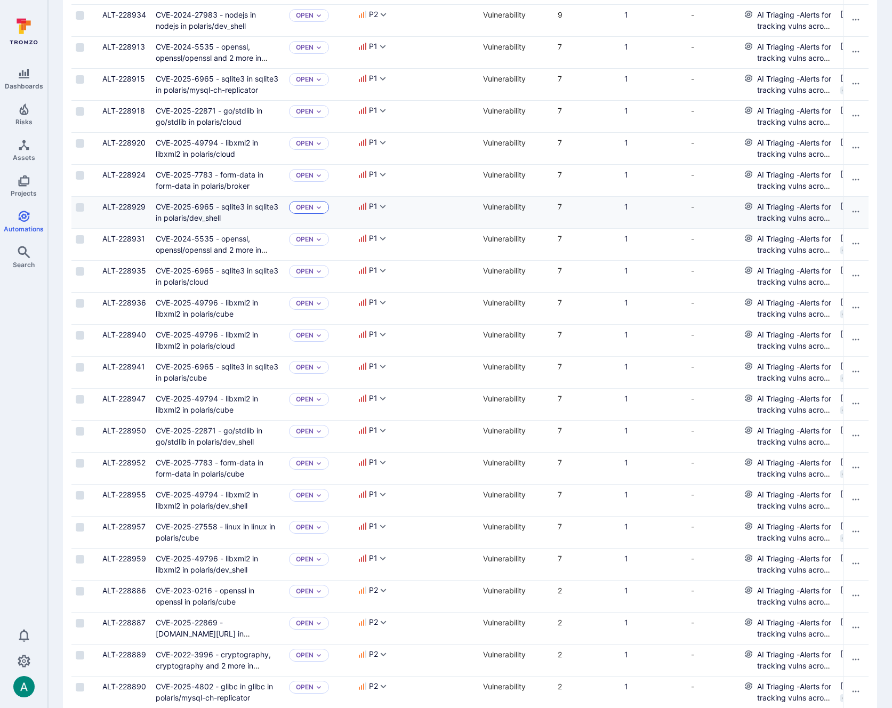
click at [317, 207] on icon "Expand dropdown" at bounding box center [318, 207] width 6 height 6
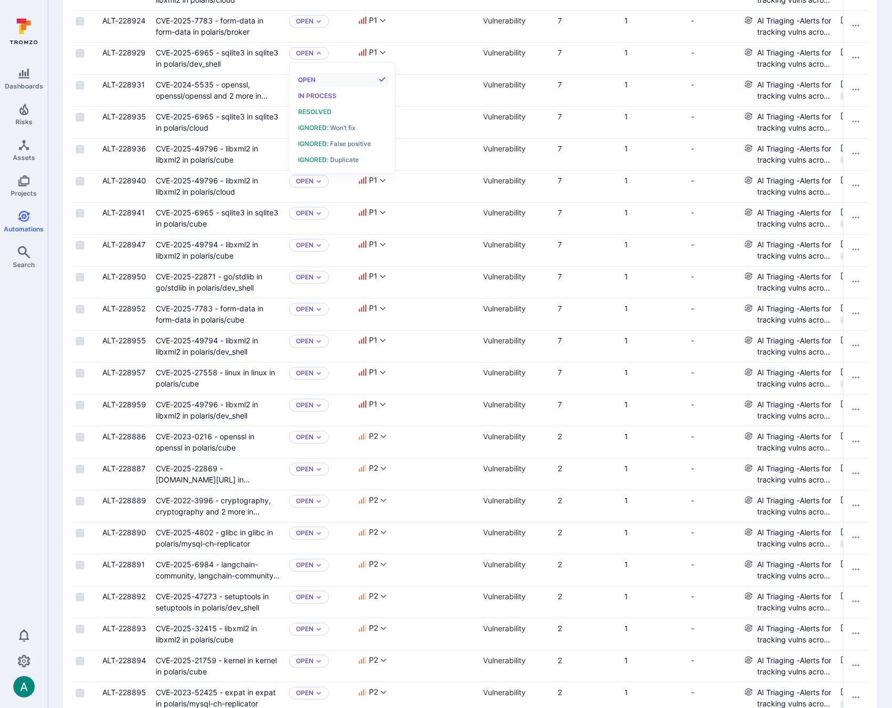
scroll to position [1113, 0]
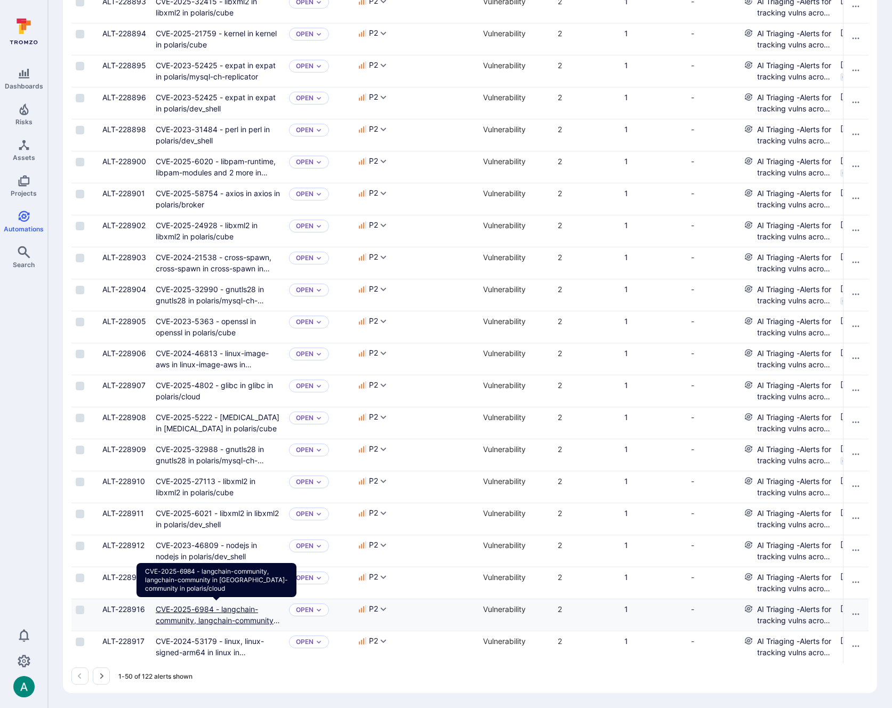
click at [230, 618] on link "CVE-2025-6984 - langchain-community, langchain-community in [GEOGRAPHIC_DATA]-c…" at bounding box center [218, 625] width 124 height 43
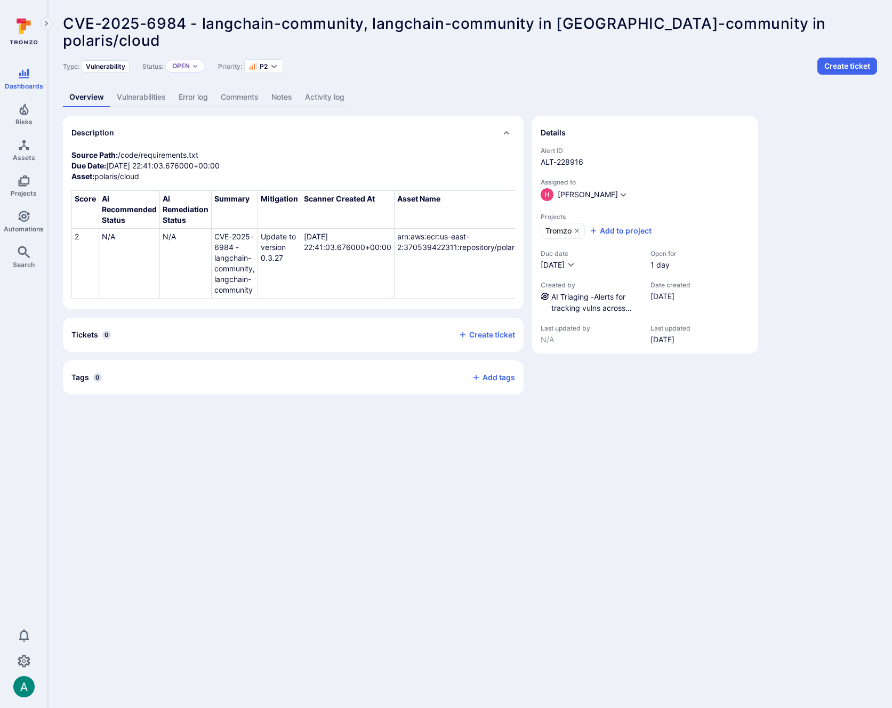
click at [151, 101] on link "Vulnerabilities" at bounding box center [141, 97] width 62 height 20
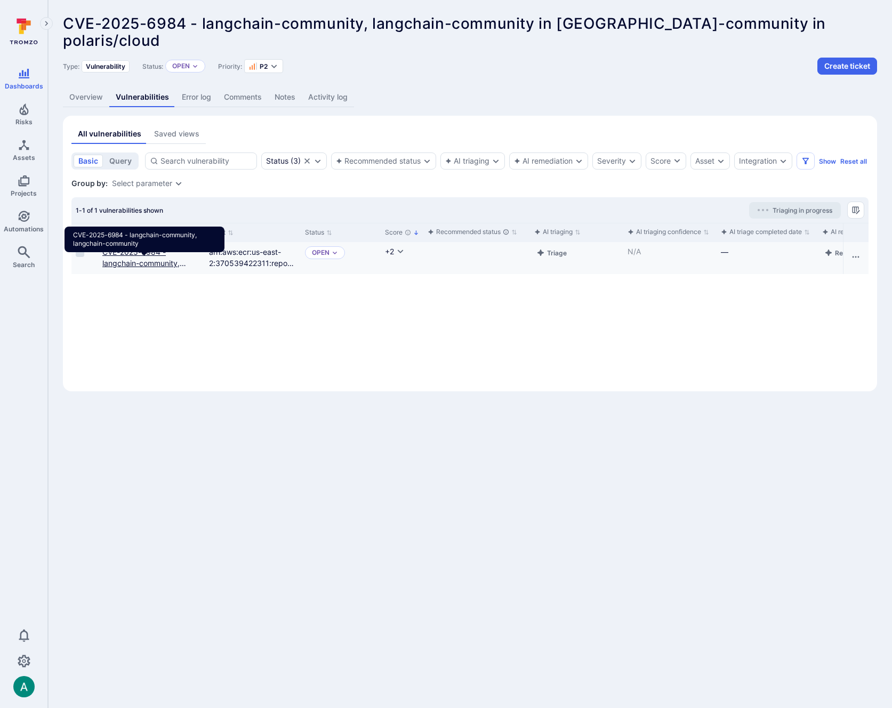
click at [131, 276] on link "CVE-2025-6984 - langchain-community, langchain-community" at bounding box center [144, 262] width 84 height 31
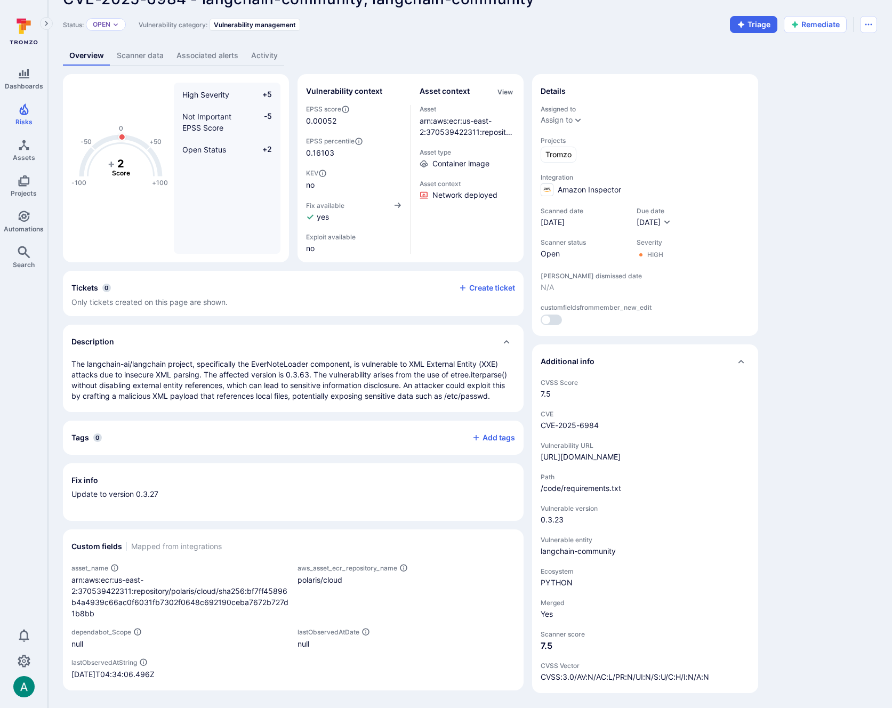
scroll to position [22, 0]
